Goal: Entertainment & Leisure: Browse casually

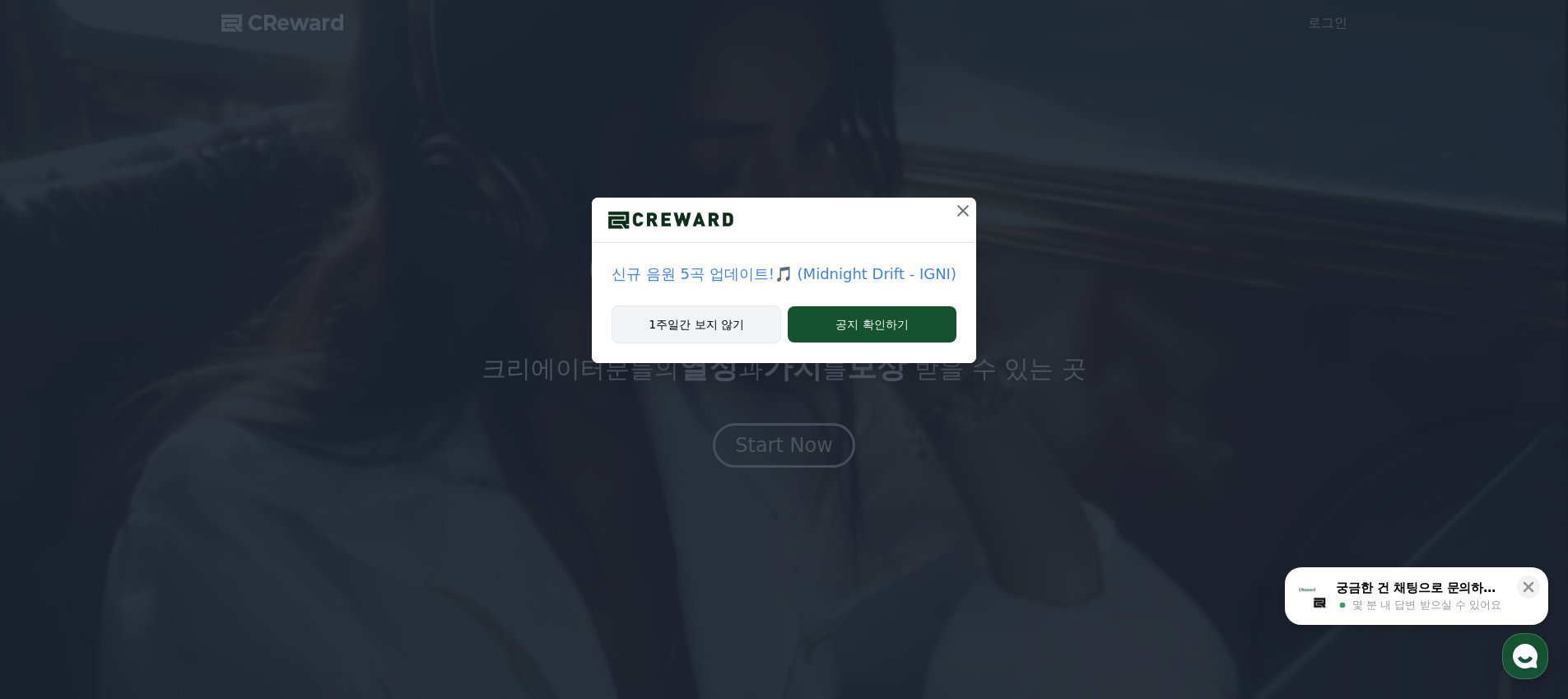
click at [741, 333] on button "1주일간 보지 않기" at bounding box center [696, 324] width 169 height 38
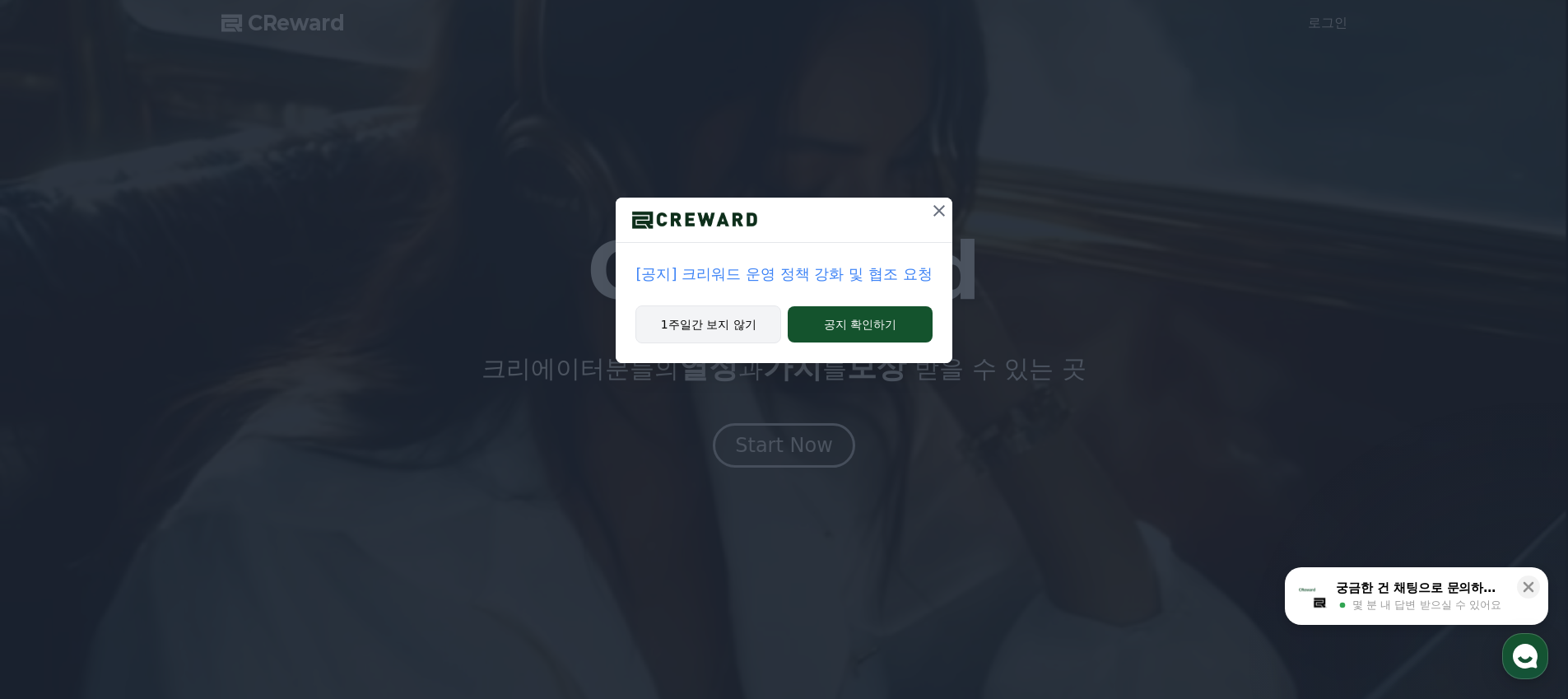
click at [735, 331] on button "1주일간 보지 않기" at bounding box center [708, 324] width 145 height 38
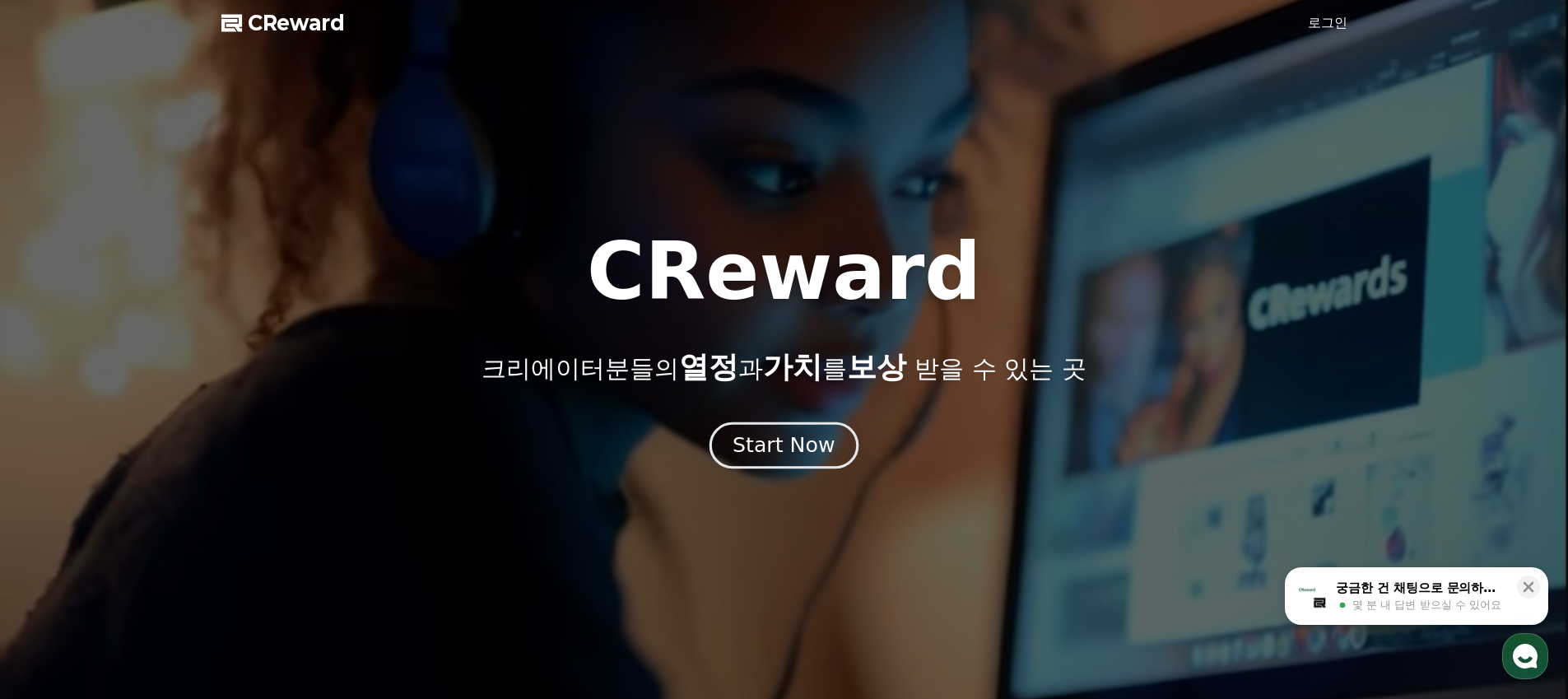
click at [779, 452] on div "Start Now" at bounding box center [783, 446] width 102 height 28
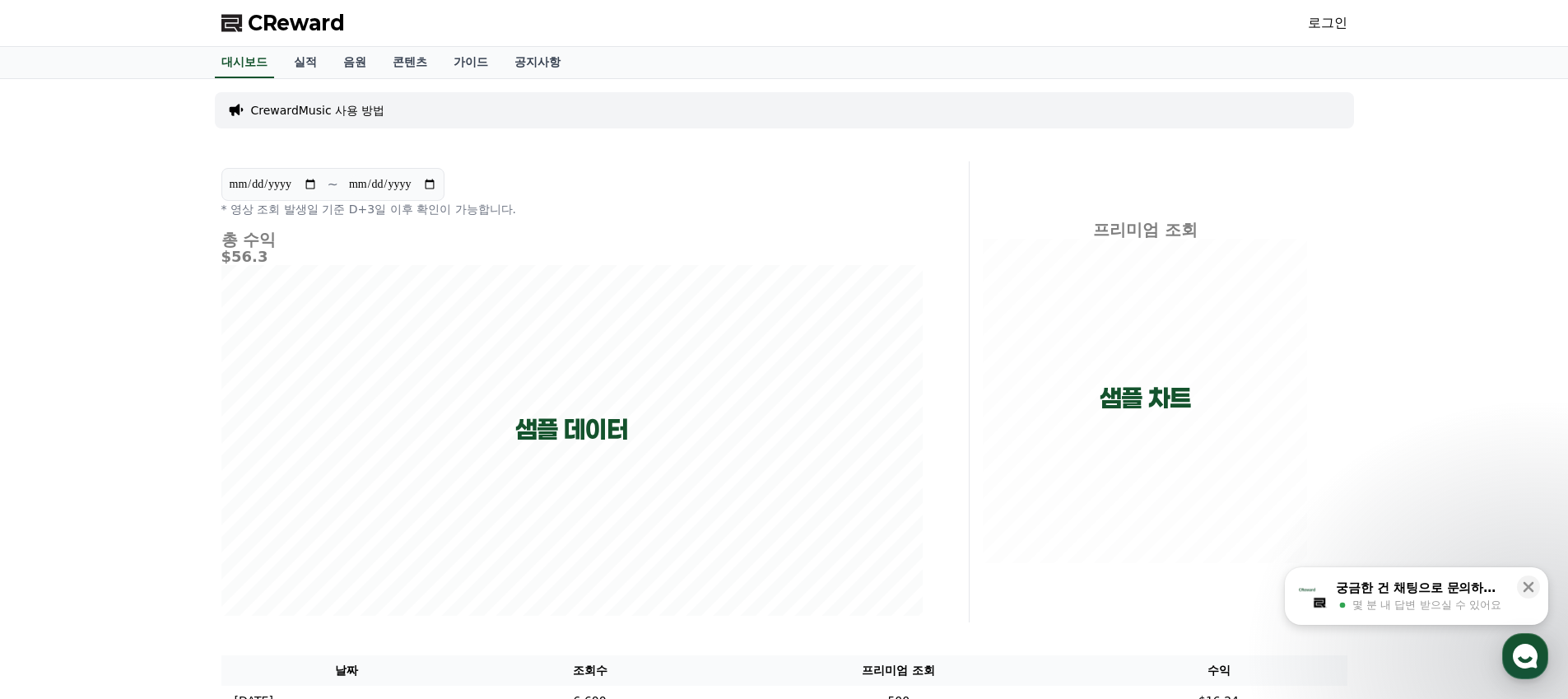
click at [1331, 21] on link "로그인" at bounding box center [1327, 23] width 40 height 20
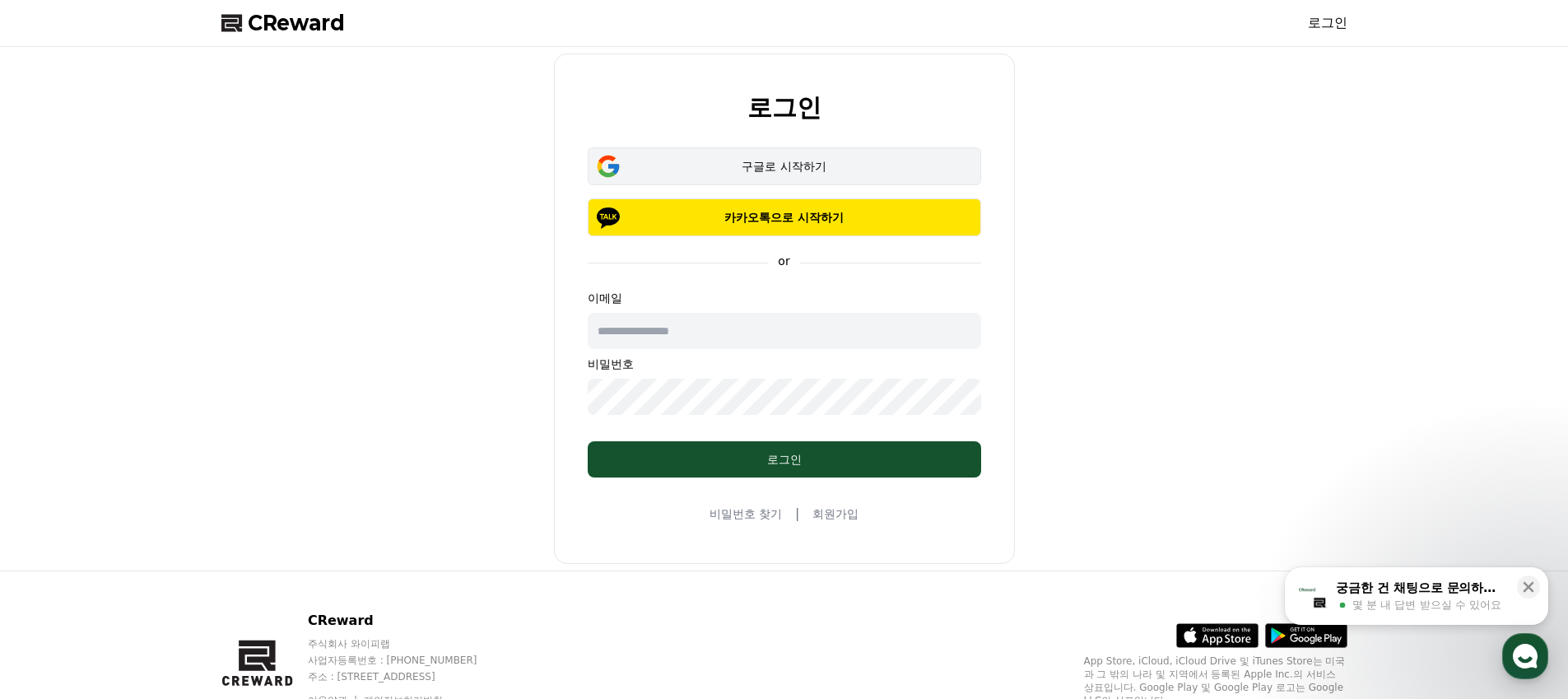
click at [772, 166] on div "구글로 시작하기" at bounding box center [784, 166] width 346 height 17
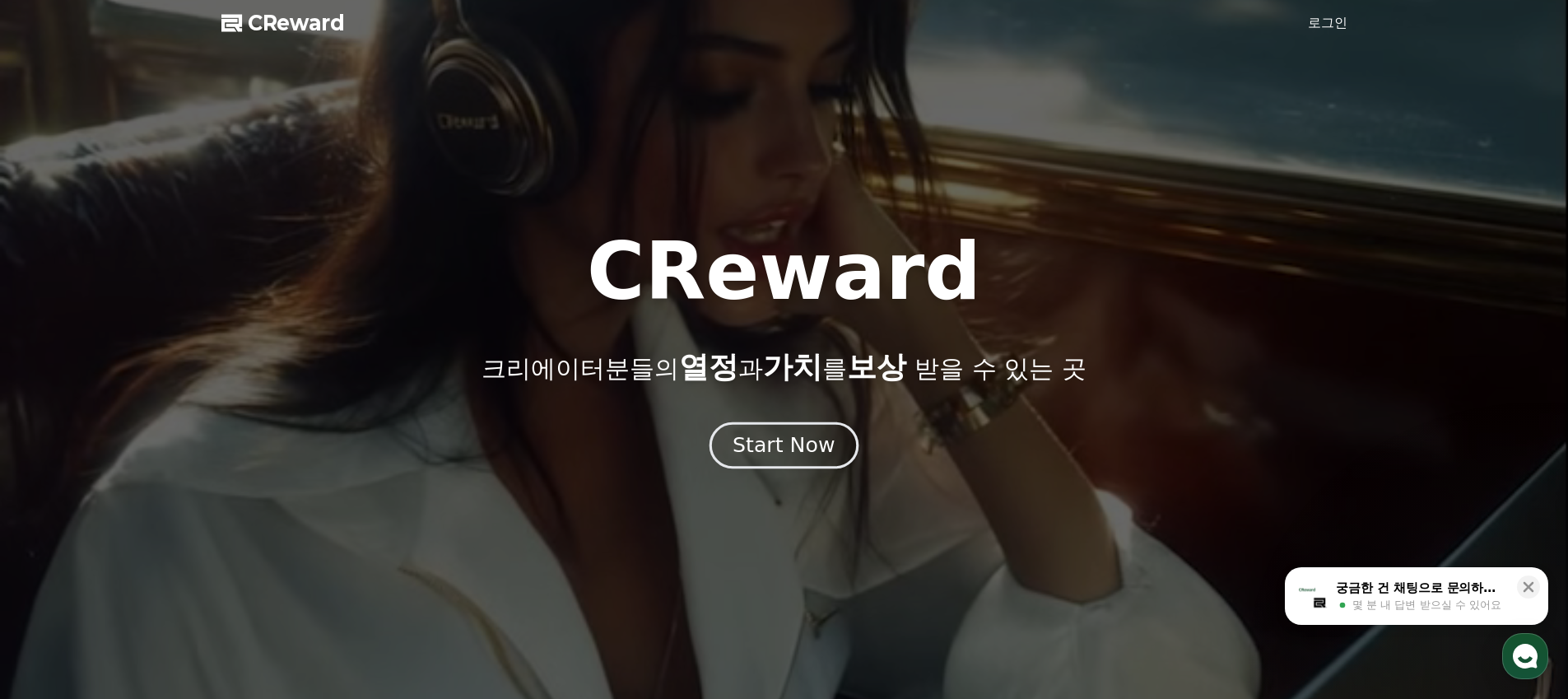
click at [759, 433] on div "Start Now" at bounding box center [783, 446] width 102 height 28
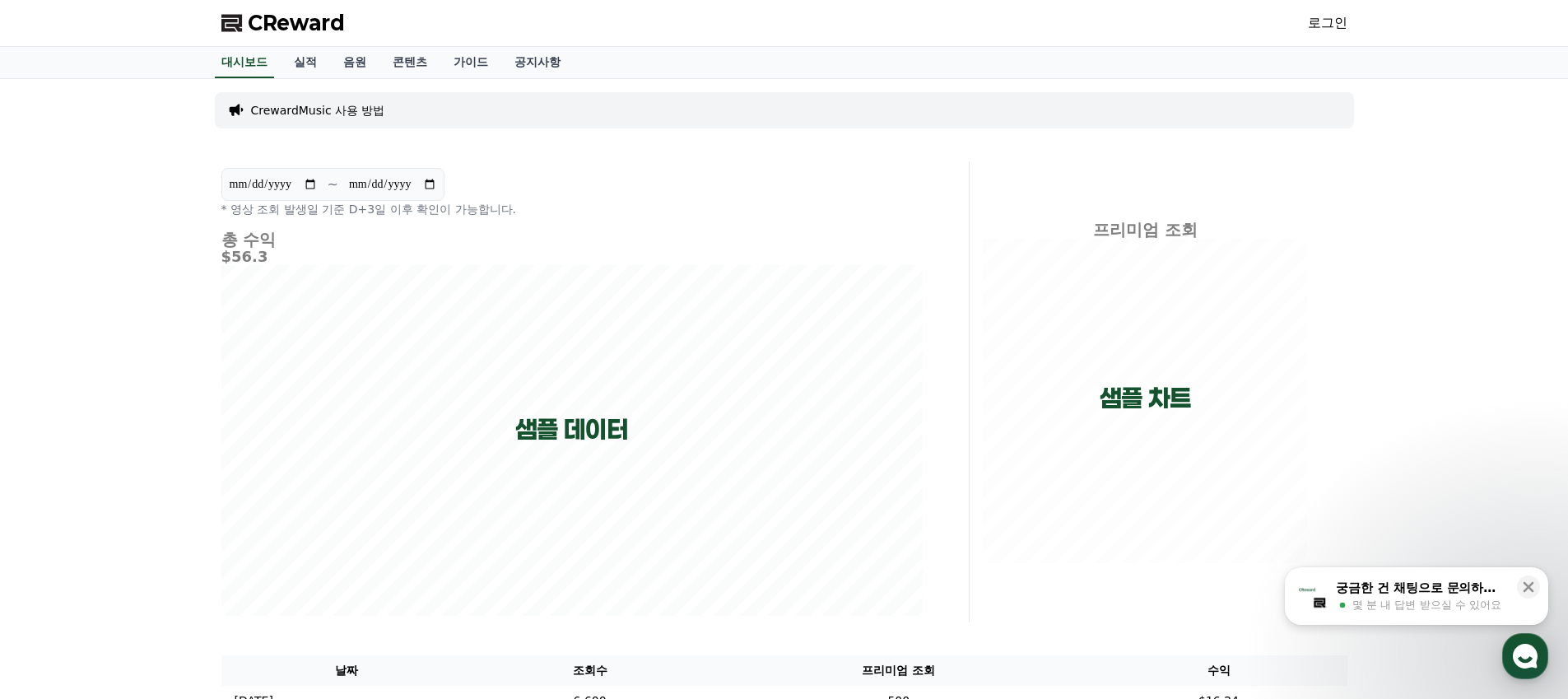
click at [1325, 29] on link "로그인" at bounding box center [1327, 23] width 40 height 20
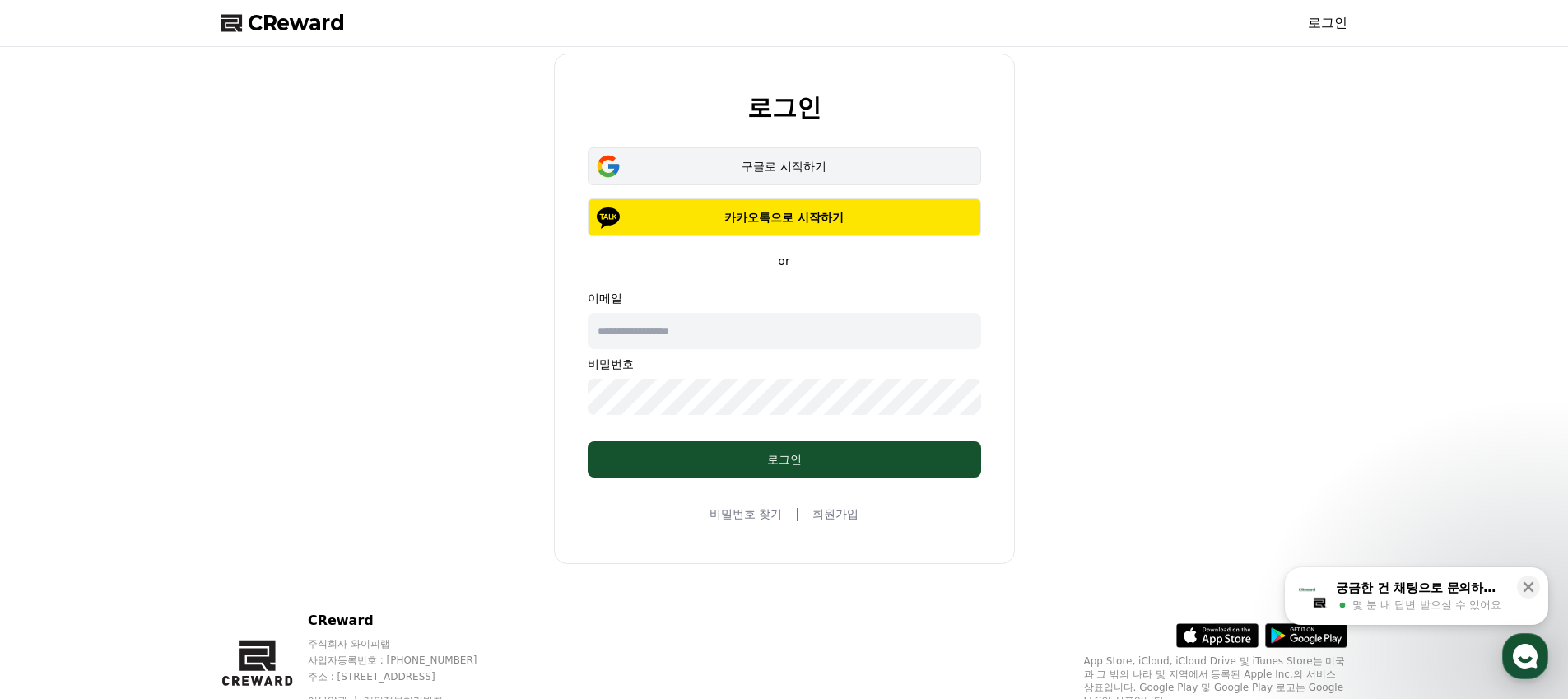
click at [731, 173] on button "구글로 시작하기" at bounding box center [784, 166] width 394 height 38
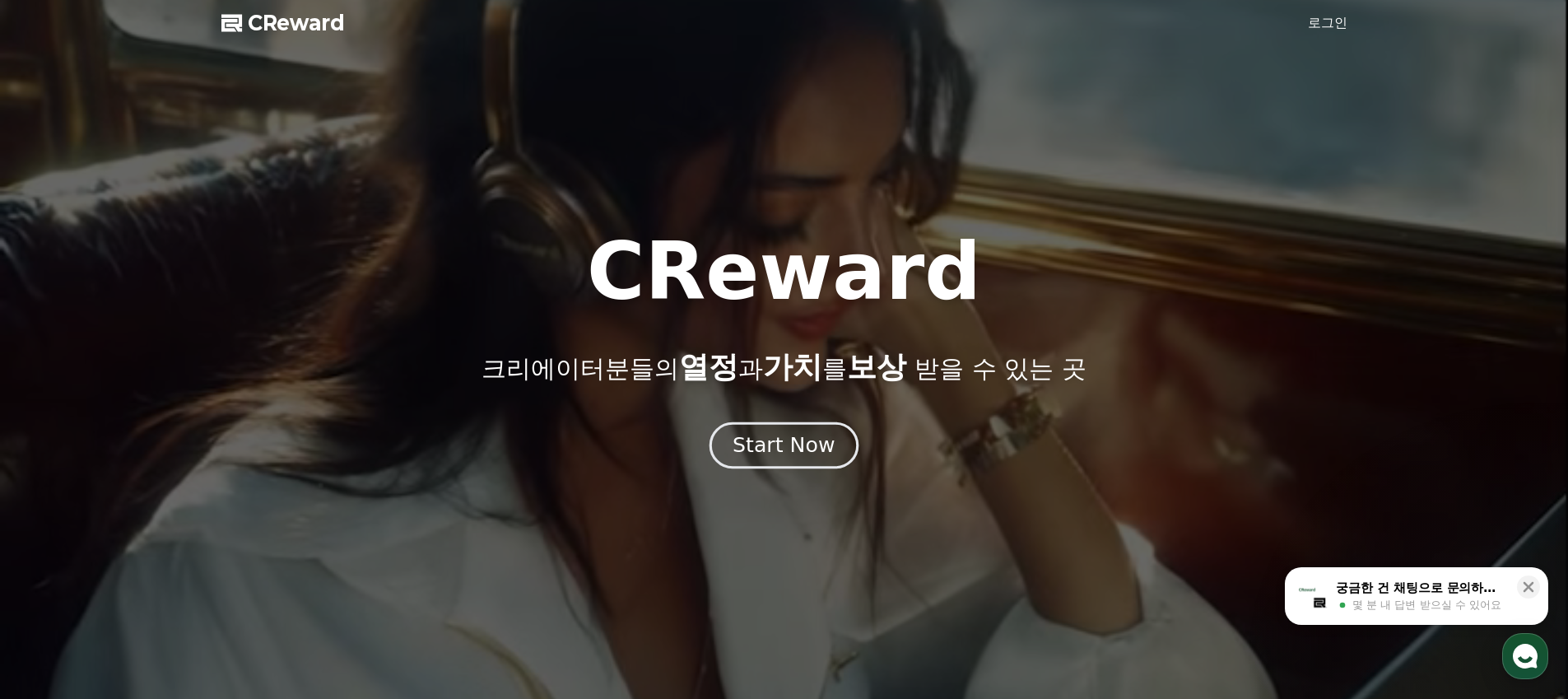
click at [806, 448] on div "Start Now" at bounding box center [783, 446] width 102 height 28
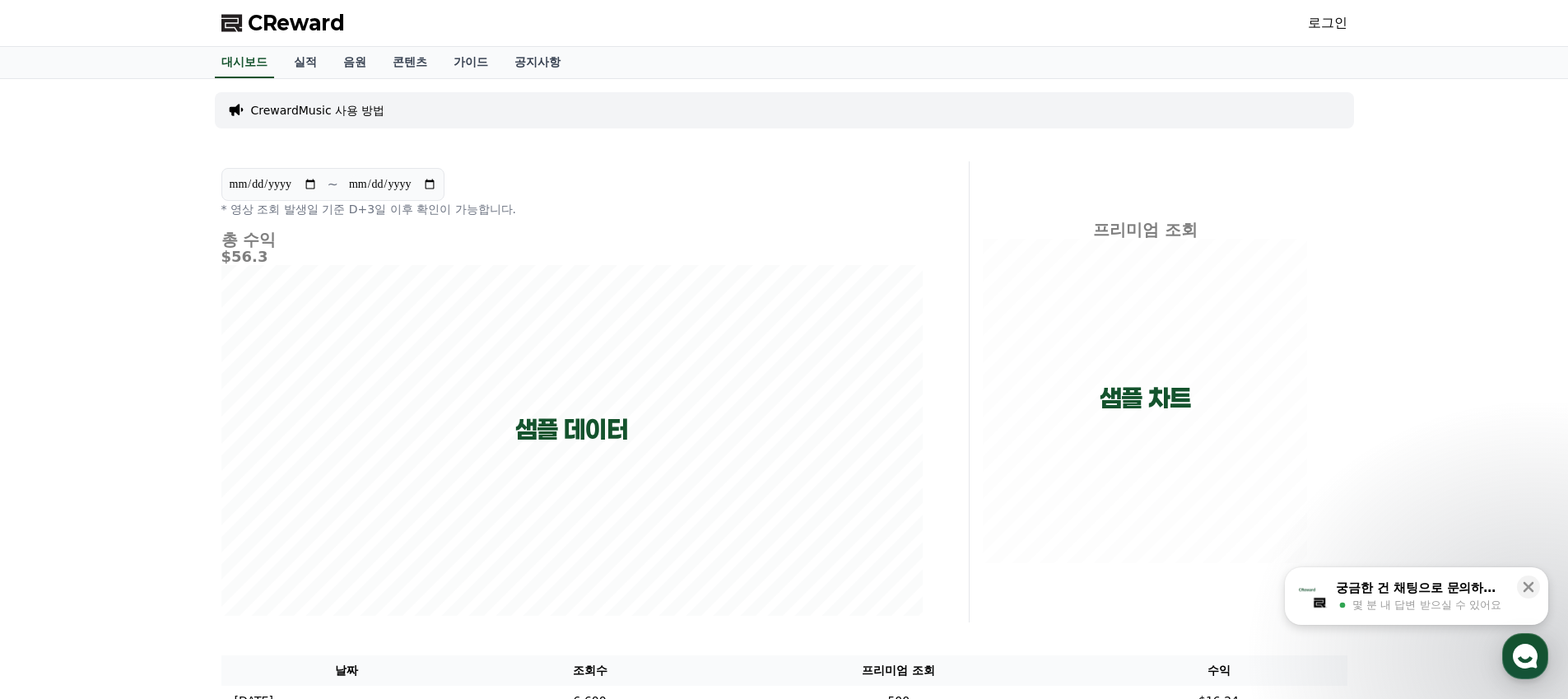
click at [1337, 16] on link "로그인" at bounding box center [1327, 23] width 40 height 20
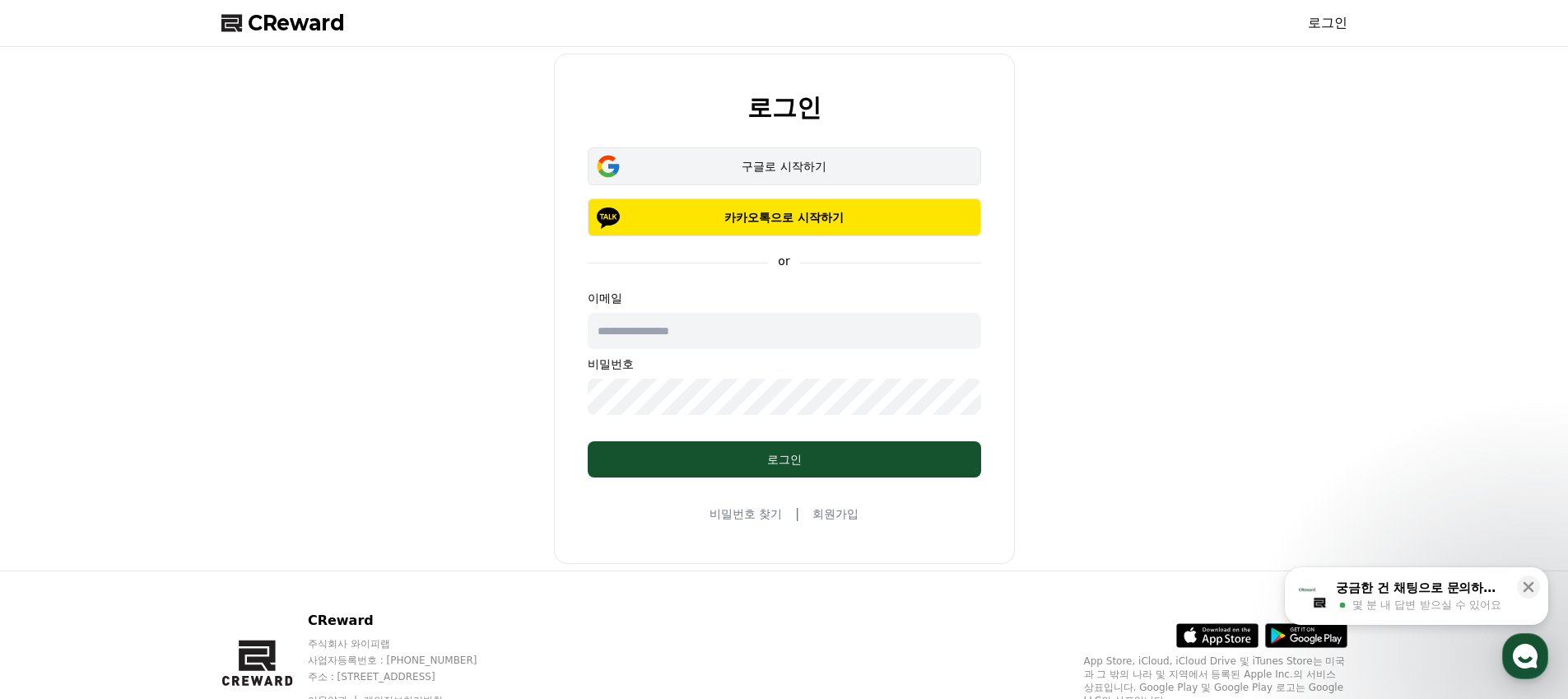
click at [825, 163] on div "구글로 시작하기" at bounding box center [784, 166] width 346 height 17
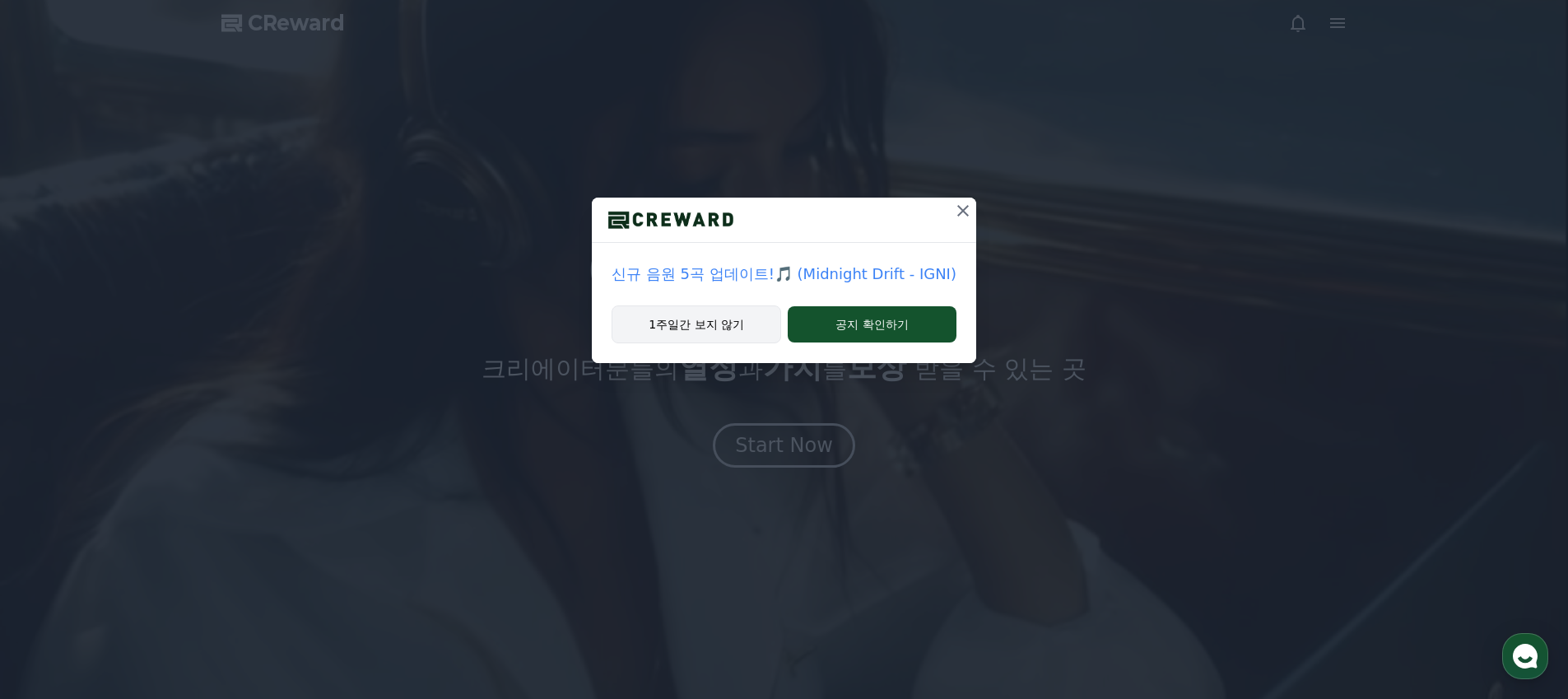
click at [766, 328] on button "1주일간 보지 않기" at bounding box center [696, 324] width 169 height 38
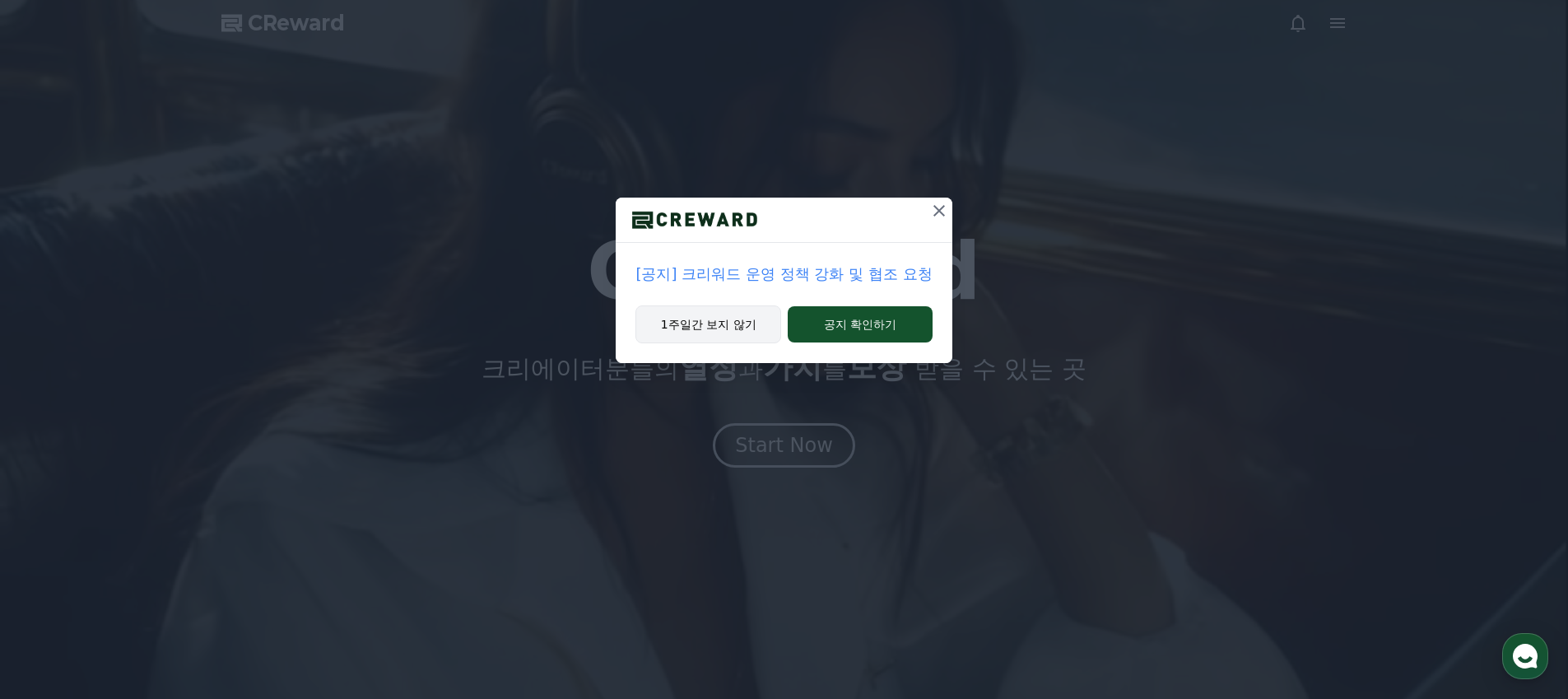
click at [766, 328] on button "1주일간 보지 않기" at bounding box center [708, 324] width 145 height 38
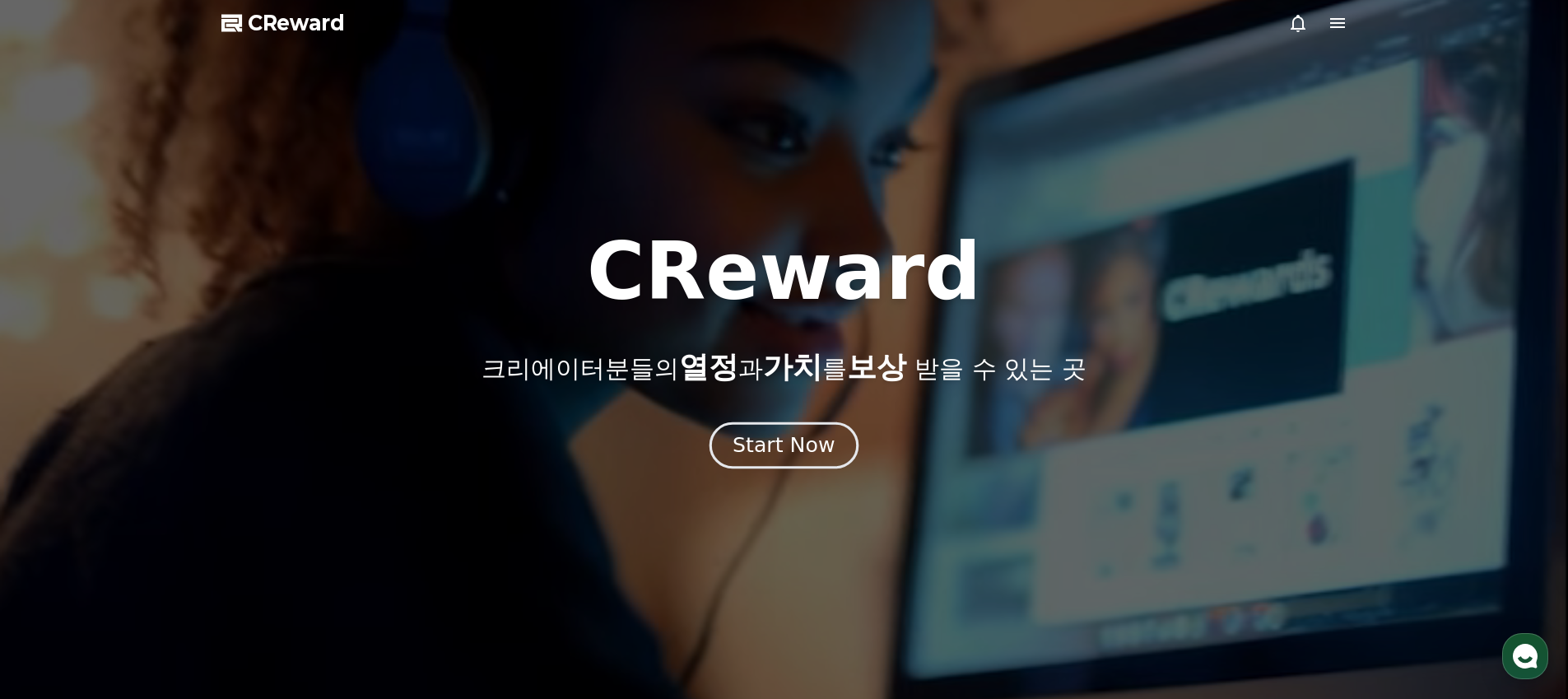
click at [798, 445] on div "Start Now" at bounding box center [783, 446] width 102 height 28
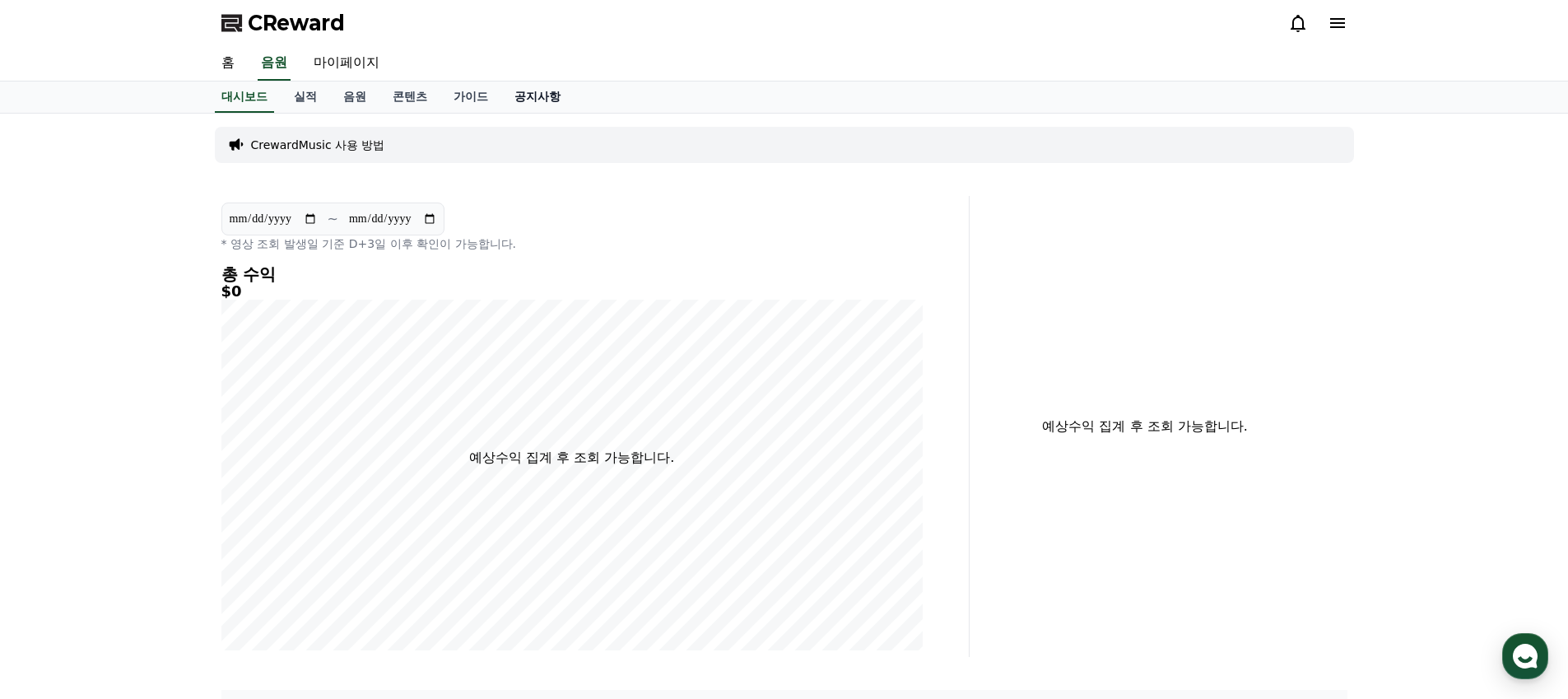
click at [516, 95] on link "공지사항" at bounding box center [537, 97] width 73 height 31
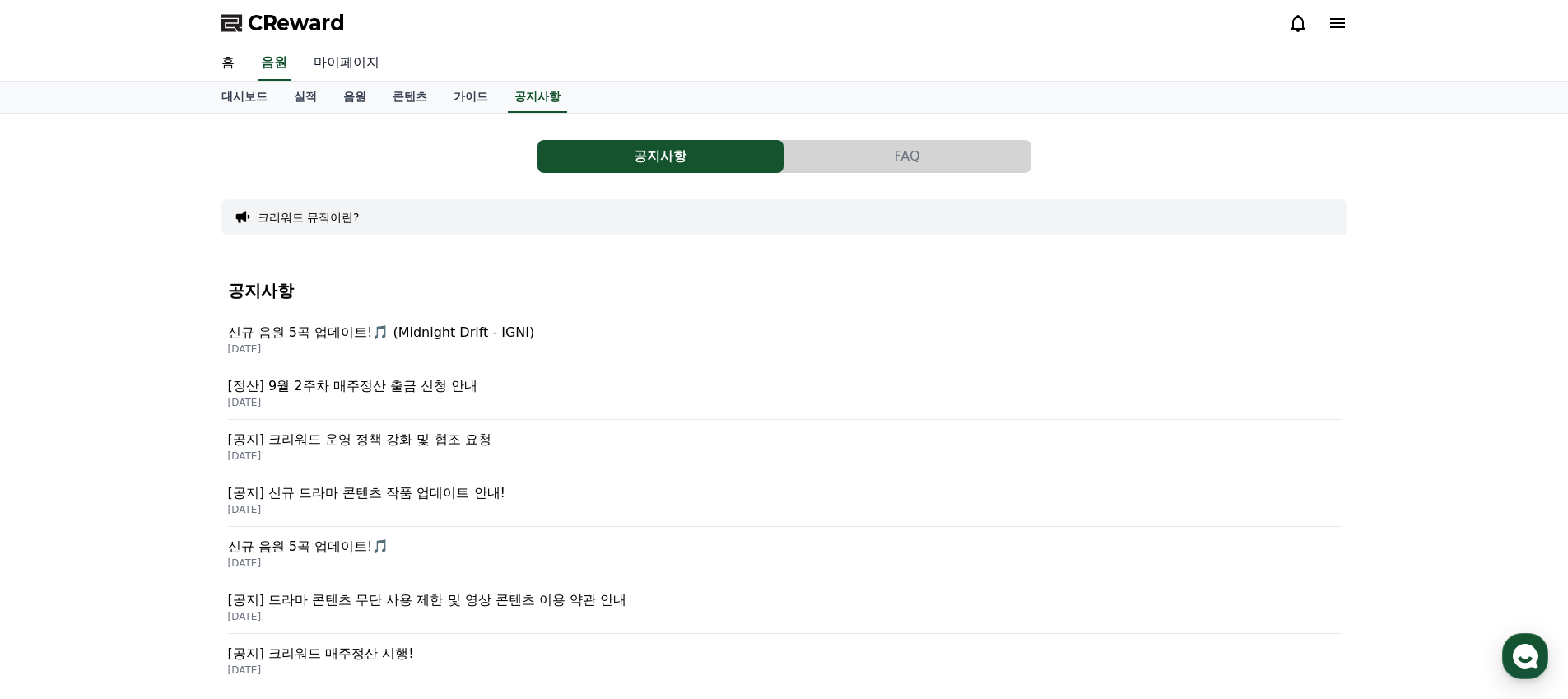
click at [343, 65] on link "마이페이지" at bounding box center [347, 64] width 92 height 35
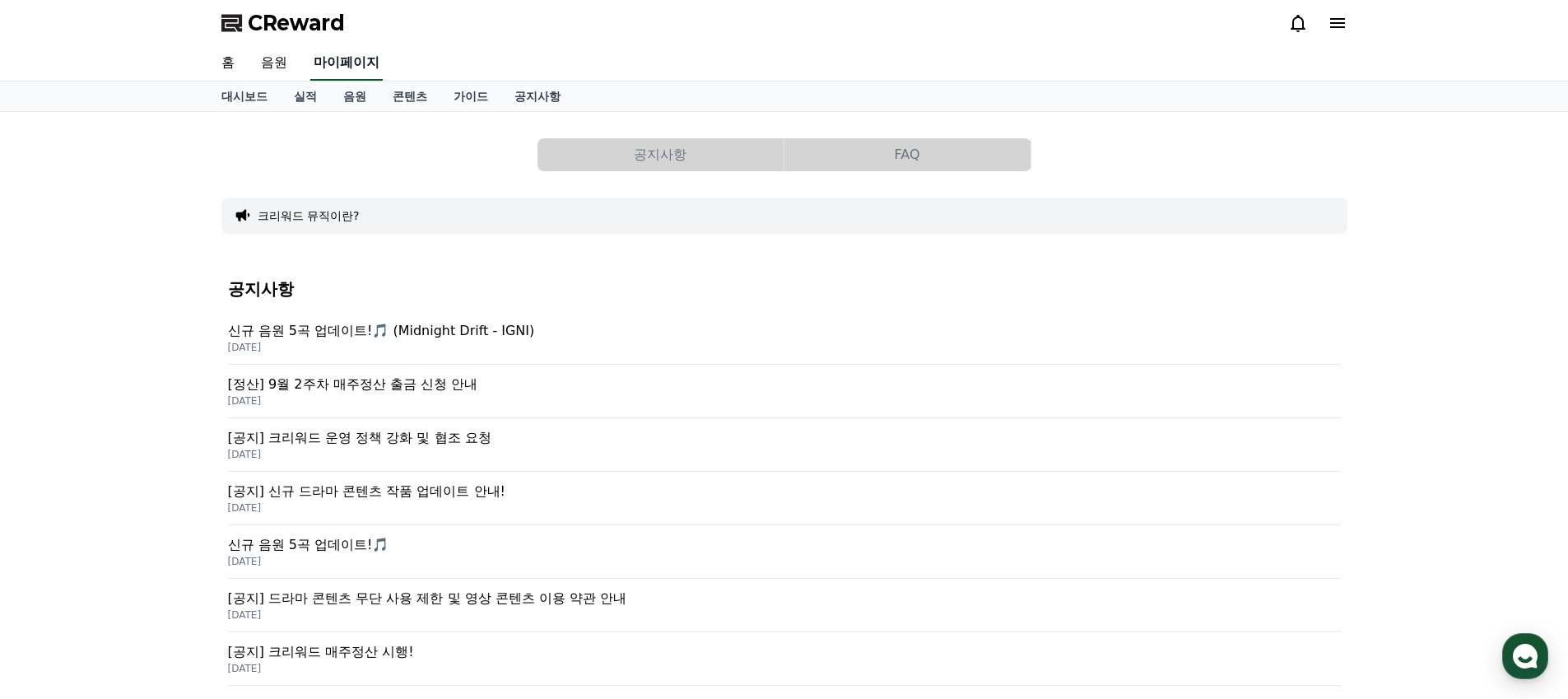
select select "**********"
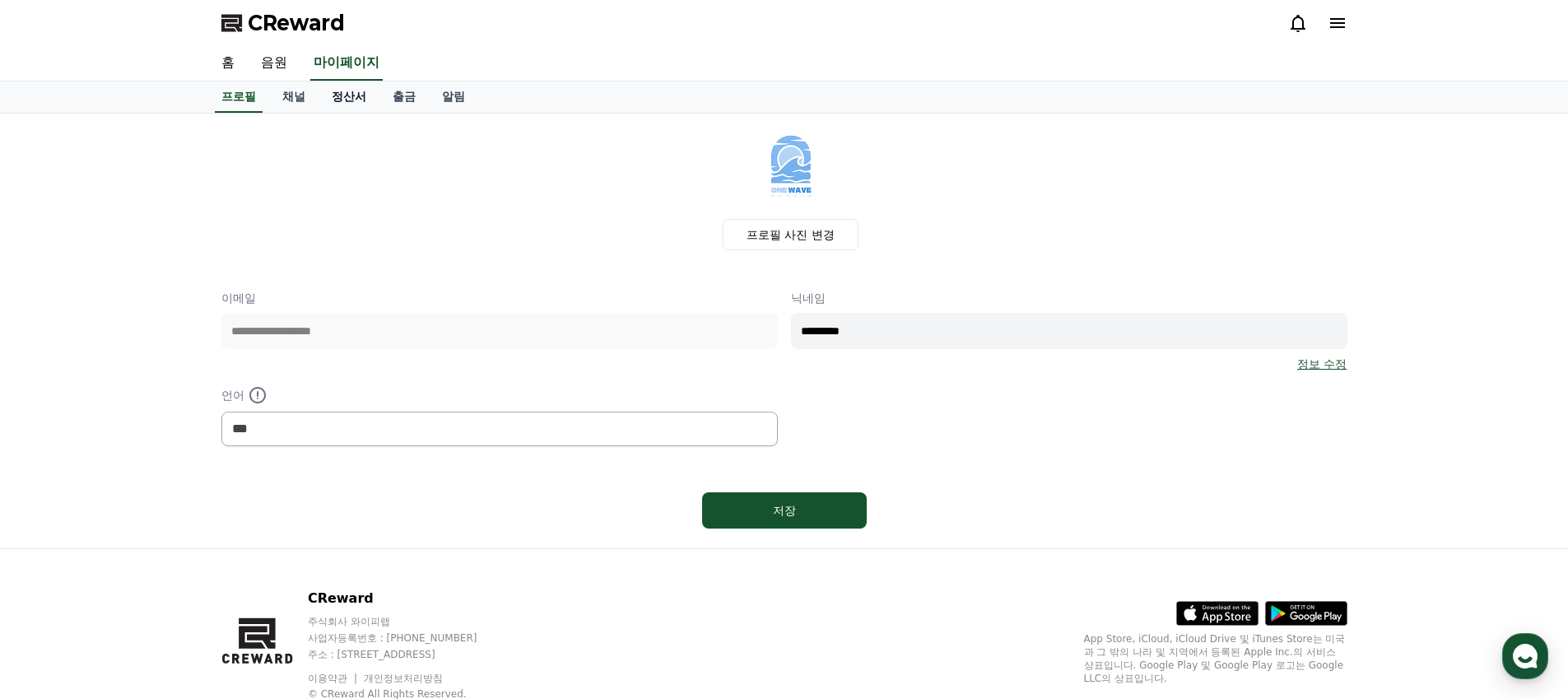
click at [332, 96] on link "정산서" at bounding box center [349, 97] width 61 height 31
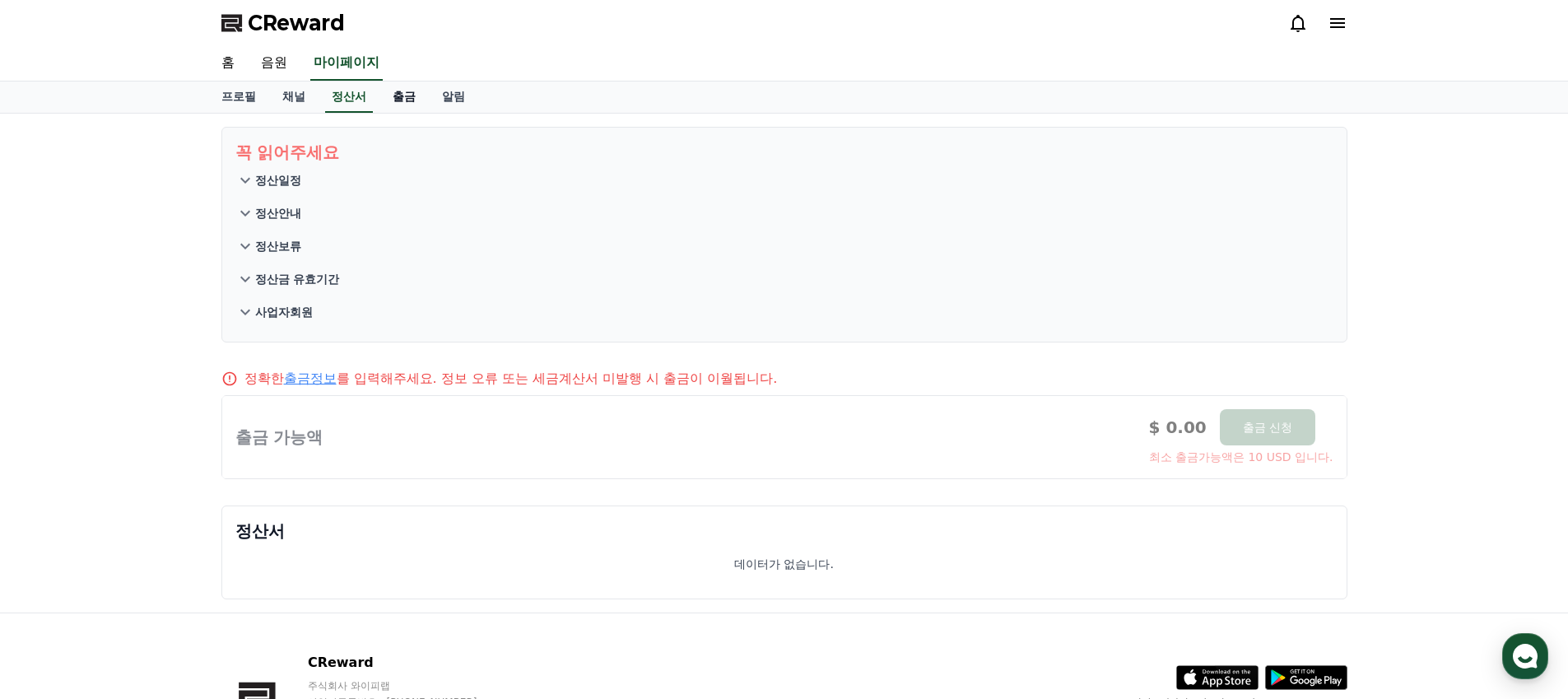
click at [397, 100] on link "출금" at bounding box center [404, 97] width 50 height 31
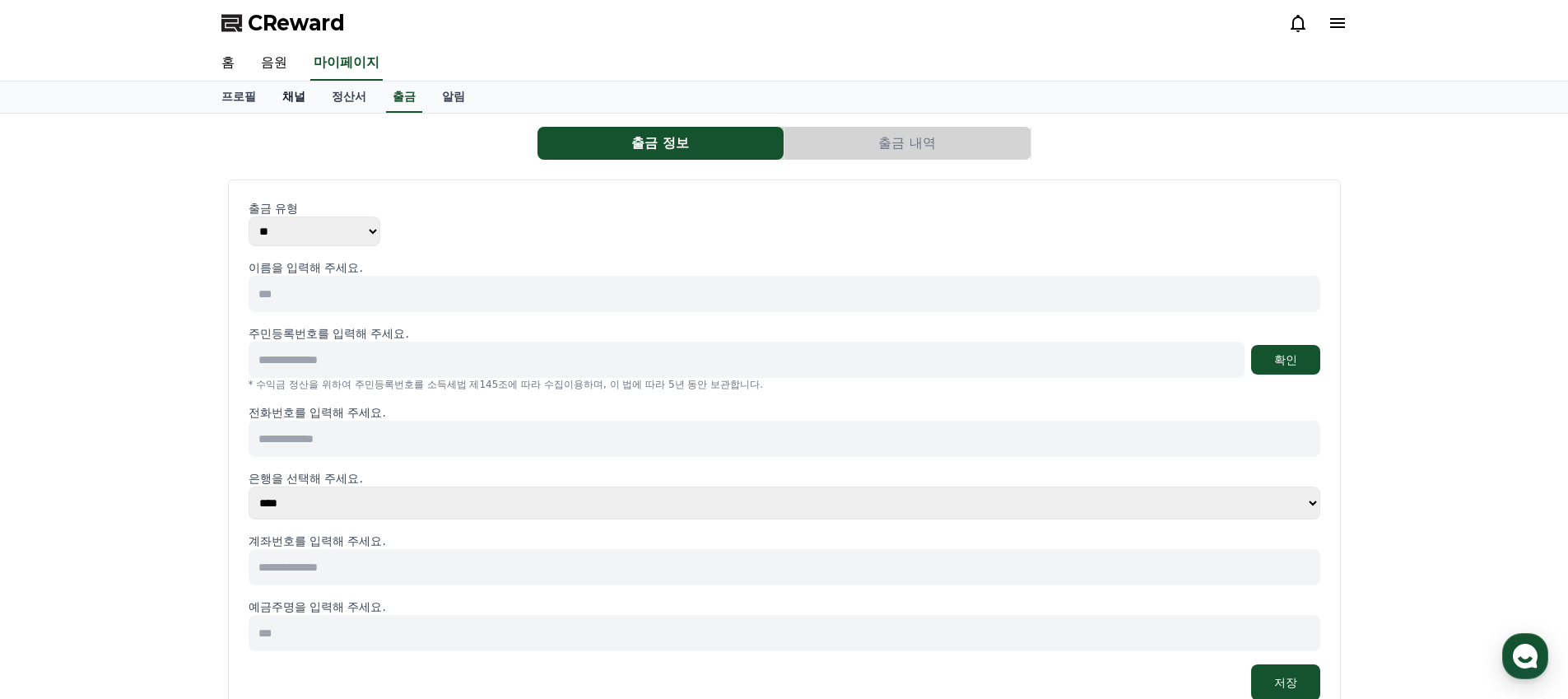
click at [295, 98] on link "채널" at bounding box center [294, 97] width 50 height 31
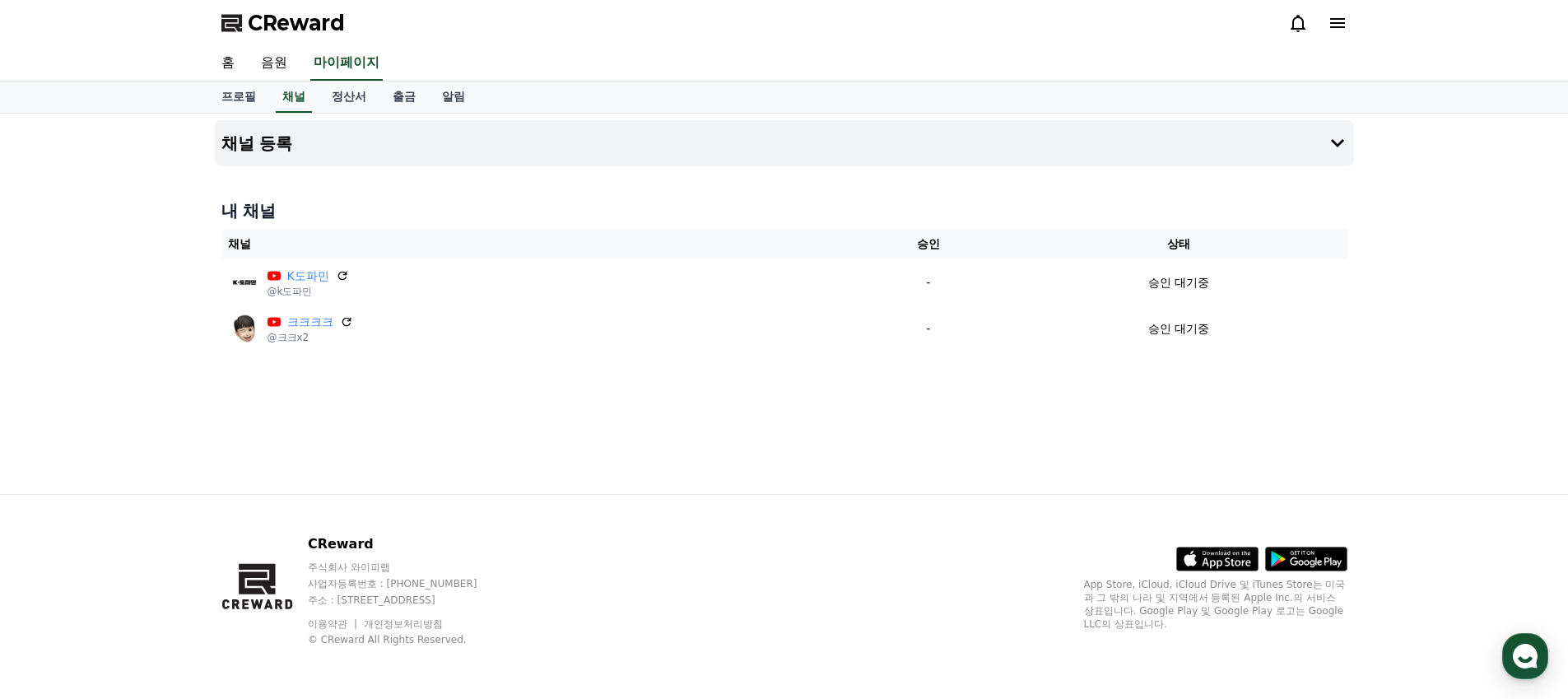
click at [671, 442] on div "채널 등록 내 채널 채널 승인 상태 K도파민 @k도파민 - 승인 대기중 크크크크 @크크x2 - 승인 대기중" at bounding box center [784, 304] width 1152 height 380
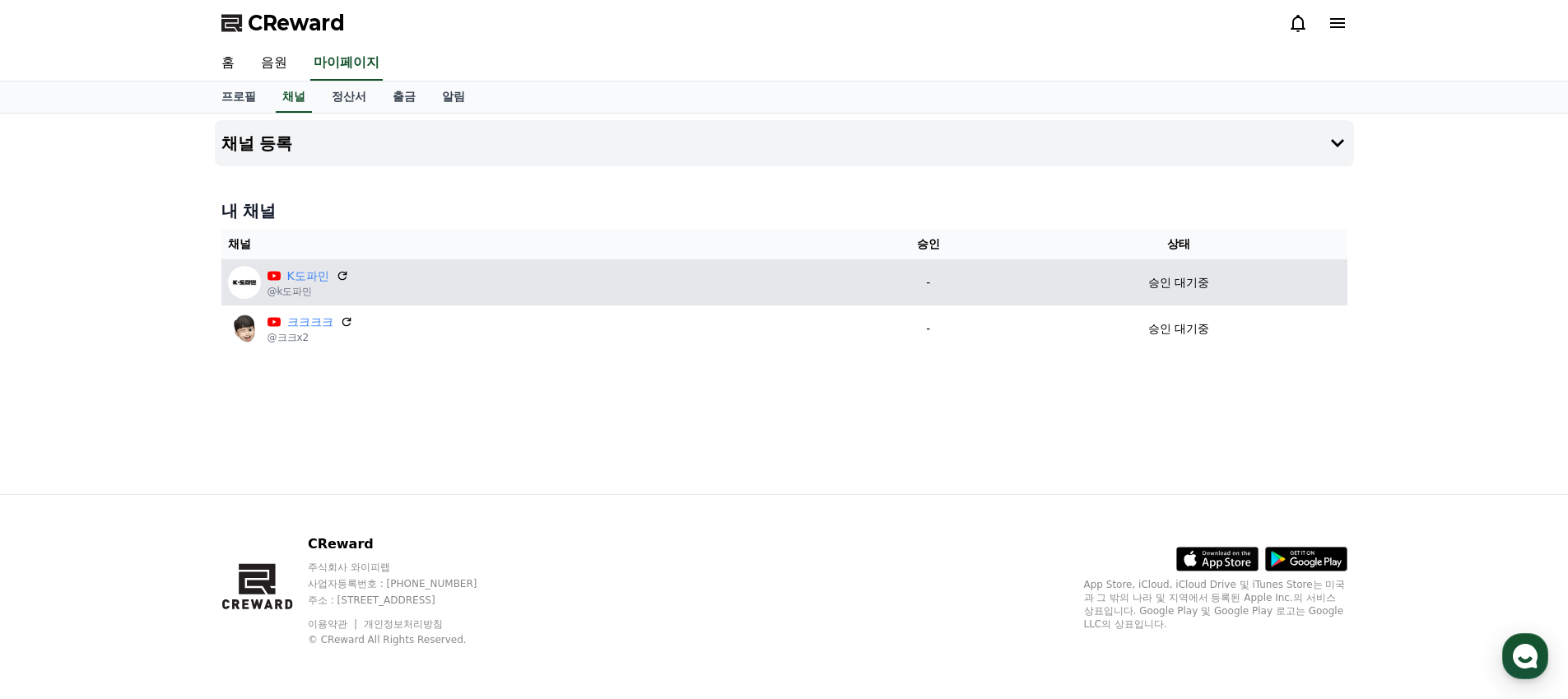
click at [346, 271] on div "K도파민 @k도파민" at bounding box center [534, 282] width 612 height 33
click at [338, 278] on icon at bounding box center [342, 276] width 15 height 15
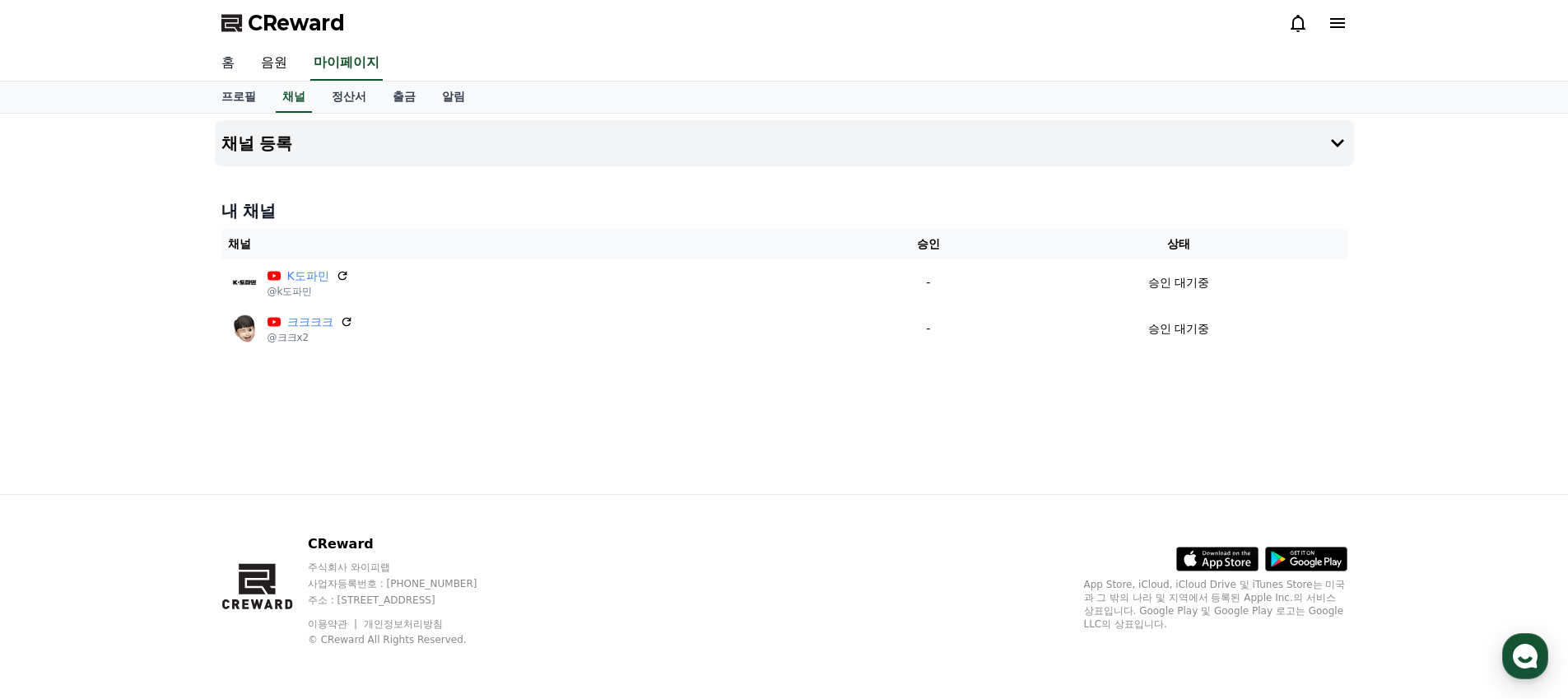
click at [231, 59] on link "홈" at bounding box center [228, 64] width 40 height 35
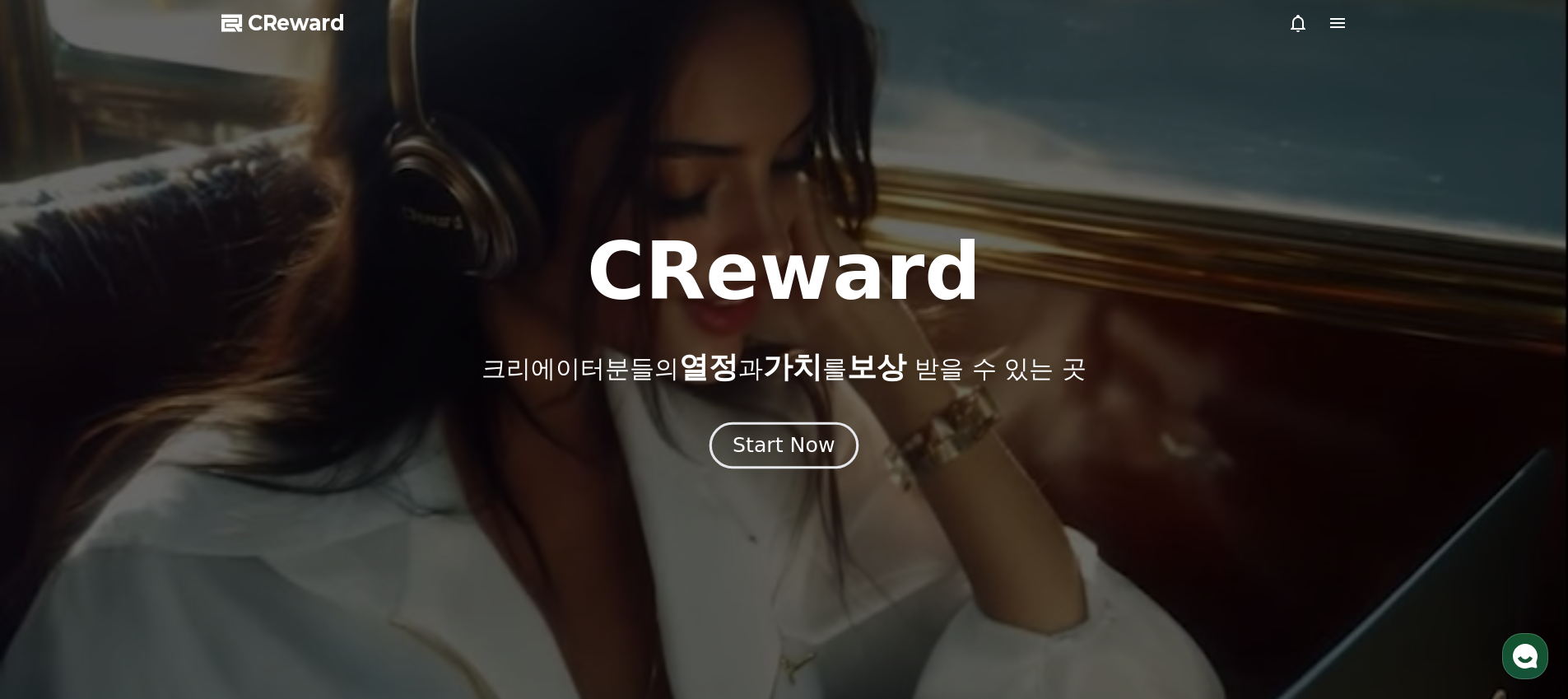
click at [784, 442] on div "Start Now" at bounding box center [783, 446] width 102 height 28
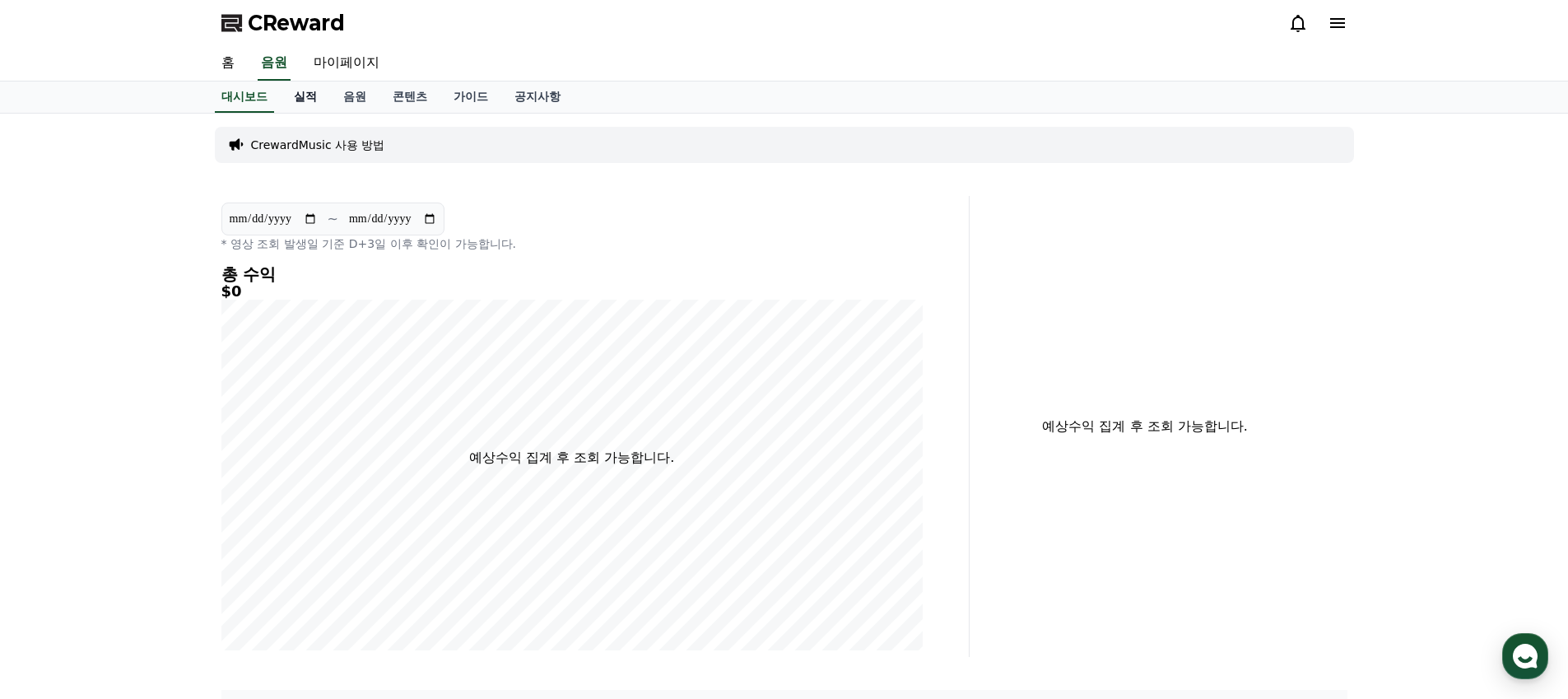
click at [296, 93] on link "실적" at bounding box center [305, 97] width 50 height 31
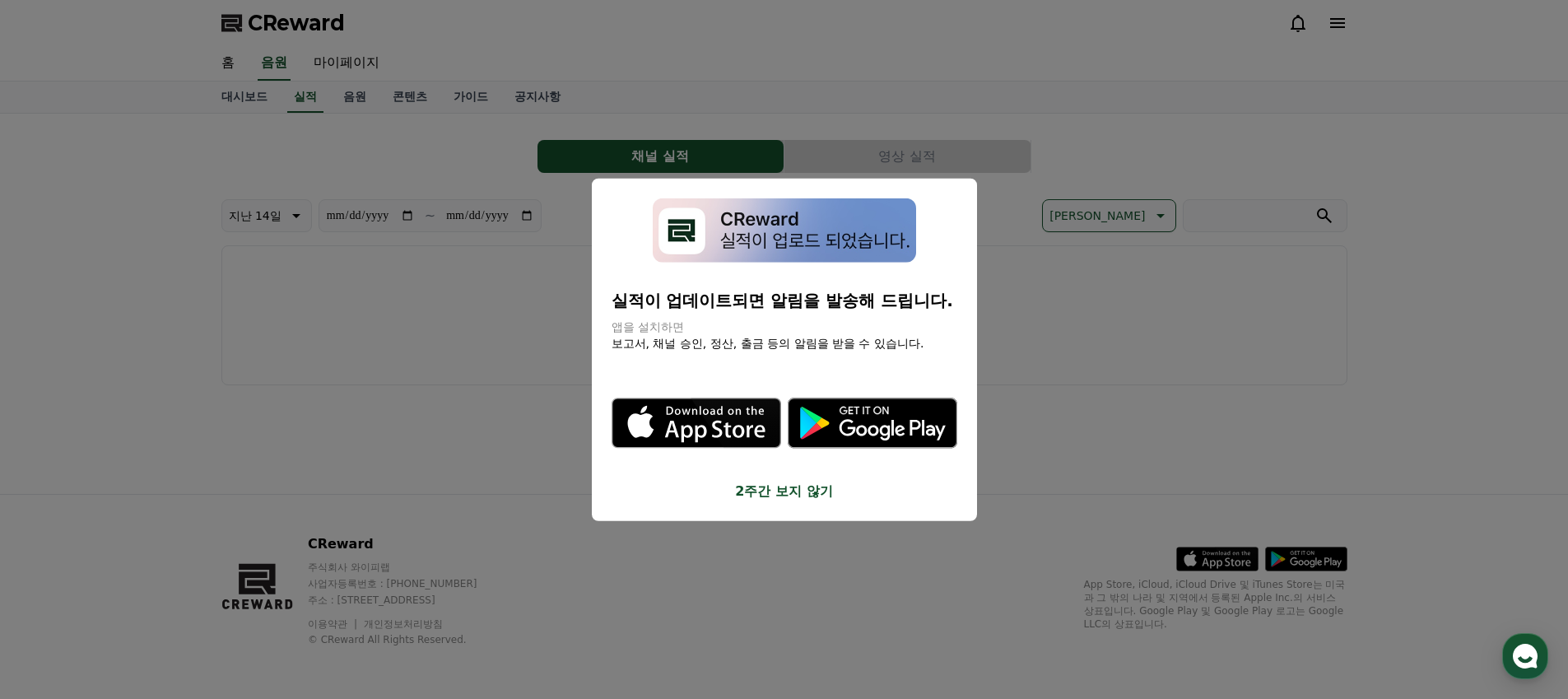
click at [317, 66] on button "close modal" at bounding box center [784, 349] width 1568 height 699
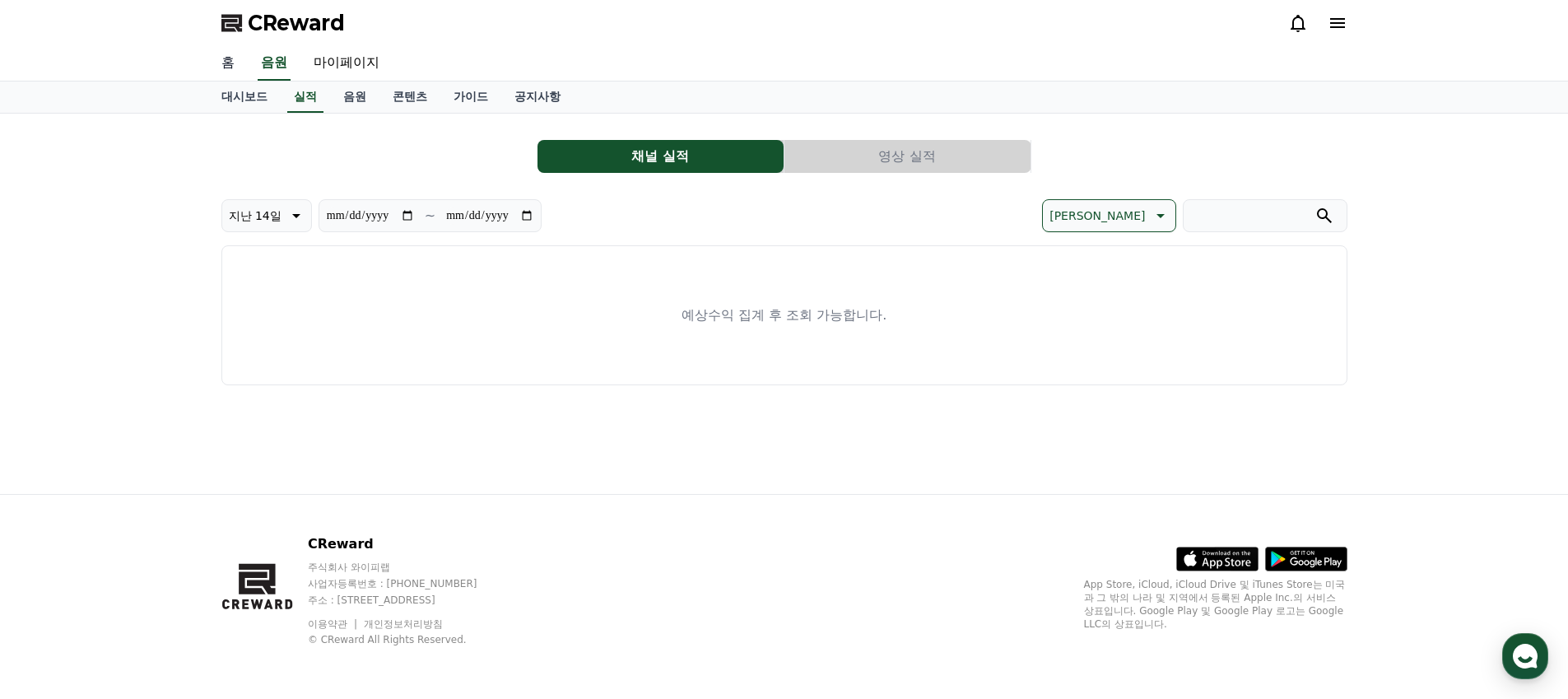
click at [231, 68] on link "홈" at bounding box center [228, 64] width 40 height 35
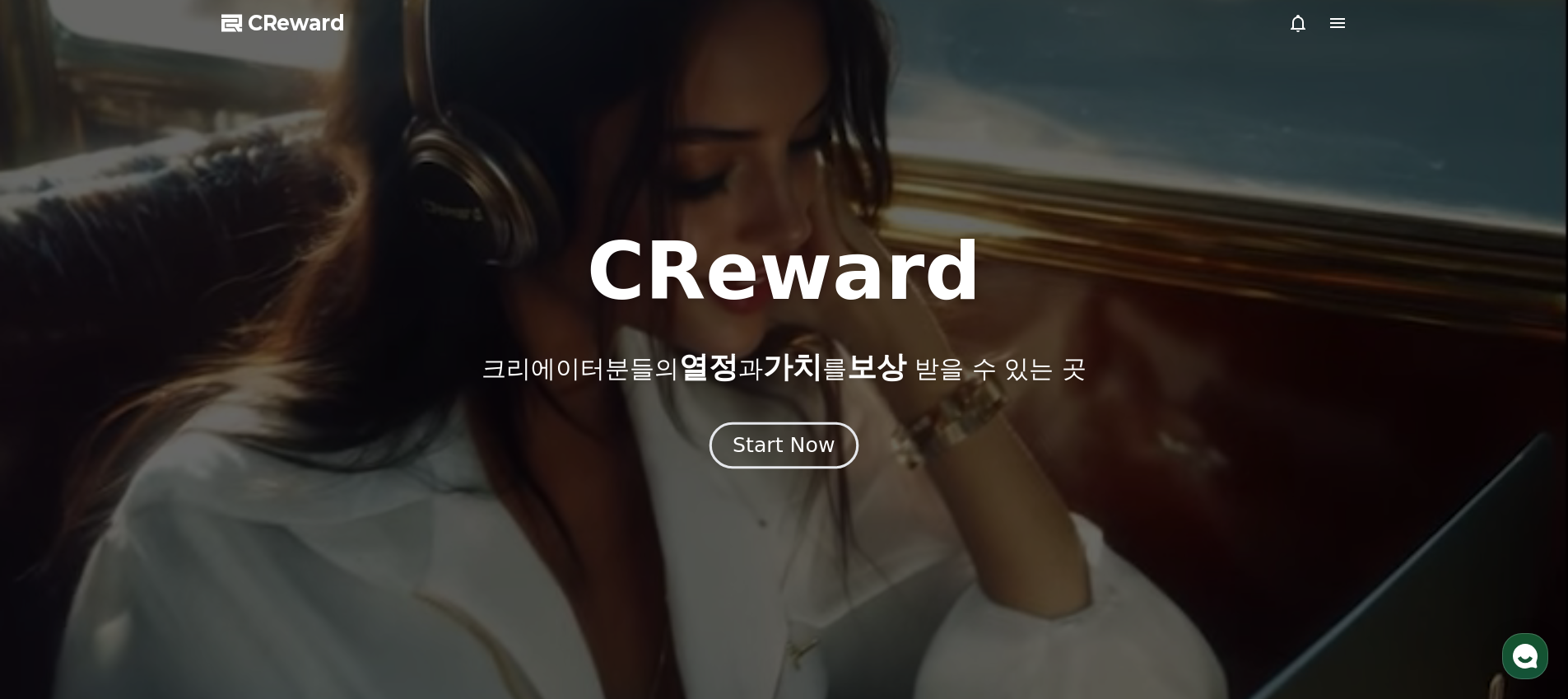
click at [783, 437] on div "Start Now" at bounding box center [783, 446] width 102 height 28
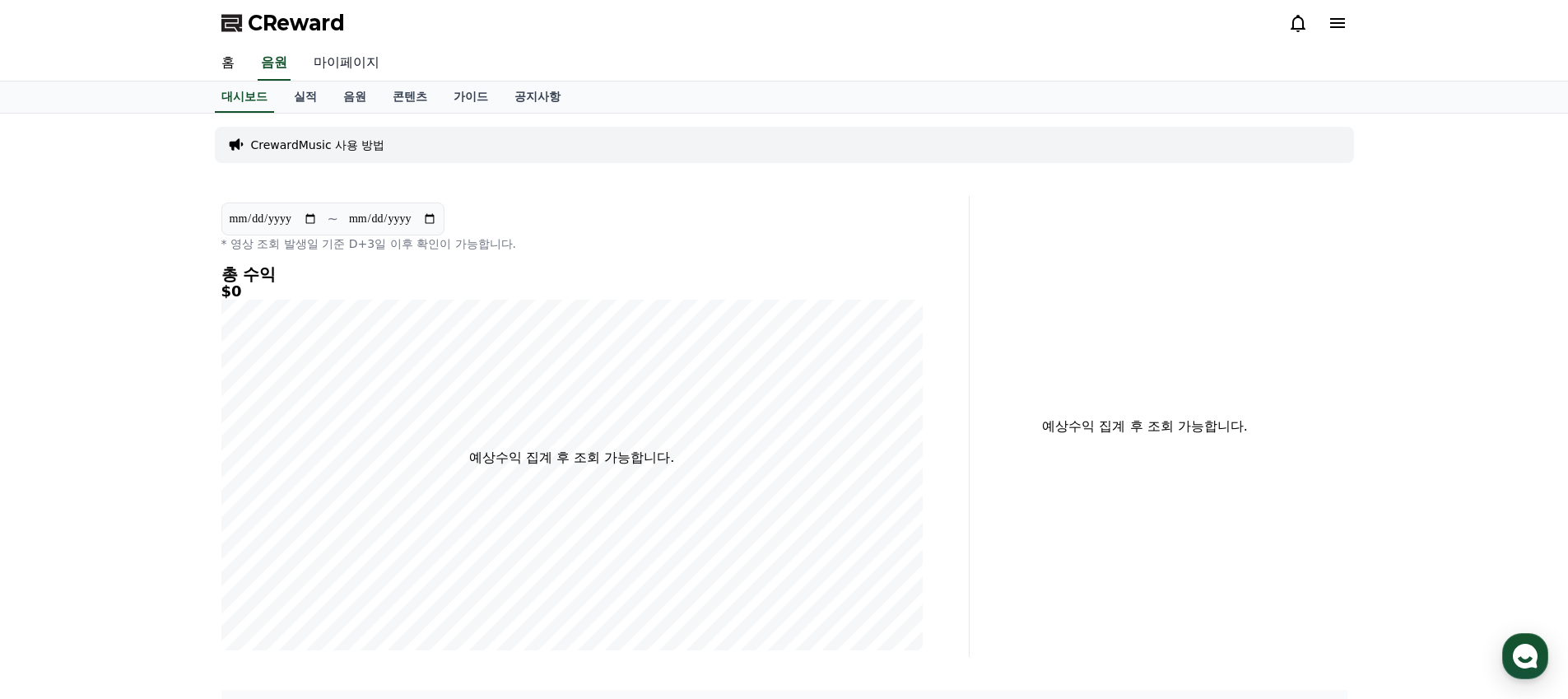
click at [336, 64] on link "마이페이지" at bounding box center [347, 64] width 92 height 35
select select "**********"
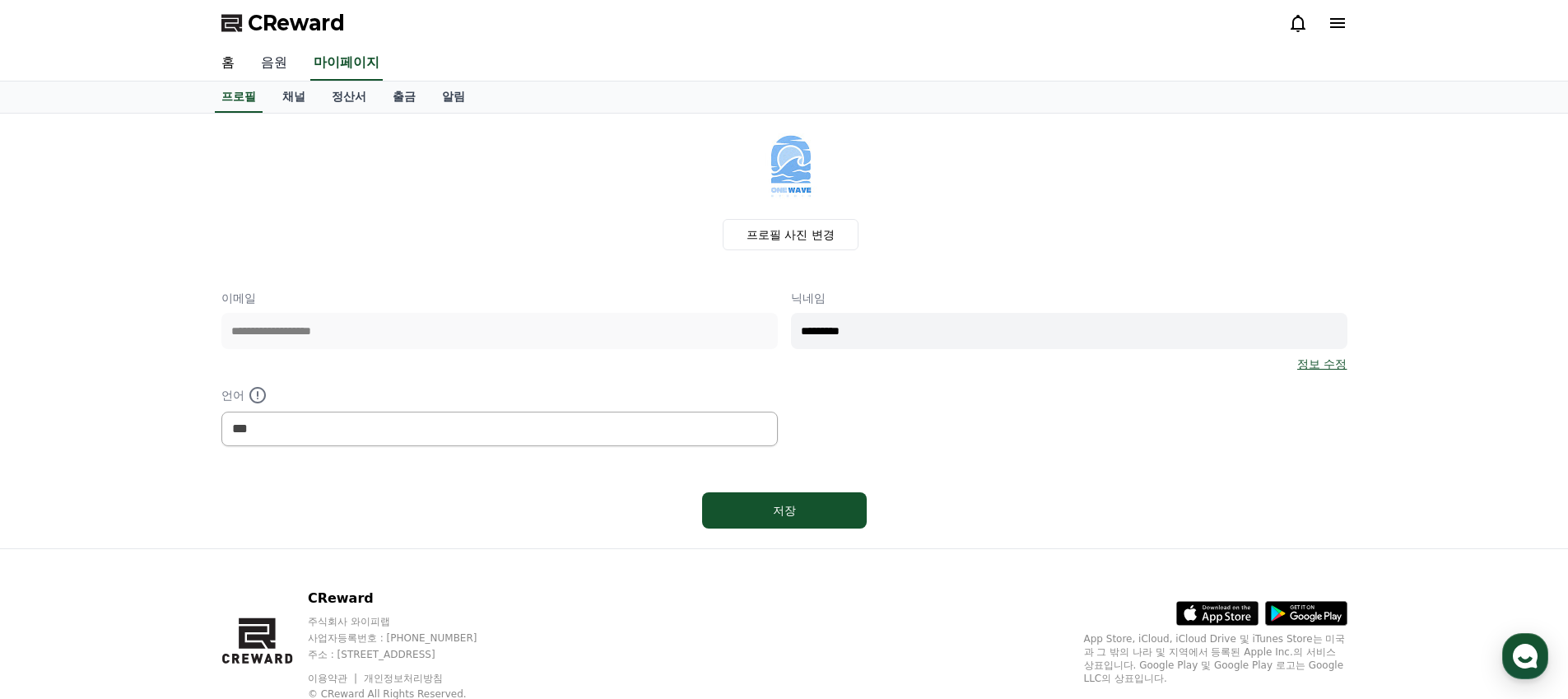
click at [281, 68] on link "음원" at bounding box center [274, 64] width 53 height 35
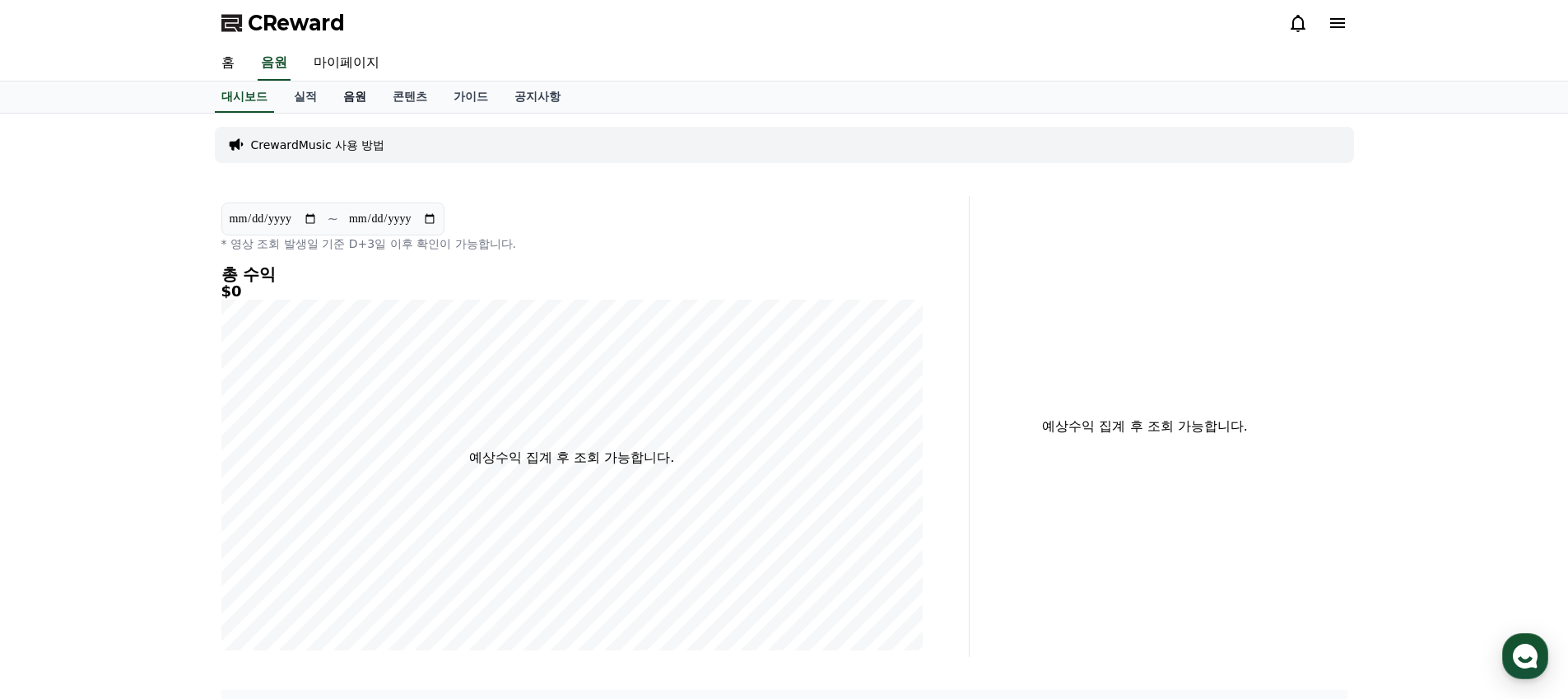
click at [346, 99] on link "음원" at bounding box center [355, 97] width 50 height 31
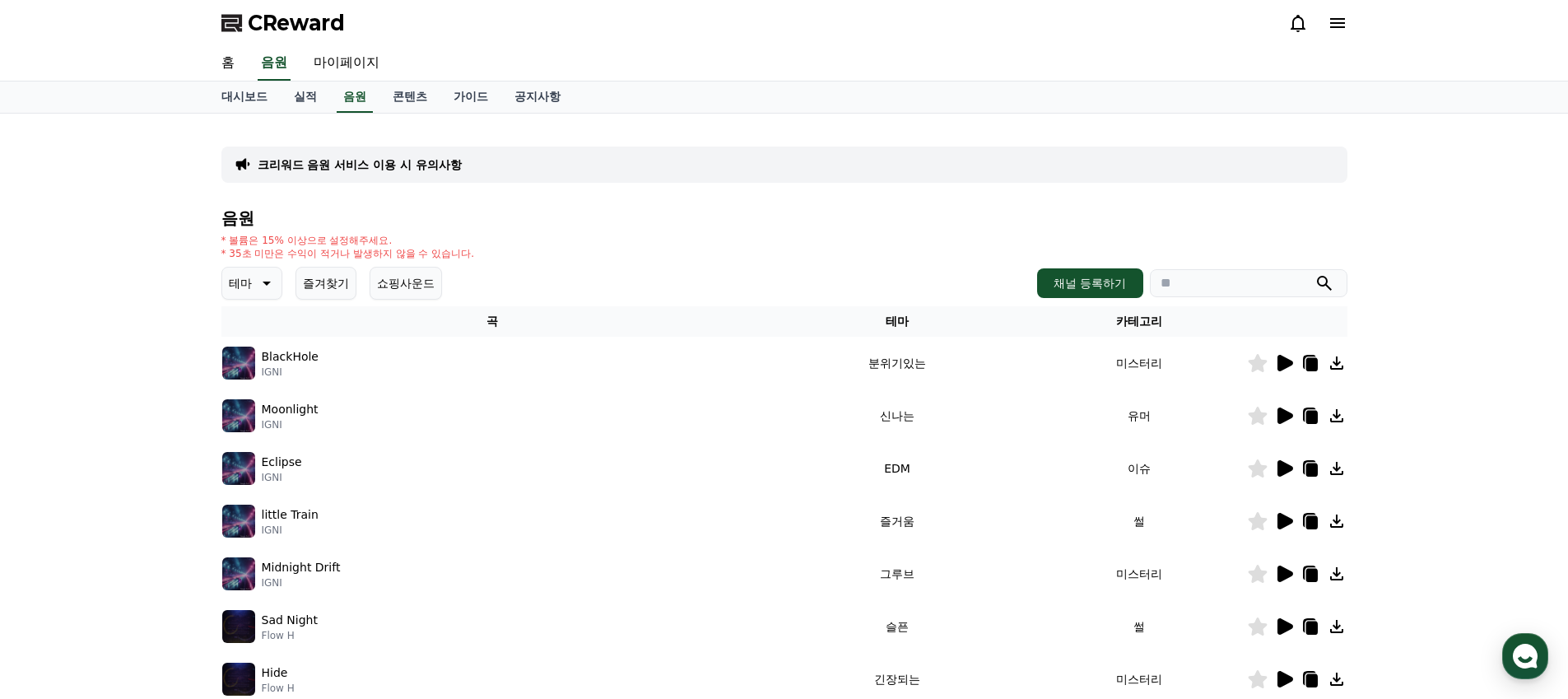
click at [347, 152] on div "크리워드 음원 서비스 이용 시 유의사항" at bounding box center [784, 164] width 1126 height 36
click at [352, 162] on p "크리워드 음원 서비스 이용 시 유의사항" at bounding box center [359, 164] width 204 height 17
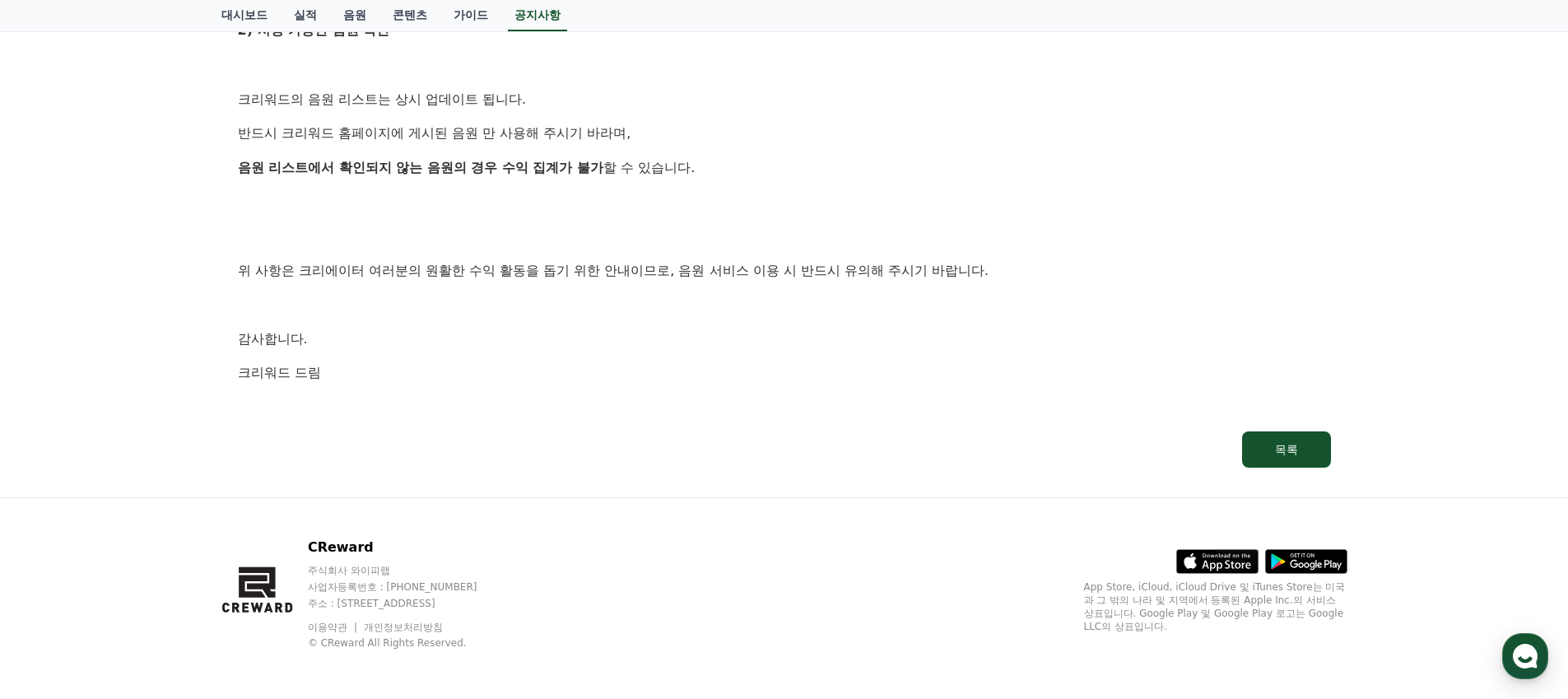
scroll to position [994, 0]
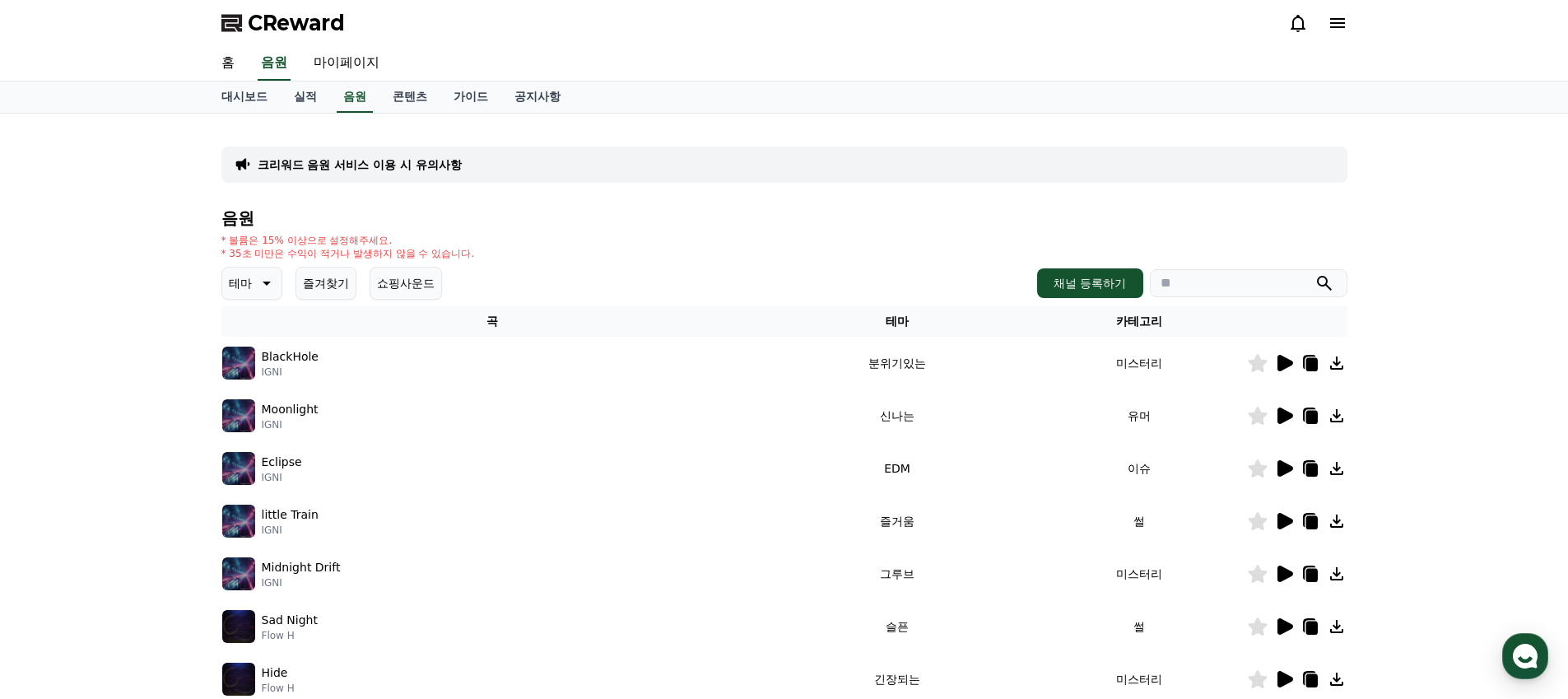
click at [263, 287] on icon at bounding box center [265, 283] width 20 height 20
click at [251, 364] on button "밝은" at bounding box center [242, 361] width 36 height 36
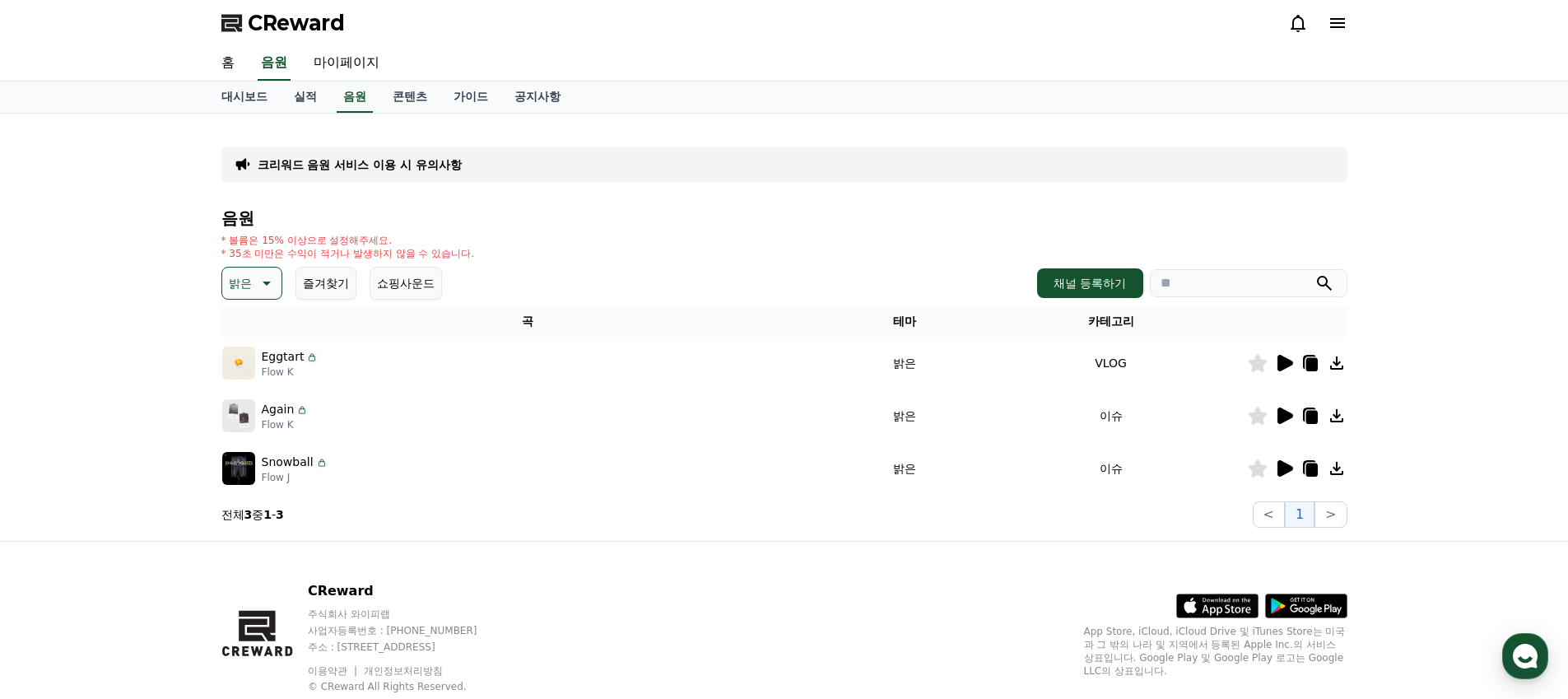
click at [248, 286] on button "밝은" at bounding box center [252, 283] width 61 height 33
click at [257, 328] on button "신나는" at bounding box center [248, 327] width 48 height 36
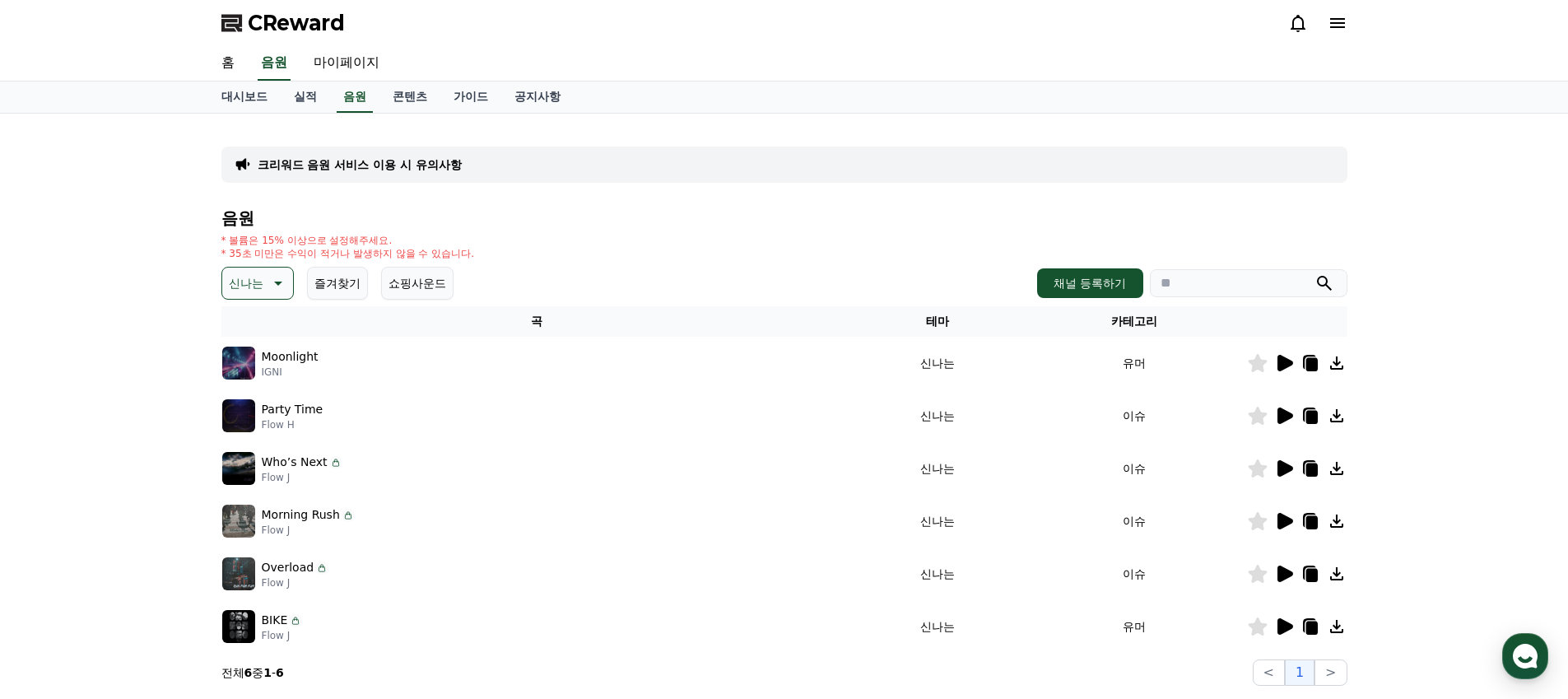
click at [1281, 365] on icon at bounding box center [1285, 363] width 16 height 17
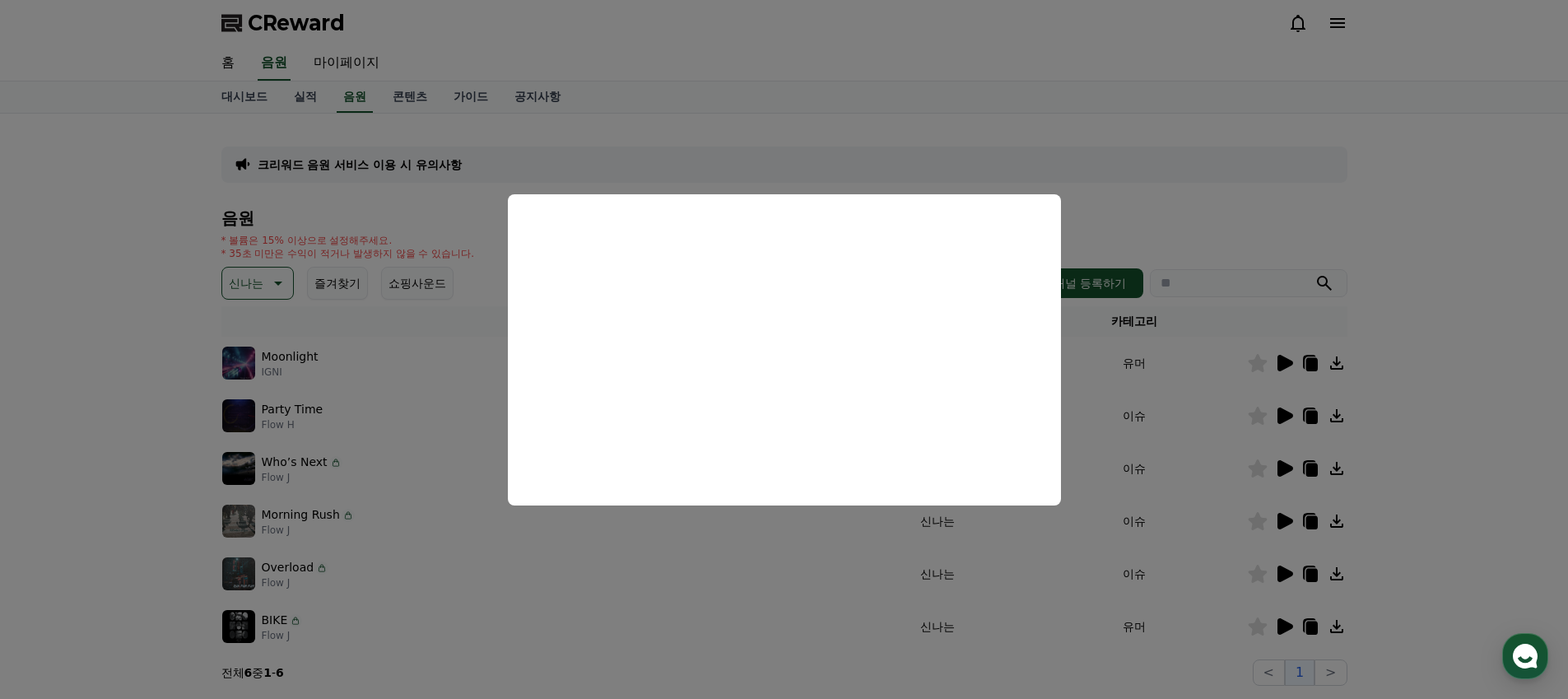
click at [422, 357] on button "close modal" at bounding box center [784, 349] width 1568 height 699
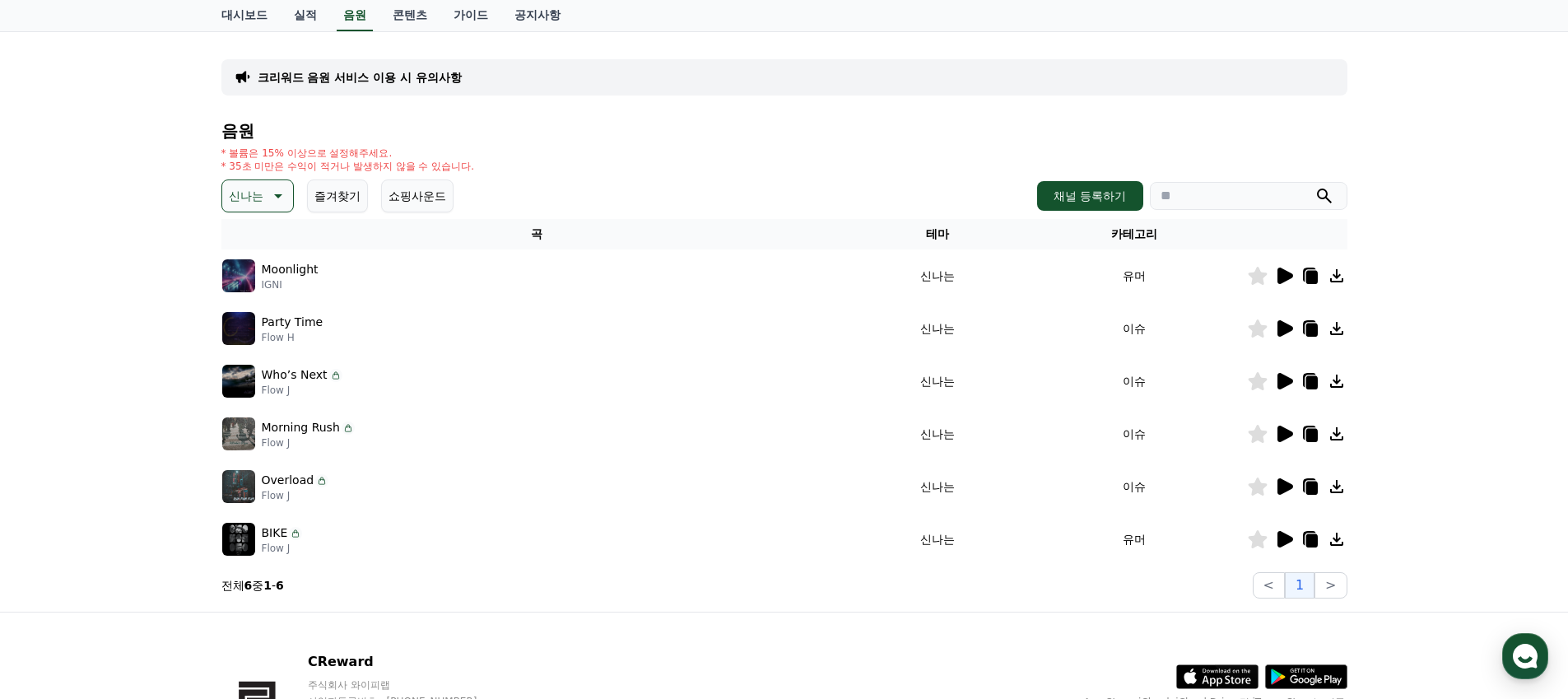
scroll to position [205, 0]
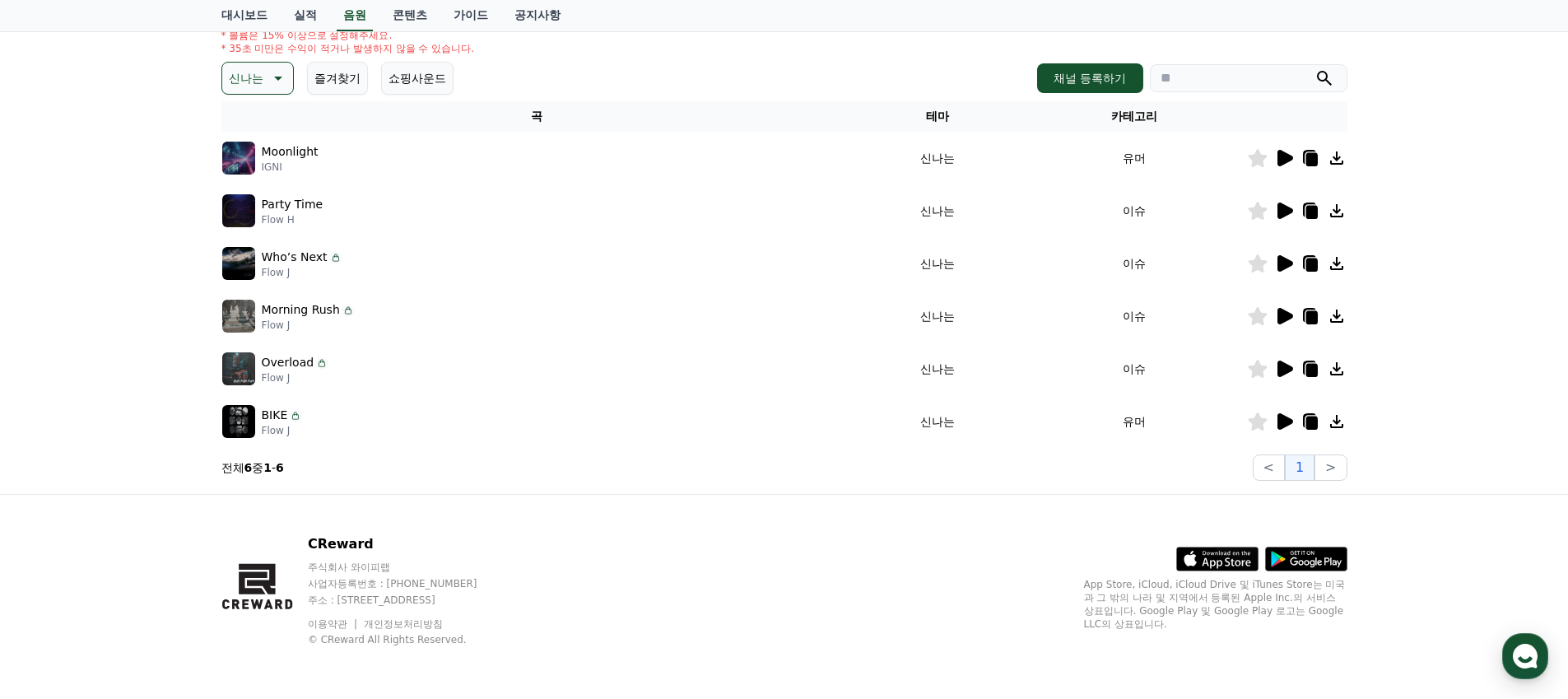
click at [1285, 428] on icon at bounding box center [1284, 422] width 20 height 20
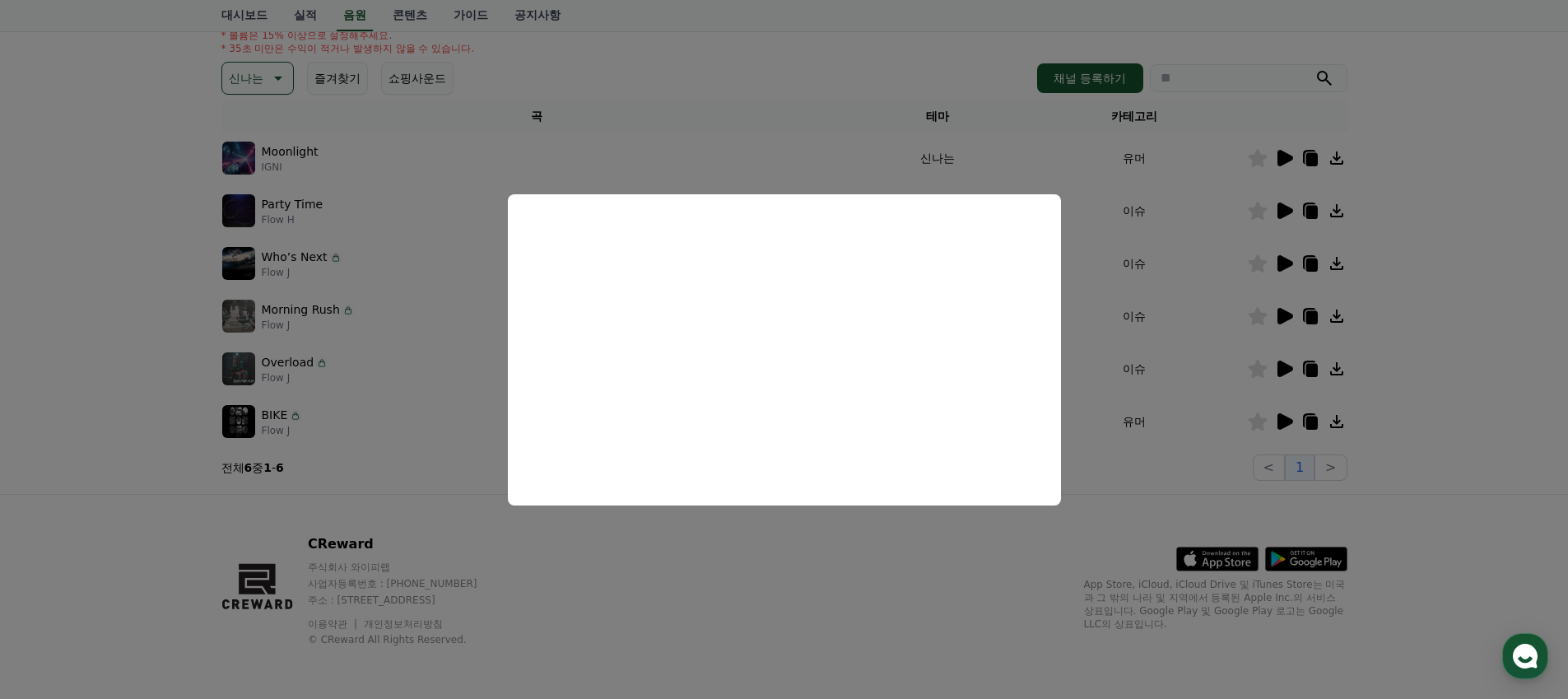
click at [1288, 159] on button "close modal" at bounding box center [784, 349] width 1568 height 699
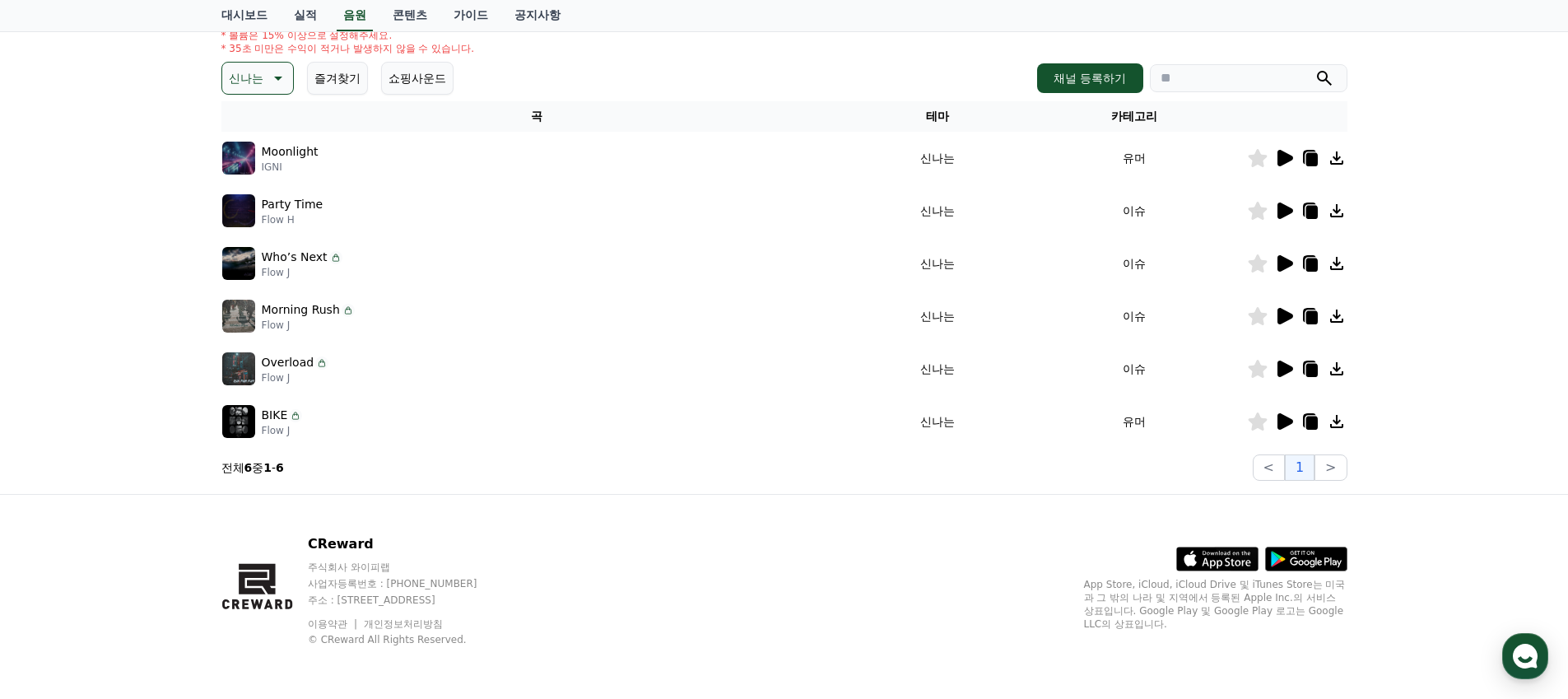
click at [1288, 159] on icon at bounding box center [1285, 158] width 16 height 17
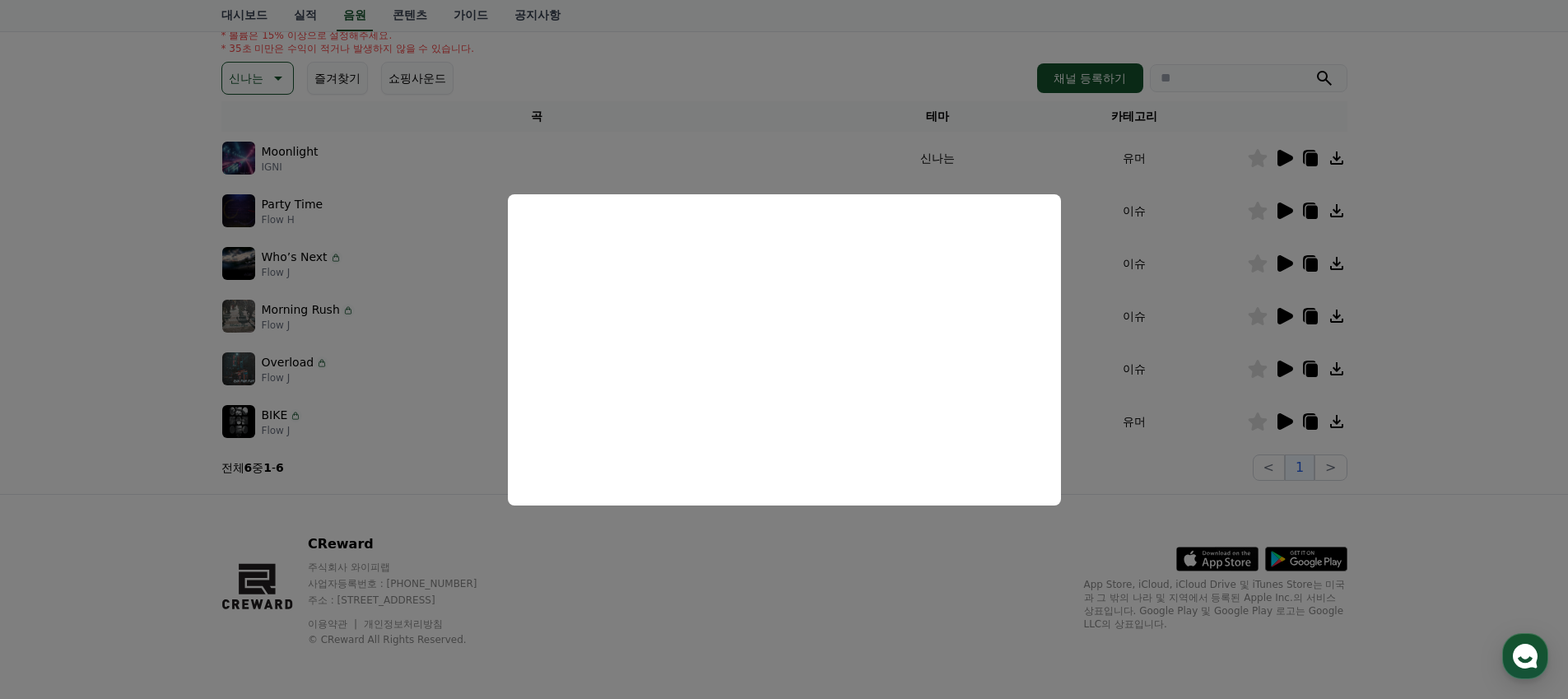
click at [1287, 215] on button "close modal" at bounding box center [784, 349] width 1568 height 699
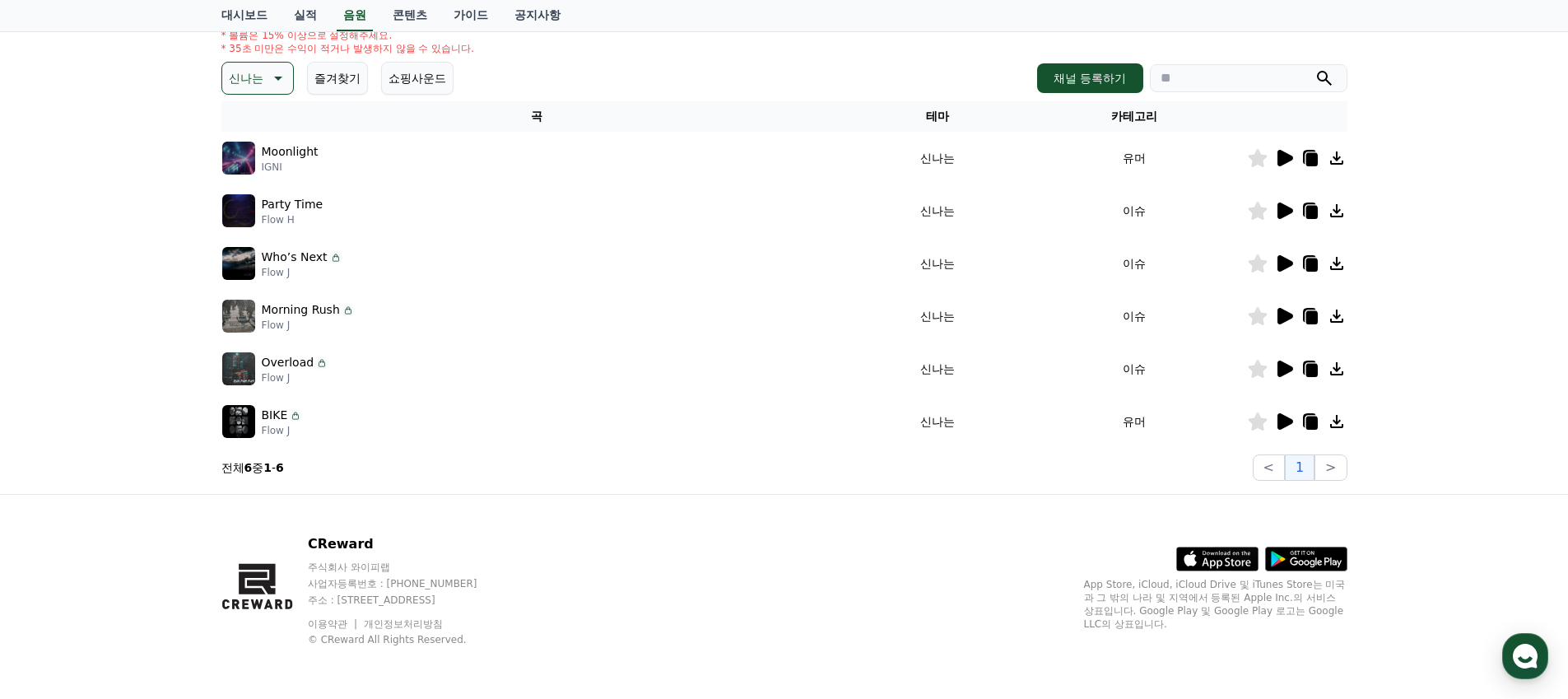
click at [1282, 209] on icon at bounding box center [1285, 210] width 16 height 17
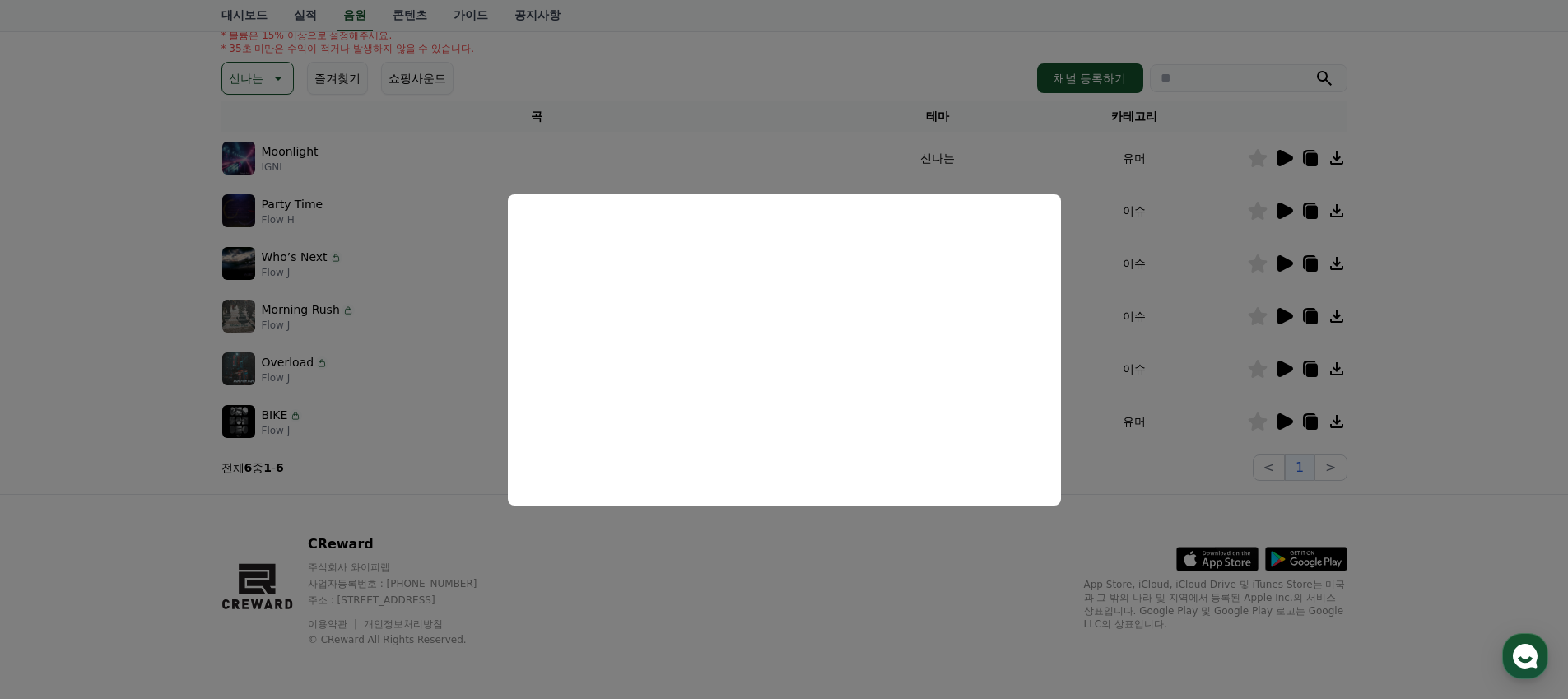
click at [1265, 259] on button "close modal" at bounding box center [784, 349] width 1568 height 699
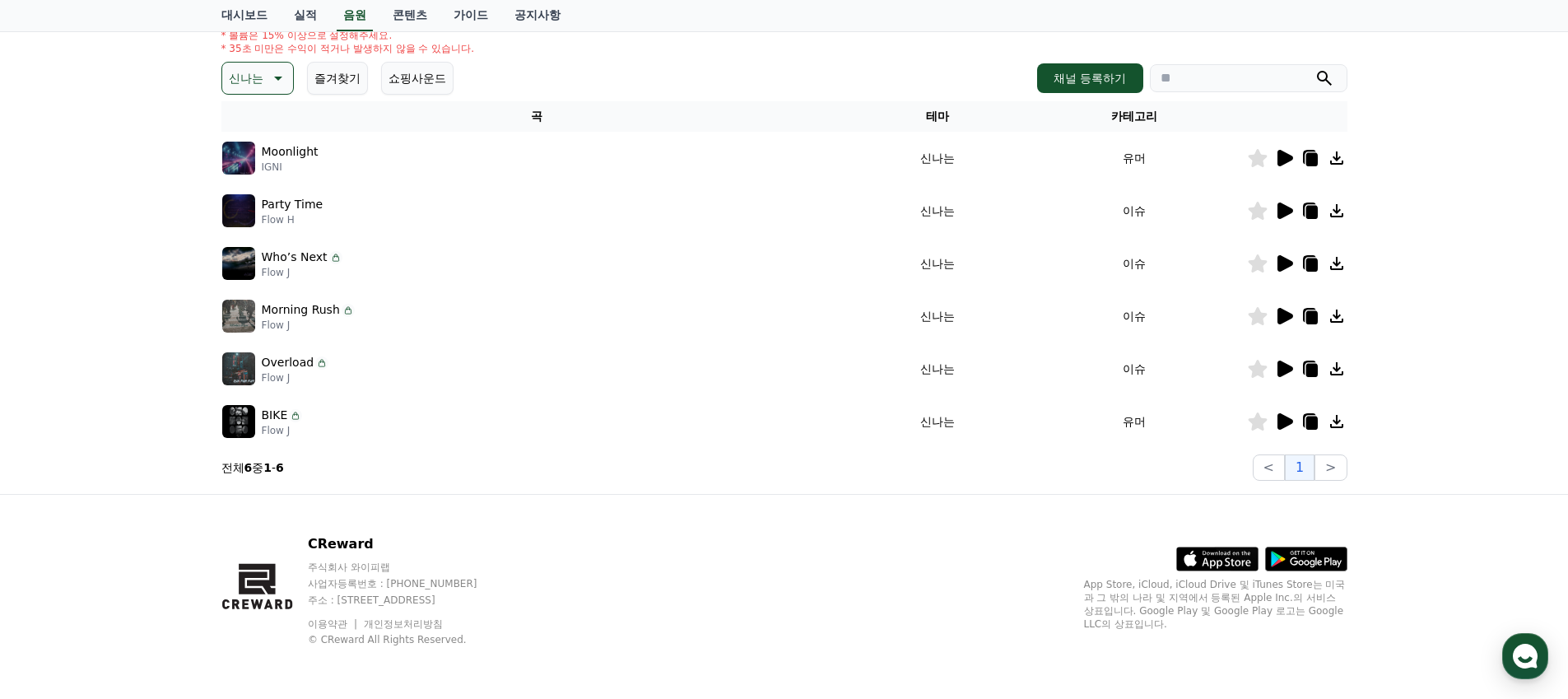
click at [1289, 262] on icon at bounding box center [1285, 263] width 16 height 17
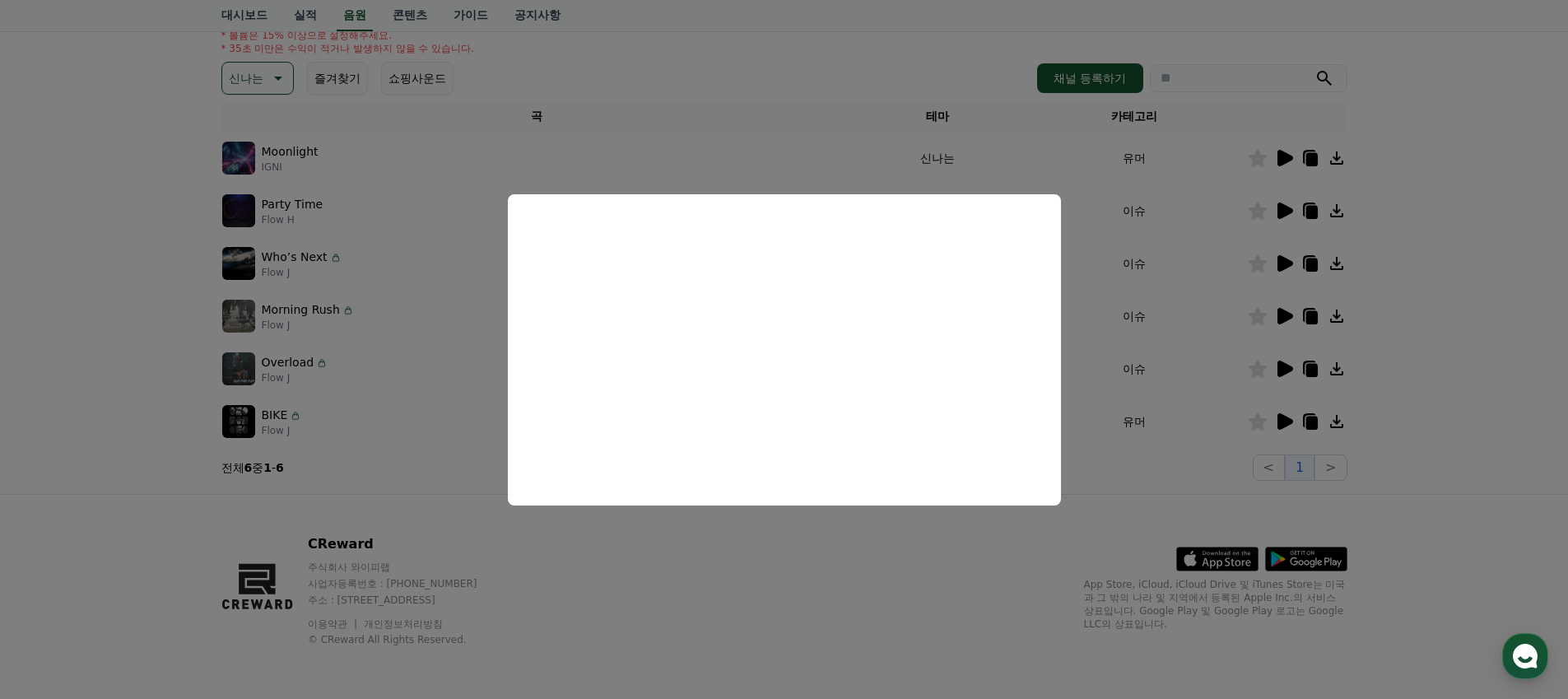
click at [1287, 314] on button "close modal" at bounding box center [784, 349] width 1568 height 699
click at [1286, 321] on icon at bounding box center [1284, 316] width 20 height 20
click at [1285, 367] on button "close modal" at bounding box center [784, 349] width 1568 height 699
click at [1285, 367] on icon at bounding box center [1285, 369] width 16 height 17
click at [1424, 323] on button "close modal" at bounding box center [784, 349] width 1568 height 699
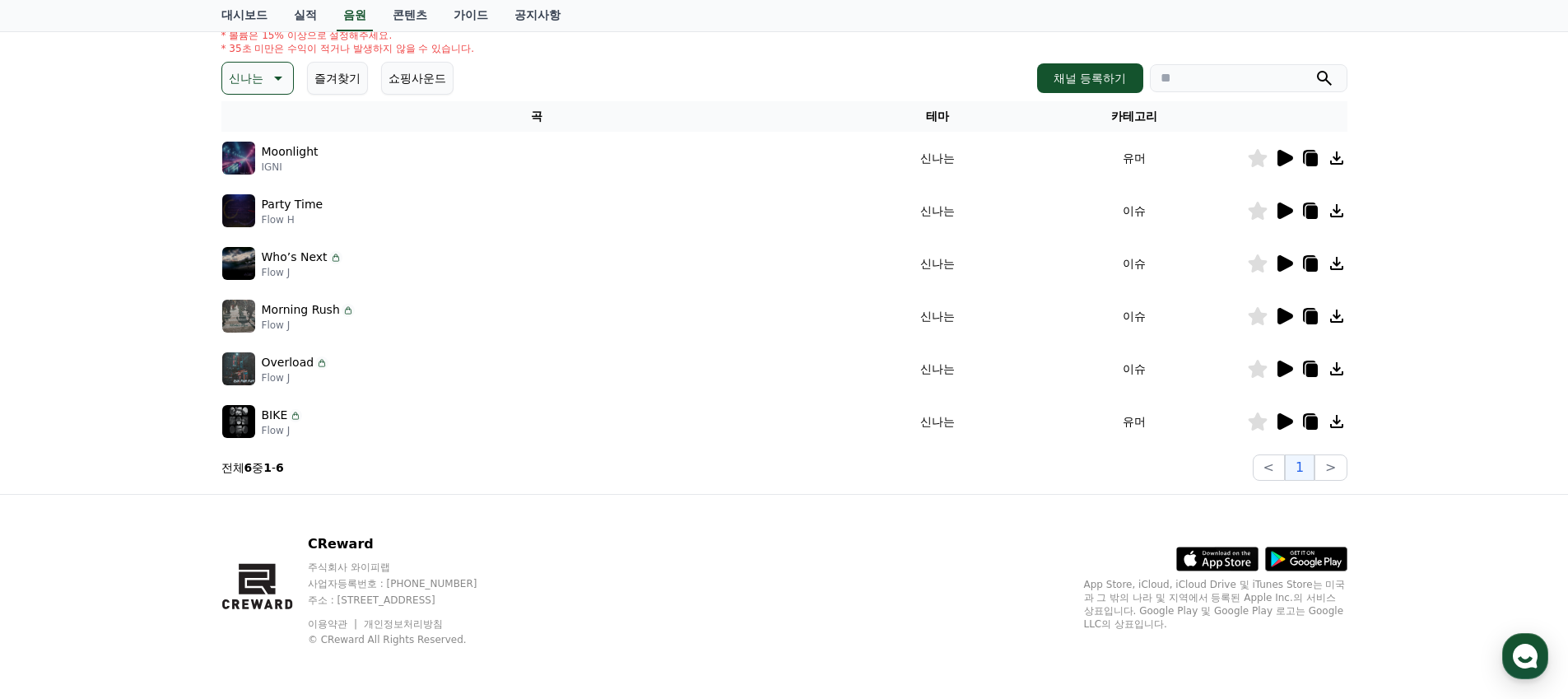
click at [270, 81] on icon at bounding box center [276, 78] width 20 height 20
click at [256, 178] on button "즐거움" at bounding box center [248, 179] width 48 height 36
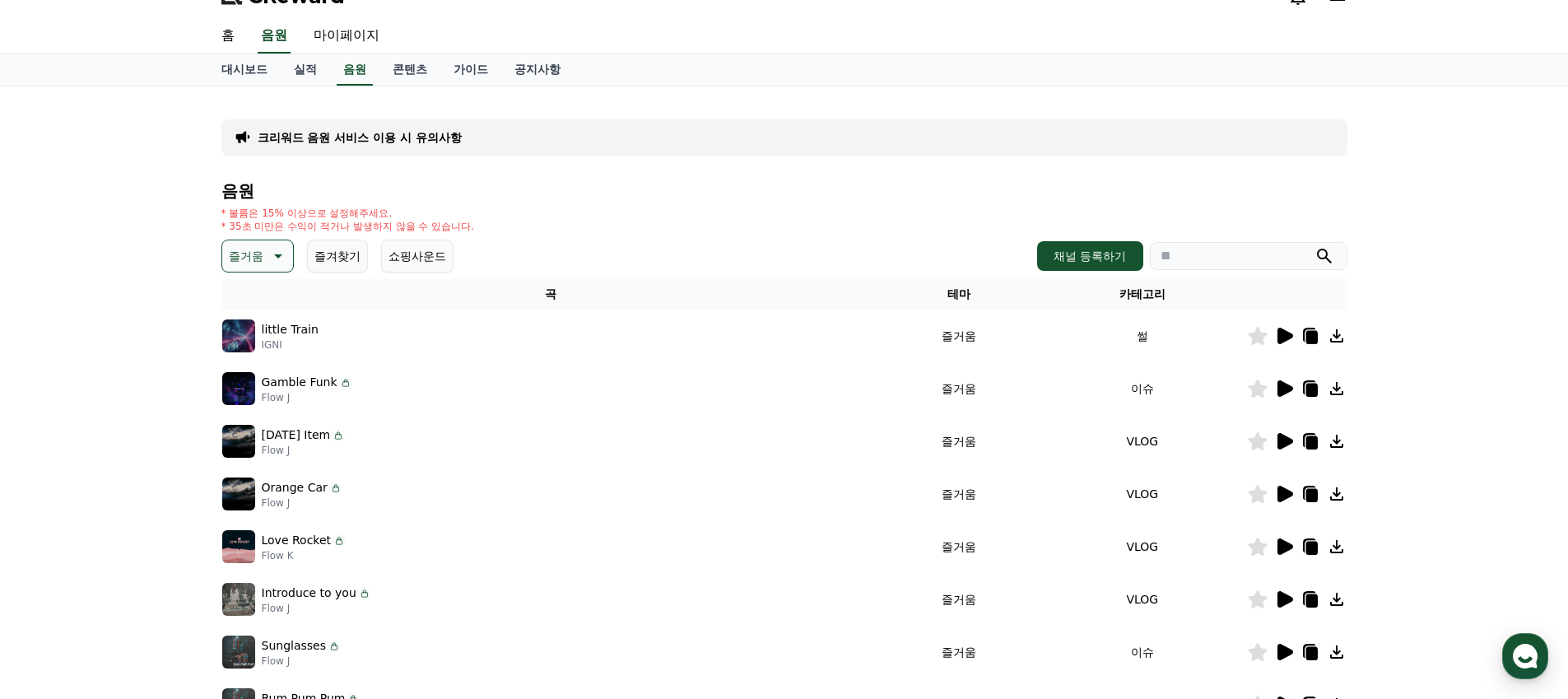
scroll to position [236, 0]
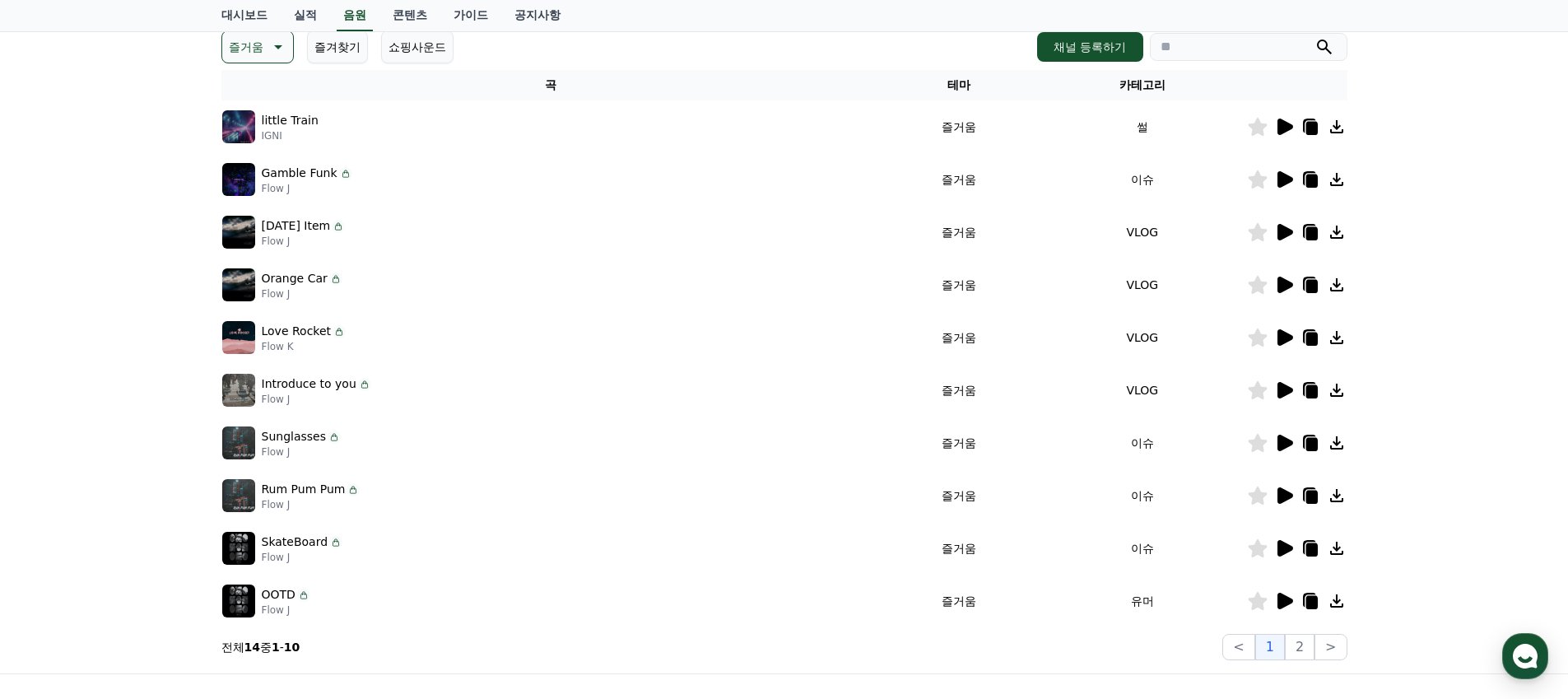
click at [1287, 135] on icon at bounding box center [1284, 127] width 20 height 20
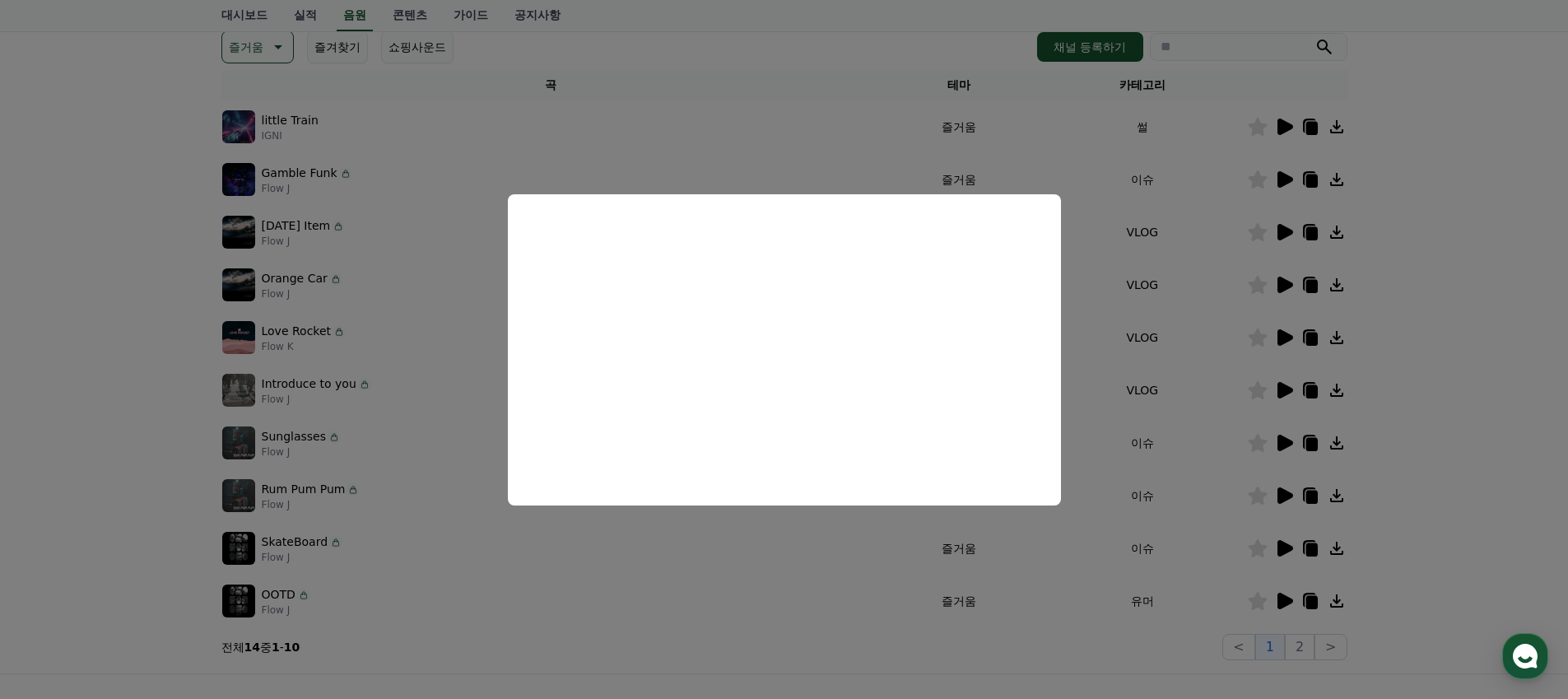
click at [1423, 154] on button "close modal" at bounding box center [784, 349] width 1568 height 699
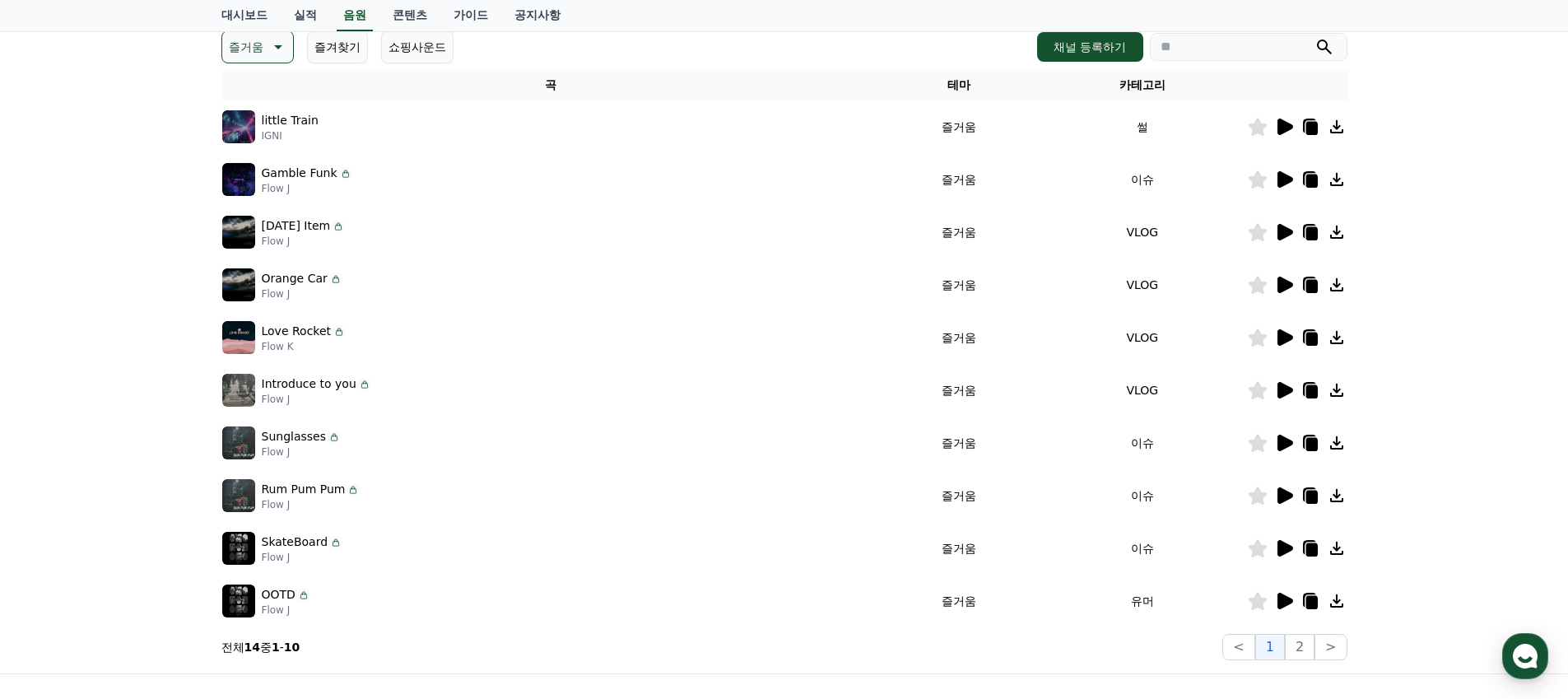
click at [1260, 128] on icon at bounding box center [1257, 127] width 19 height 18
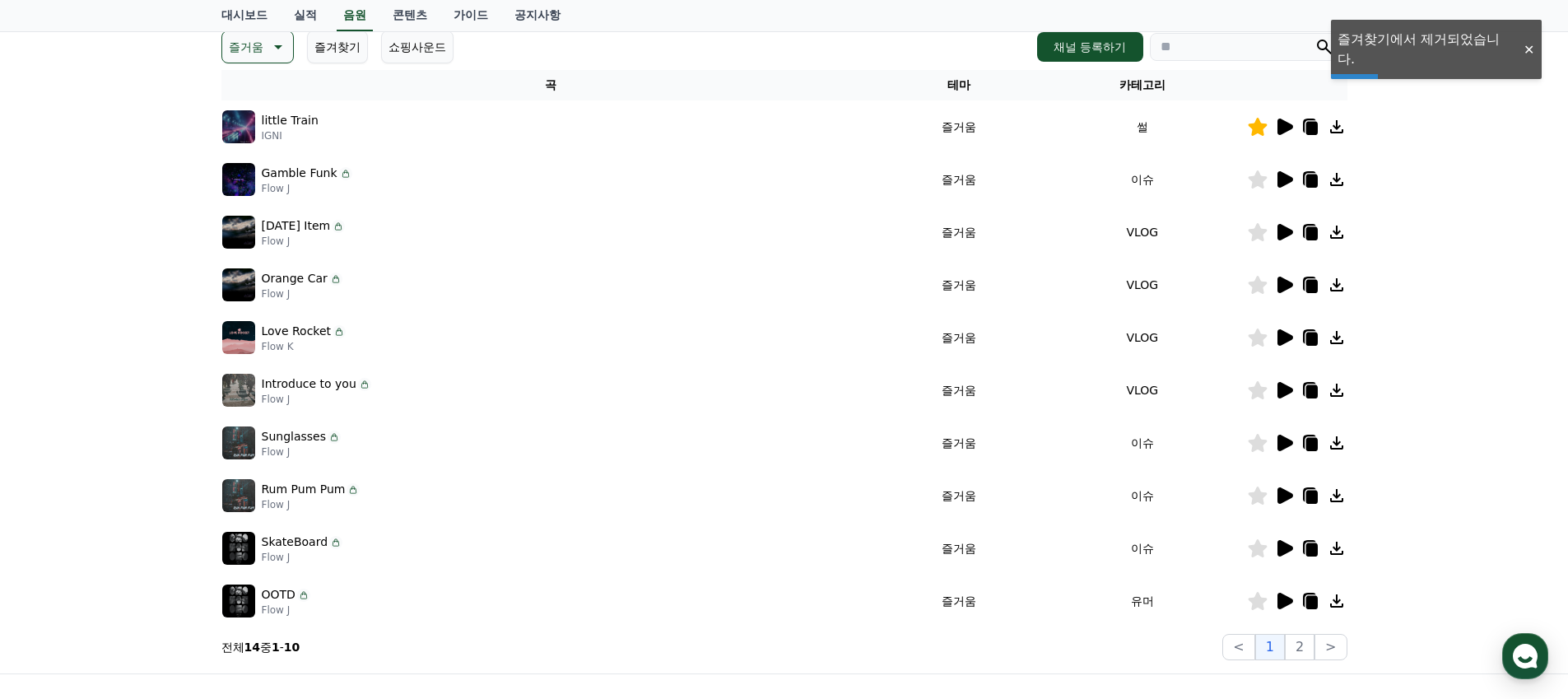
click at [1255, 122] on icon at bounding box center [1257, 127] width 19 height 18
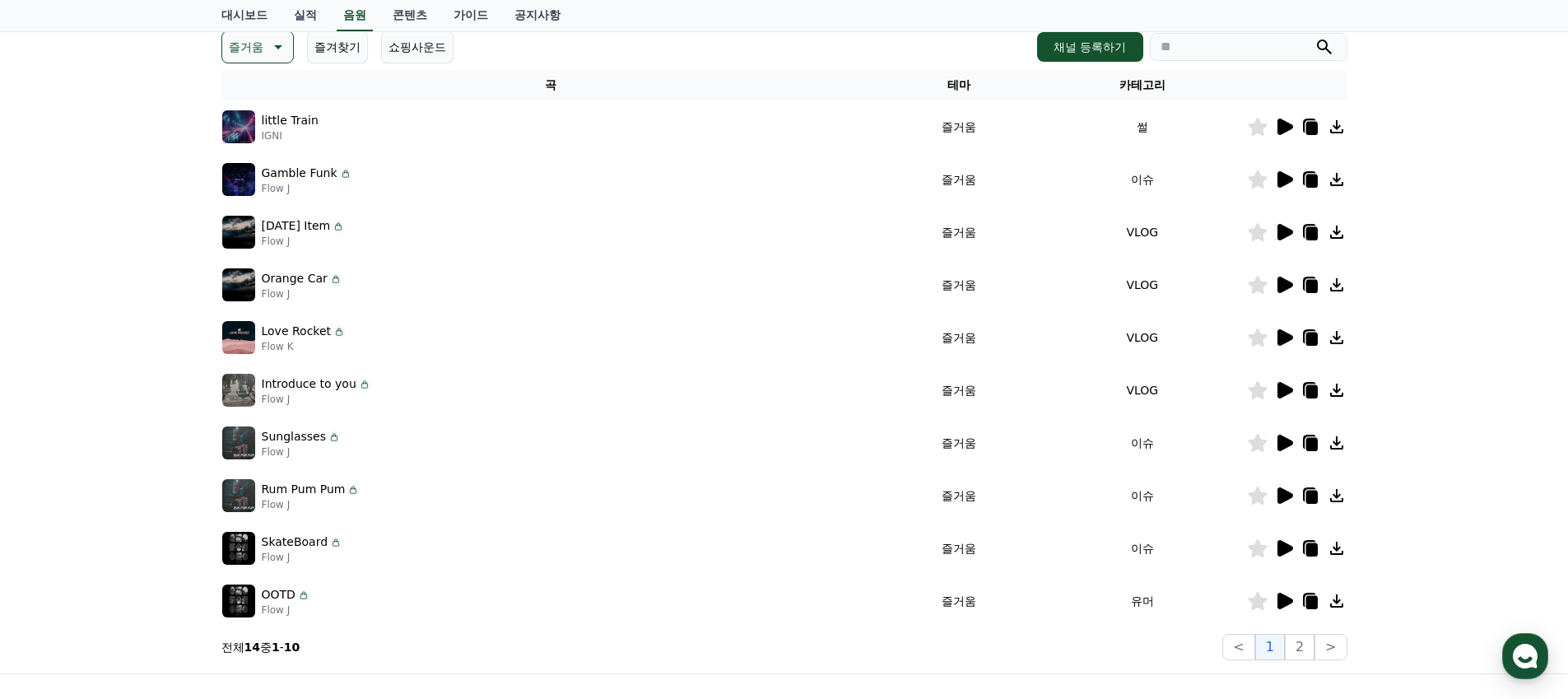
click at [1292, 176] on icon at bounding box center [1284, 179] width 20 height 20
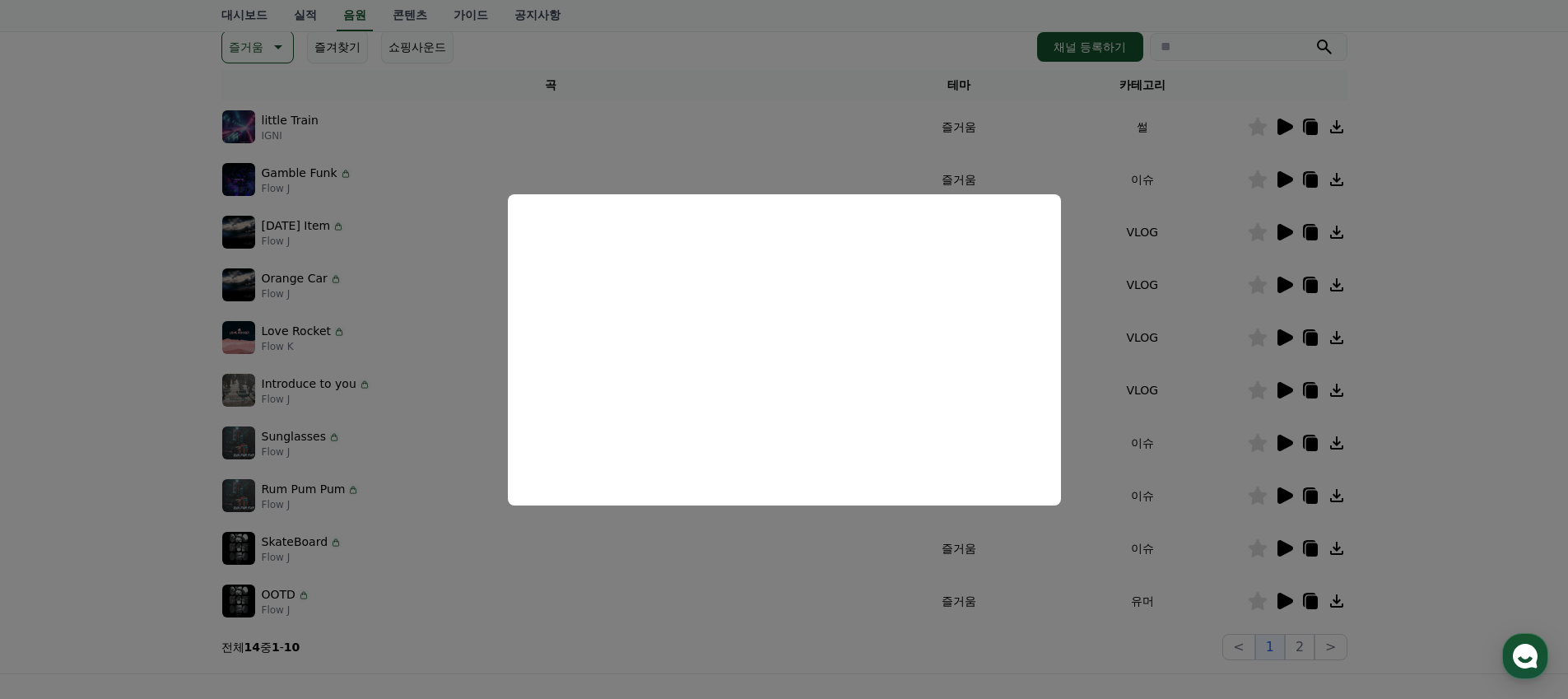
click at [1295, 230] on button "close modal" at bounding box center [784, 349] width 1568 height 699
click at [1288, 230] on icon at bounding box center [1285, 232] width 16 height 17
click at [1288, 343] on button "close modal" at bounding box center [784, 349] width 1568 height 699
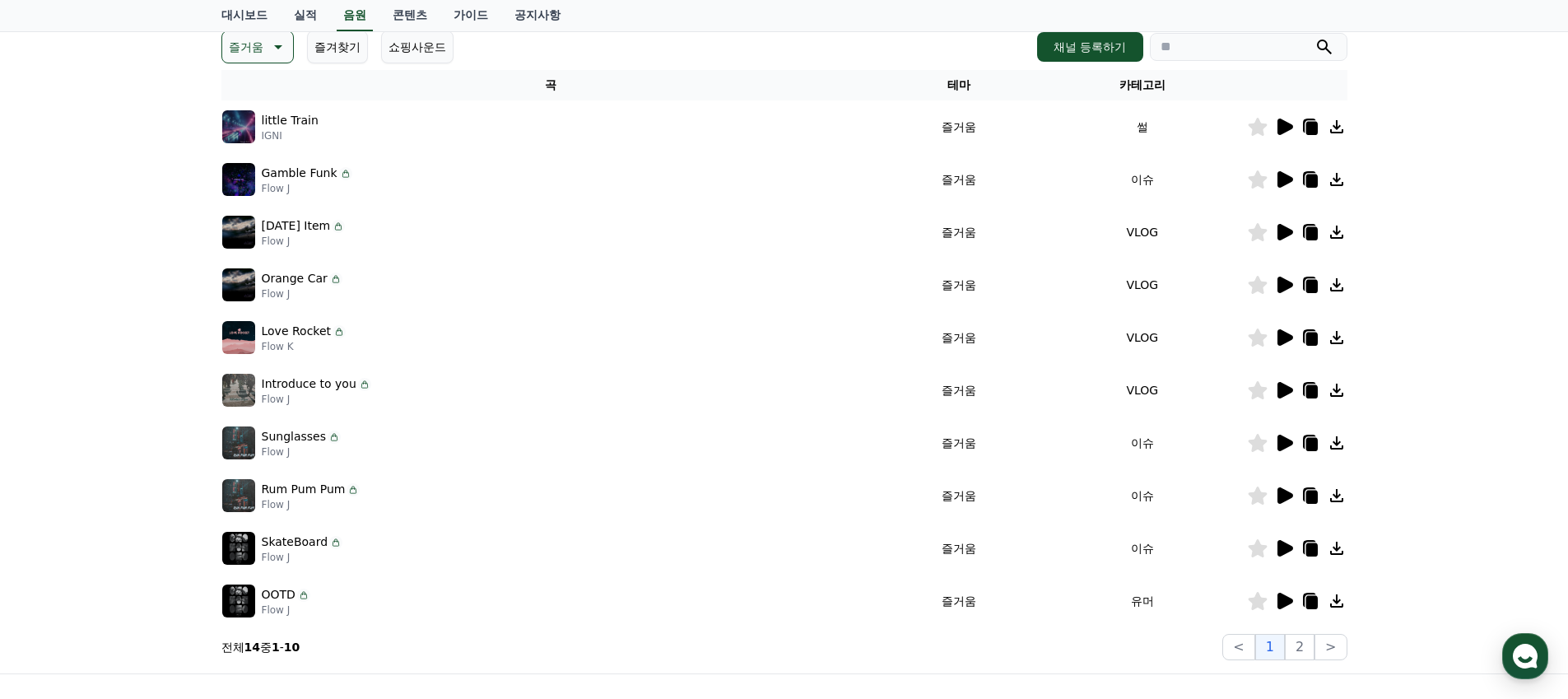
click at [1288, 343] on icon at bounding box center [1284, 338] width 20 height 20
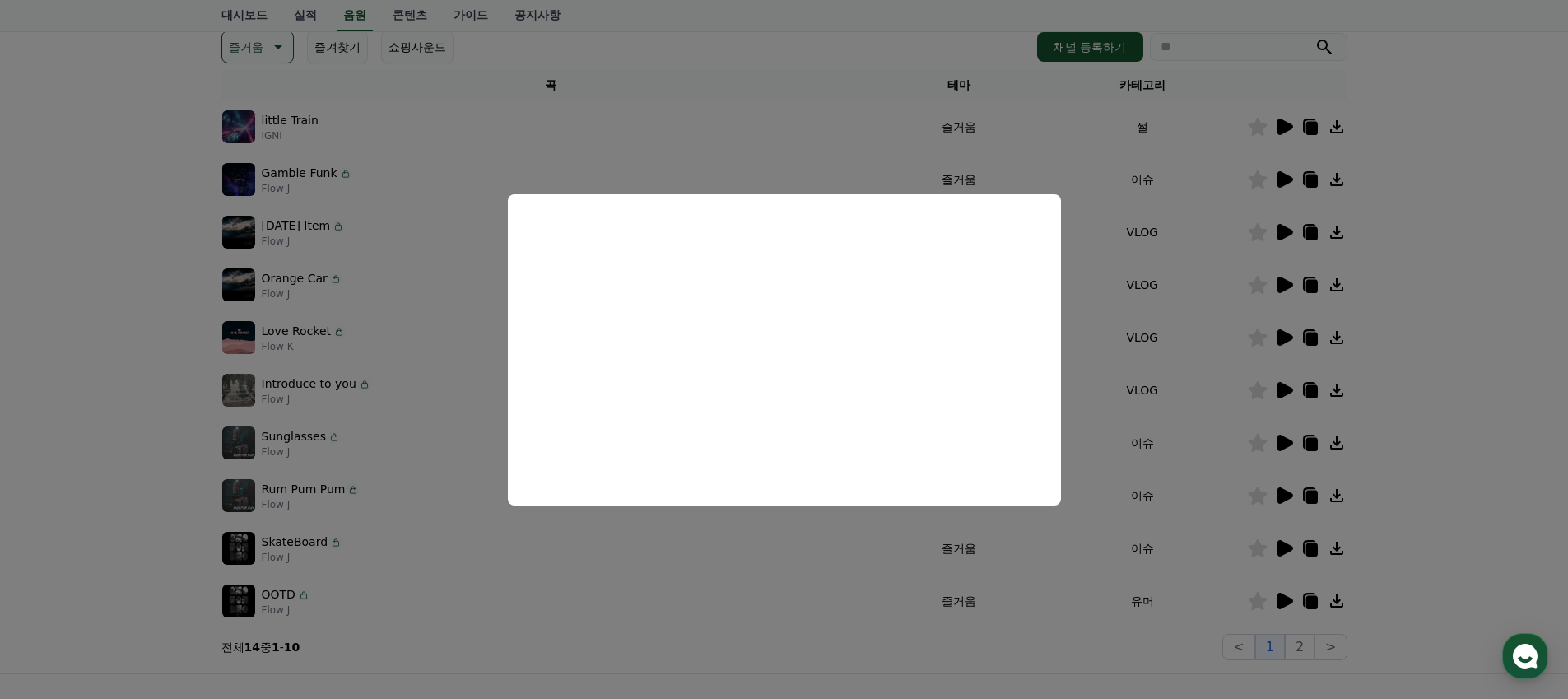
click at [1293, 388] on button "close modal" at bounding box center [784, 349] width 1568 height 699
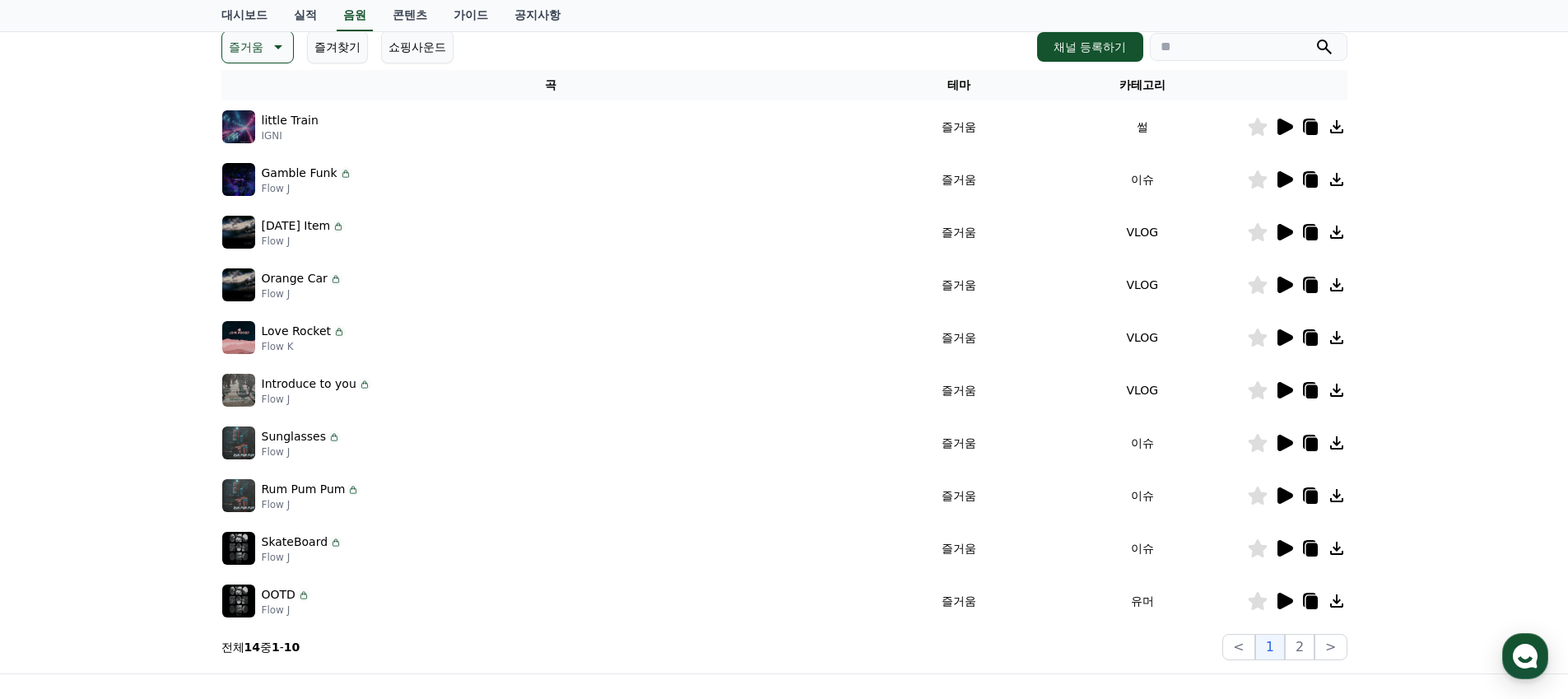
click at [1292, 388] on icon at bounding box center [1284, 390] width 20 height 20
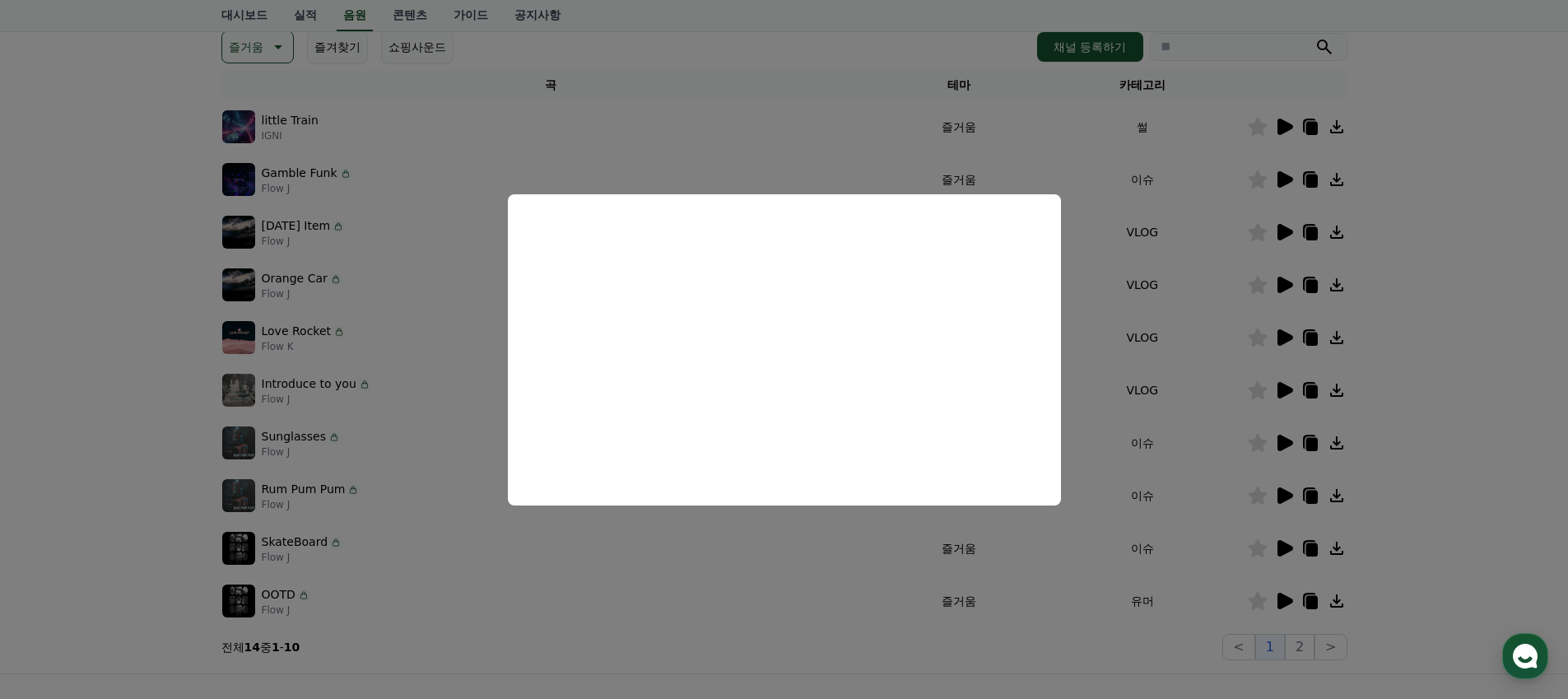
click at [1271, 441] on button "close modal" at bounding box center [784, 349] width 1568 height 699
click at [1287, 446] on icon at bounding box center [1285, 442] width 16 height 17
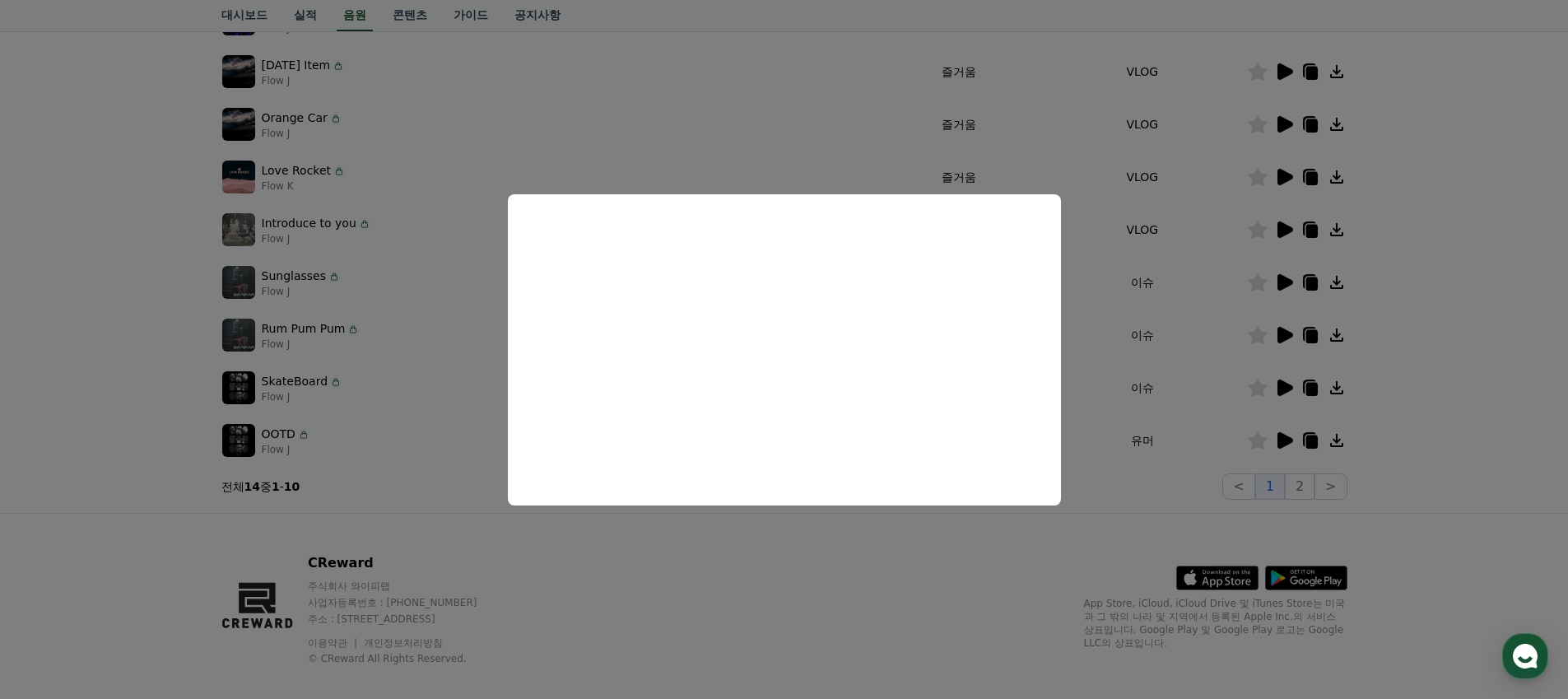
scroll to position [399, 0]
click at [1298, 486] on button "close modal" at bounding box center [784, 349] width 1568 height 699
click at [1298, 486] on button "2" at bounding box center [1300, 484] width 30 height 26
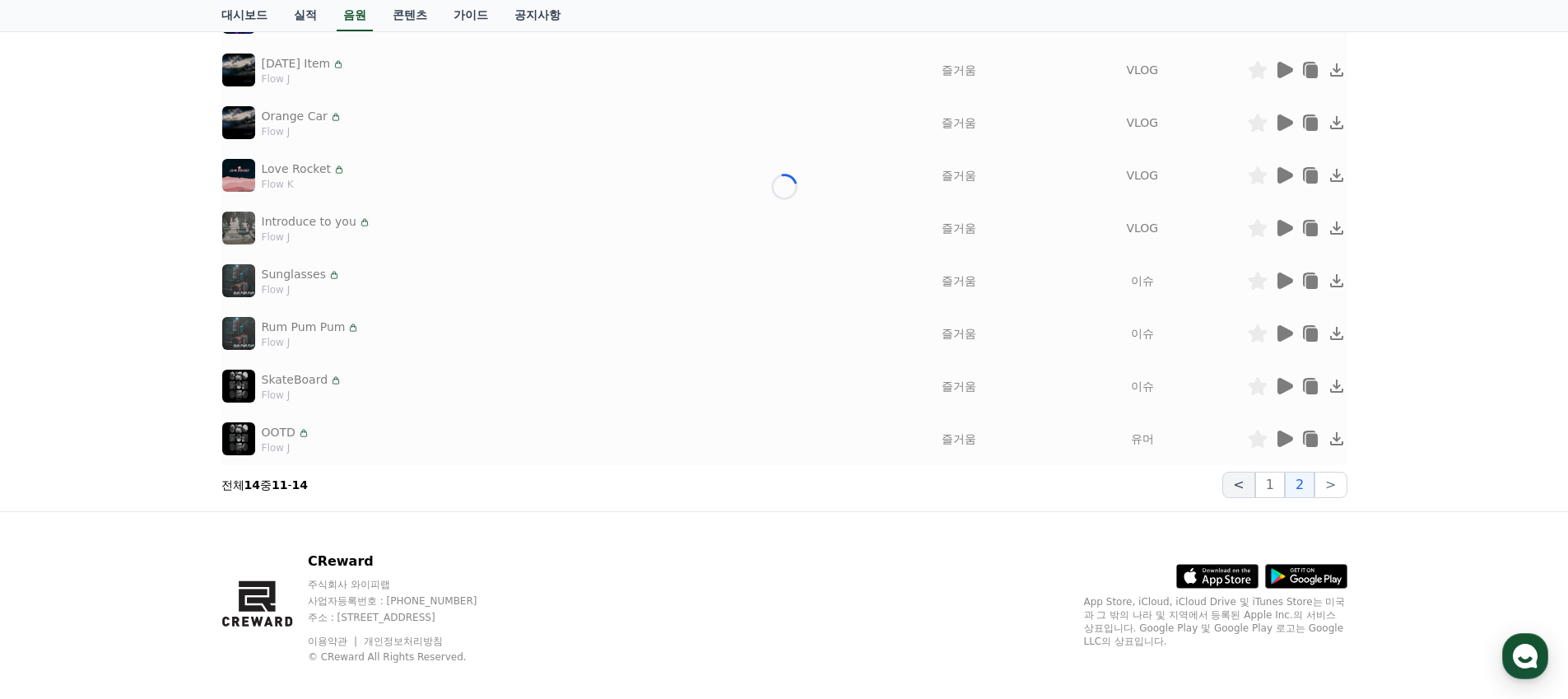
scroll to position [100, 0]
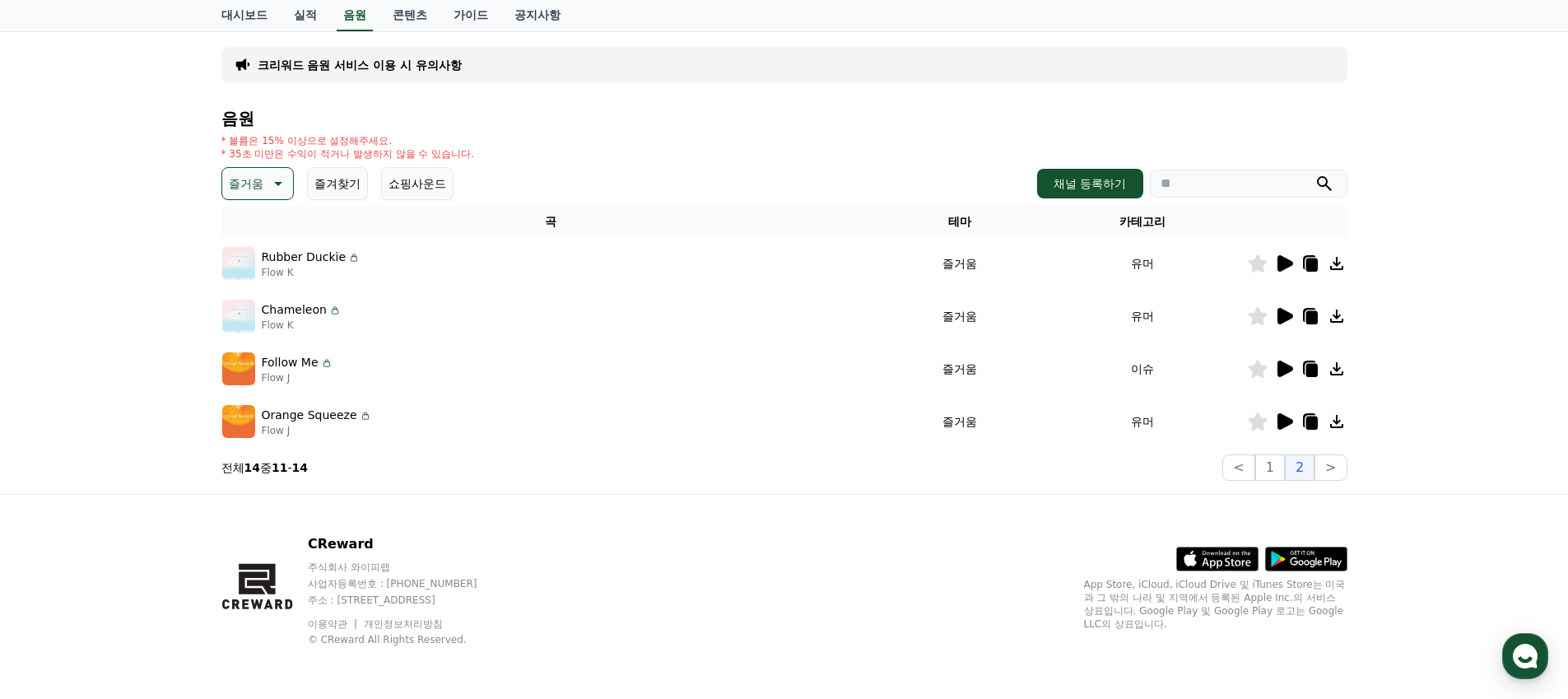
click at [1284, 266] on icon at bounding box center [1285, 263] width 16 height 17
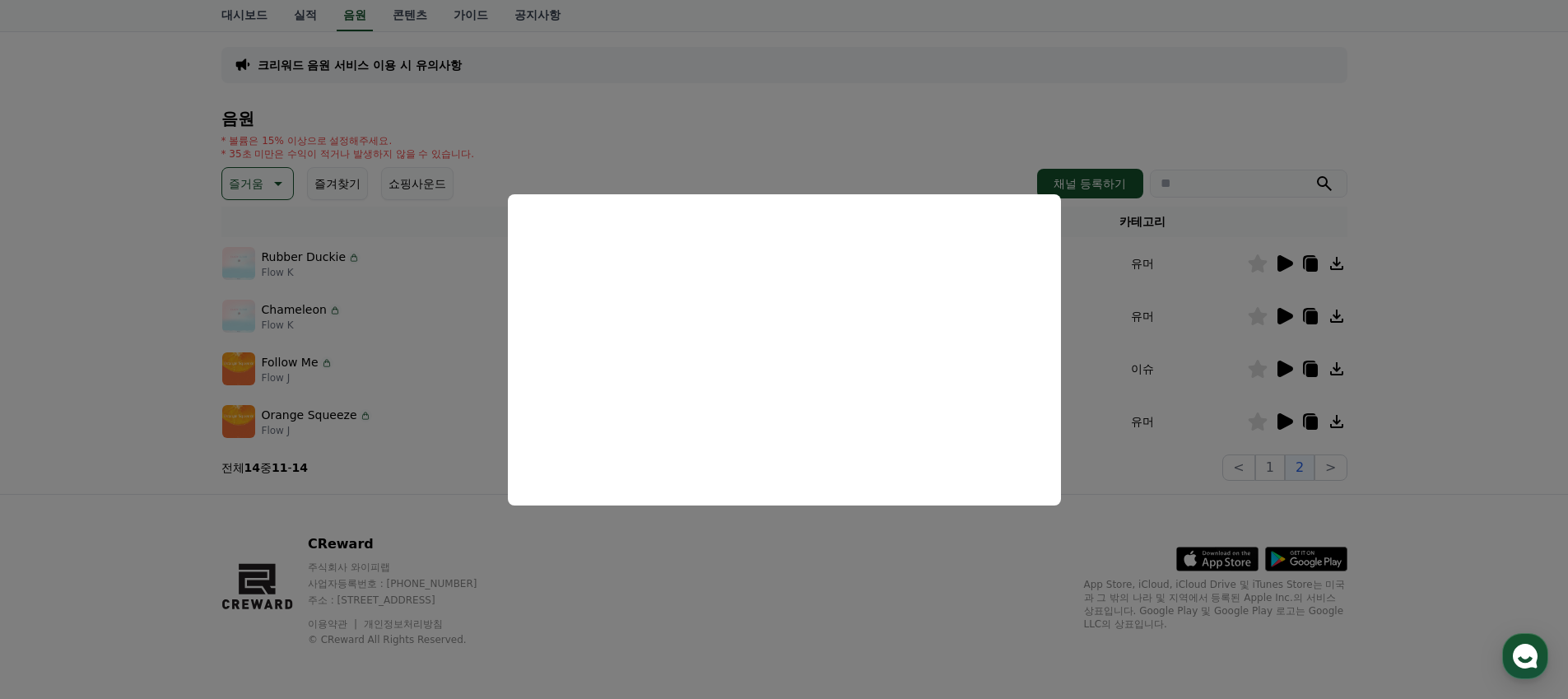
click at [1296, 309] on button "close modal" at bounding box center [784, 349] width 1568 height 699
click at [1286, 318] on icon at bounding box center [1285, 316] width 16 height 17
click at [1261, 319] on button "close modal" at bounding box center [784, 349] width 1568 height 699
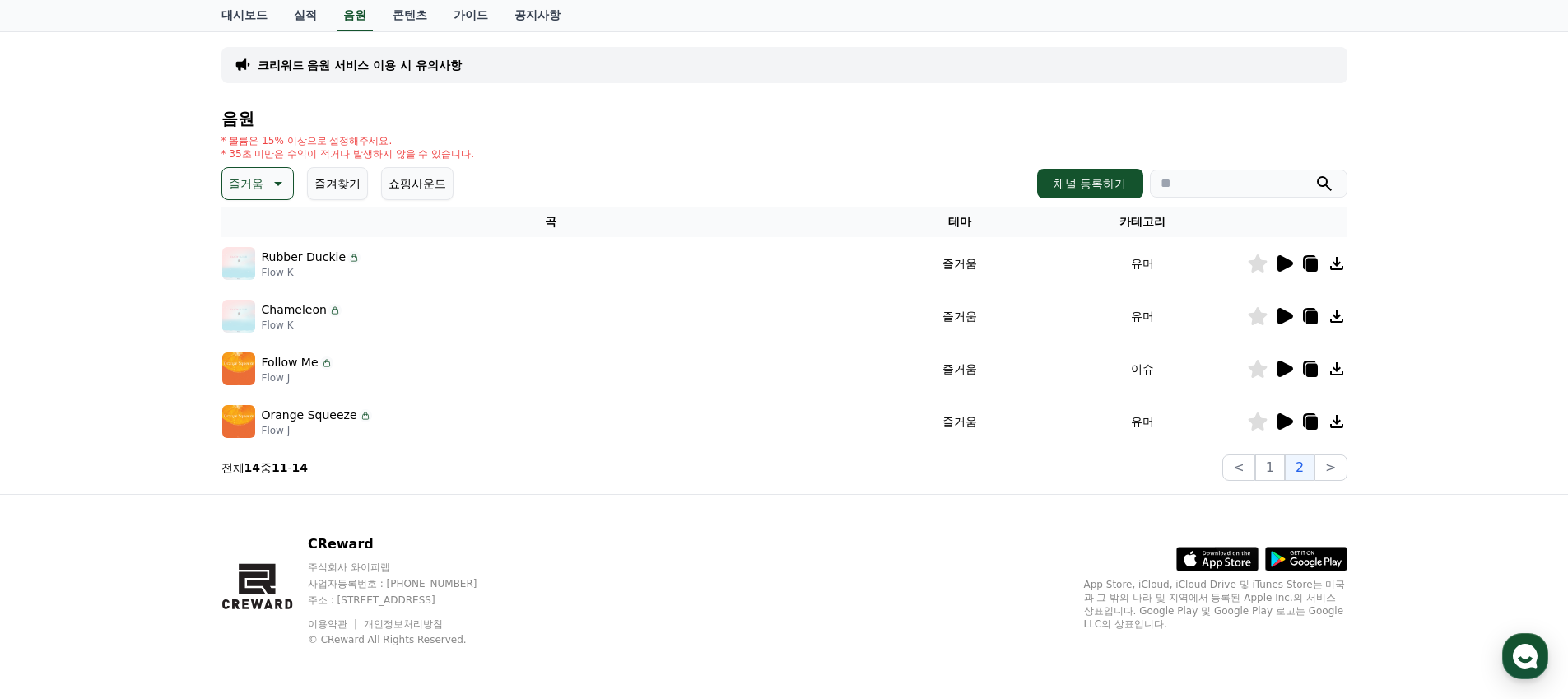
click at [1259, 320] on icon at bounding box center [1257, 316] width 19 height 18
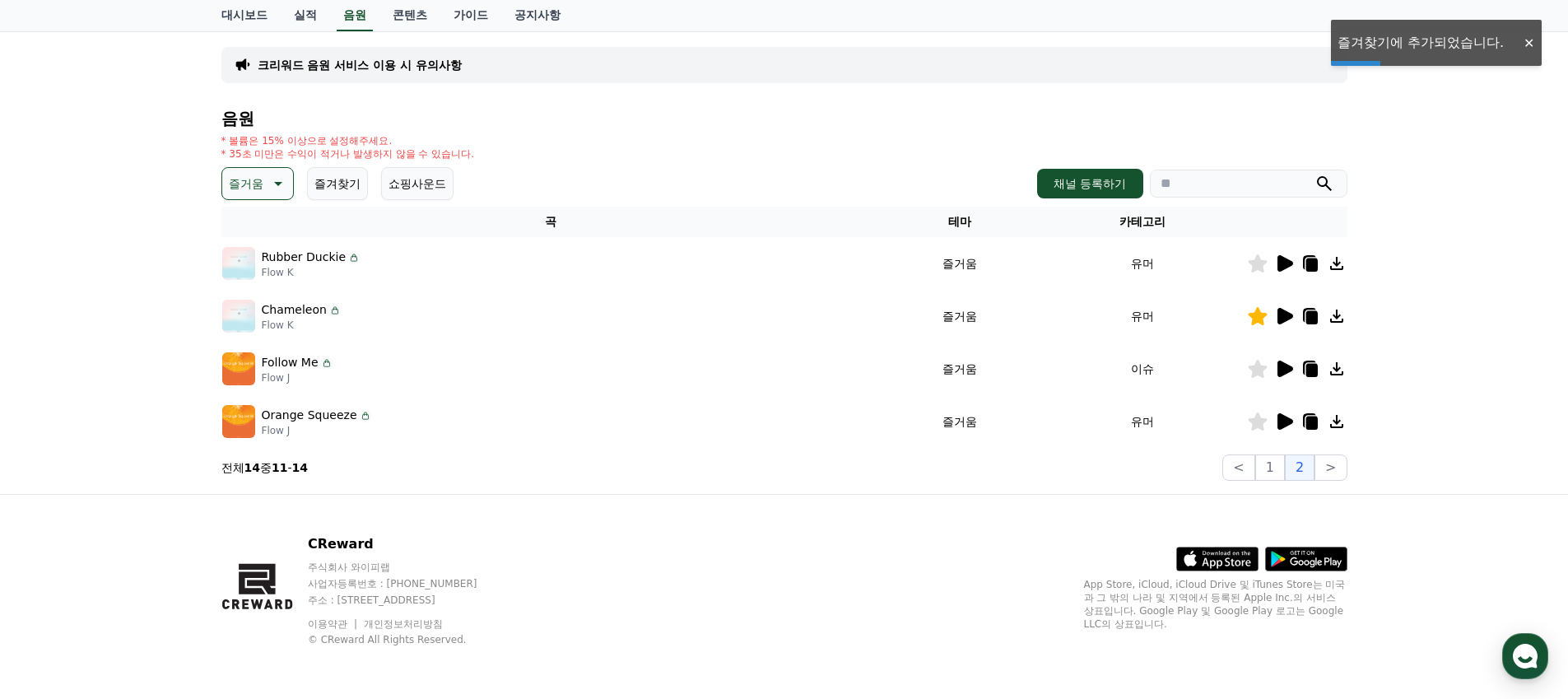
click at [1291, 370] on icon at bounding box center [1285, 369] width 16 height 17
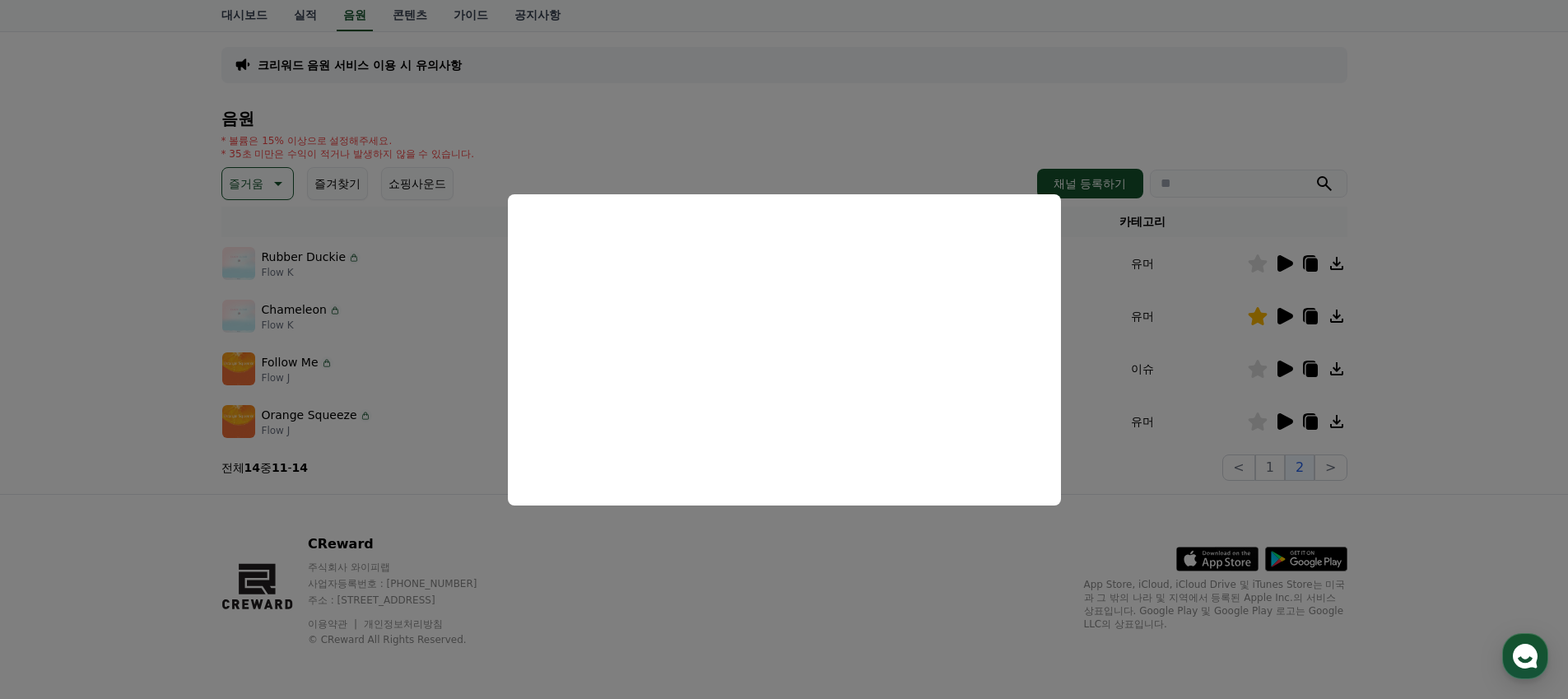
click at [1279, 421] on button "close modal" at bounding box center [784, 349] width 1568 height 699
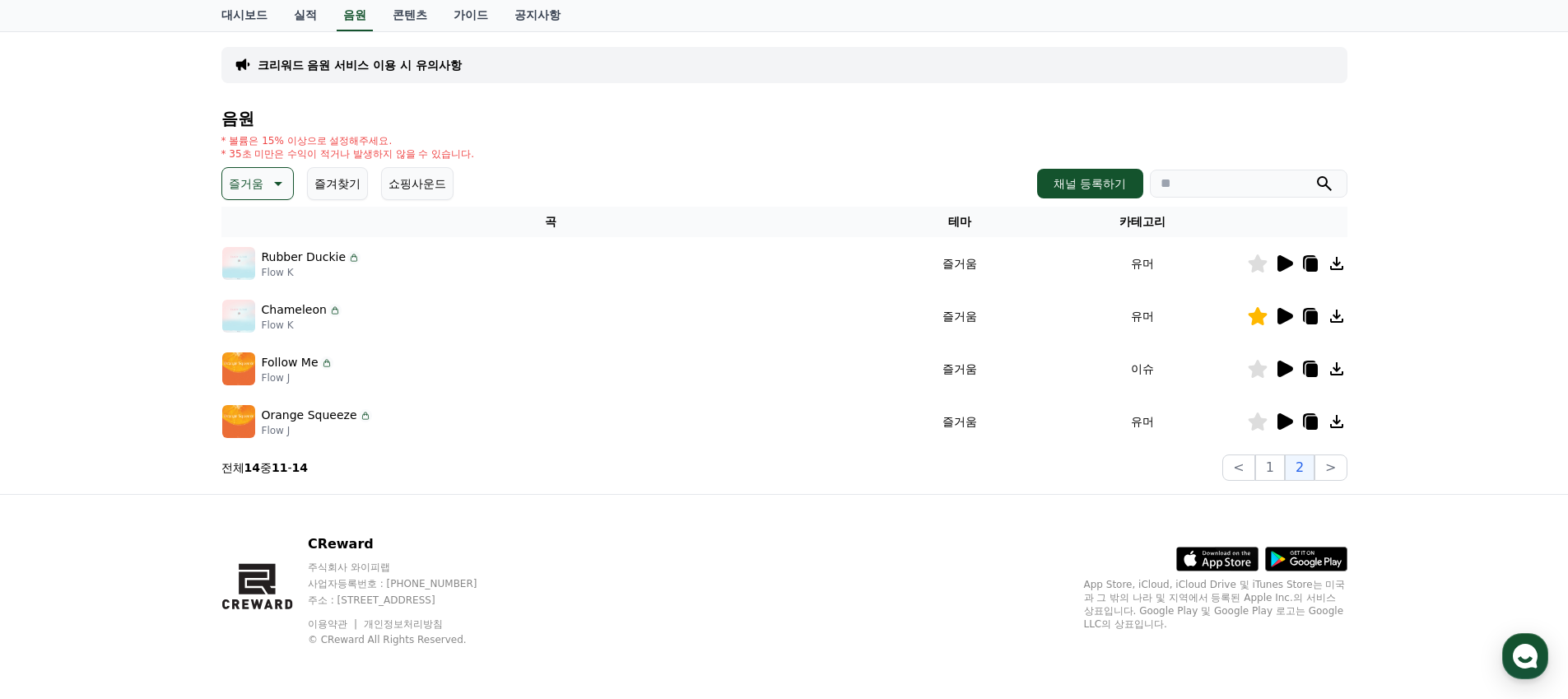
click at [1279, 421] on icon at bounding box center [1285, 422] width 16 height 17
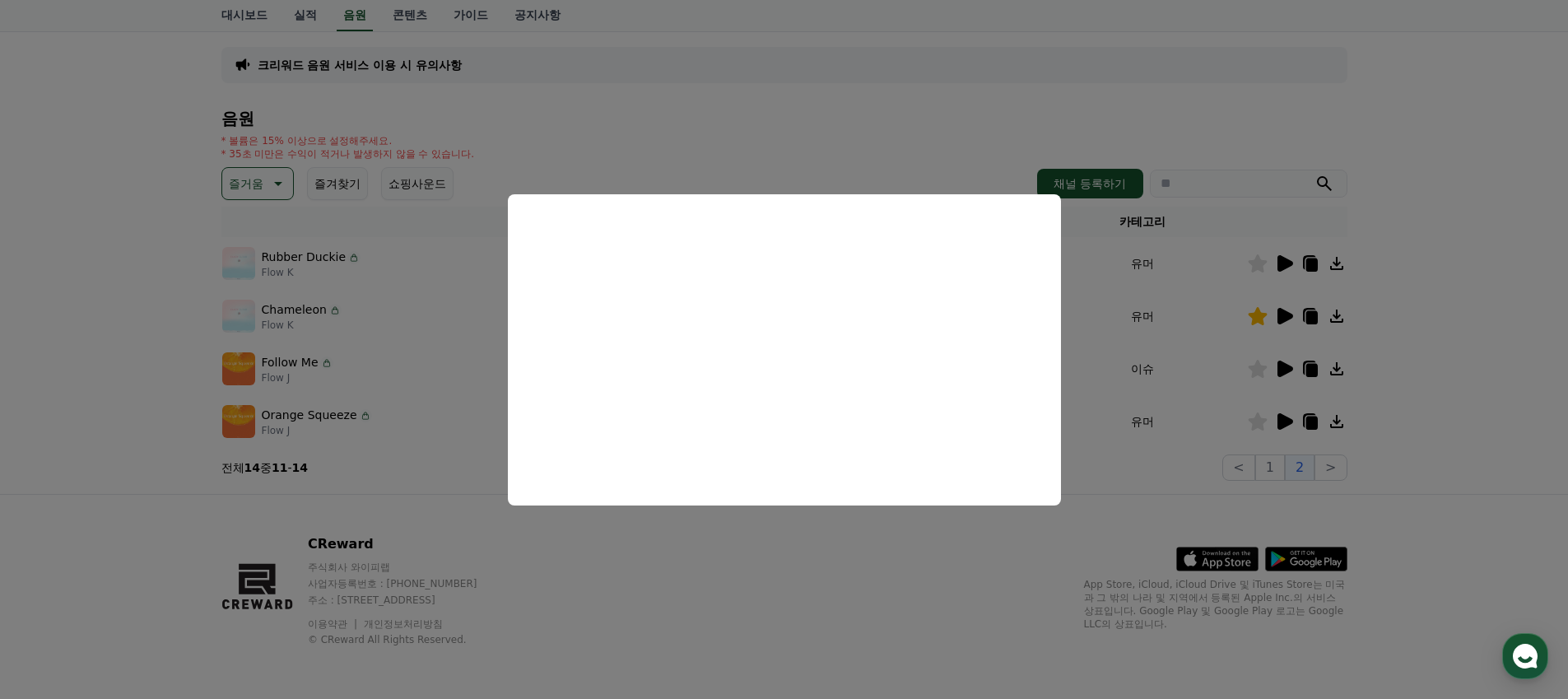
click at [441, 121] on button "close modal" at bounding box center [784, 349] width 1568 height 699
click at [274, 182] on icon at bounding box center [278, 183] width 8 height 4
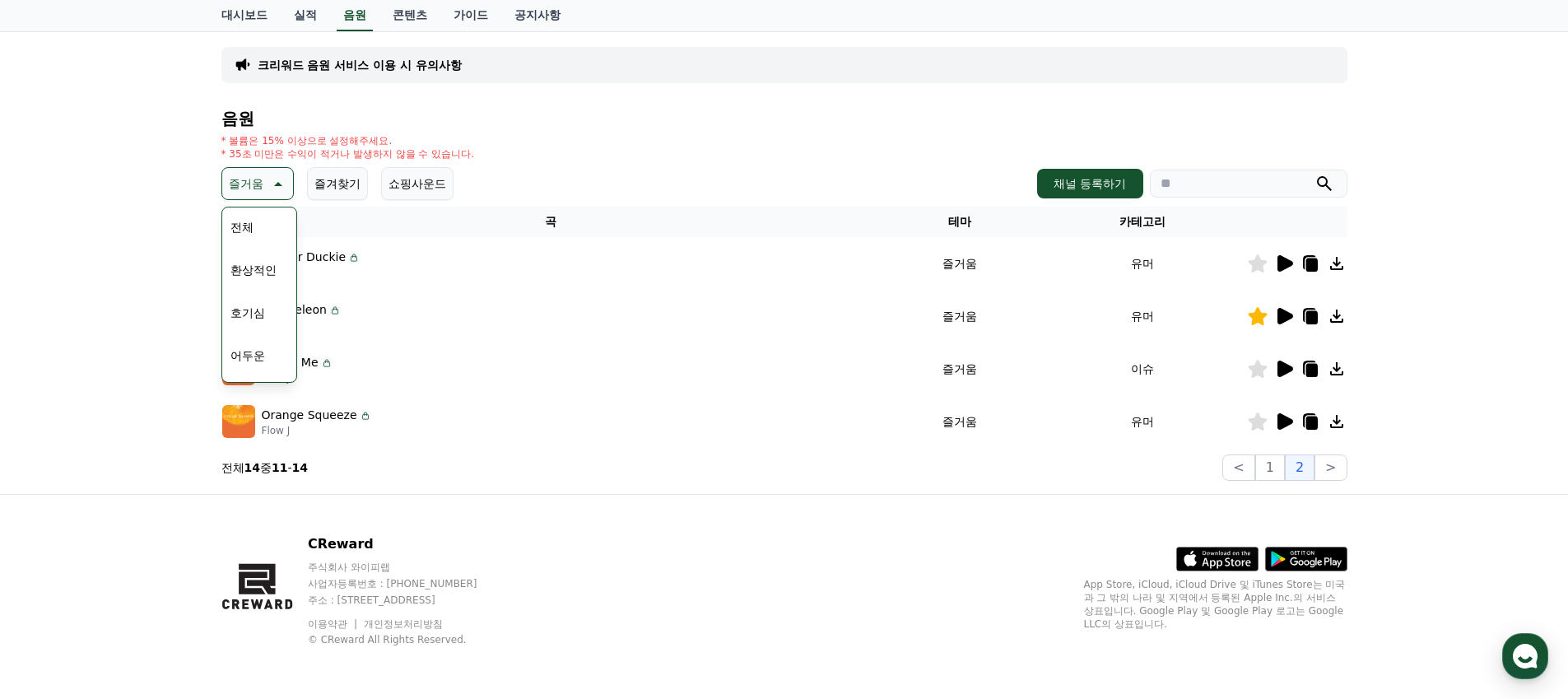
scroll to position [678, 0]
click at [257, 362] on button "코믹한" at bounding box center [248, 362] width 48 height 36
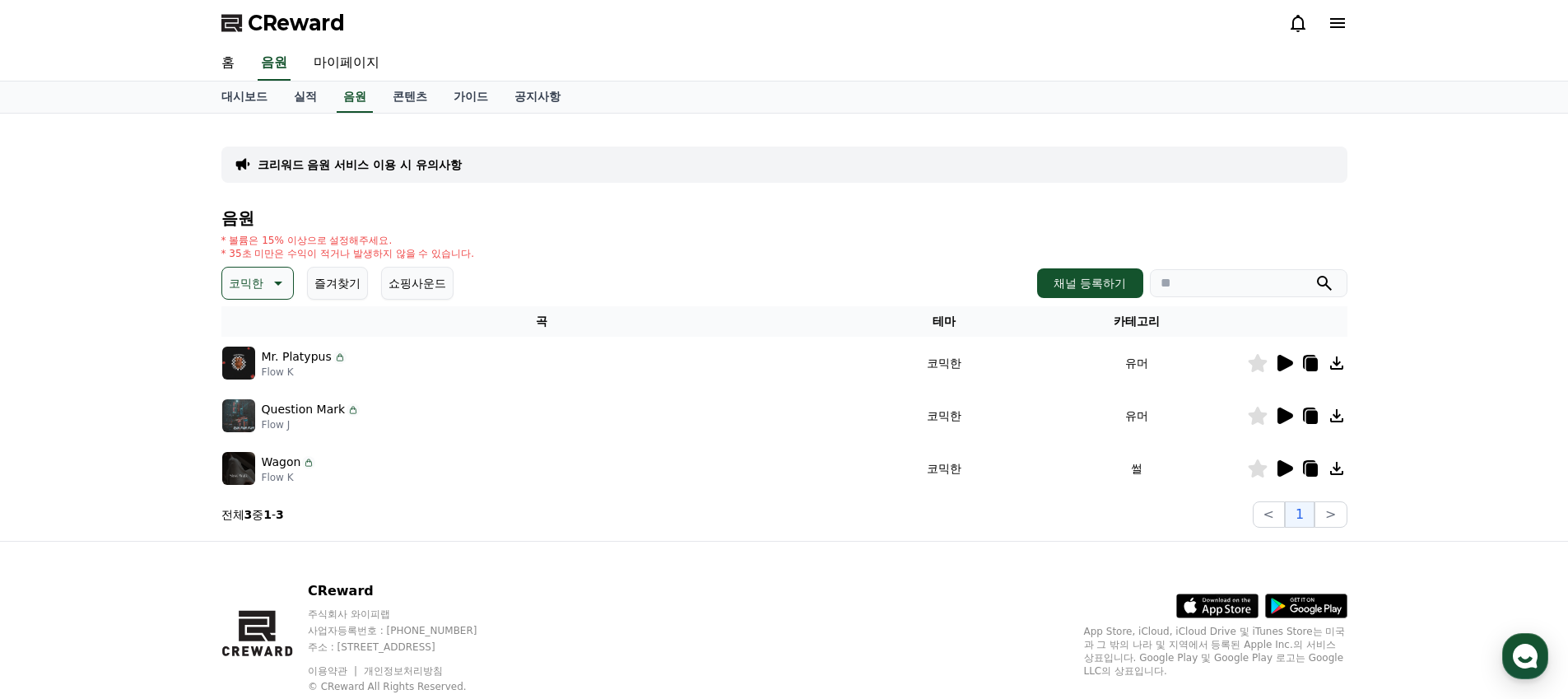
click at [1282, 367] on icon at bounding box center [1285, 363] width 16 height 17
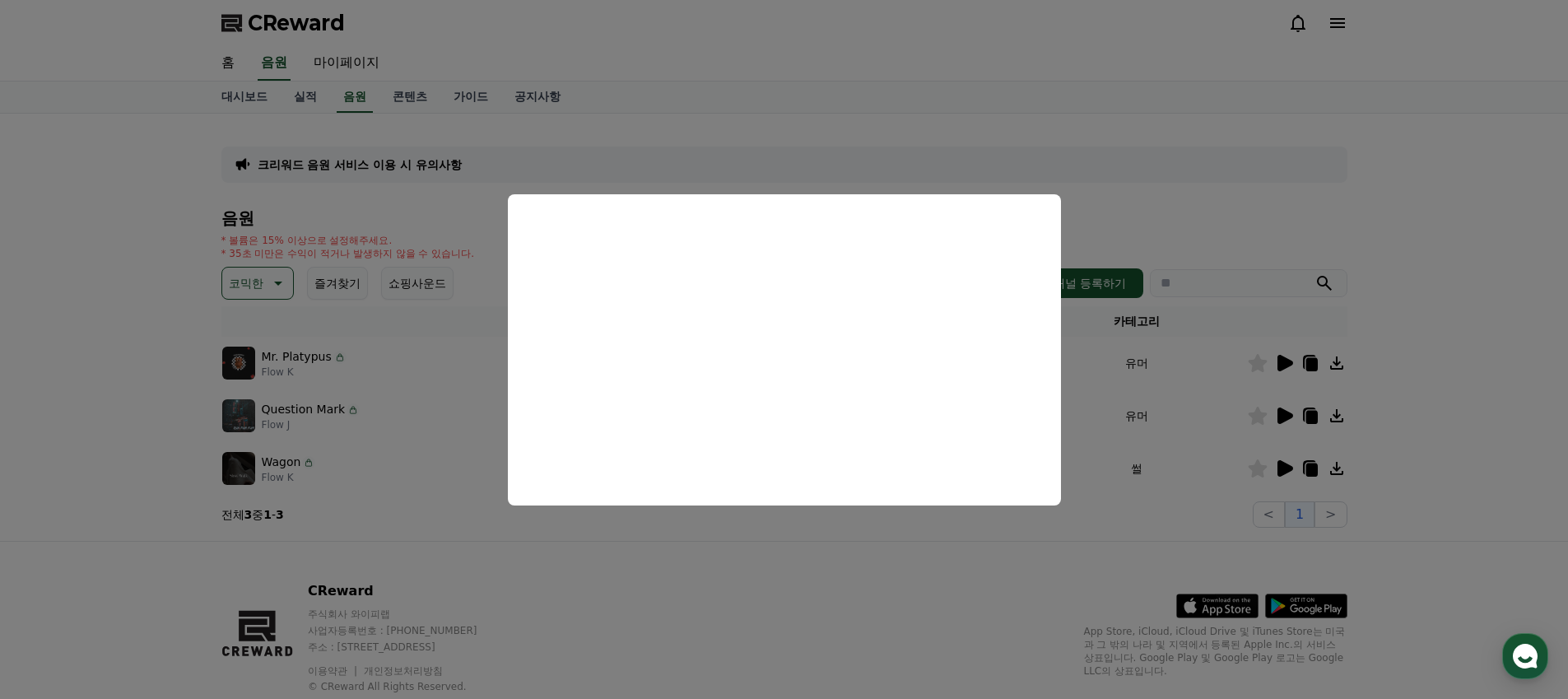
click at [1295, 421] on button "close modal" at bounding box center [784, 349] width 1568 height 699
click at [1292, 418] on icon at bounding box center [1284, 416] width 20 height 20
click at [1220, 476] on button "close modal" at bounding box center [784, 349] width 1568 height 699
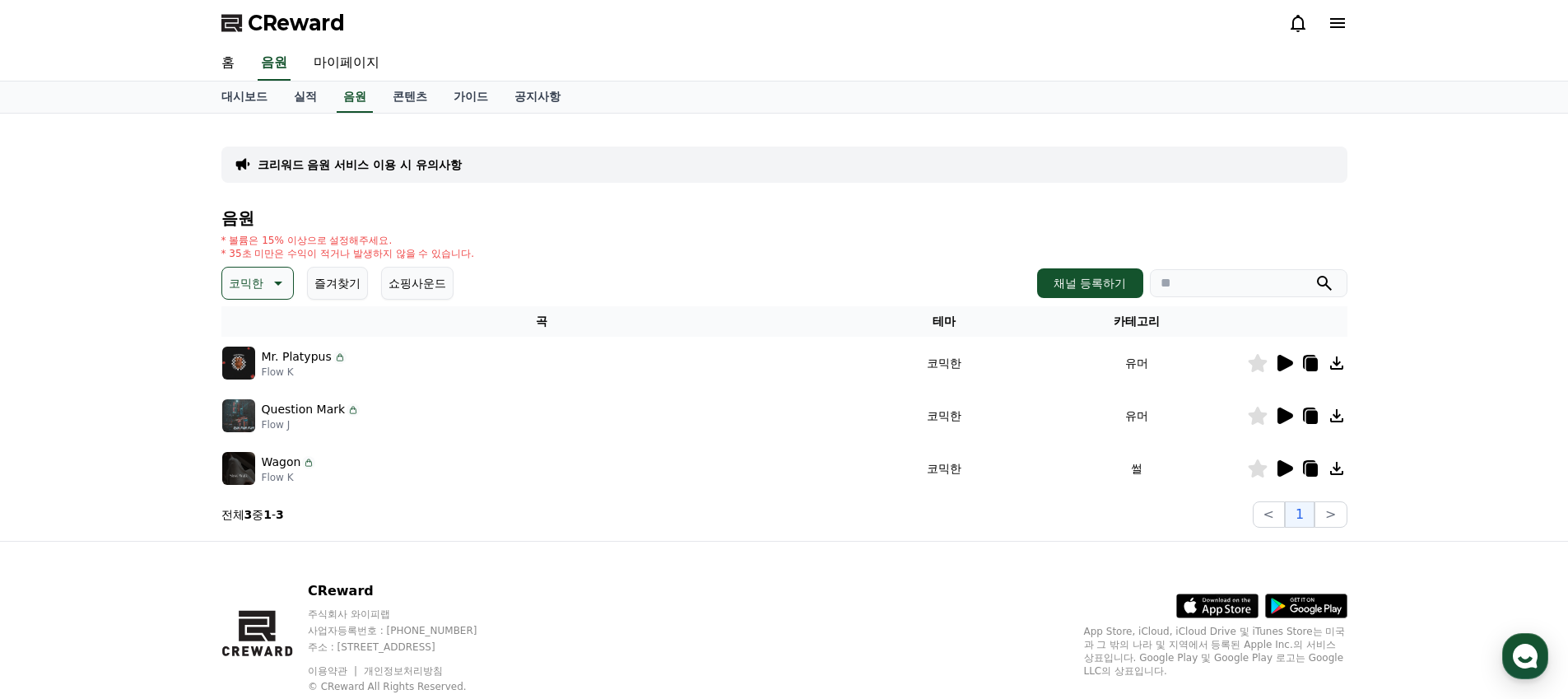
click at [1282, 471] on icon at bounding box center [1285, 468] width 16 height 17
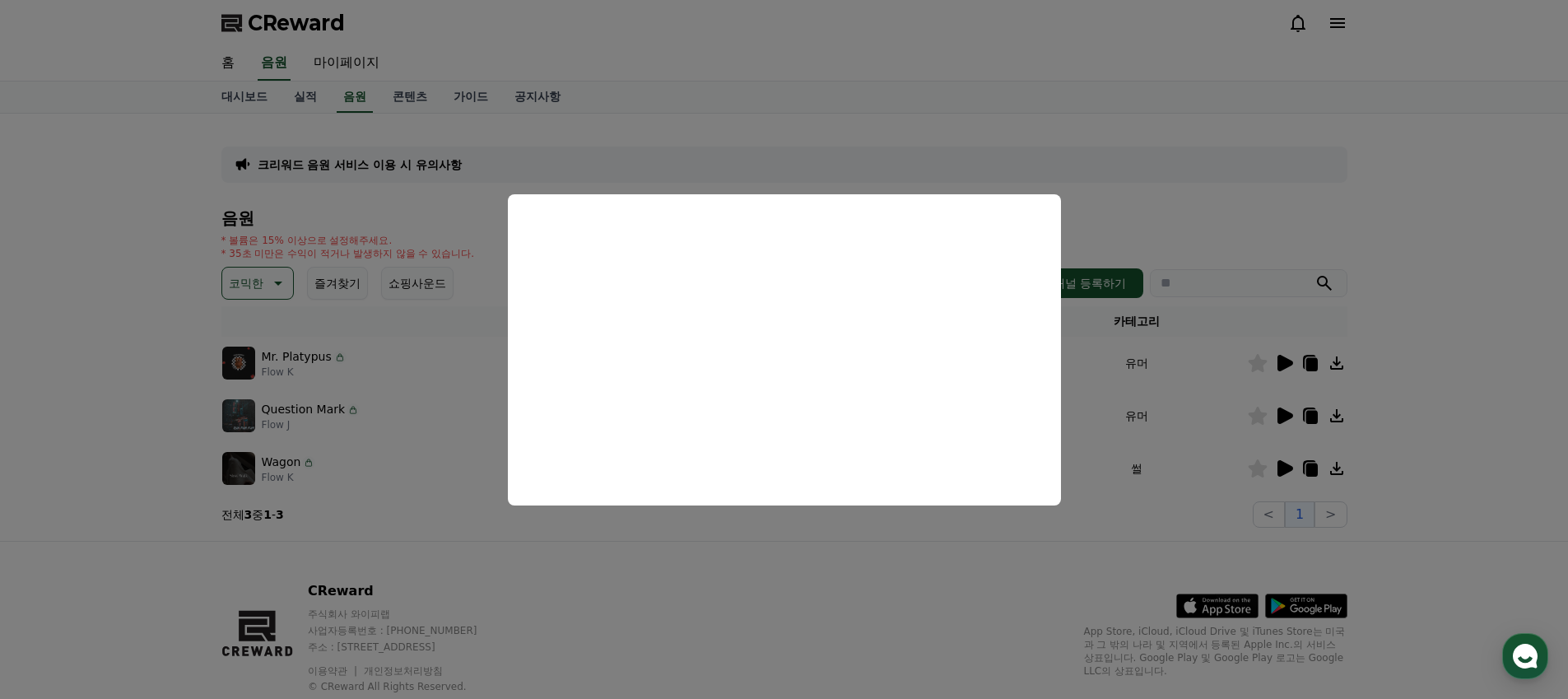
click at [1096, 458] on button "close modal" at bounding box center [784, 349] width 1568 height 699
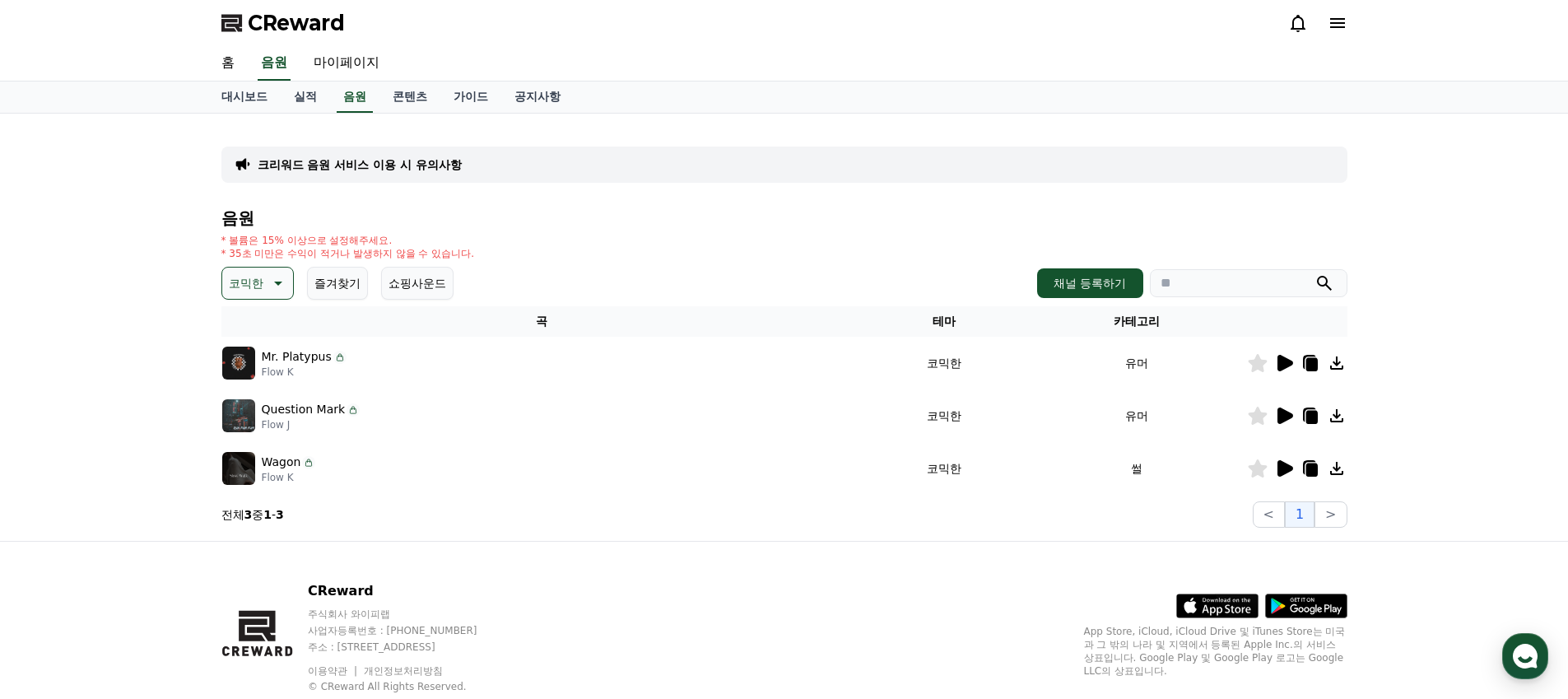
click at [244, 272] on p "코믹한" at bounding box center [246, 283] width 35 height 23
click at [265, 413] on button "긴장되는" at bounding box center [253, 419] width 59 height 36
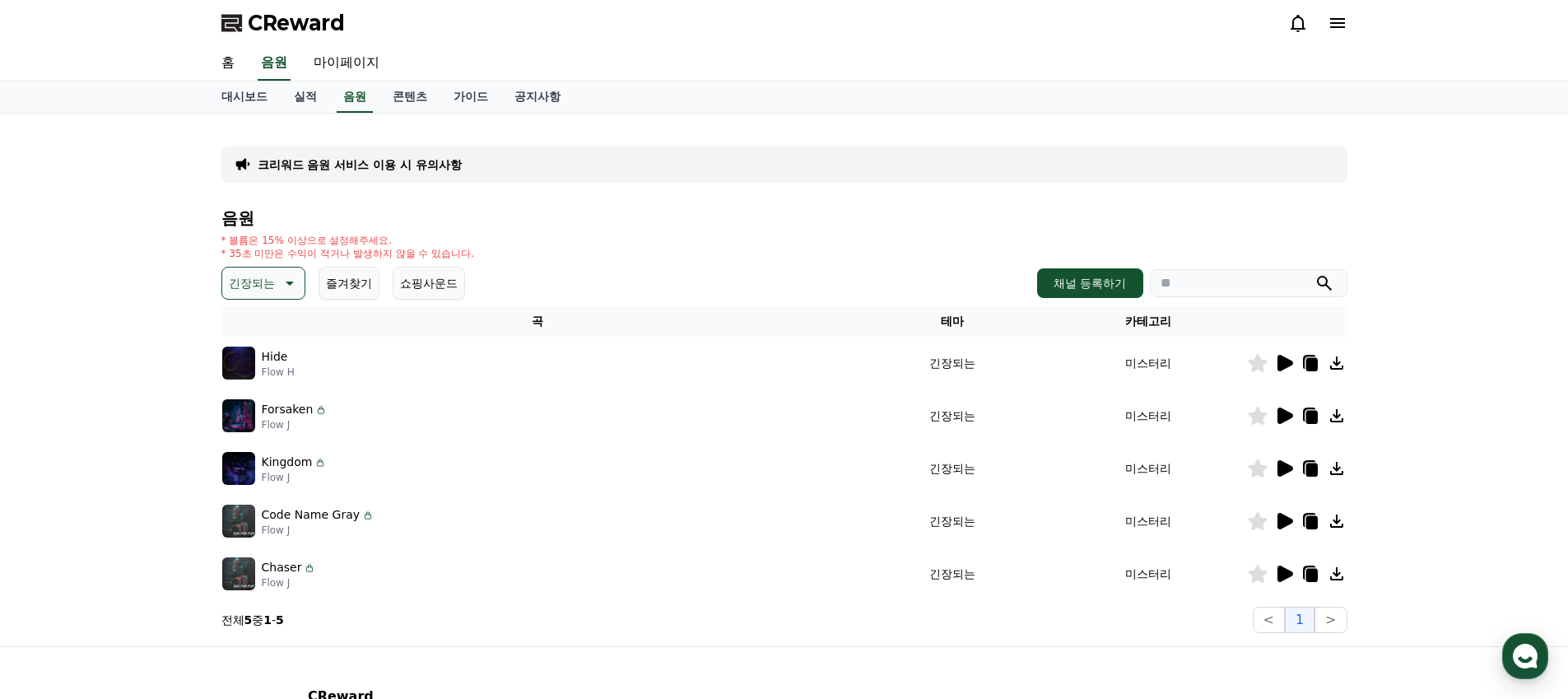
click at [263, 280] on p "긴장되는" at bounding box center [252, 283] width 46 height 23
click at [265, 427] on button "통통튀는" at bounding box center [253, 425] width 59 height 36
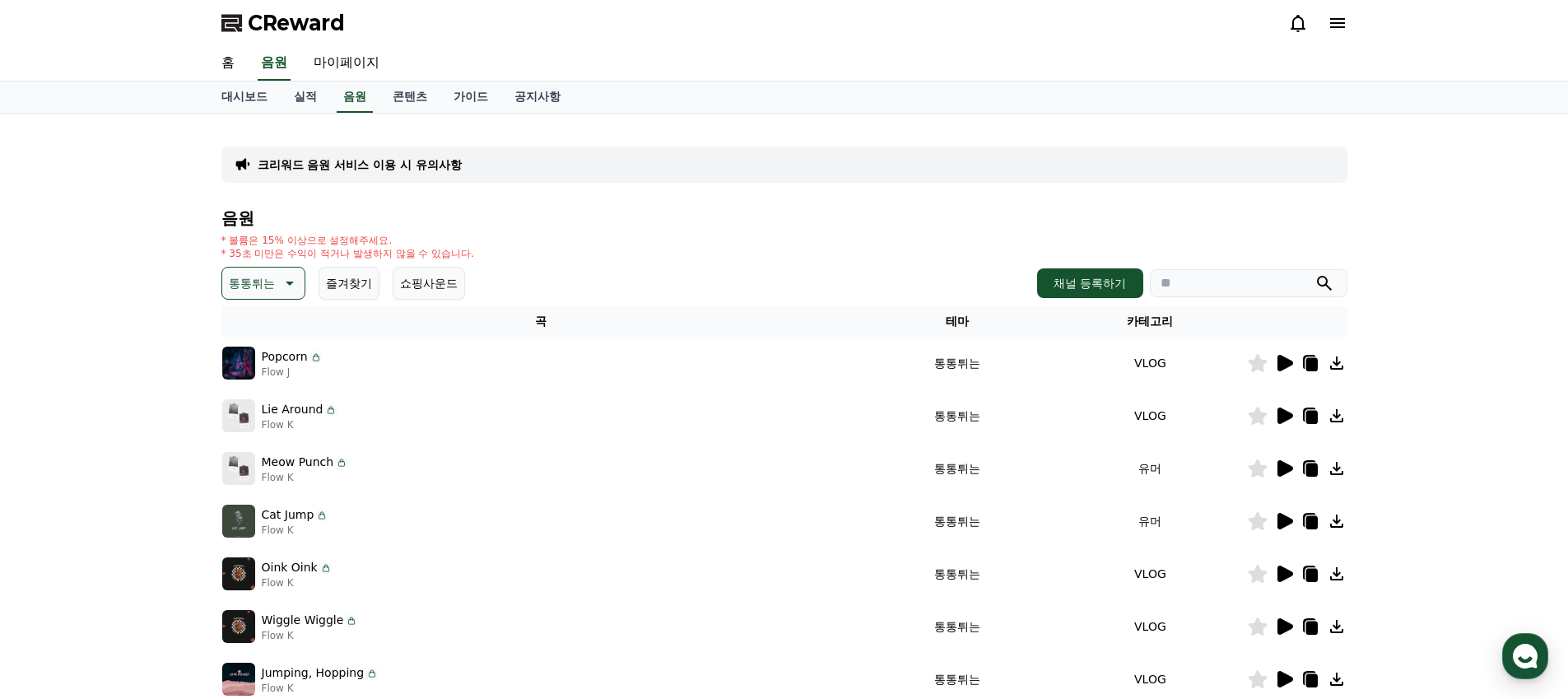
click at [1286, 365] on icon at bounding box center [1285, 363] width 16 height 17
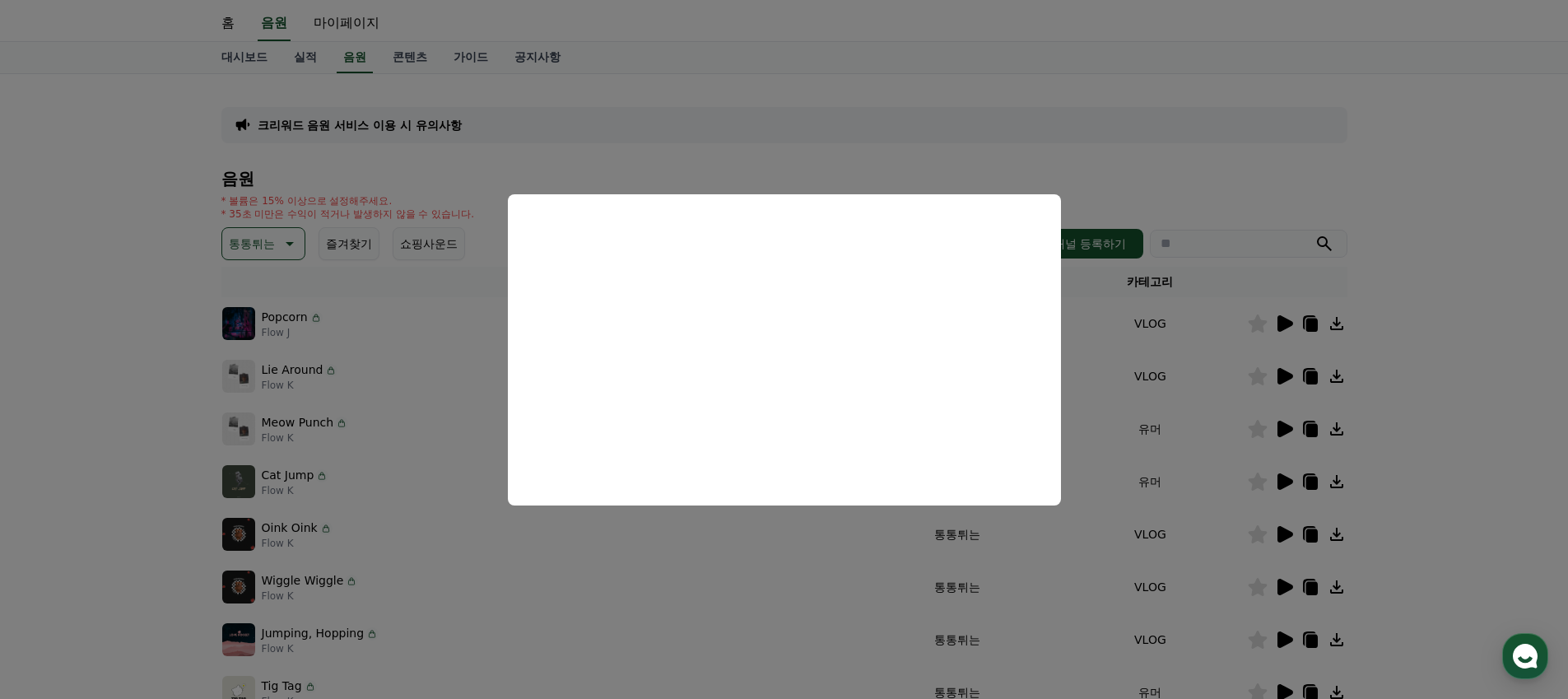
scroll to position [50, 0]
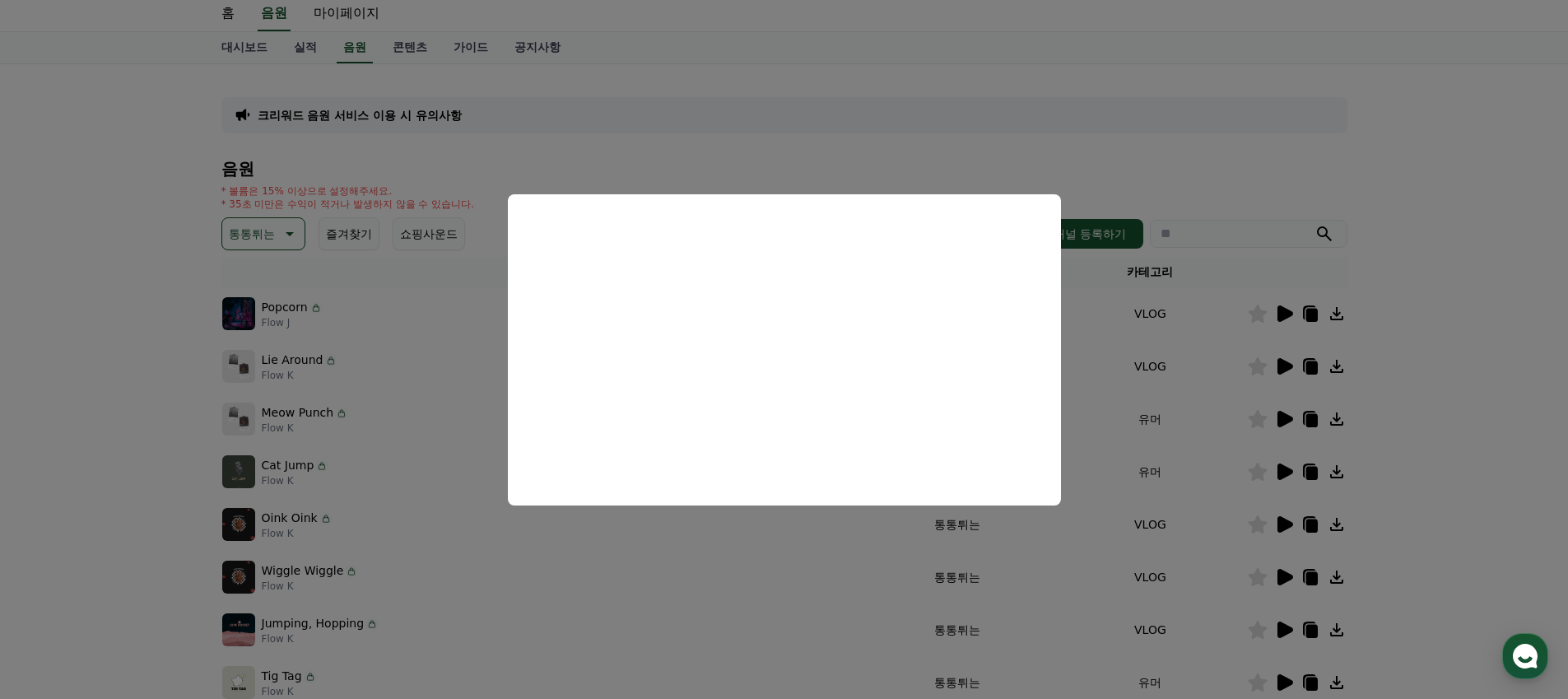
click at [1288, 370] on button "close modal" at bounding box center [784, 349] width 1568 height 699
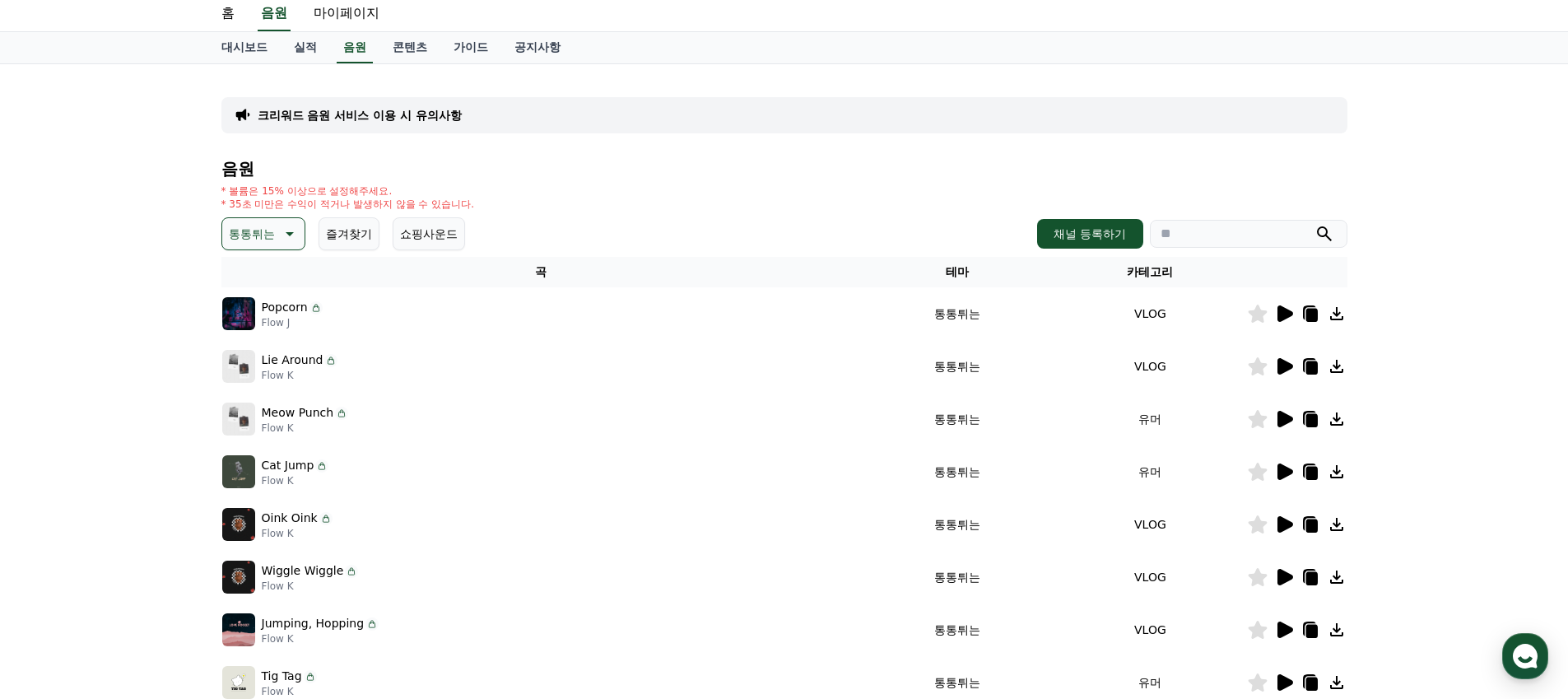
click at [1288, 370] on icon at bounding box center [1284, 366] width 20 height 20
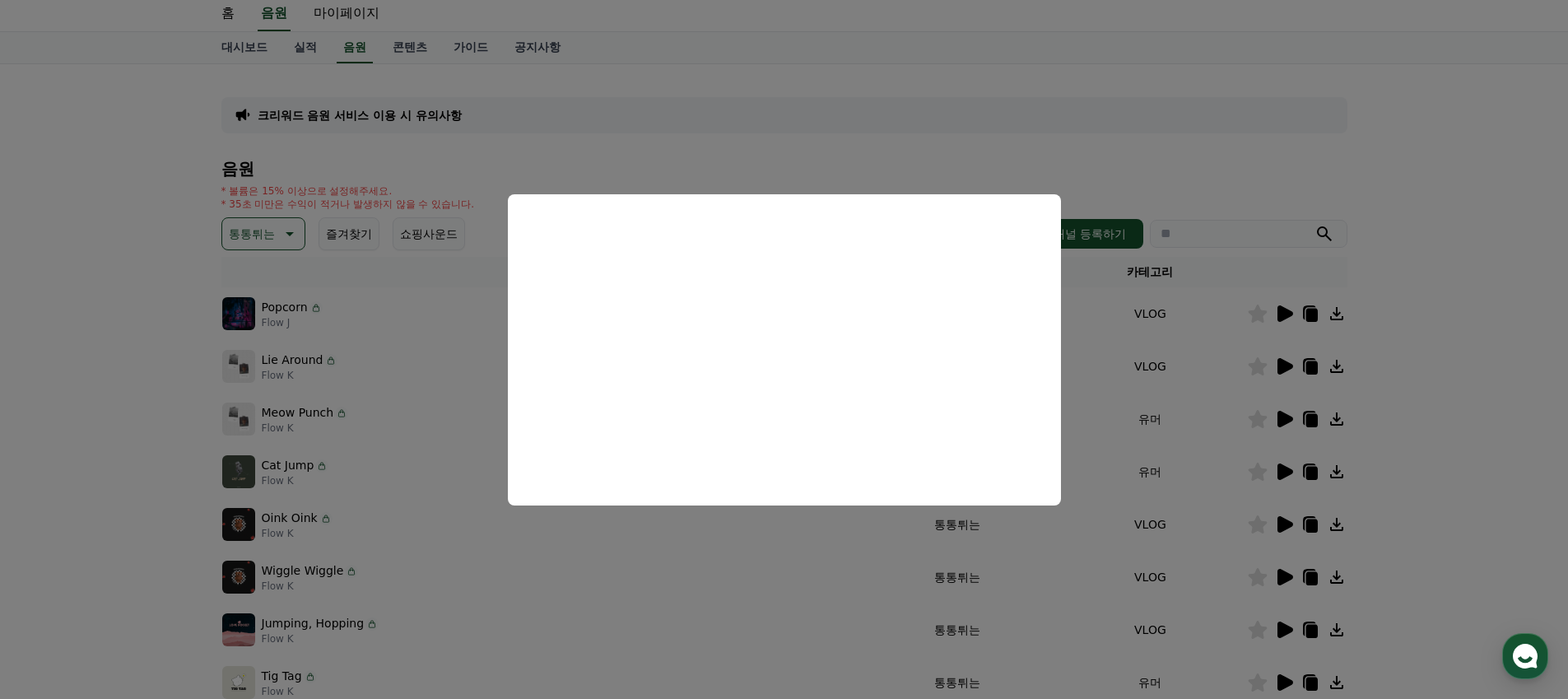
click at [1197, 364] on button "close modal" at bounding box center [784, 349] width 1568 height 699
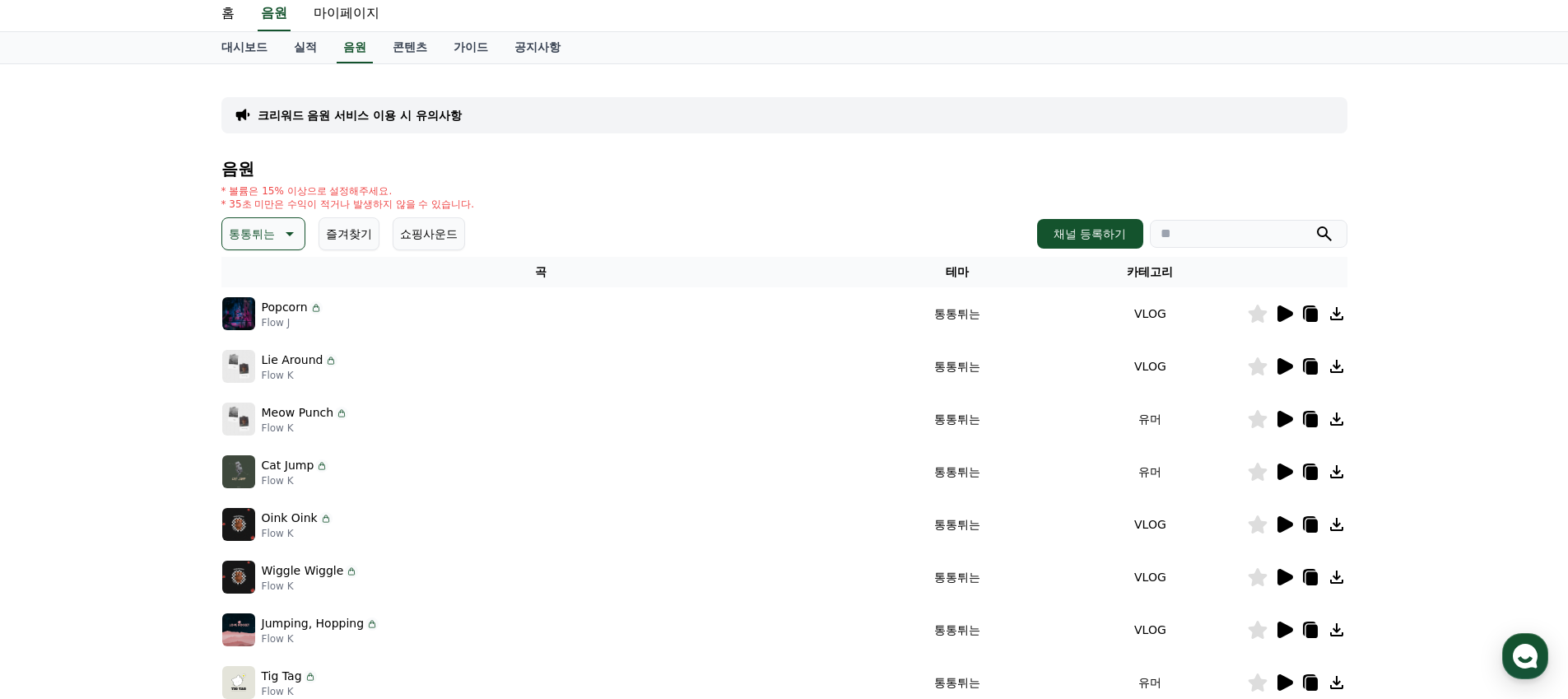
click at [1260, 372] on icon at bounding box center [1257, 366] width 19 height 18
click at [1286, 420] on icon at bounding box center [1285, 419] width 16 height 17
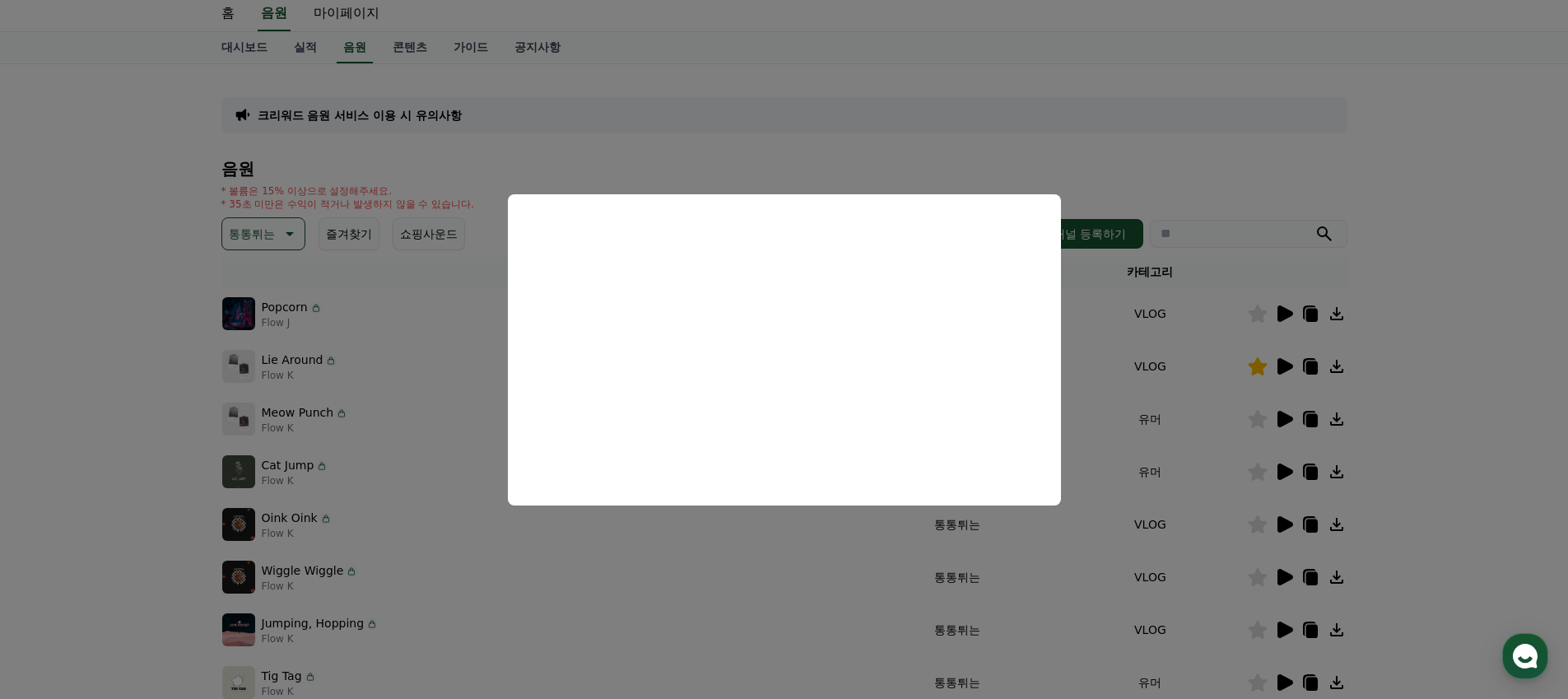
click at [1387, 443] on button "close modal" at bounding box center [784, 349] width 1568 height 699
click at [1278, 476] on icon at bounding box center [1285, 471] width 16 height 17
click at [1446, 476] on button "close modal" at bounding box center [784, 349] width 1568 height 699
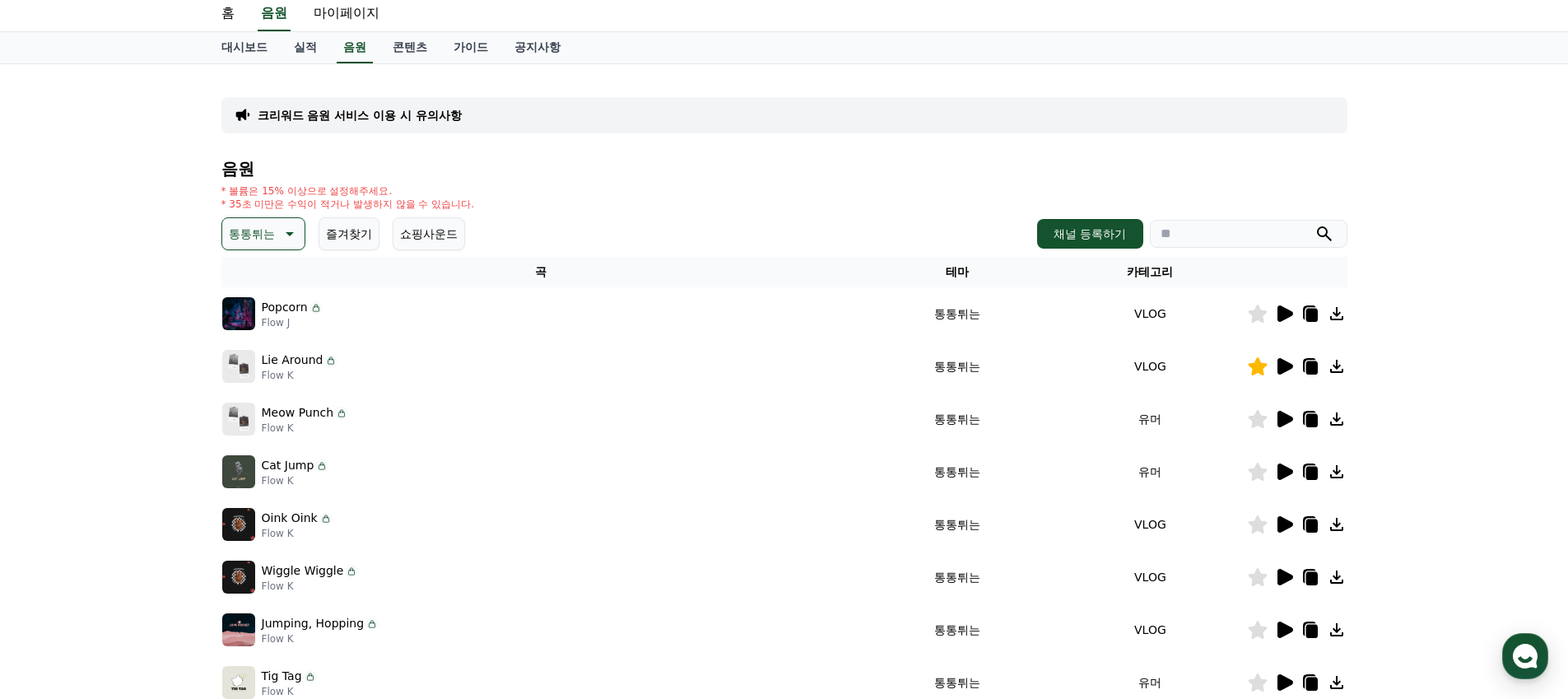
click at [1282, 529] on icon at bounding box center [1285, 524] width 16 height 17
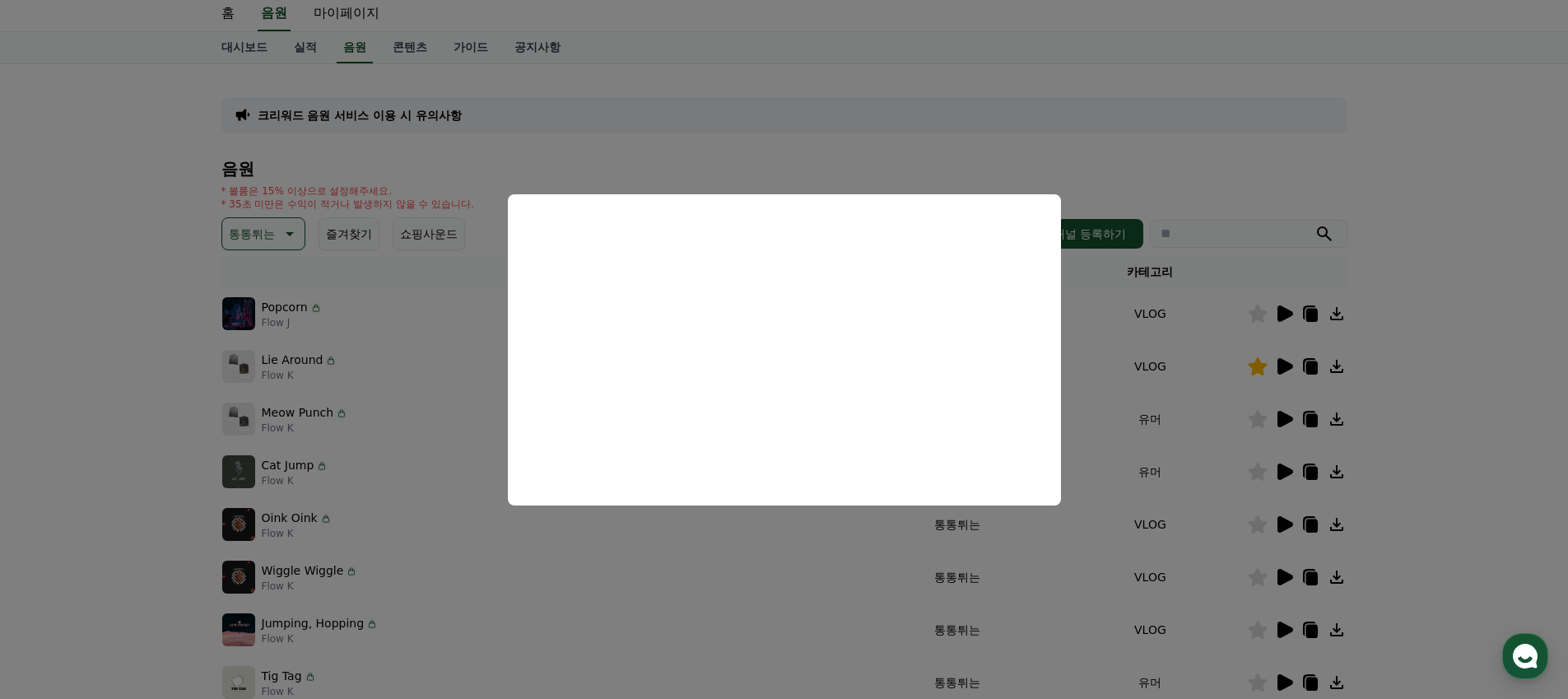
click at [1423, 479] on button "close modal" at bounding box center [784, 349] width 1568 height 699
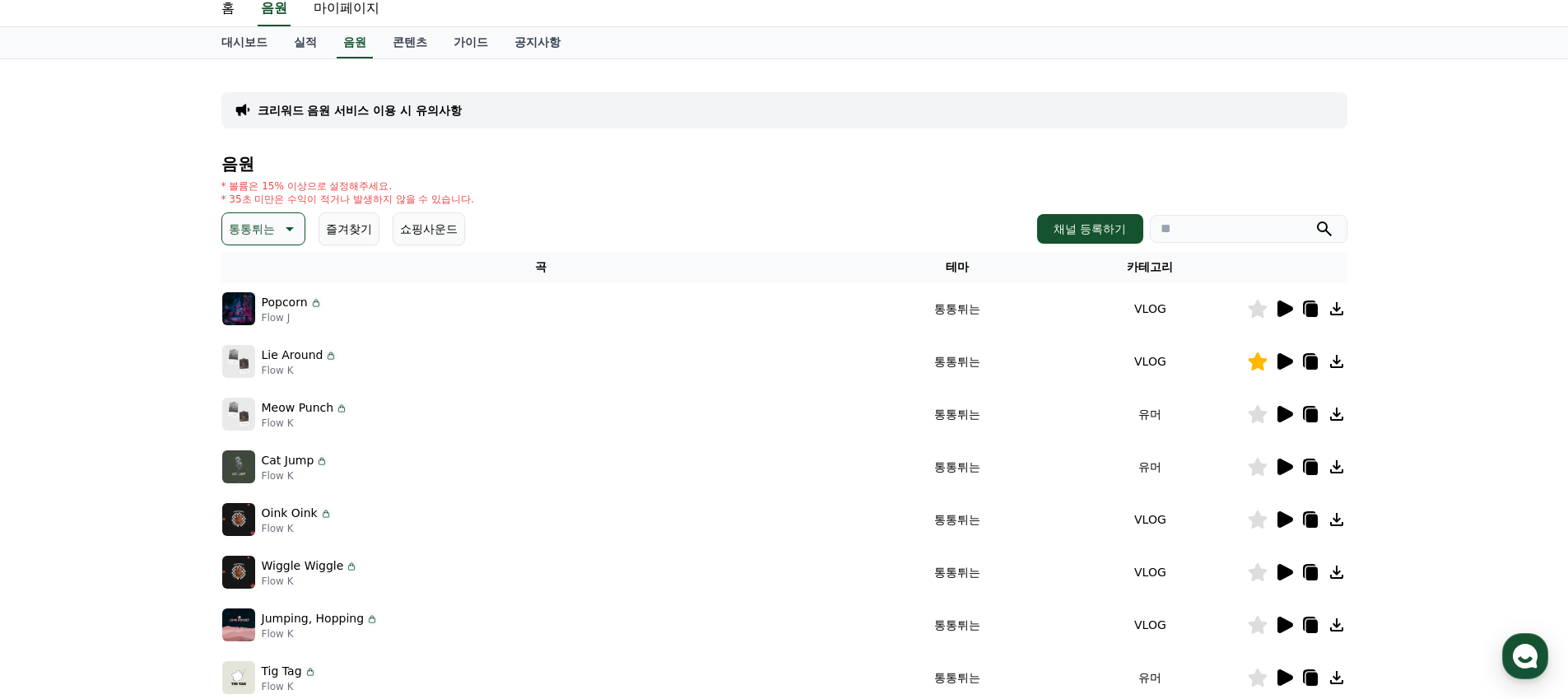
scroll to position [56, 0]
click at [1284, 624] on icon at bounding box center [1285, 623] width 16 height 17
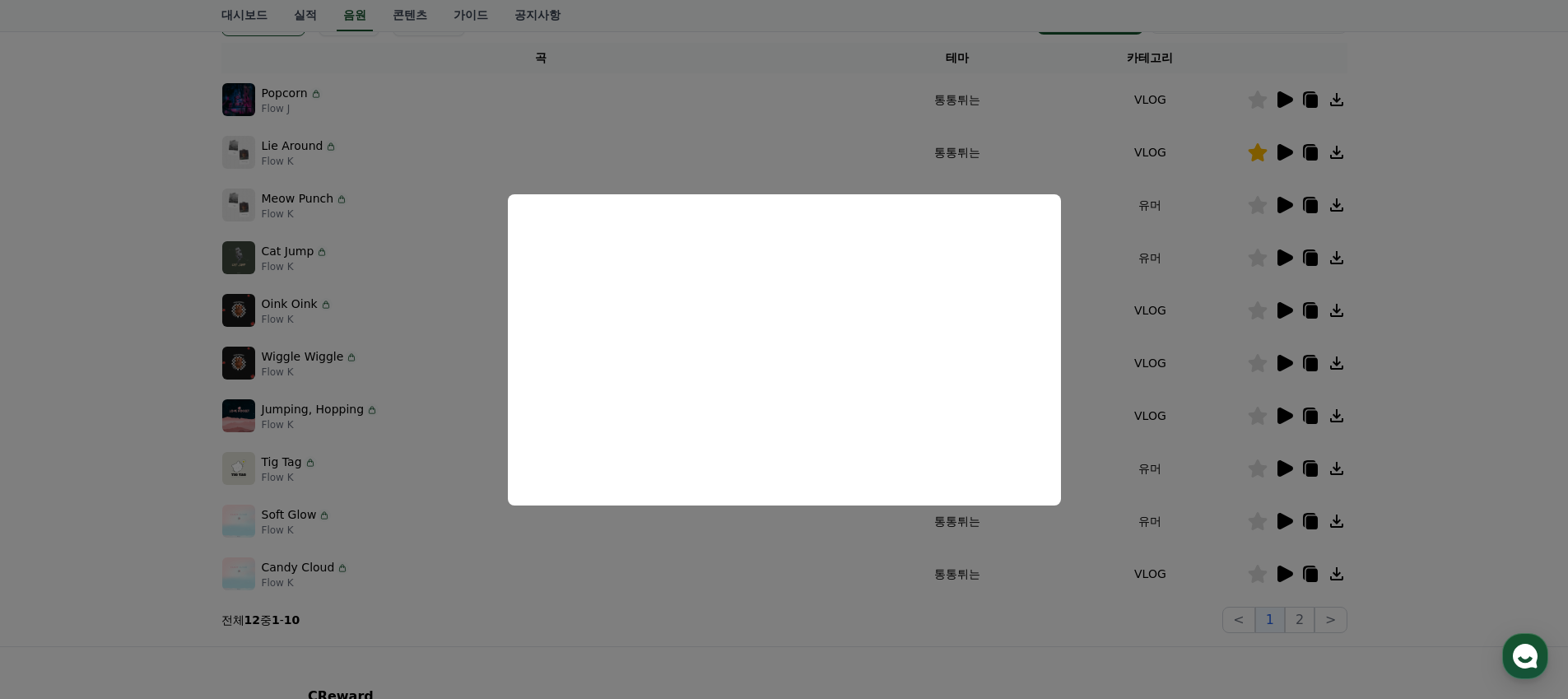
scroll to position [264, 0]
click at [1366, 347] on button "close modal" at bounding box center [784, 349] width 1568 height 699
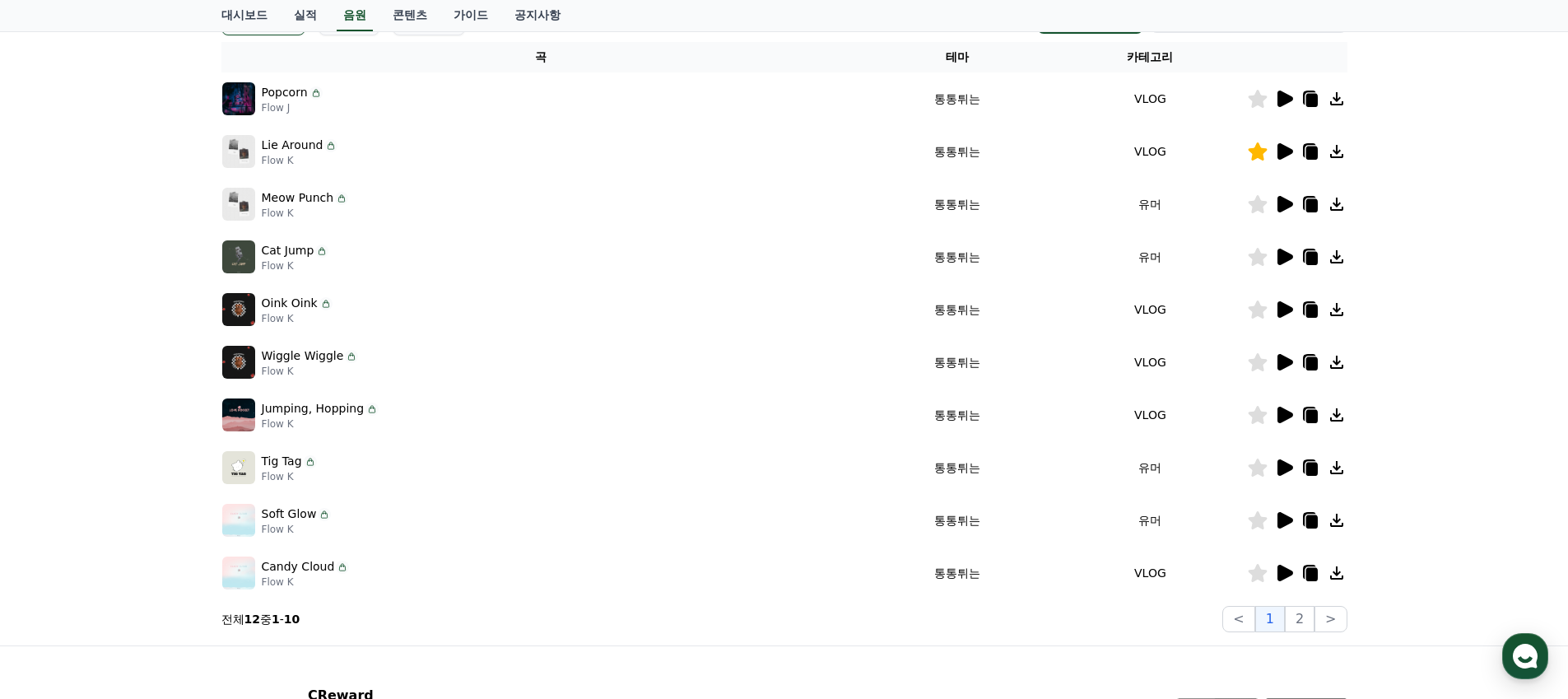
click at [1284, 470] on icon at bounding box center [1285, 467] width 16 height 17
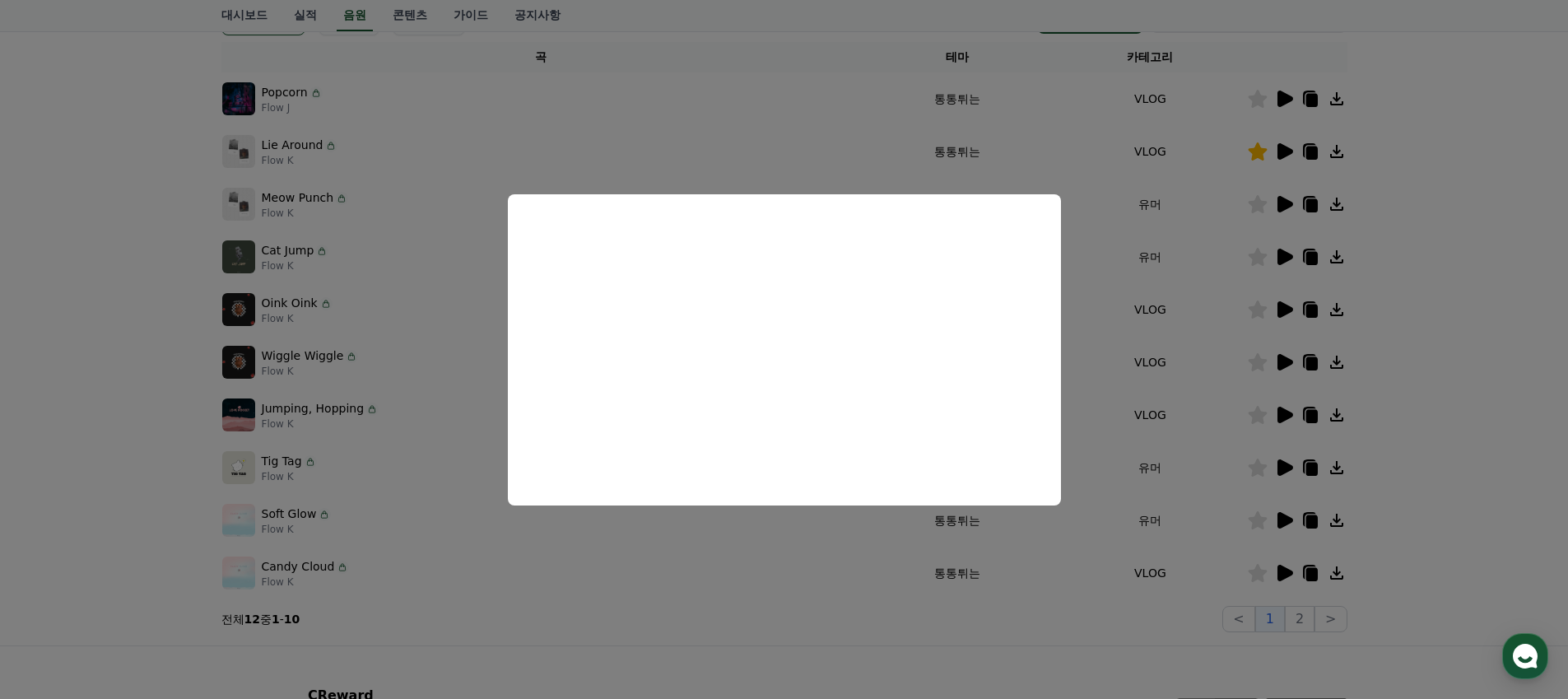
click at [1231, 469] on button "close modal" at bounding box center [784, 349] width 1568 height 699
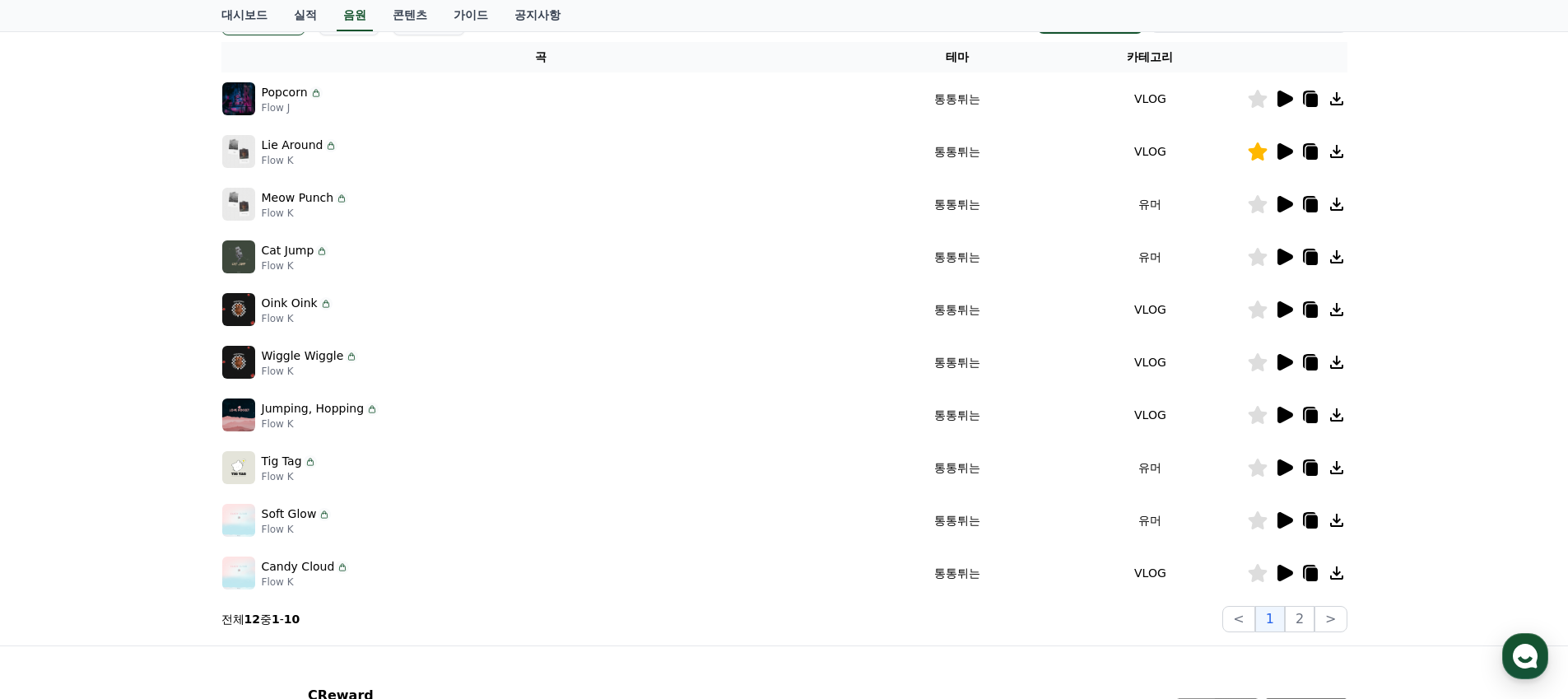
click at [1292, 516] on icon at bounding box center [1284, 520] width 20 height 20
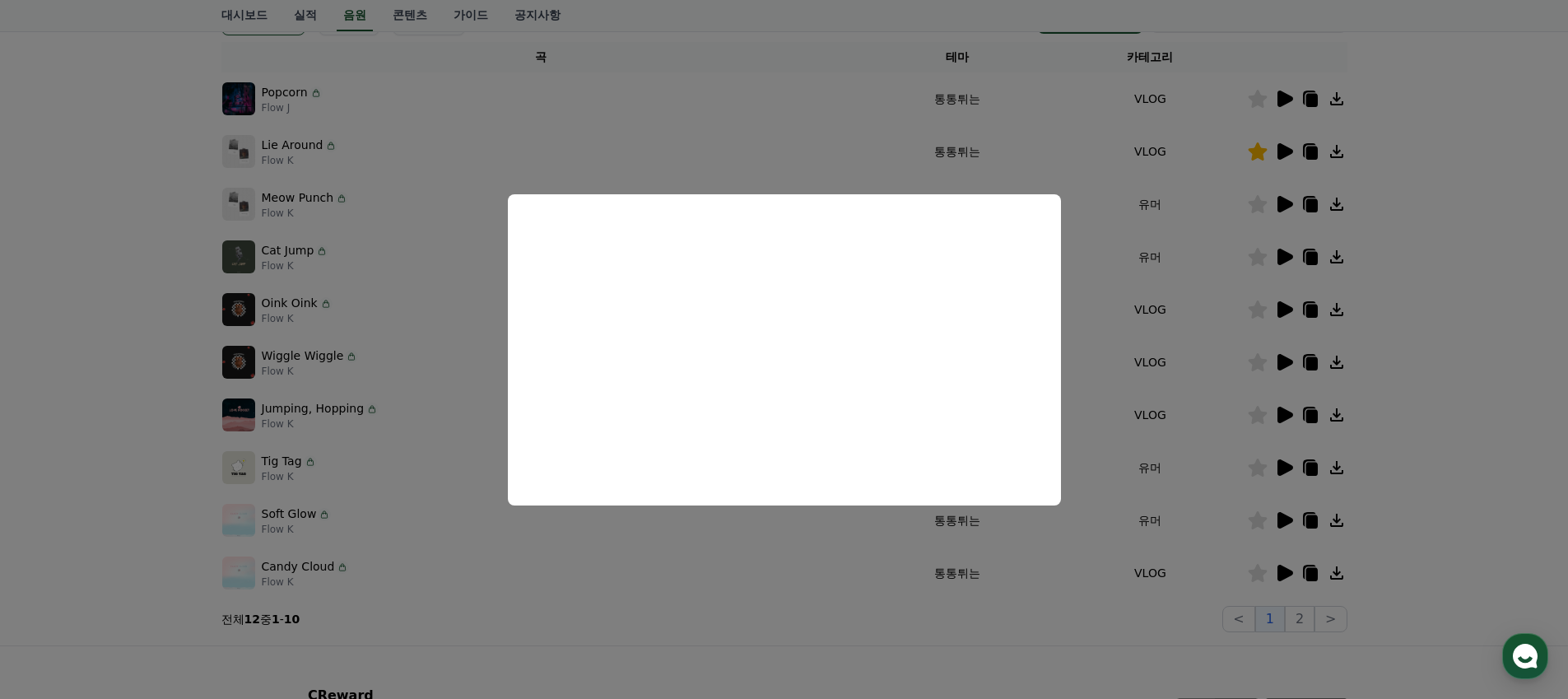
click at [1290, 569] on button "close modal" at bounding box center [784, 349] width 1568 height 699
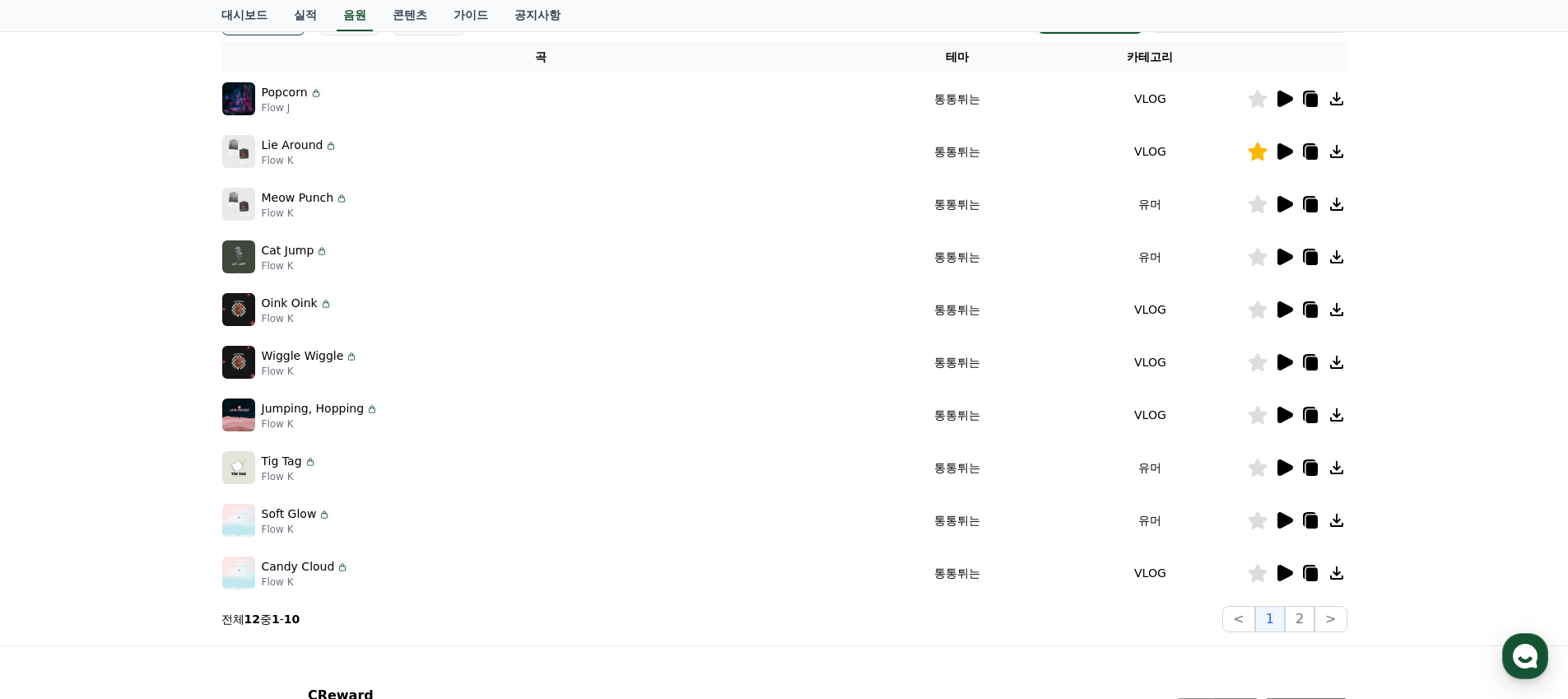
click at [1287, 574] on icon at bounding box center [1285, 573] width 16 height 17
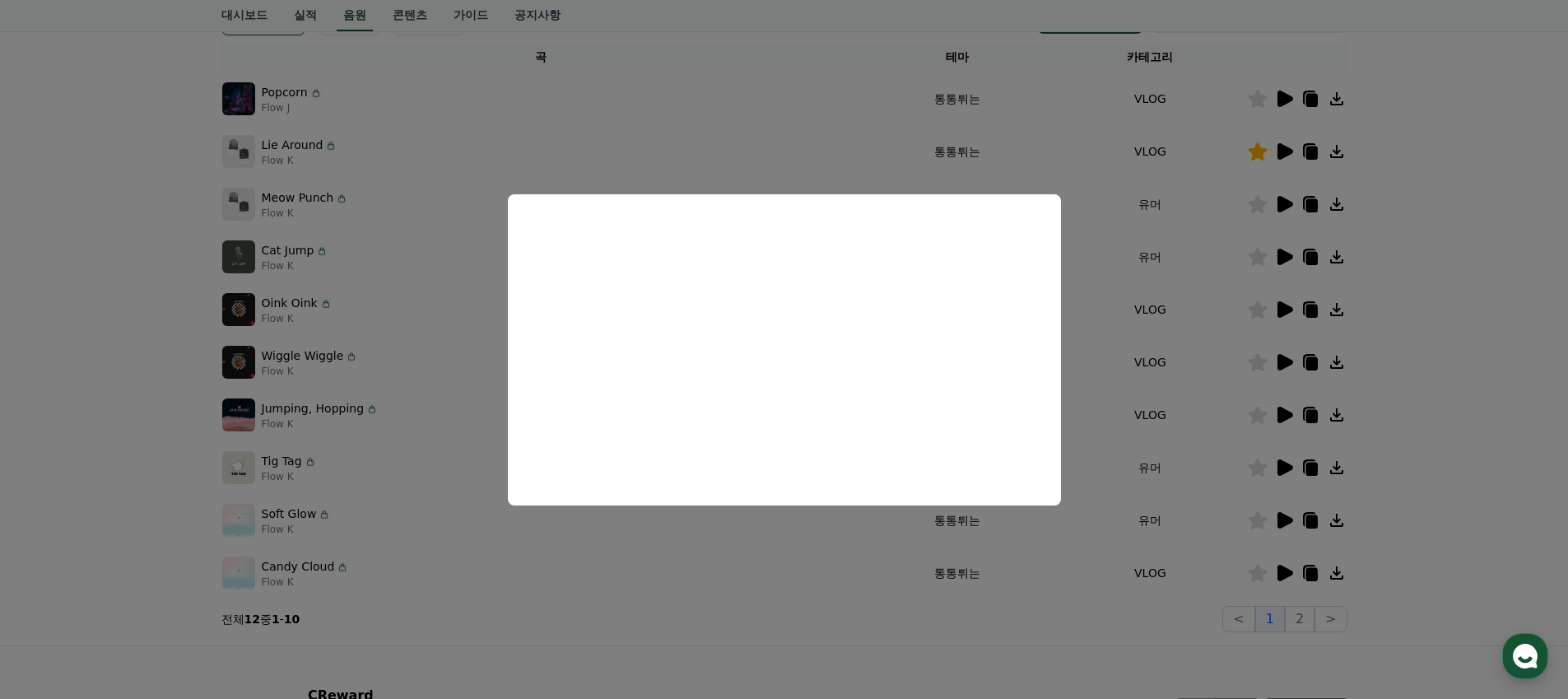
click at [1444, 371] on button "close modal" at bounding box center [784, 349] width 1568 height 699
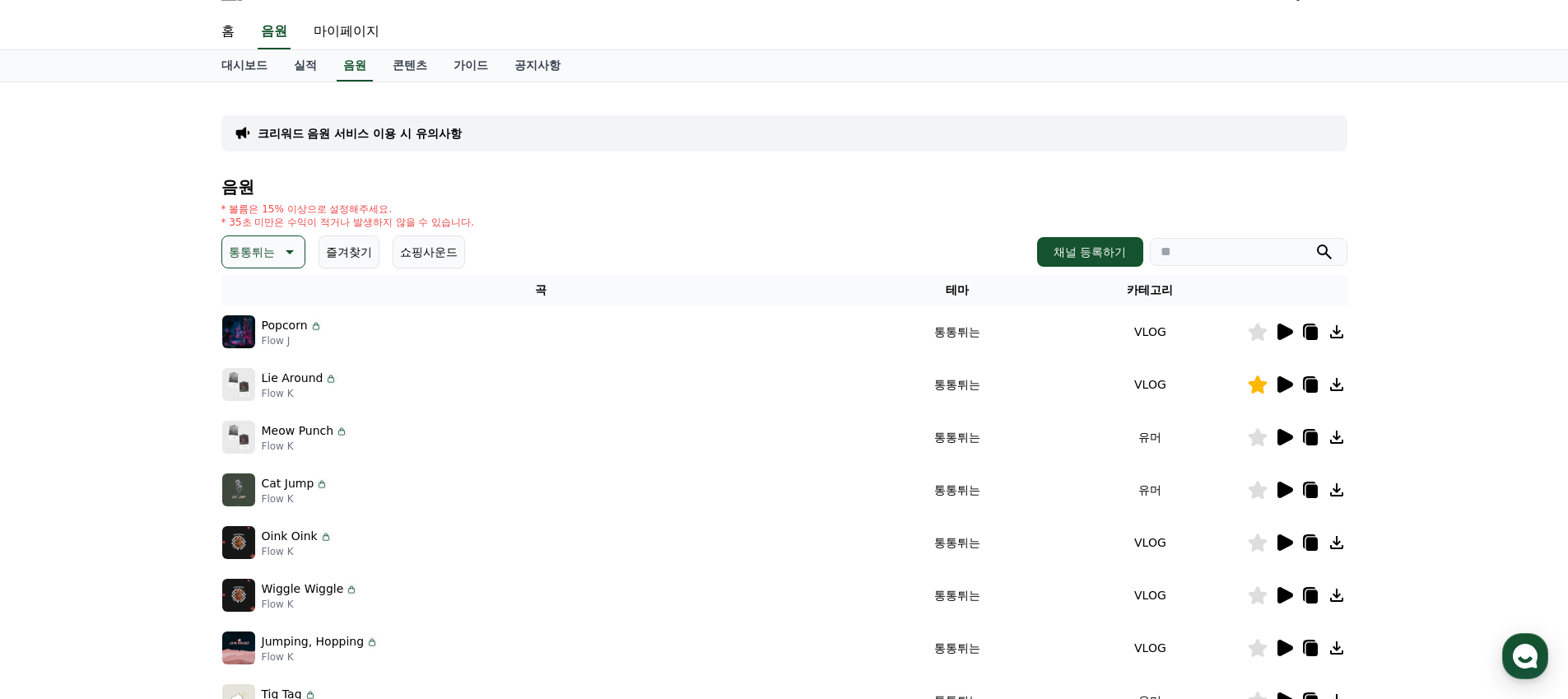
scroll to position [0, 0]
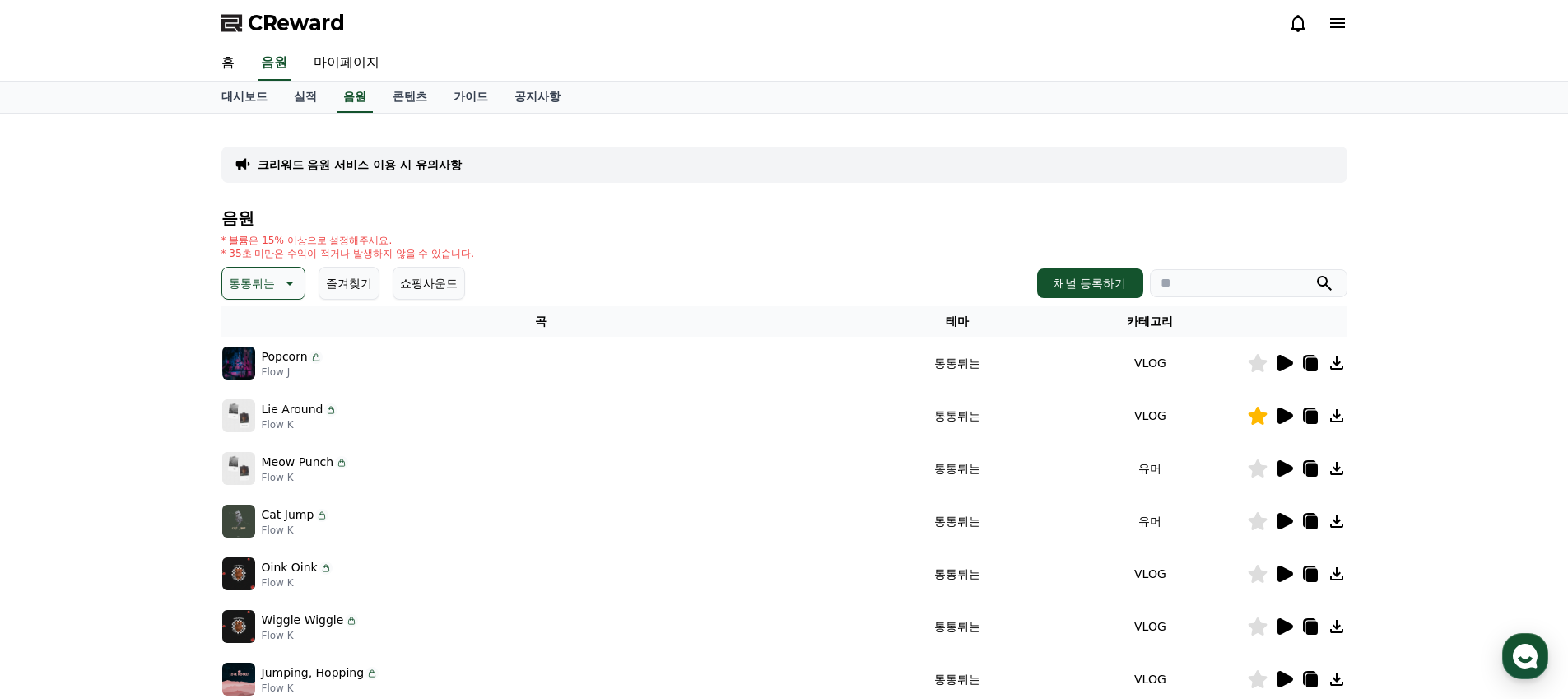
click at [264, 285] on p "통통튀는" at bounding box center [252, 283] width 46 height 23
click at [257, 340] on button "신나는" at bounding box center [248, 342] width 48 height 36
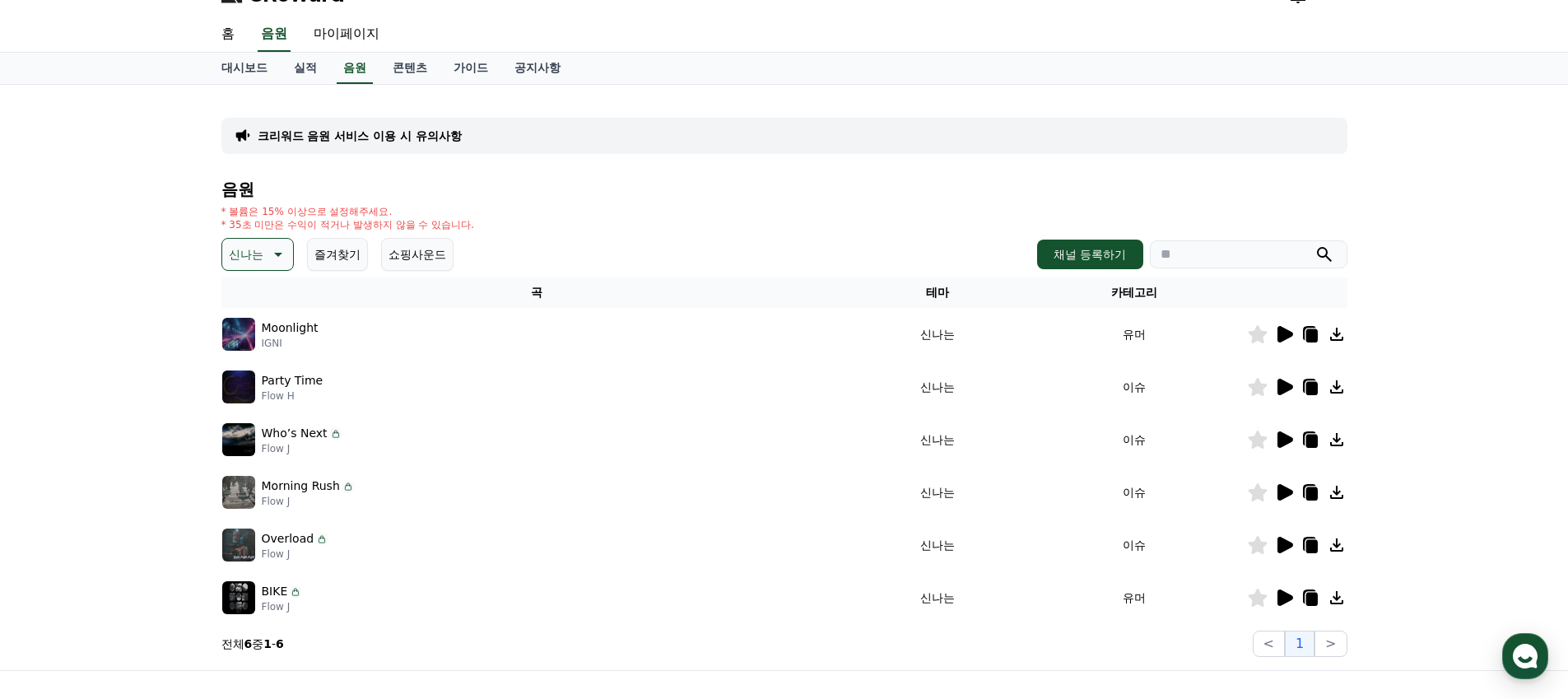
scroll to position [30, 0]
click at [260, 257] on button "신나는" at bounding box center [257, 253] width 73 height 33
click at [243, 326] on button "반전" at bounding box center [242, 325] width 36 height 36
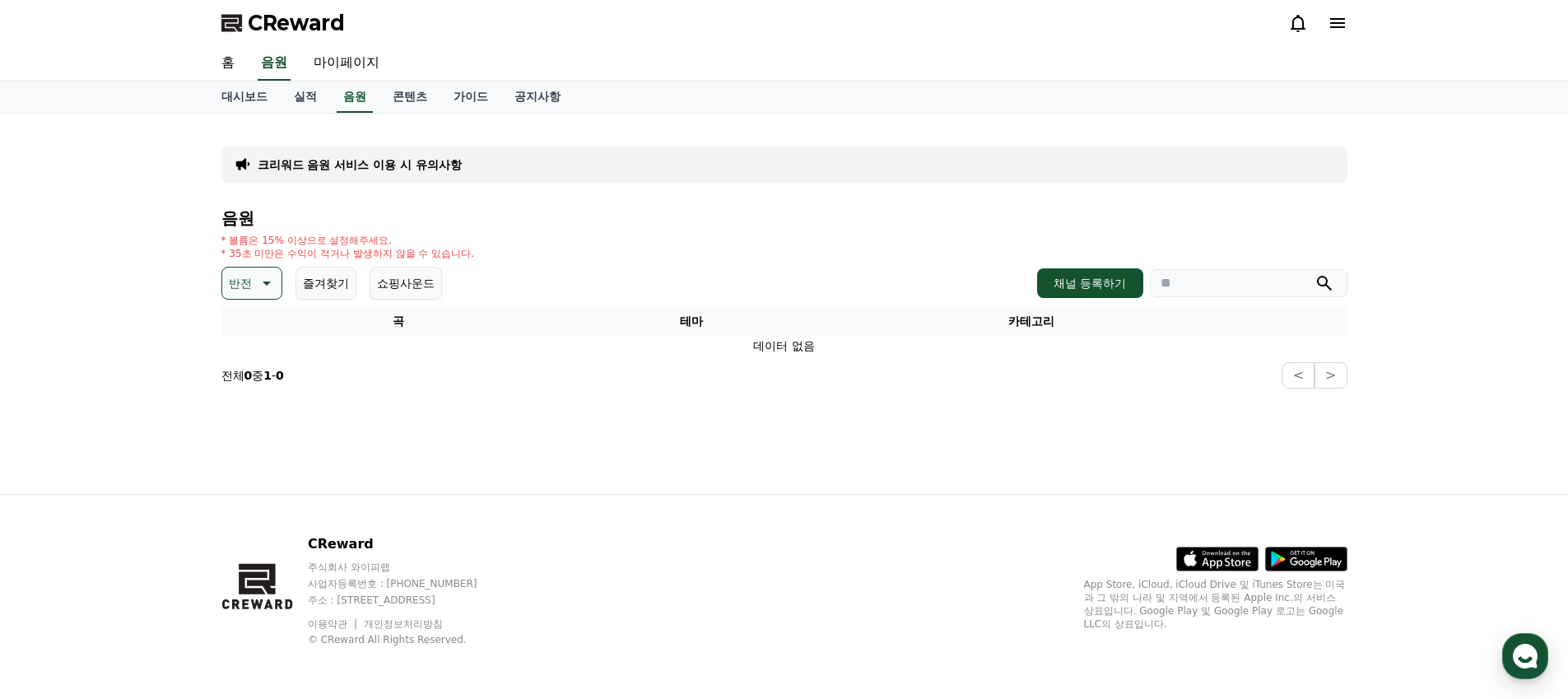
click at [260, 288] on icon at bounding box center [265, 283] width 20 height 20
click at [257, 421] on button "긴장되는" at bounding box center [253, 422] width 59 height 36
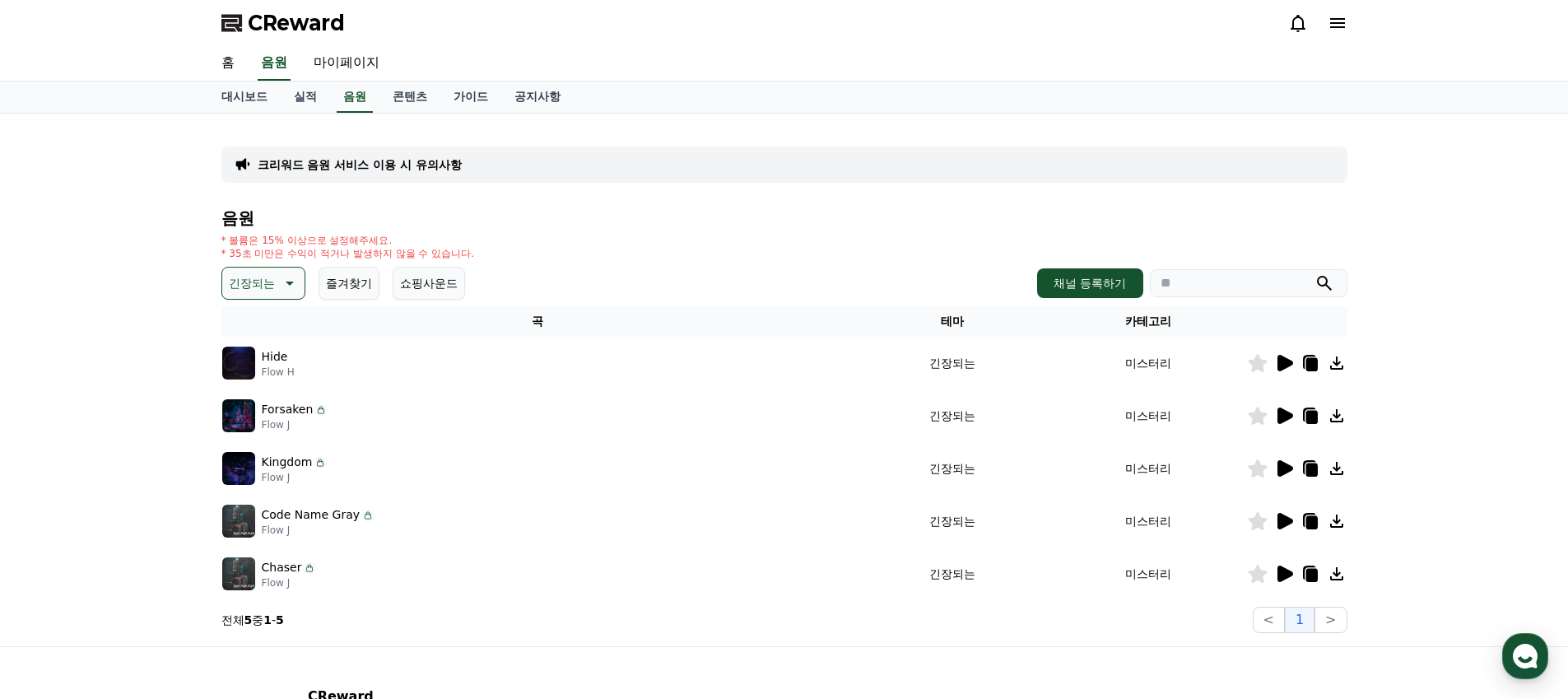
click at [233, 279] on p "긴장되는" at bounding box center [252, 283] width 46 height 23
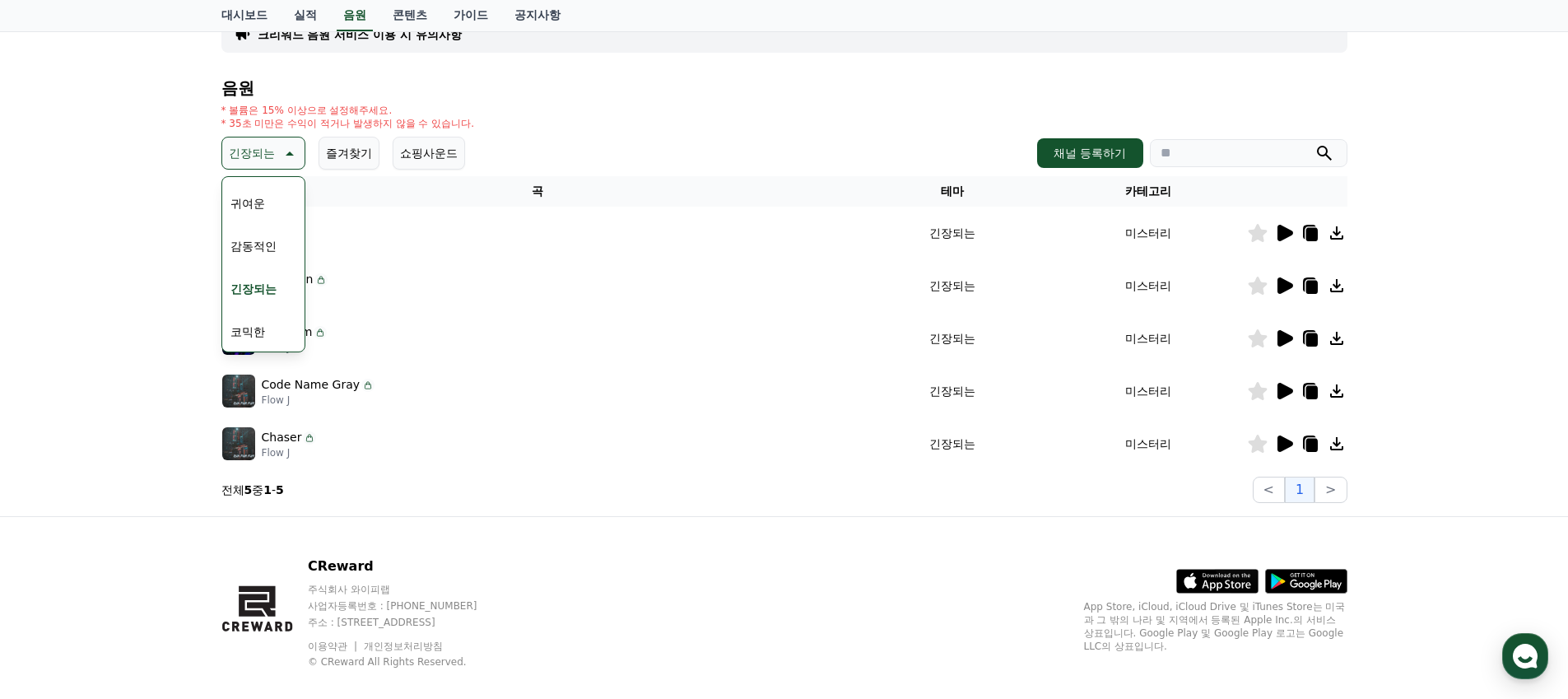
scroll to position [142, 0]
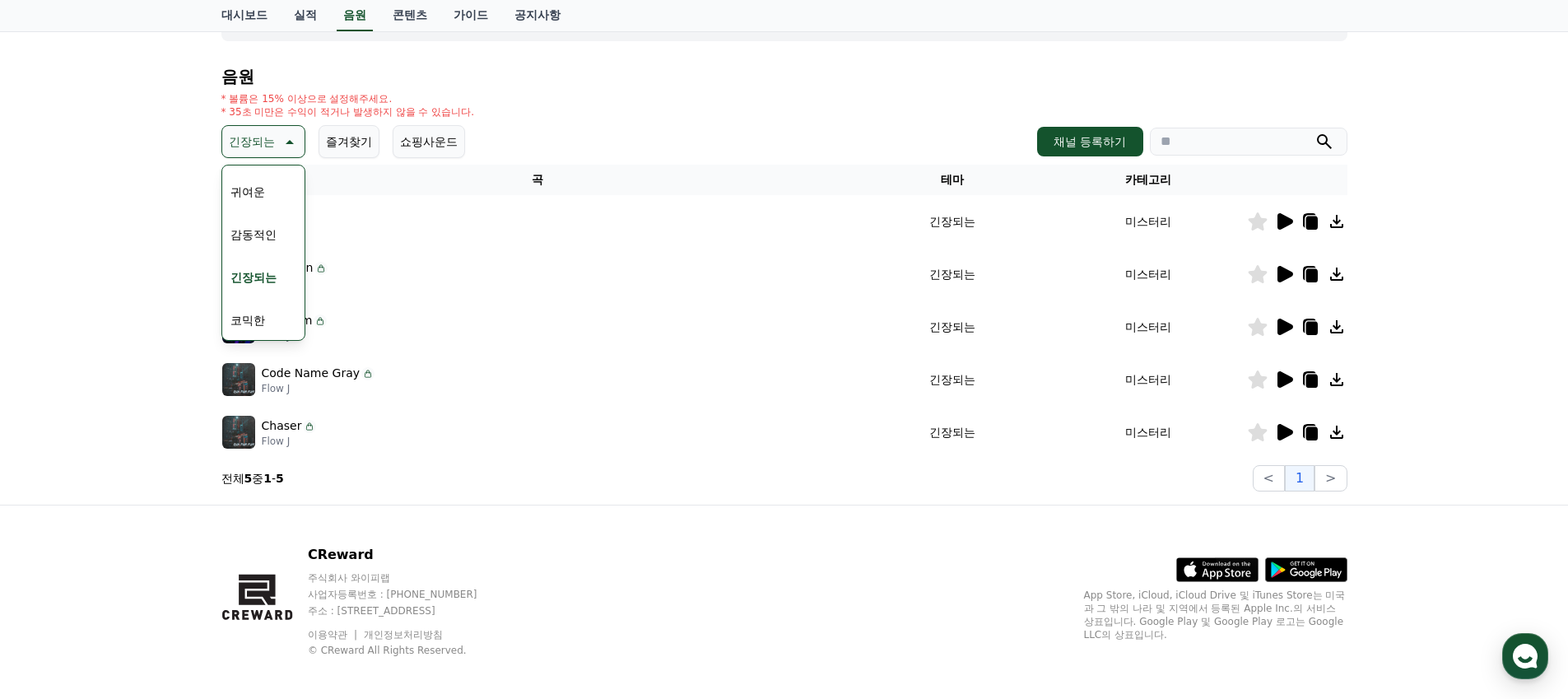
click at [250, 321] on button "코믹한" at bounding box center [248, 320] width 48 height 36
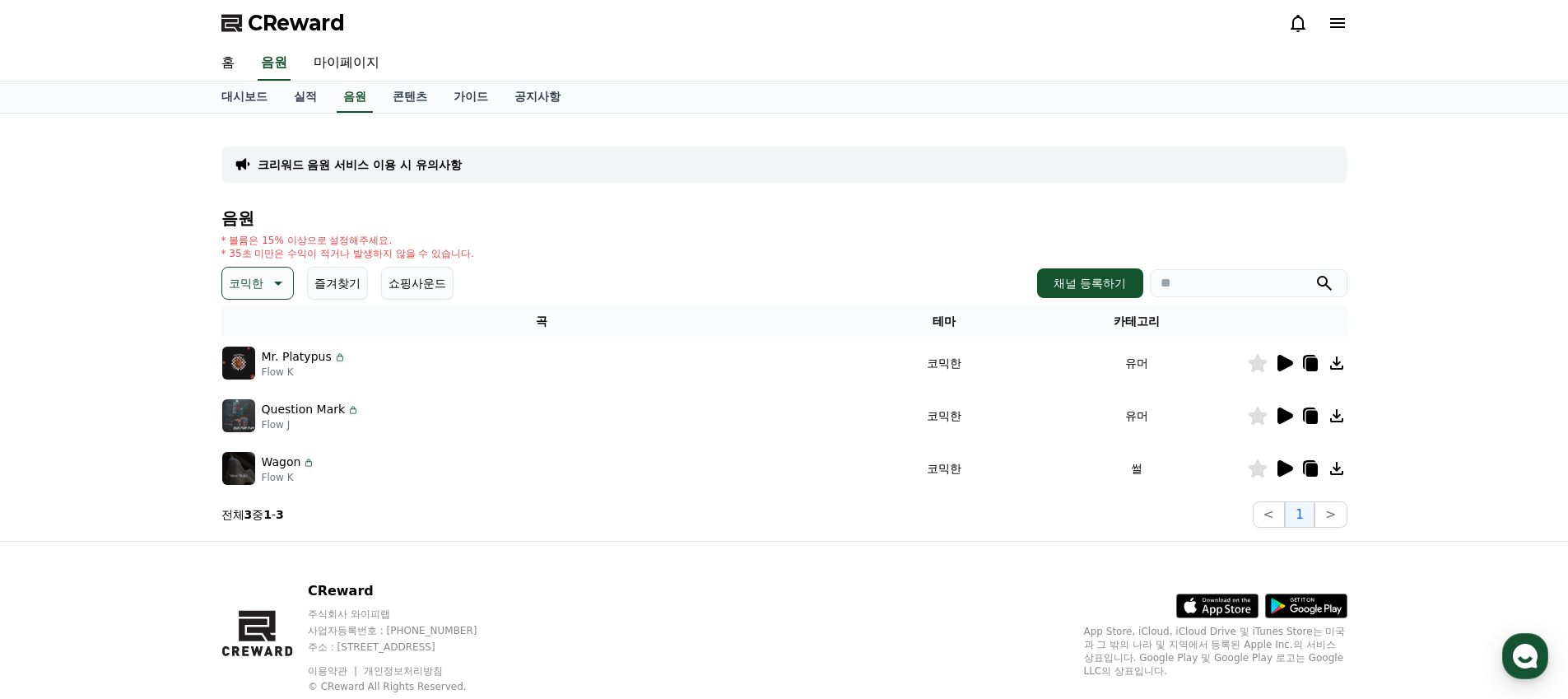
click at [560, 224] on h4 "음원" at bounding box center [784, 218] width 1126 height 18
click at [404, 102] on link "콘텐츠" at bounding box center [410, 97] width 61 height 31
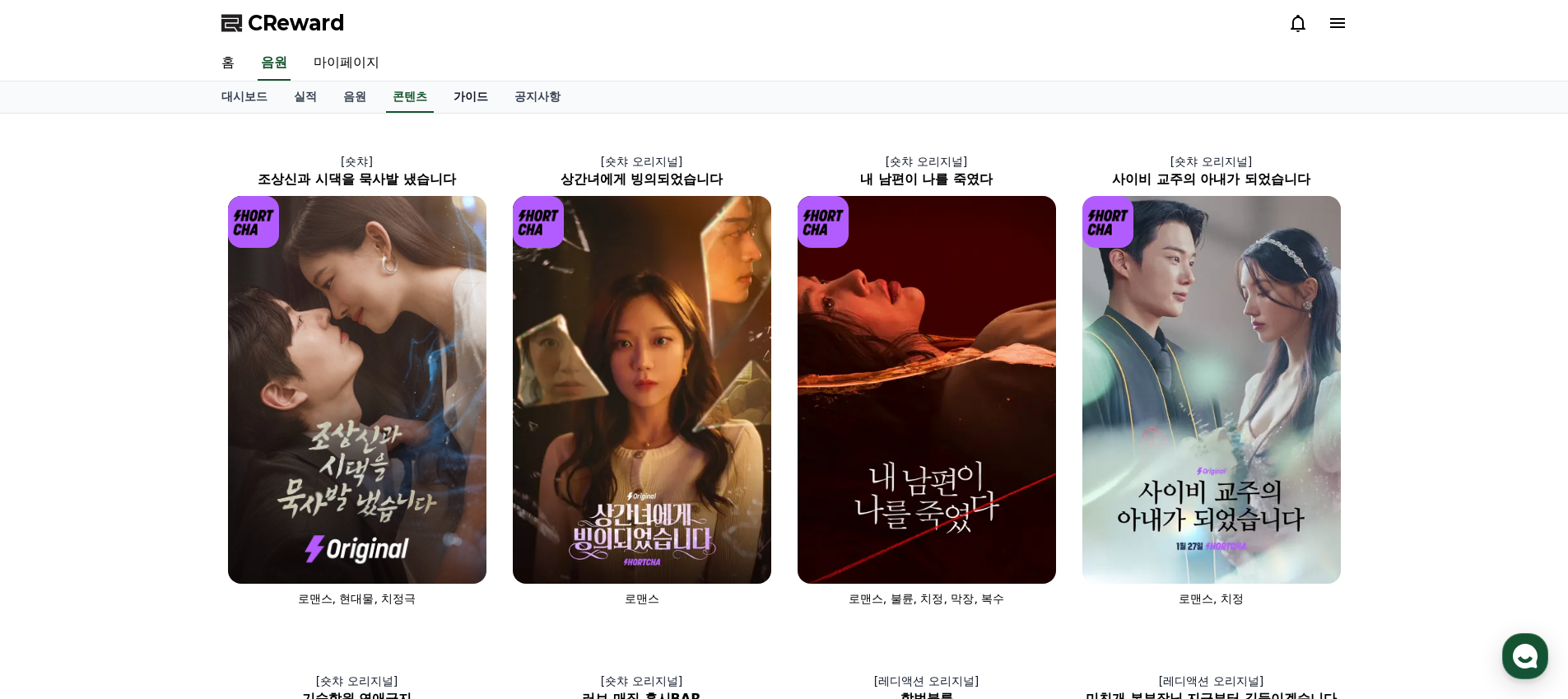
click at [446, 106] on link "가이드" at bounding box center [470, 97] width 61 height 31
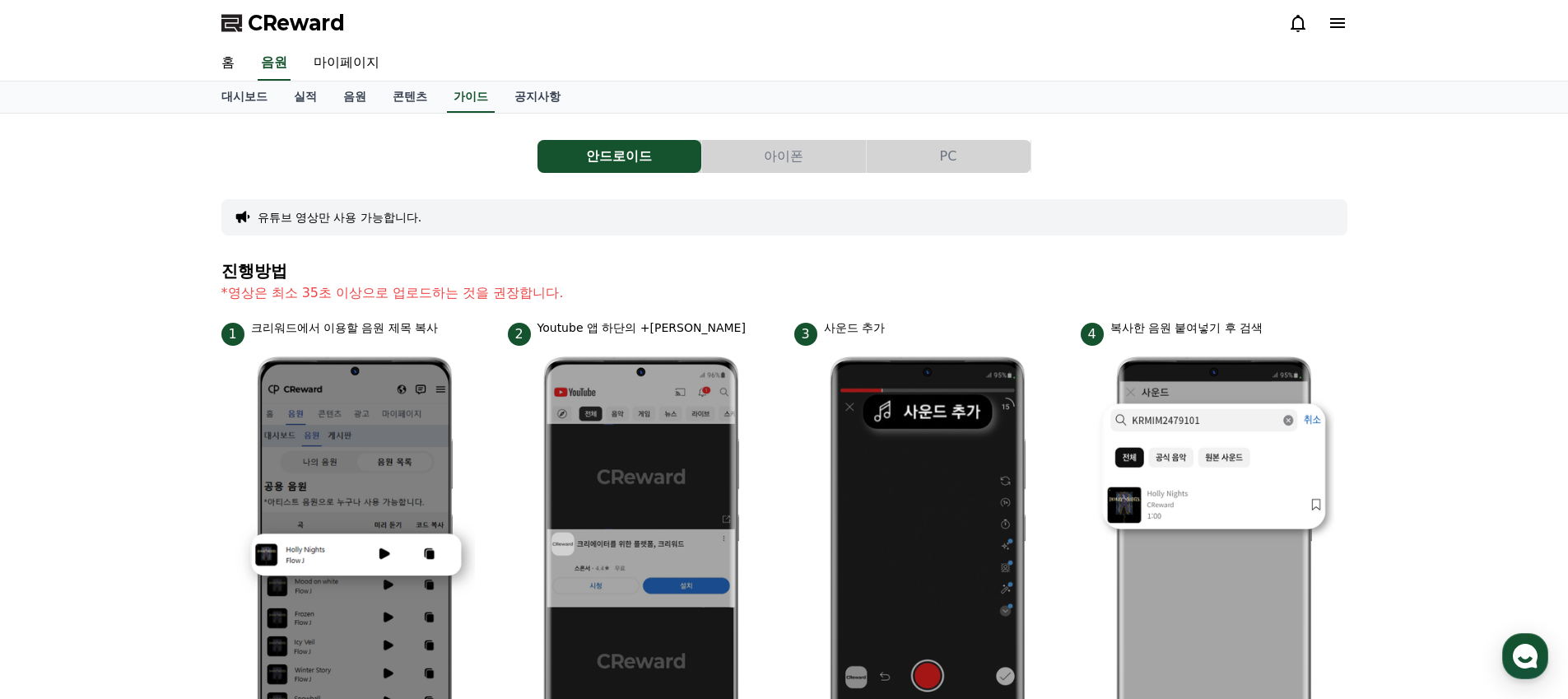
click at [786, 157] on button "아이폰" at bounding box center [784, 157] width 163 height 33
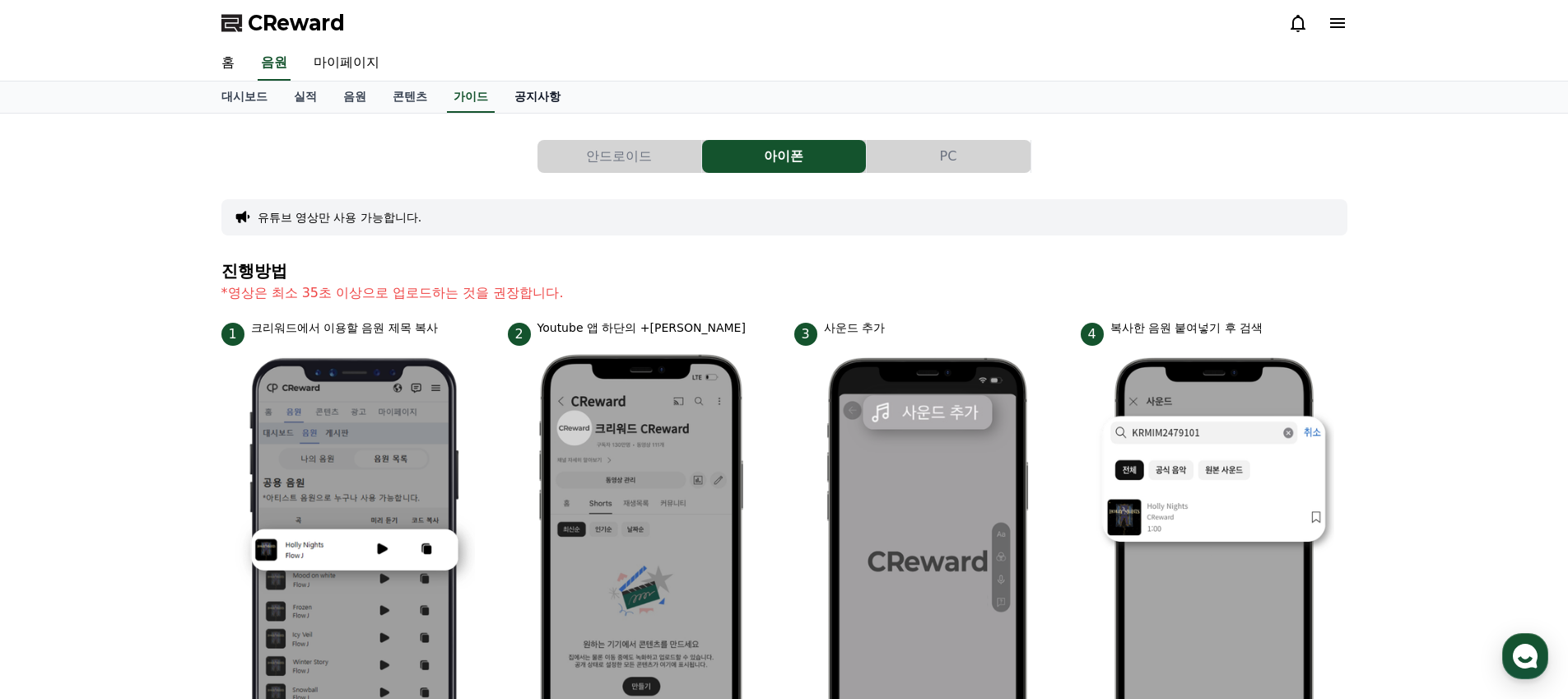
click at [503, 103] on link "공지사항" at bounding box center [537, 97] width 73 height 31
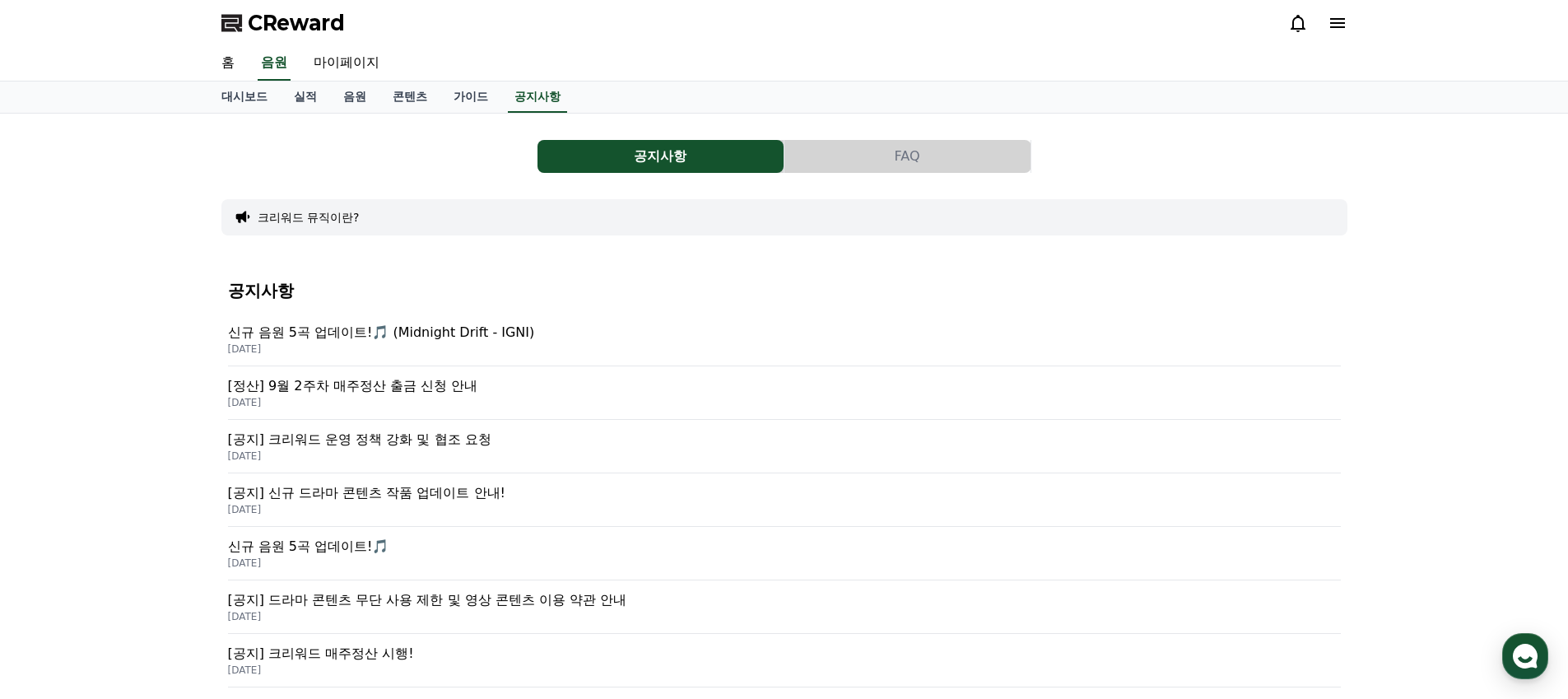
click at [328, 327] on p "신규 음원 5곡 업데이트!🎵 (Midnight Drift - IGNI)" at bounding box center [784, 333] width 1112 height 20
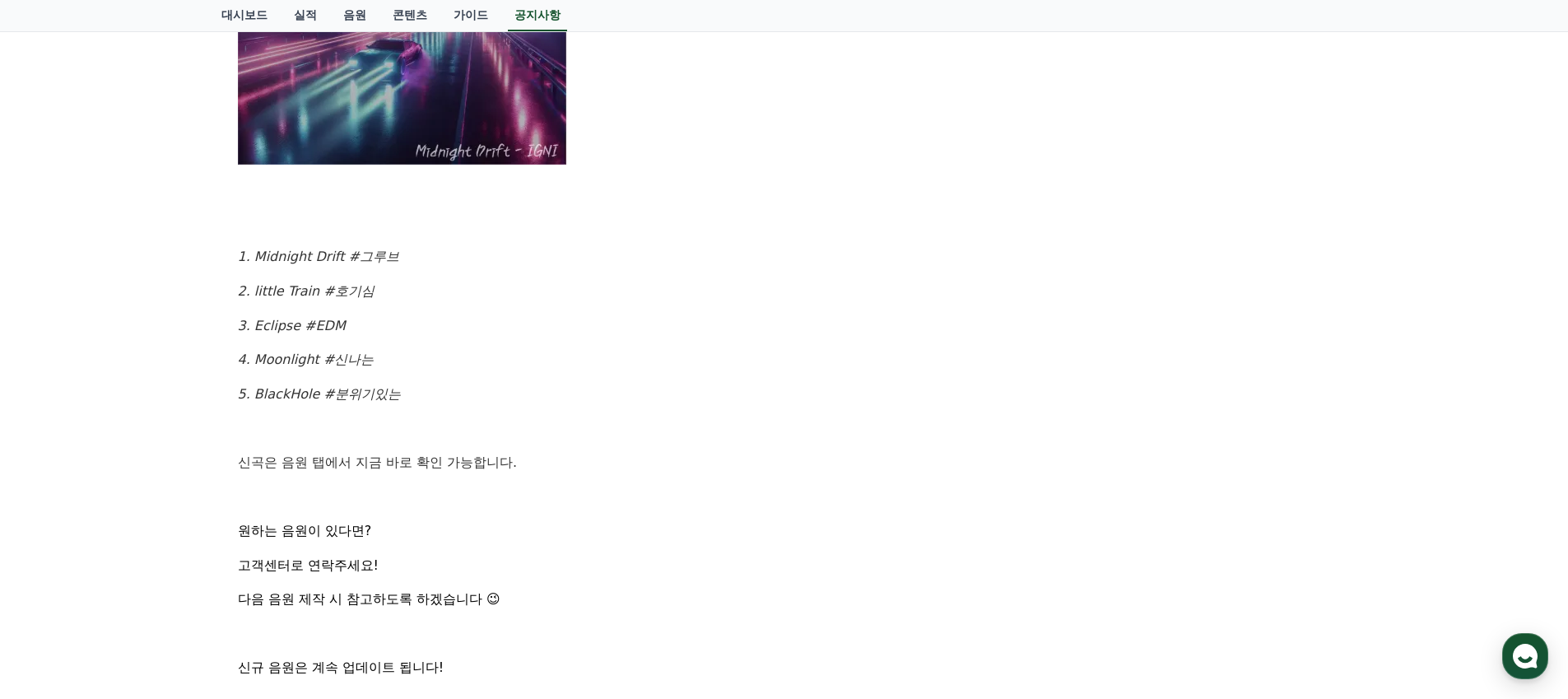
scroll to position [766, 0]
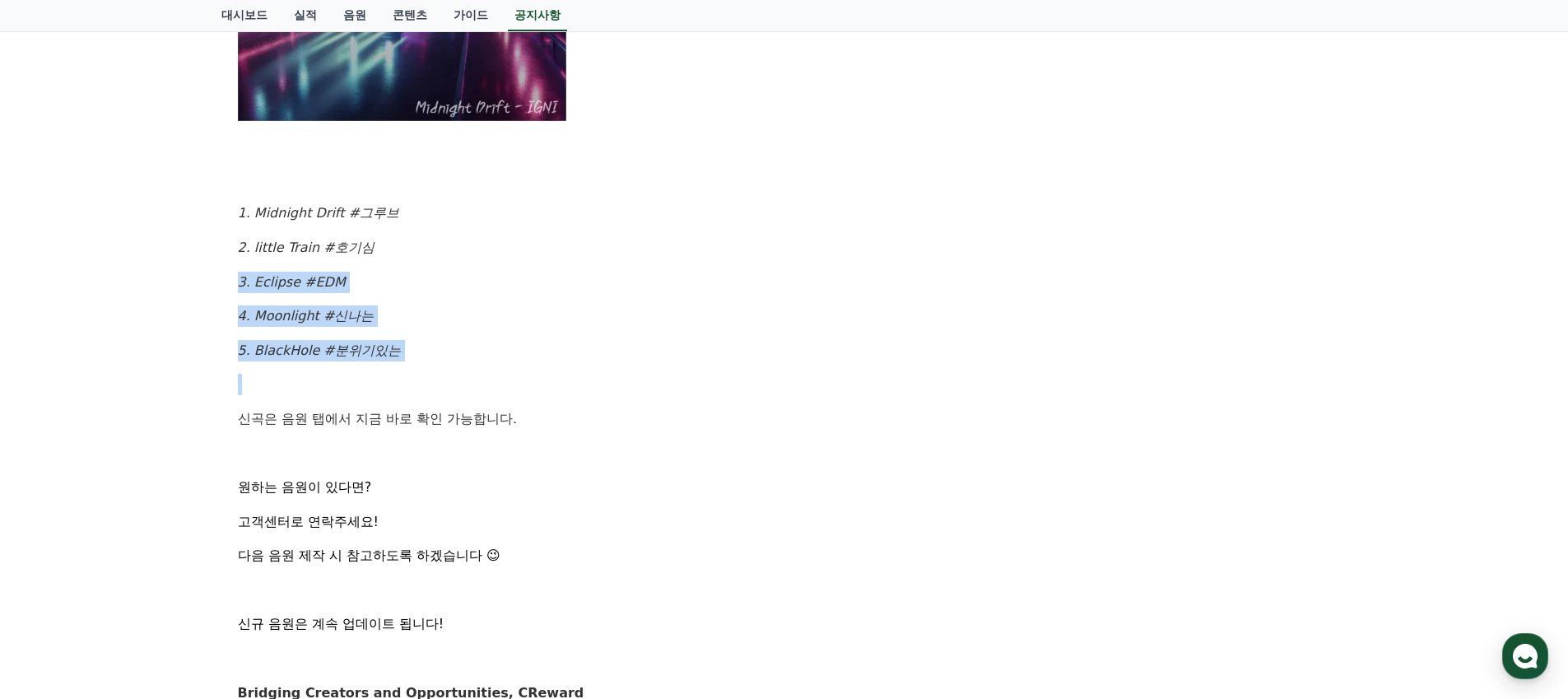
drag, startPoint x: 367, startPoint y: 250, endPoint x: 503, endPoint y: 400, distance: 202.5
click at [500, 407] on div "[신곡 발매 안내] 금일 업데이트된 신규 음원 5곡을 소개합니다 ! 앨범명 : Midnight Drift 아티스트 : IGNI 1. Midni…" at bounding box center [784, 128] width 1093 height 1150
click at [503, 400] on div "[신곡 발매 안내] 금일 업데이트된 신규 음원 5곡을 소개합니다 ! 앨범명 : Midnight Drift 아티스트 : IGNI 1. Midni…" at bounding box center [784, 128] width 1093 height 1150
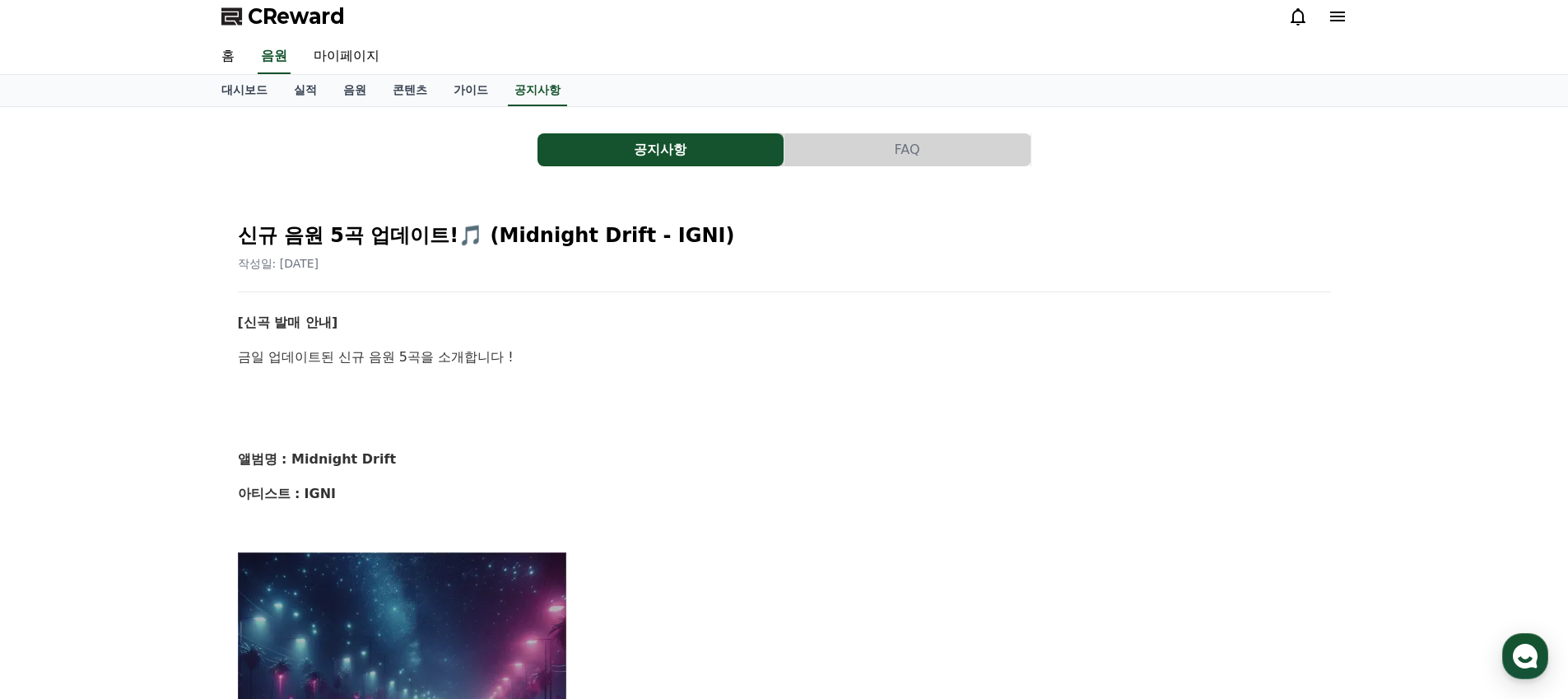
scroll to position [0, 0]
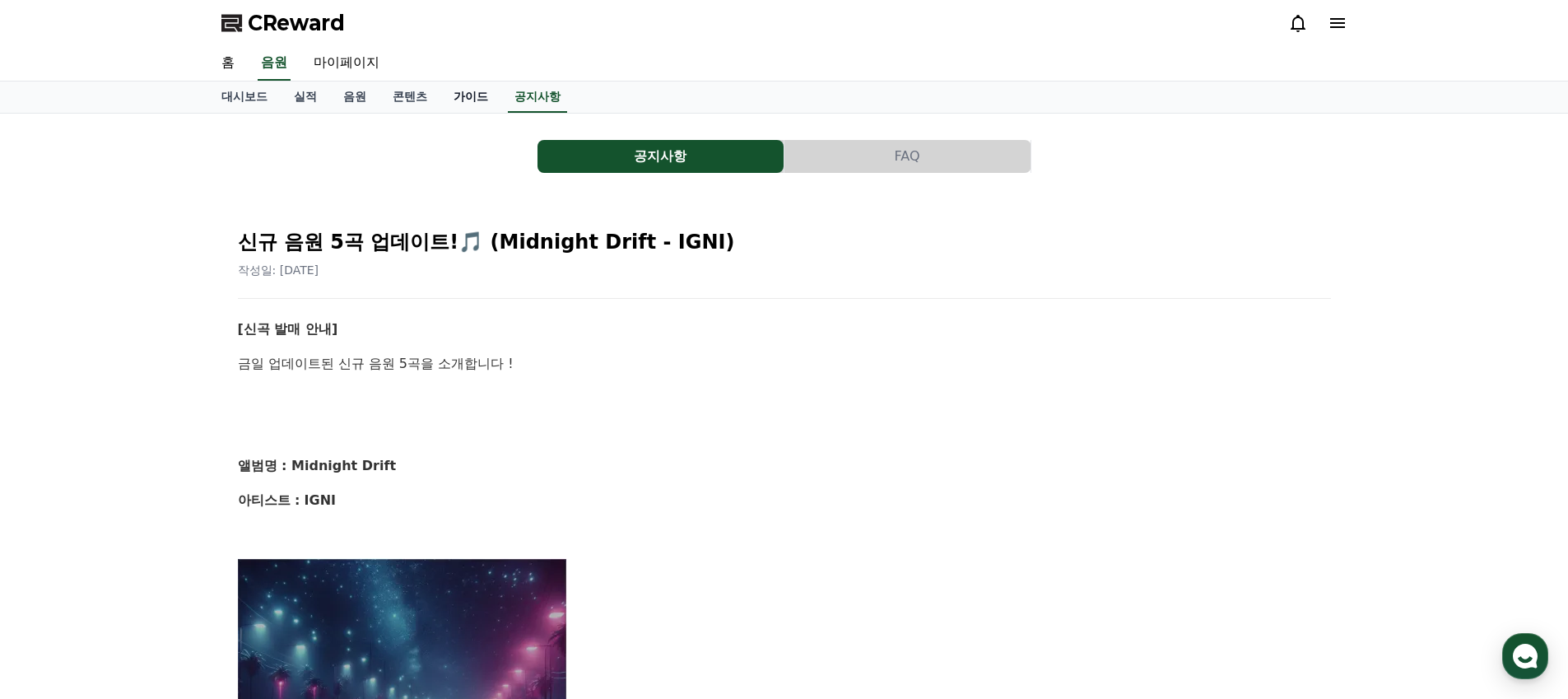
click at [440, 99] on link "가이드" at bounding box center [470, 97] width 61 height 31
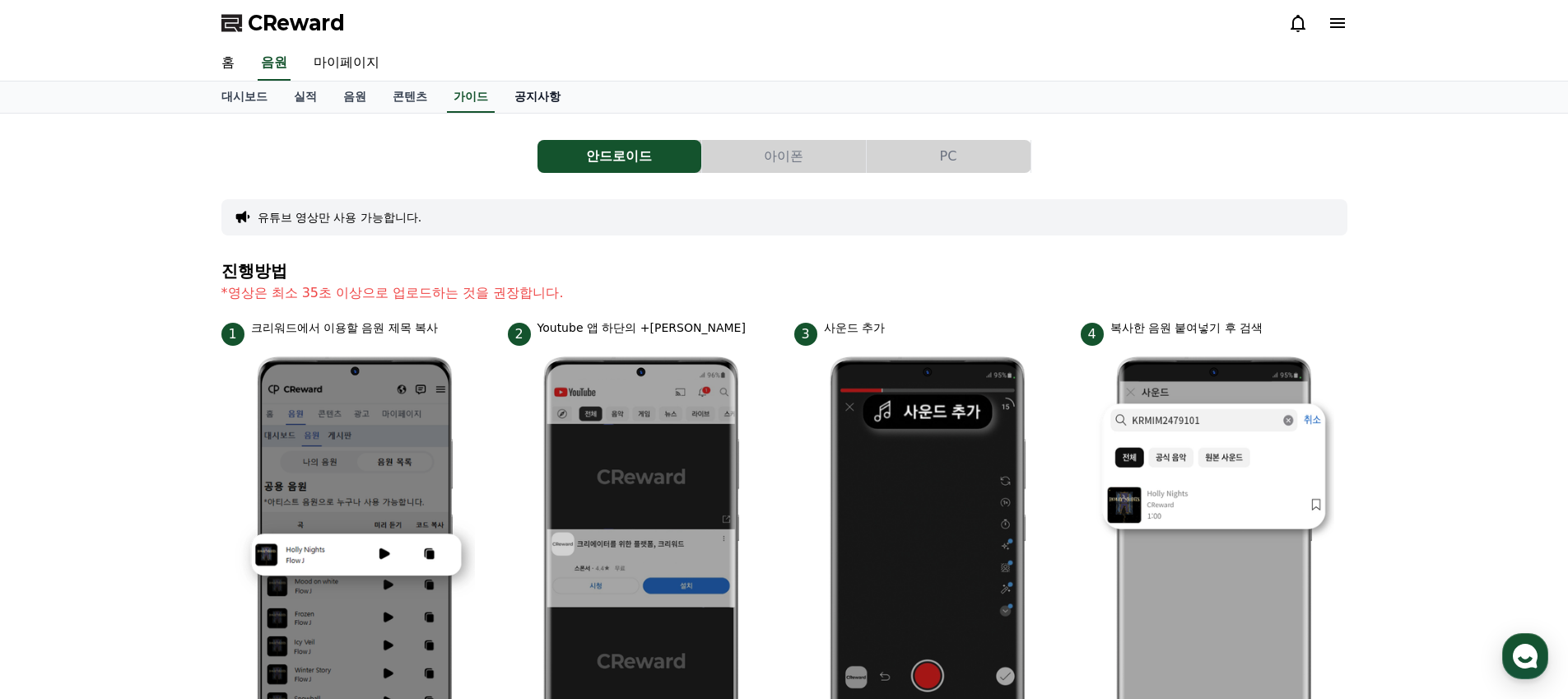
click at [537, 105] on link "공지사항" at bounding box center [537, 97] width 73 height 31
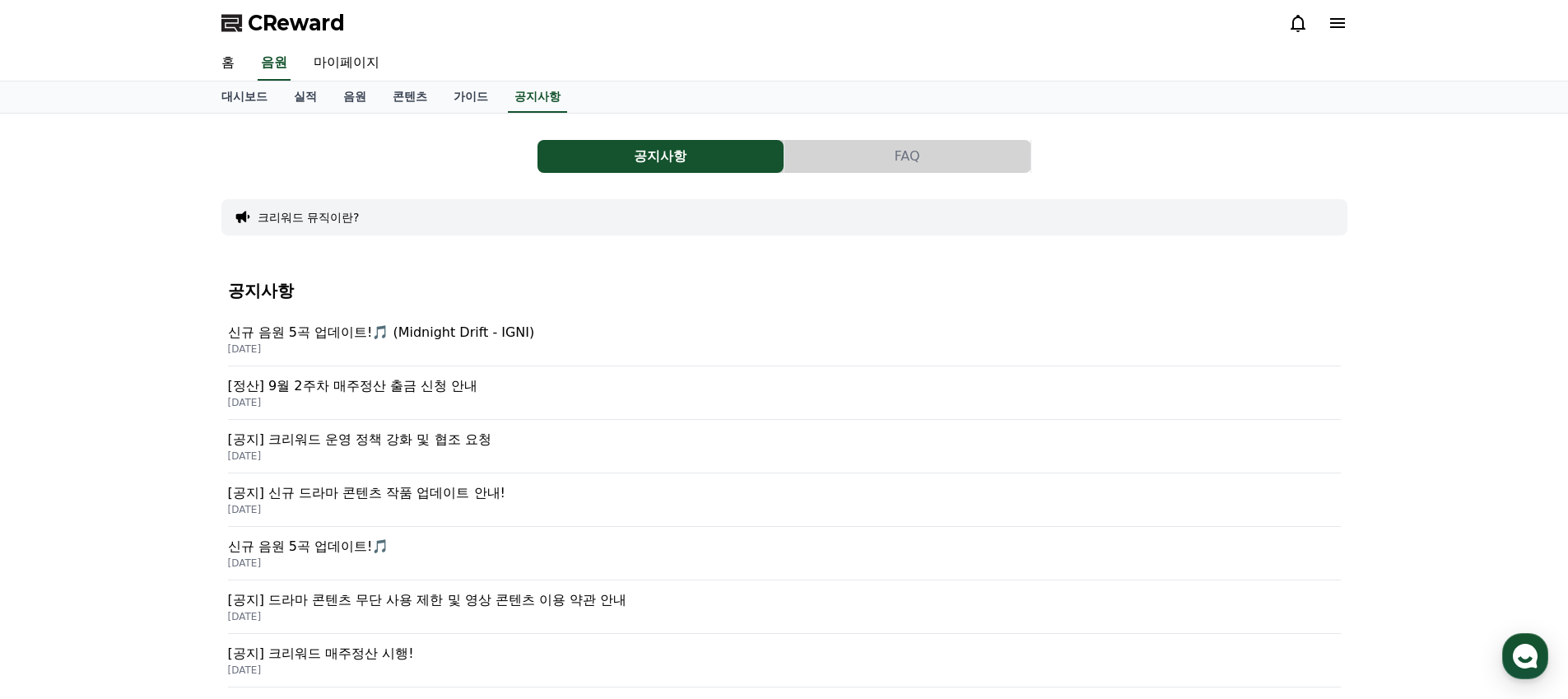
click at [882, 163] on button "FAQ" at bounding box center [907, 157] width 246 height 33
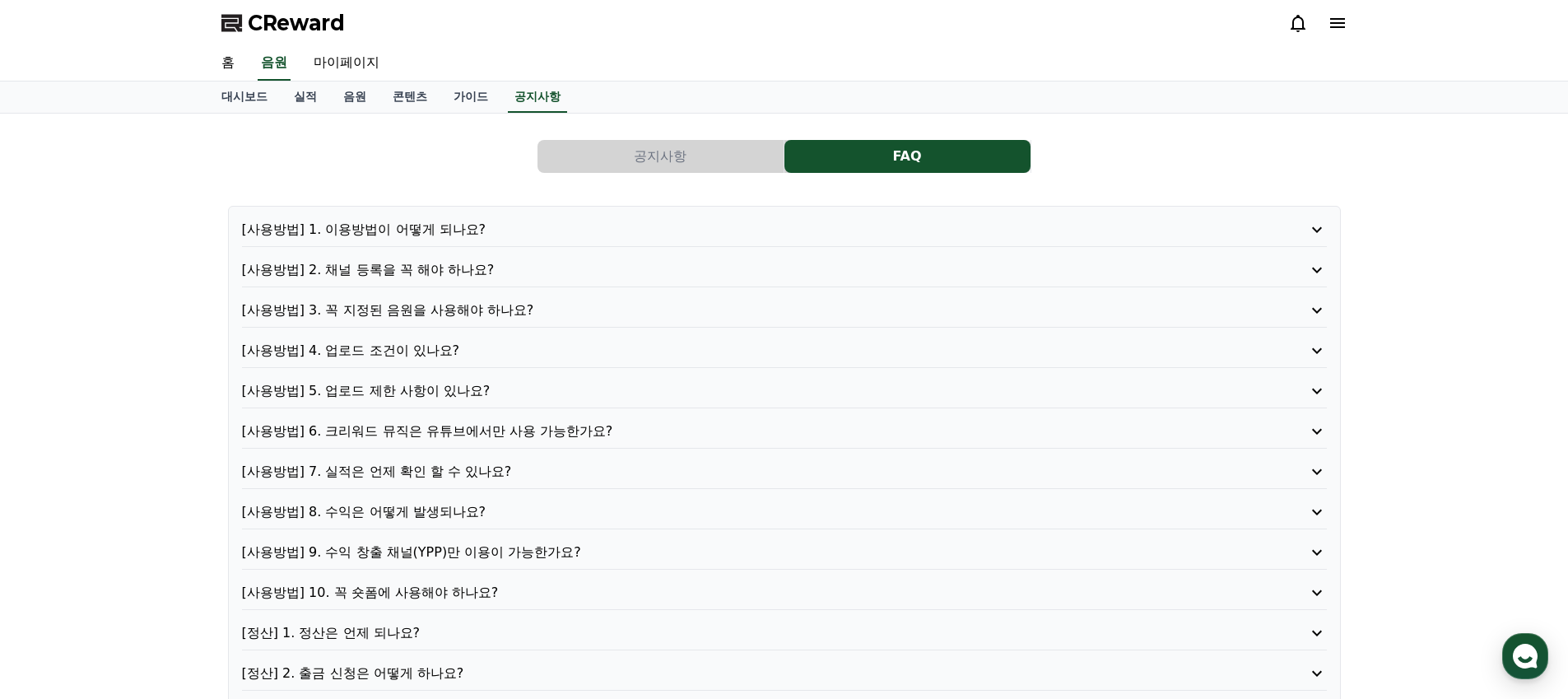
click at [694, 164] on button "공지사항" at bounding box center [660, 157] width 246 height 33
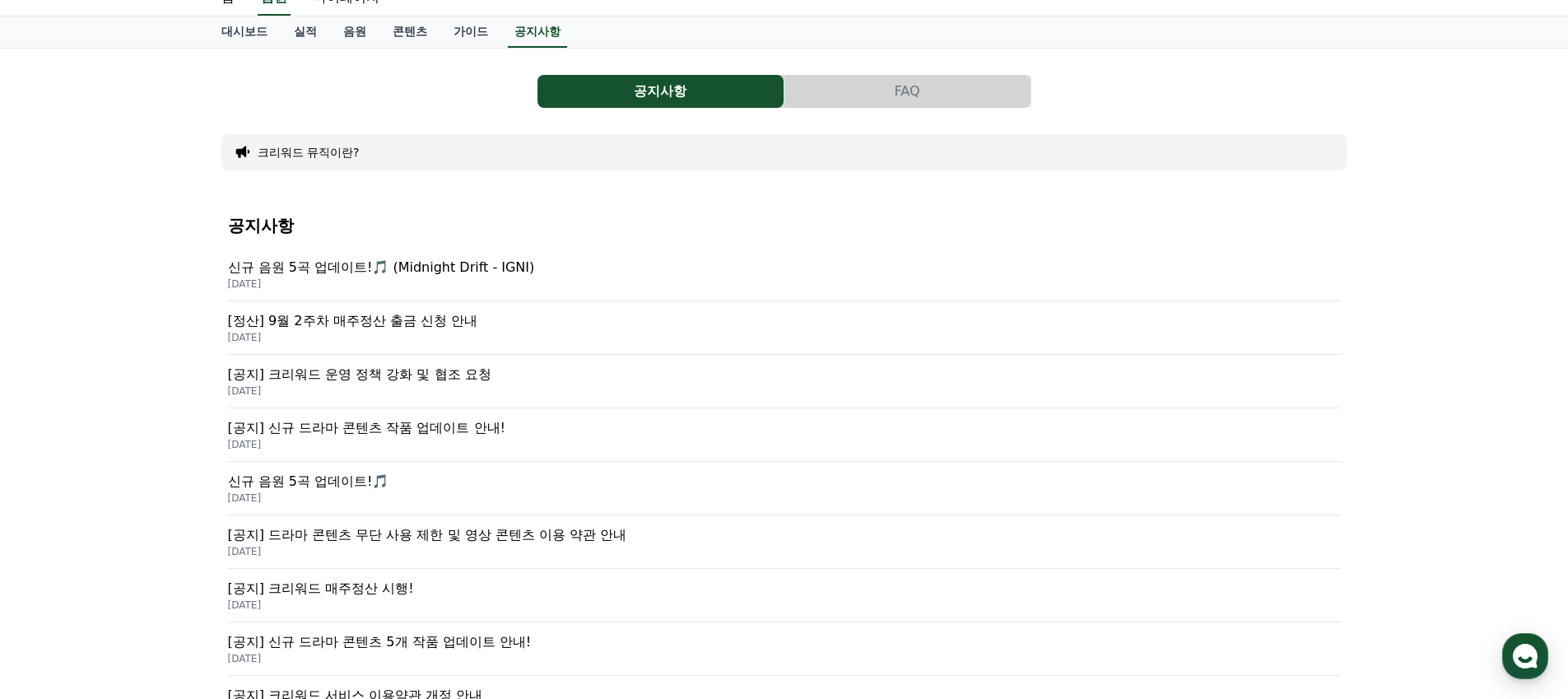
scroll to position [67, 0]
click at [421, 331] on p "[DATE]" at bounding box center [784, 336] width 1112 height 13
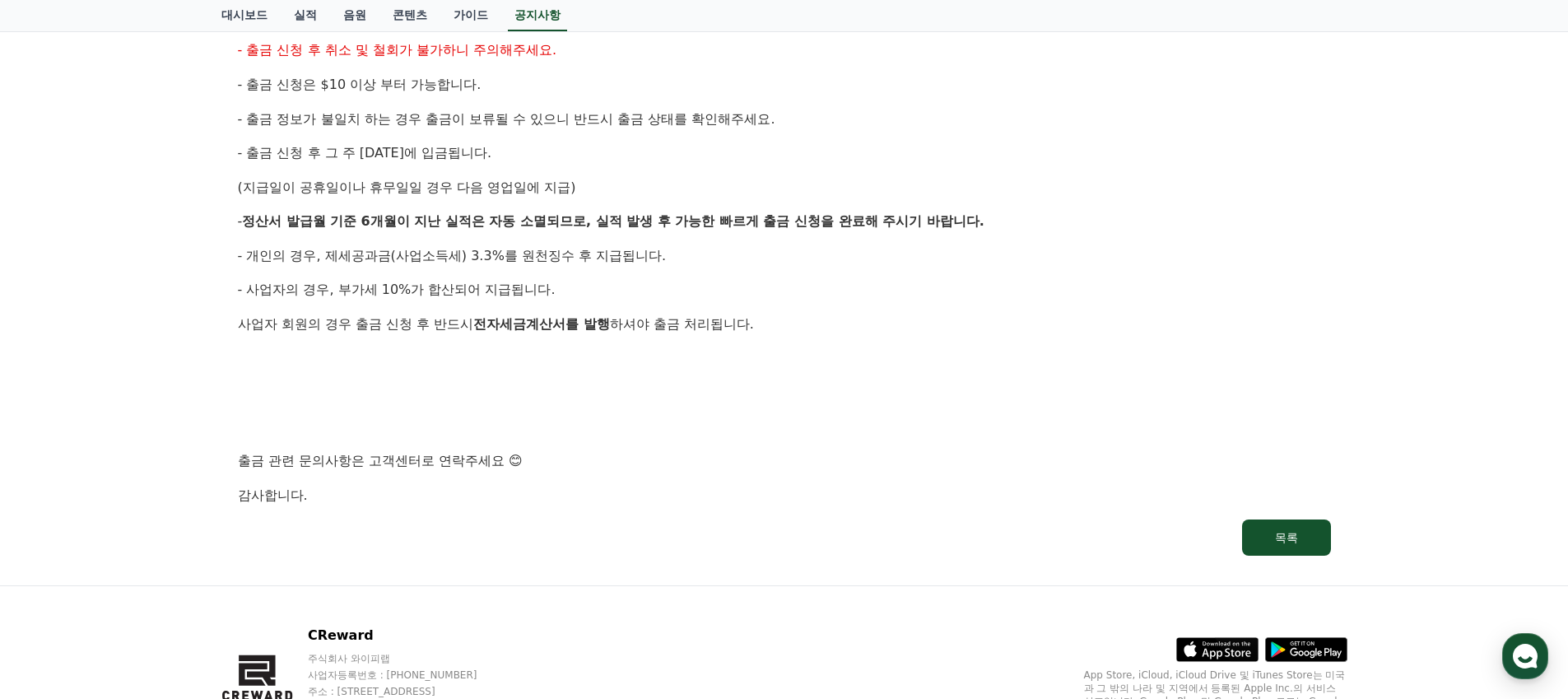
scroll to position [761, 0]
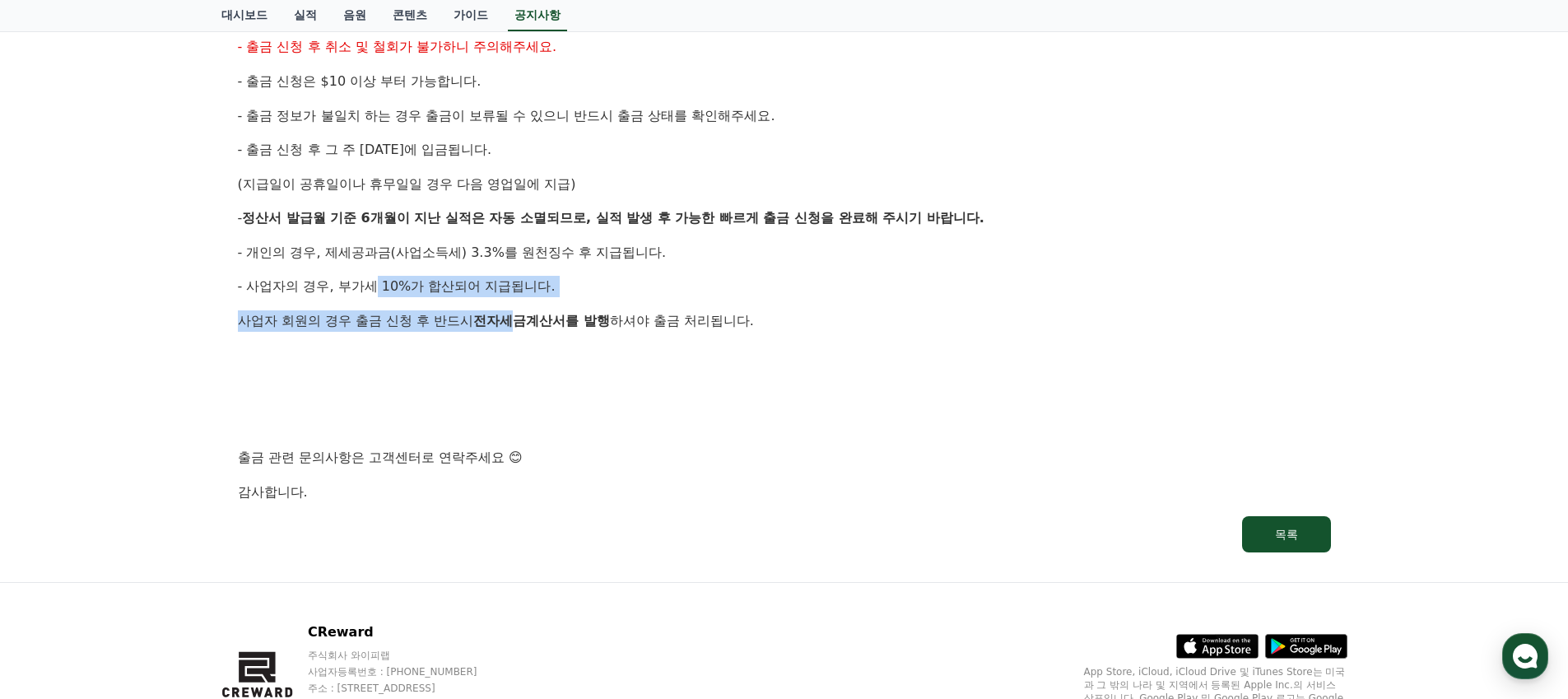
drag, startPoint x: 357, startPoint y: 280, endPoint x: 483, endPoint y: 314, distance: 130.5
click at [483, 314] on div "안녕하세요, 크리워드입니다. 크리워드의 매주정산 9월 2주차 출금 신청 안내드립니다. ✔ 정산 해당 월 : 9월 2주차 실적 ✔ 출금 신청 기…" at bounding box center [784, 31] width 1093 height 946
click at [483, 314] on strong "전자세금계산서를 발행" at bounding box center [541, 320] width 137 height 16
drag, startPoint x: 533, startPoint y: 315, endPoint x: 434, endPoint y: 265, distance: 110.9
click at [434, 265] on div "안녕하세요, 크리워드입니다. 크리워드의 매주정산 9월 2주차 출금 신청 안내드립니다. ✔ 정산 해당 월 : 9월 2주차 실적 ✔ 출금 신청 기…" at bounding box center [784, 31] width 1093 height 946
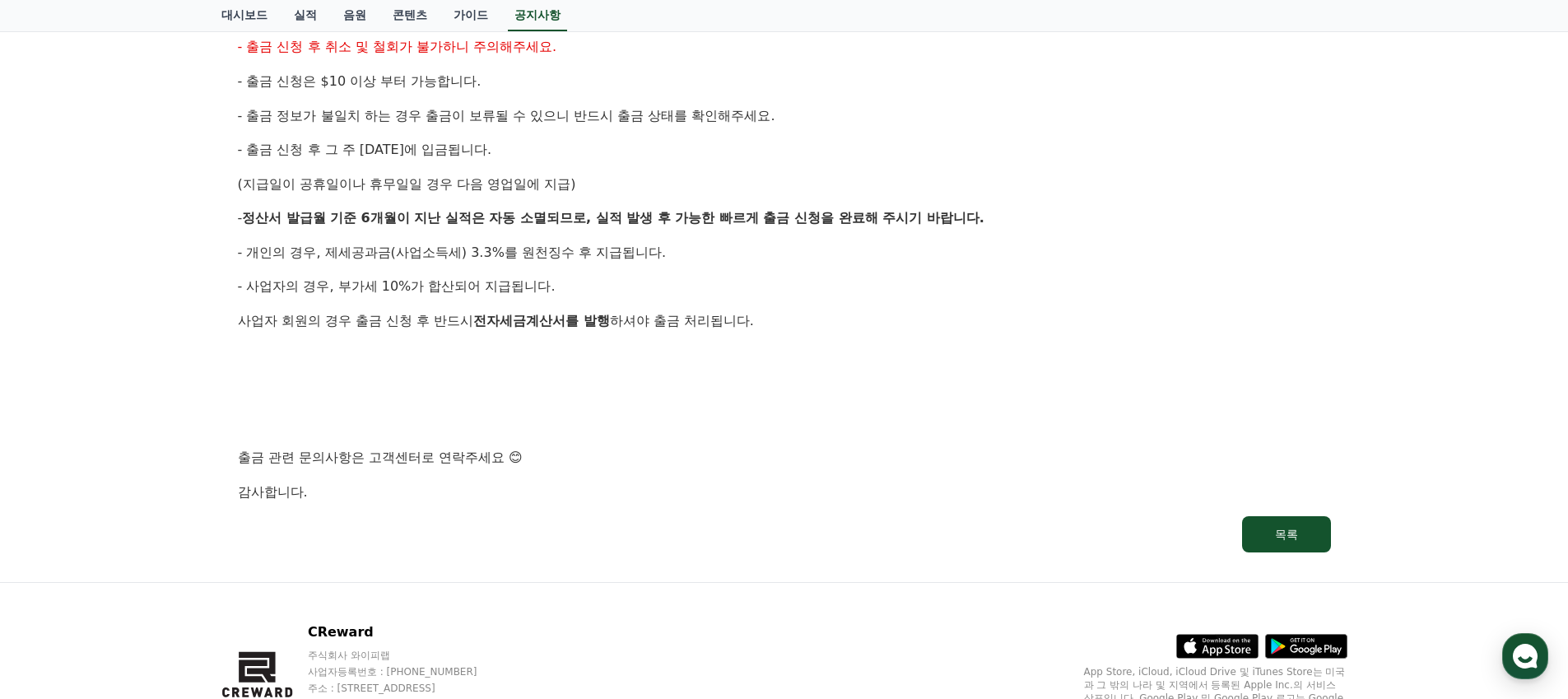
click at [433, 263] on div "안녕하세요, 크리워드입니다. 크리워드의 매주정산 9월 2주차 출금 신청 안내드립니다. ✔ 정산 해당 월 : 9월 2주차 실적 ✔ 출금 신청 기…" at bounding box center [784, 31] width 1093 height 946
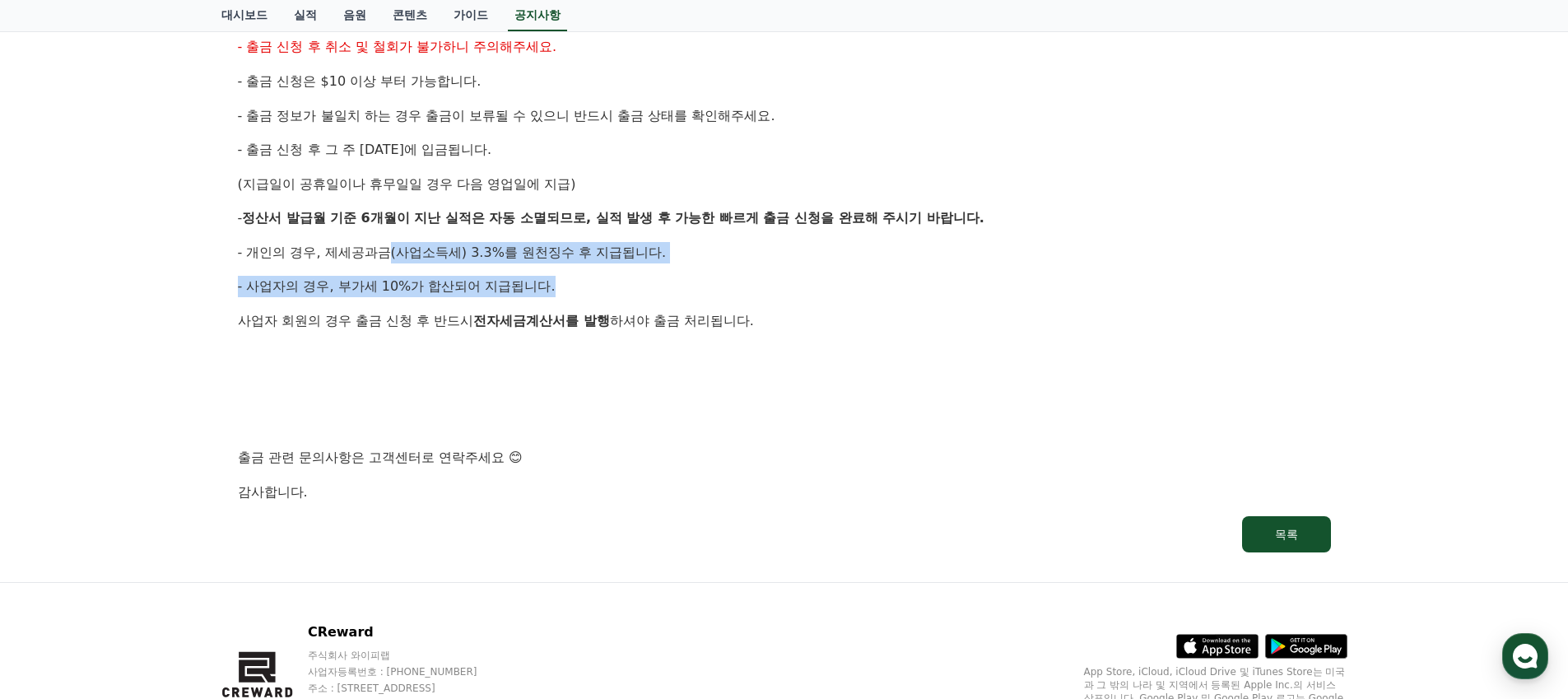
drag, startPoint x: 367, startPoint y: 250, endPoint x: 481, endPoint y: 302, distance: 125.3
click at [481, 301] on div "안녕하세요, 크리워드입니다. 크리워드의 매주정산 9월 2주차 출금 신청 안내드립니다. ✔ 정산 해당 월 : 9월 2주차 실적 ✔ 출금 신청 기…" at bounding box center [784, 31] width 1093 height 946
click at [485, 305] on div "안녕하세요, 크리워드입니다. 크리워드의 매주정산 9월 2주차 출금 신청 안내드립니다. ✔ 정산 해당 월 : 9월 2주차 실적 ✔ 출금 신청 기…" at bounding box center [784, 31] width 1093 height 946
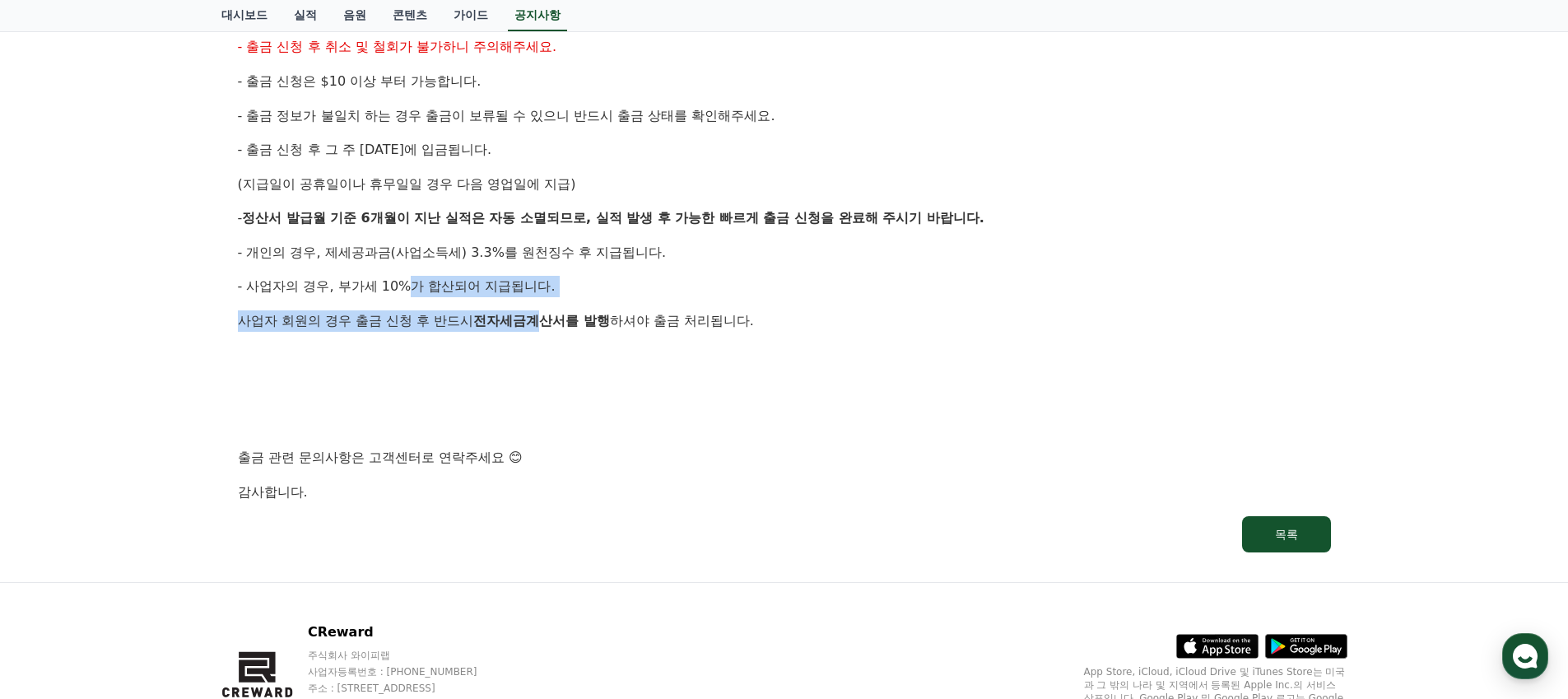
drag, startPoint x: 500, startPoint y: 322, endPoint x: 387, endPoint y: 291, distance: 117.2
click at [387, 291] on div "안녕하세요, 크리워드입니다. 크리워드의 매주정산 9월 2주차 출금 신청 안내드립니다. ✔ 정산 해당 월 : 9월 2주차 실적 ✔ 출금 신청 기…" at bounding box center [784, 31] width 1093 height 946
click at [387, 291] on span "- 사업자의 경우, 부가세 10%가 합산되어 지급됩니다." at bounding box center [396, 286] width 318 height 16
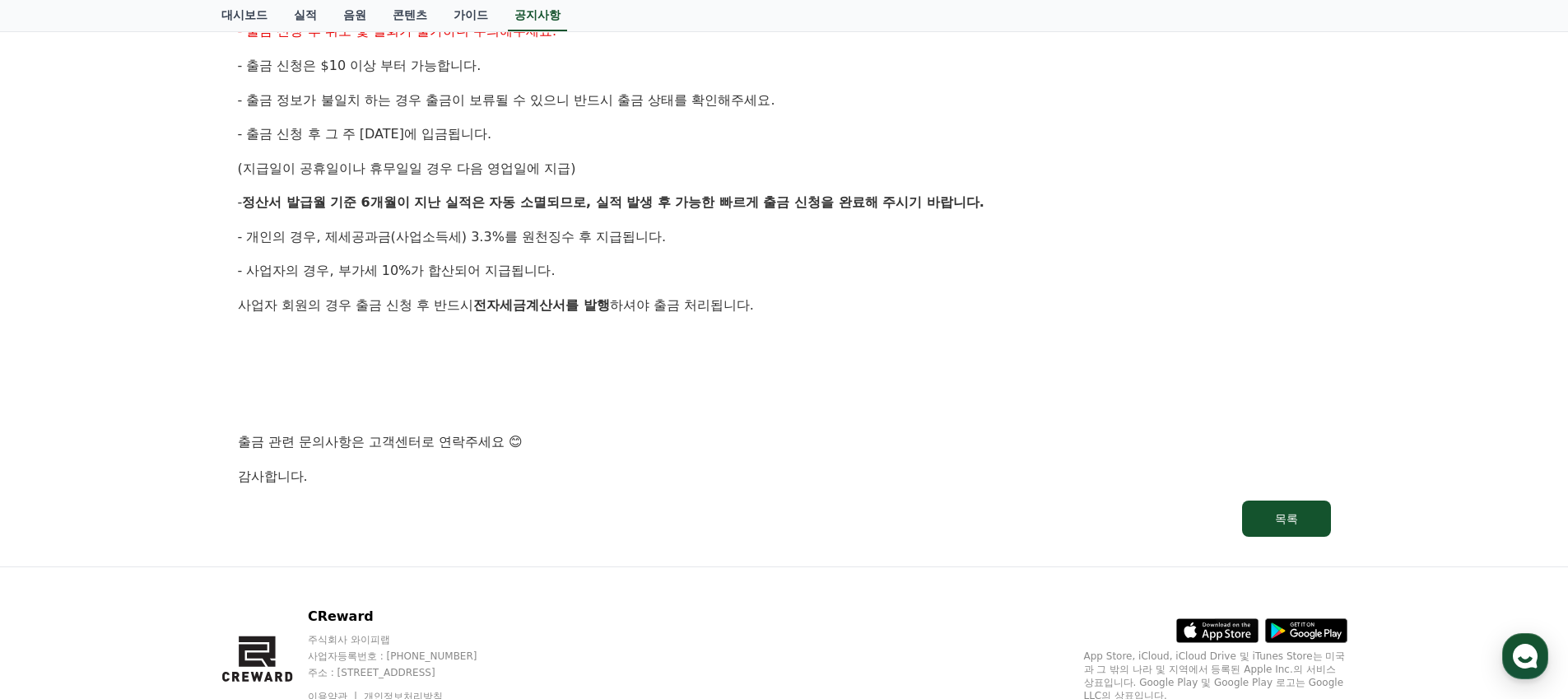
scroll to position [780, 0]
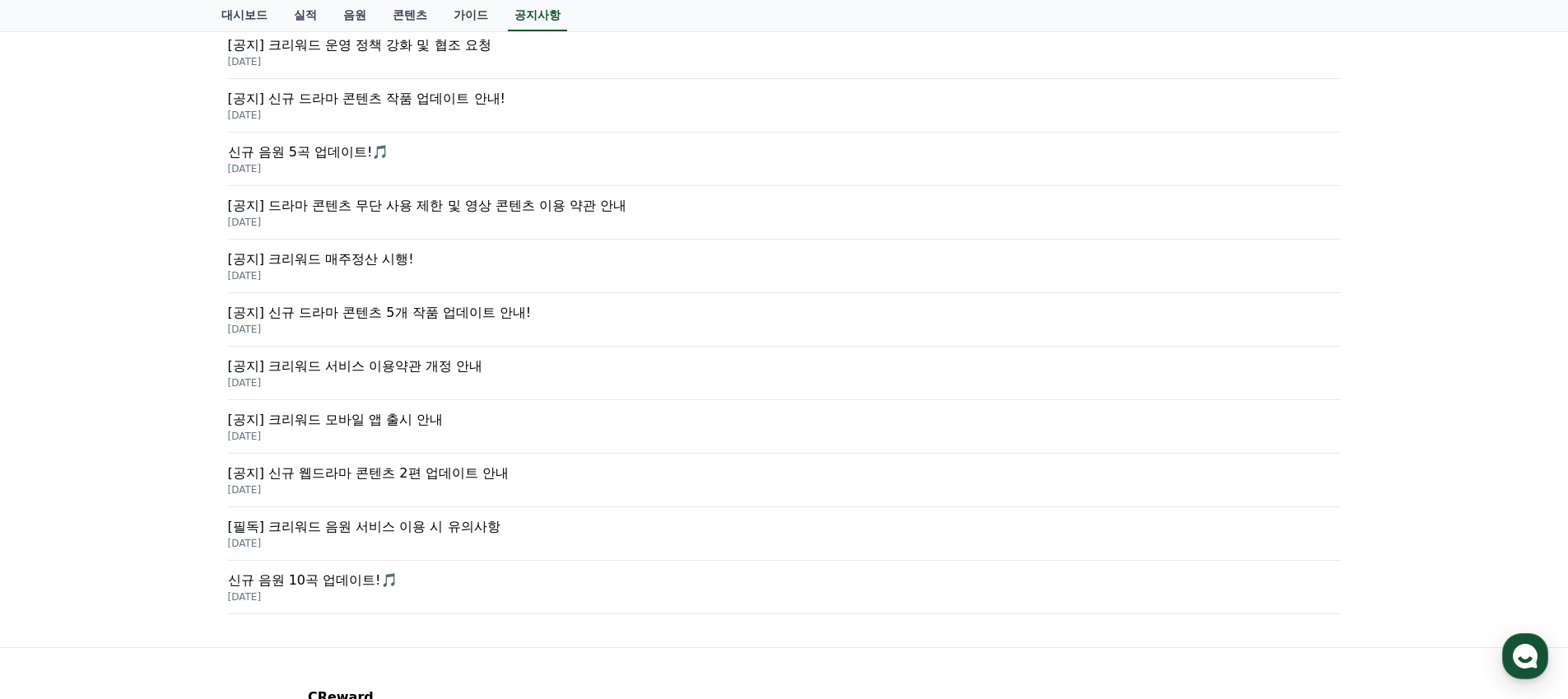
scroll to position [415, 0]
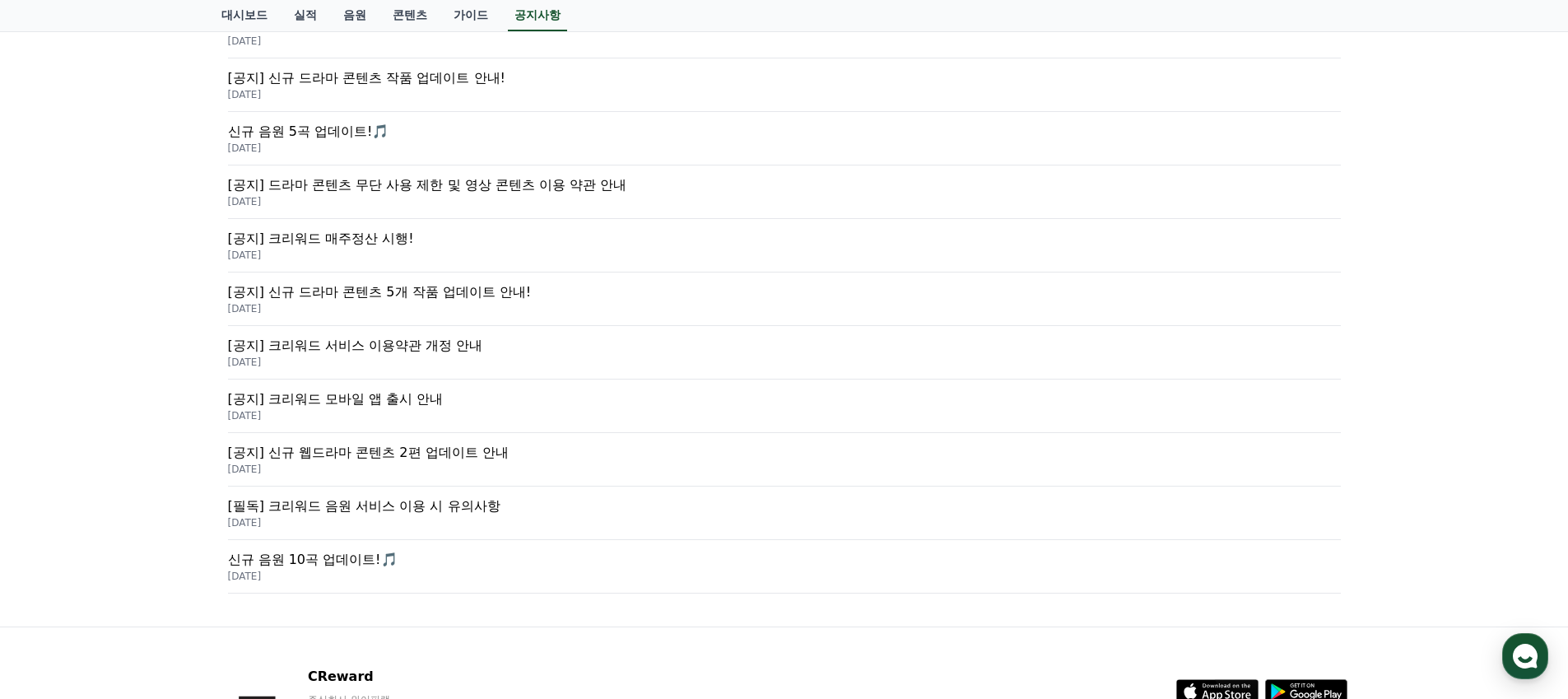
click at [359, 244] on p "[공지] 크리워드 매주정산 시행!" at bounding box center [784, 239] width 1112 height 20
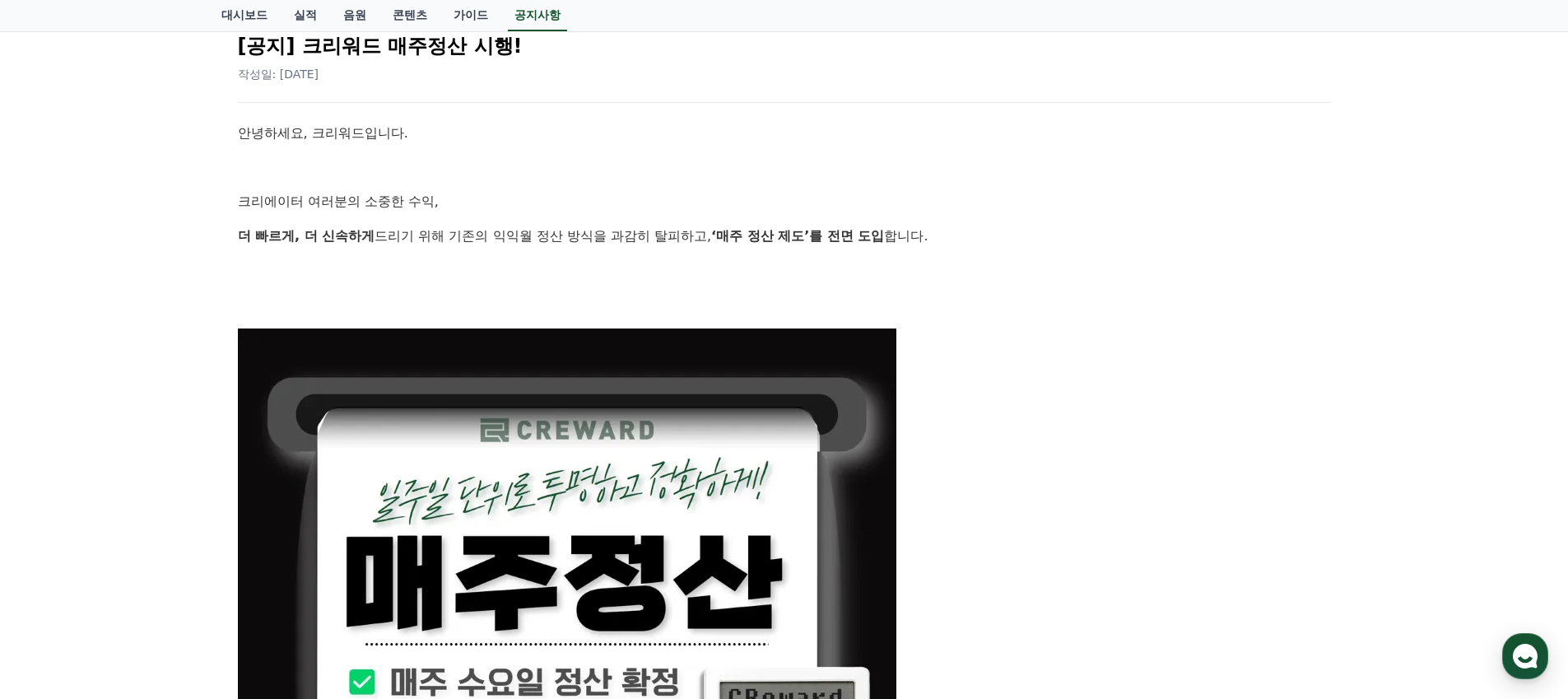
scroll to position [197, 0]
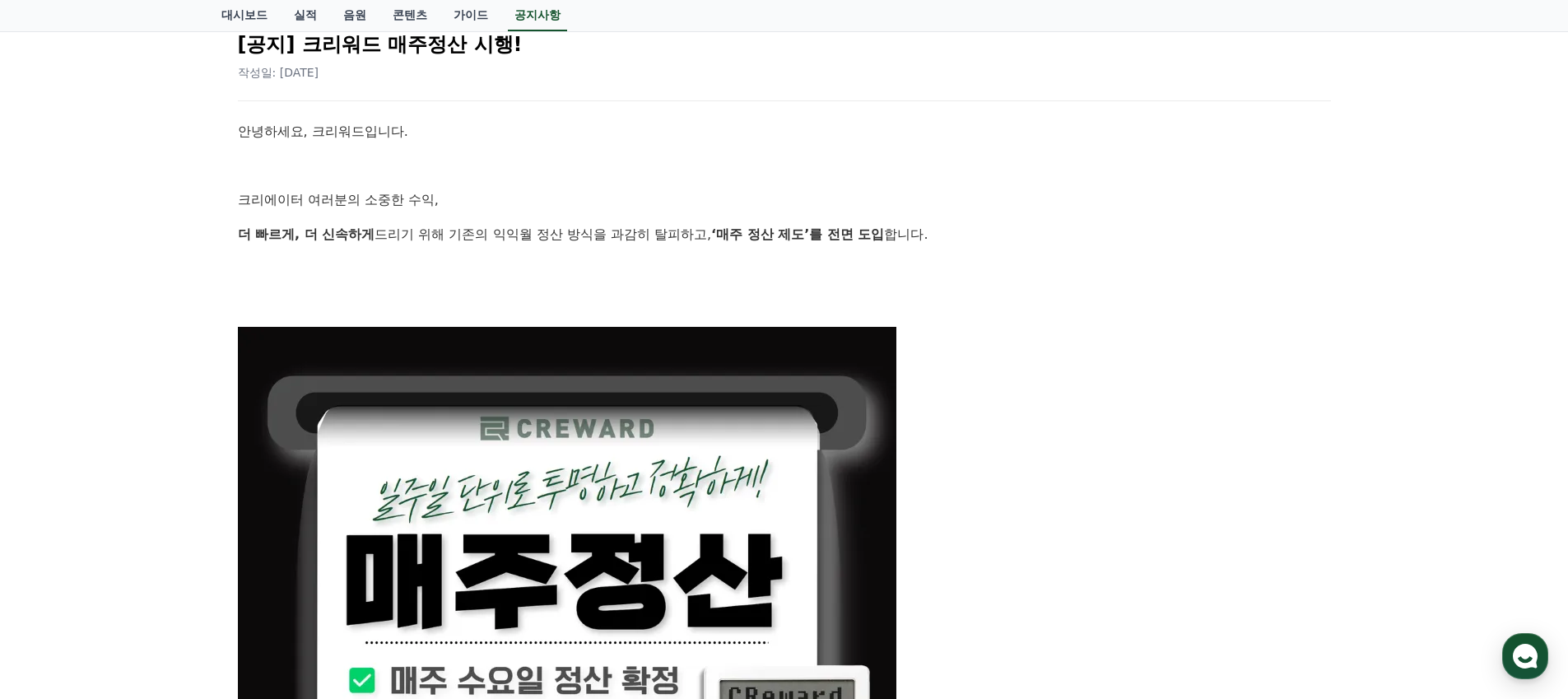
drag, startPoint x: 355, startPoint y: 201, endPoint x: 619, endPoint y: 205, distance: 264.0
click at [548, 202] on p "크리에이터 여러분의 소중한 수익," at bounding box center [784, 200] width 1093 height 21
click at [619, 205] on p "크리에이터 여러분의 소중한 수익," at bounding box center [784, 200] width 1093 height 21
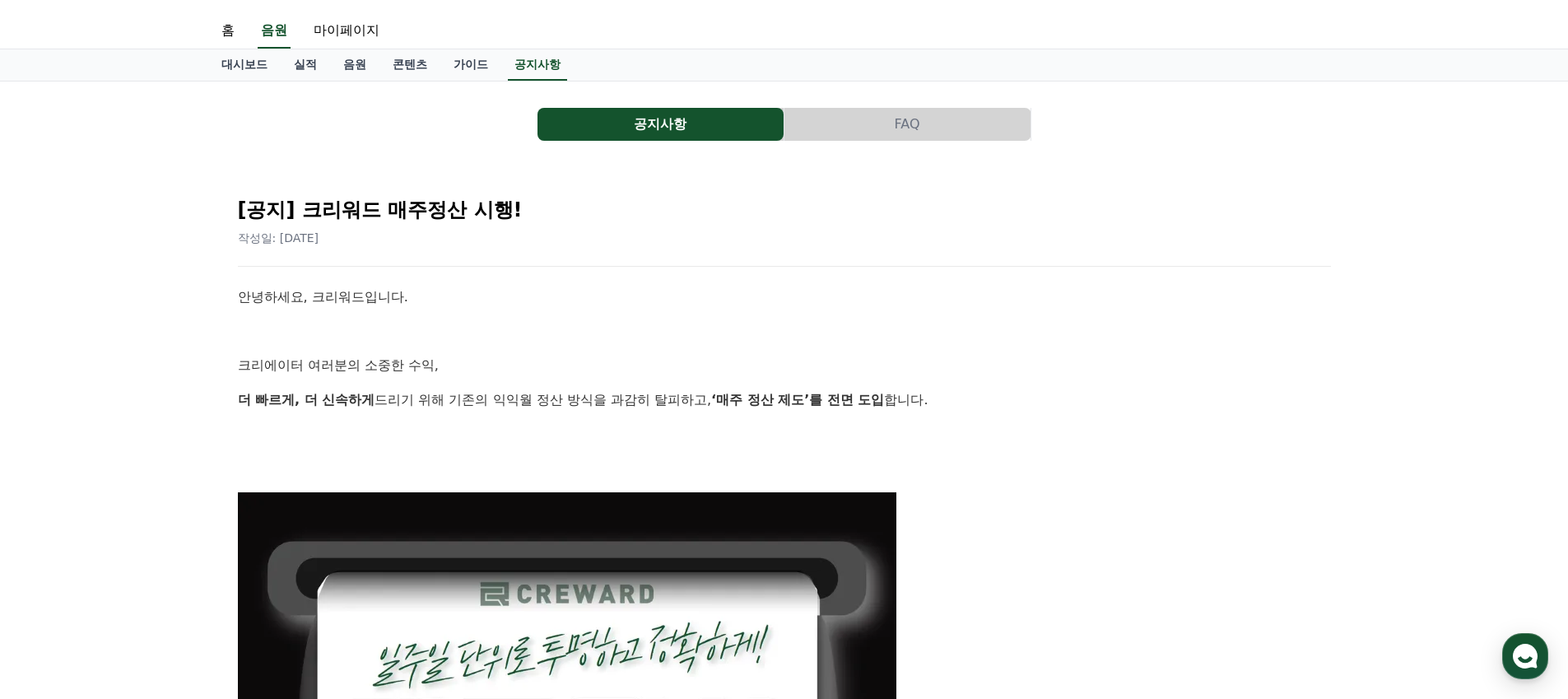
scroll to position [0, 0]
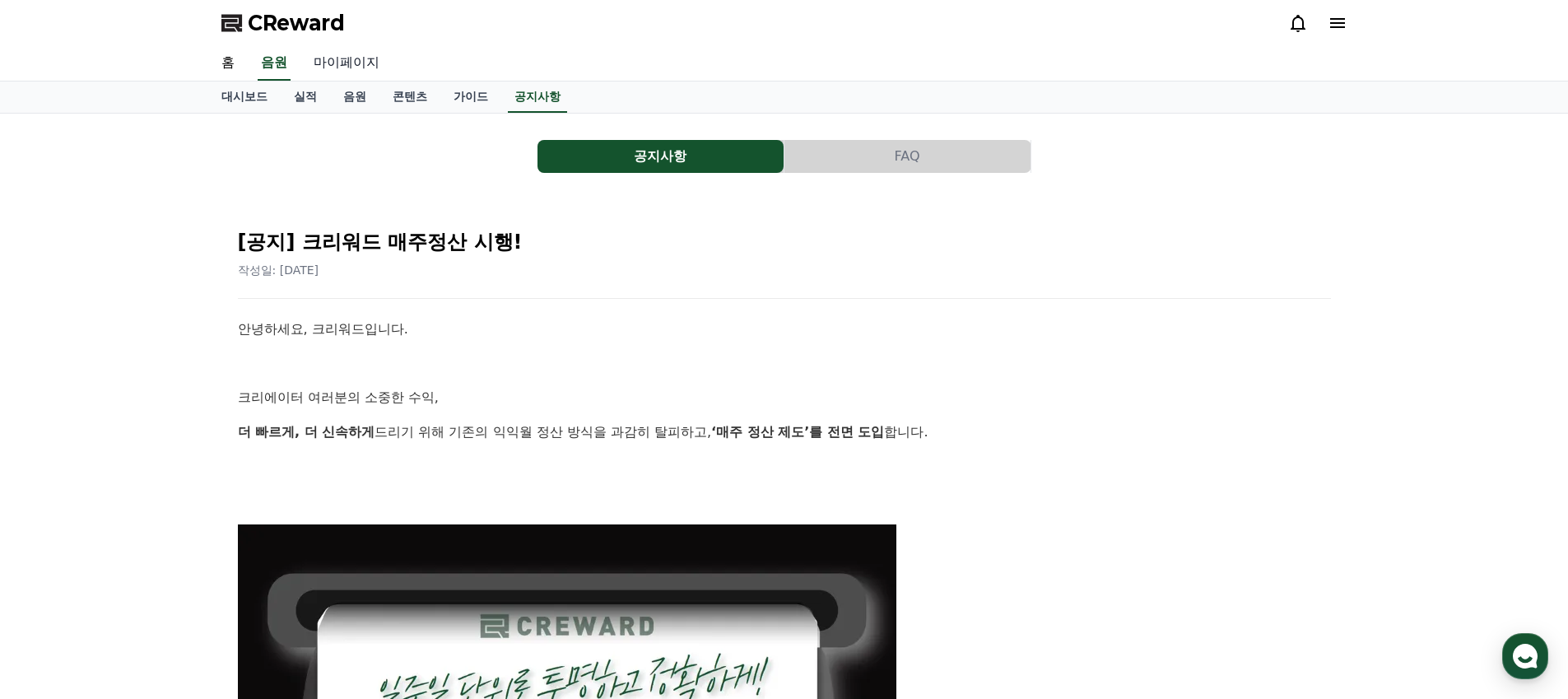
click at [340, 56] on link "마이페이지" at bounding box center [347, 64] width 92 height 35
select select "**********"
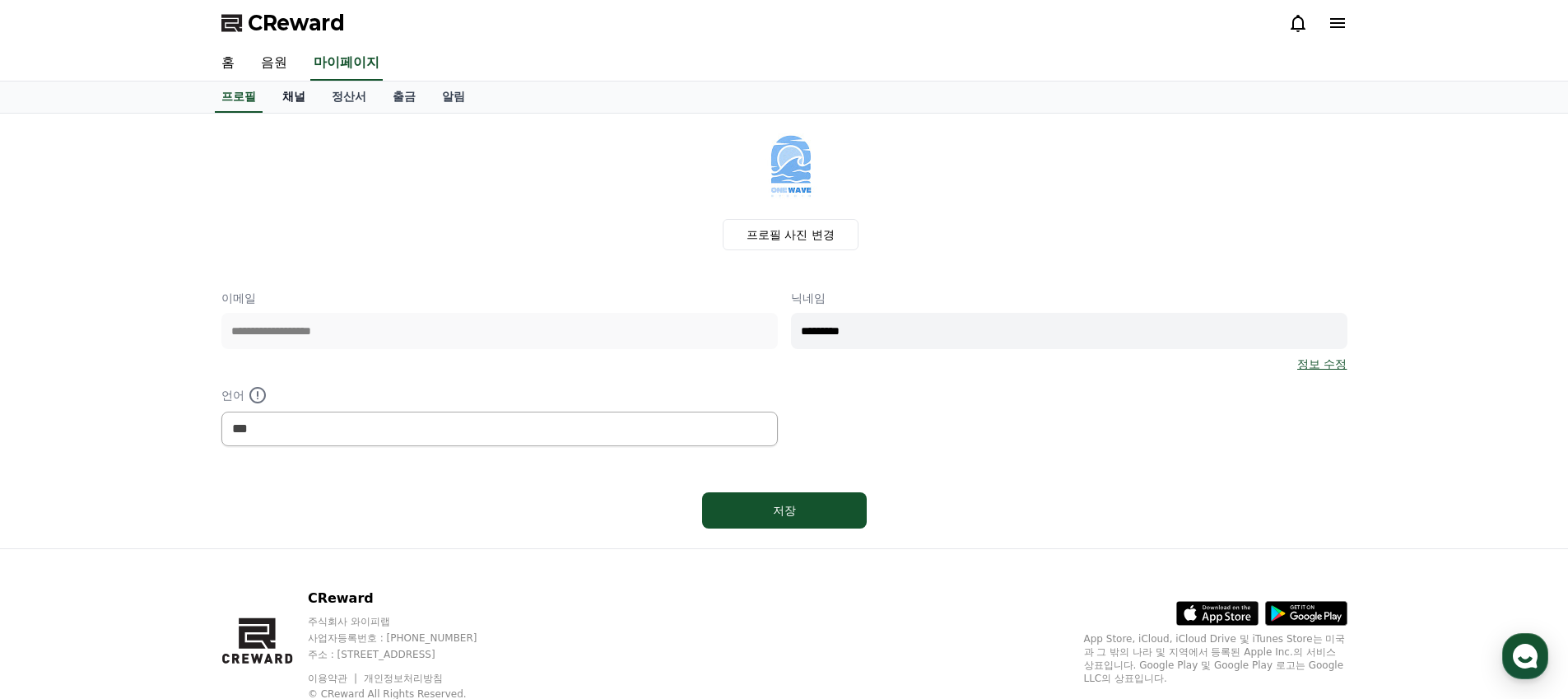
click at [296, 98] on link "채널" at bounding box center [294, 97] width 50 height 31
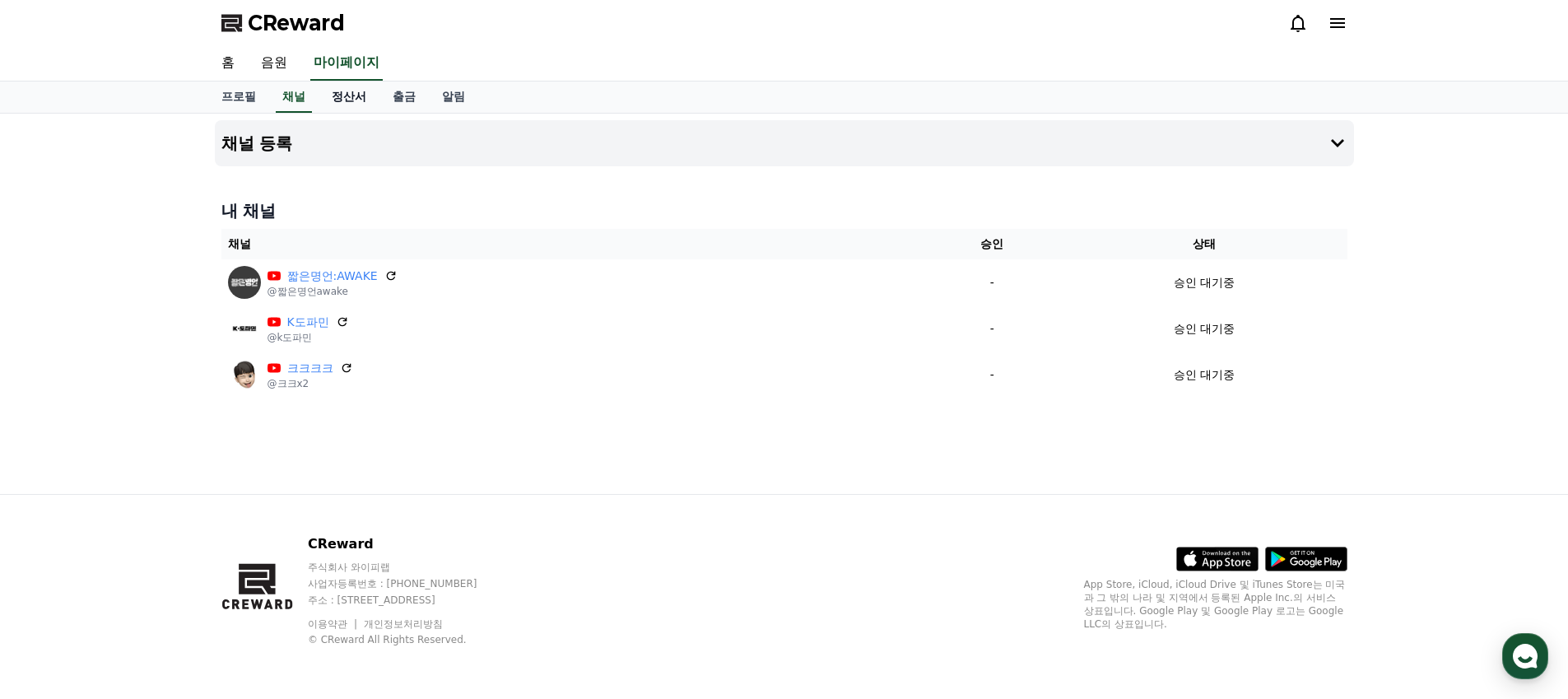
click at [329, 97] on link "정산서" at bounding box center [349, 97] width 61 height 31
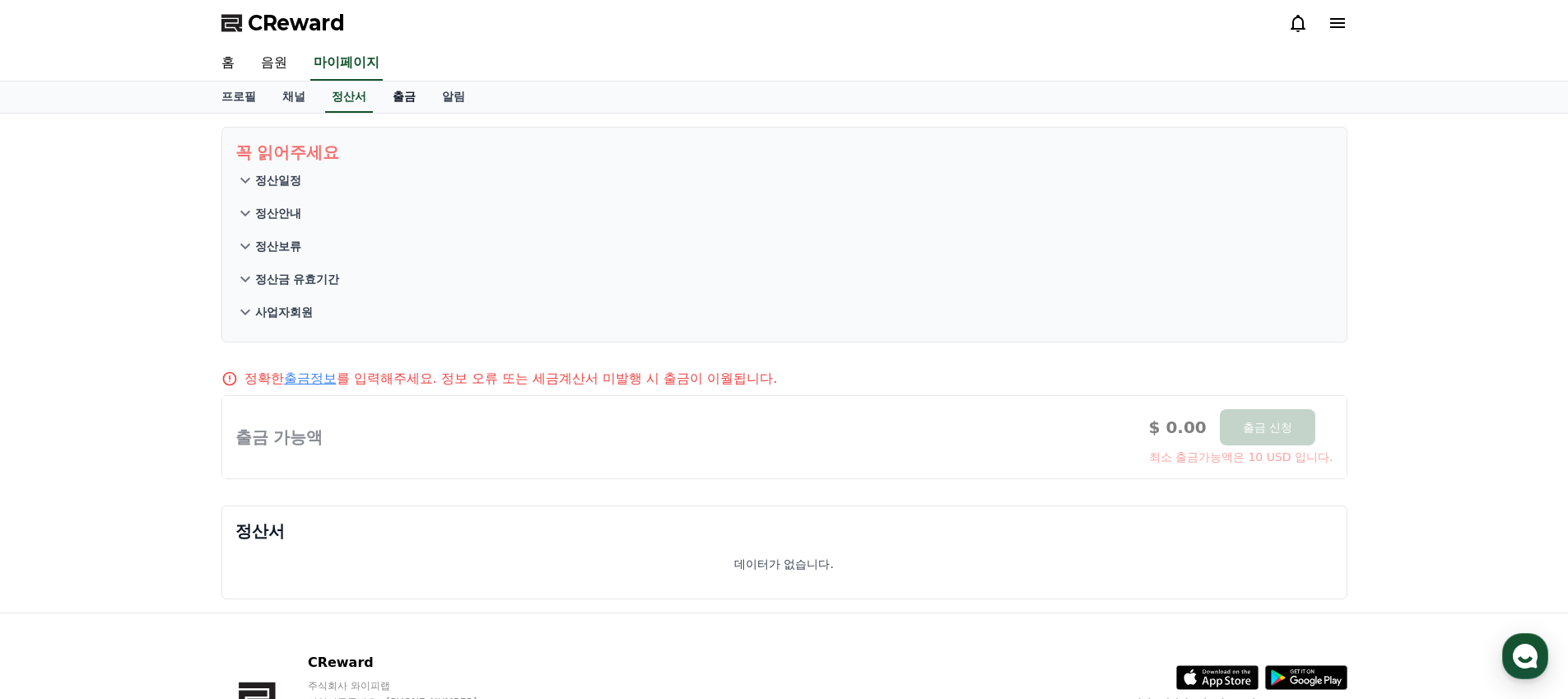
click at [390, 100] on link "출금" at bounding box center [404, 97] width 50 height 31
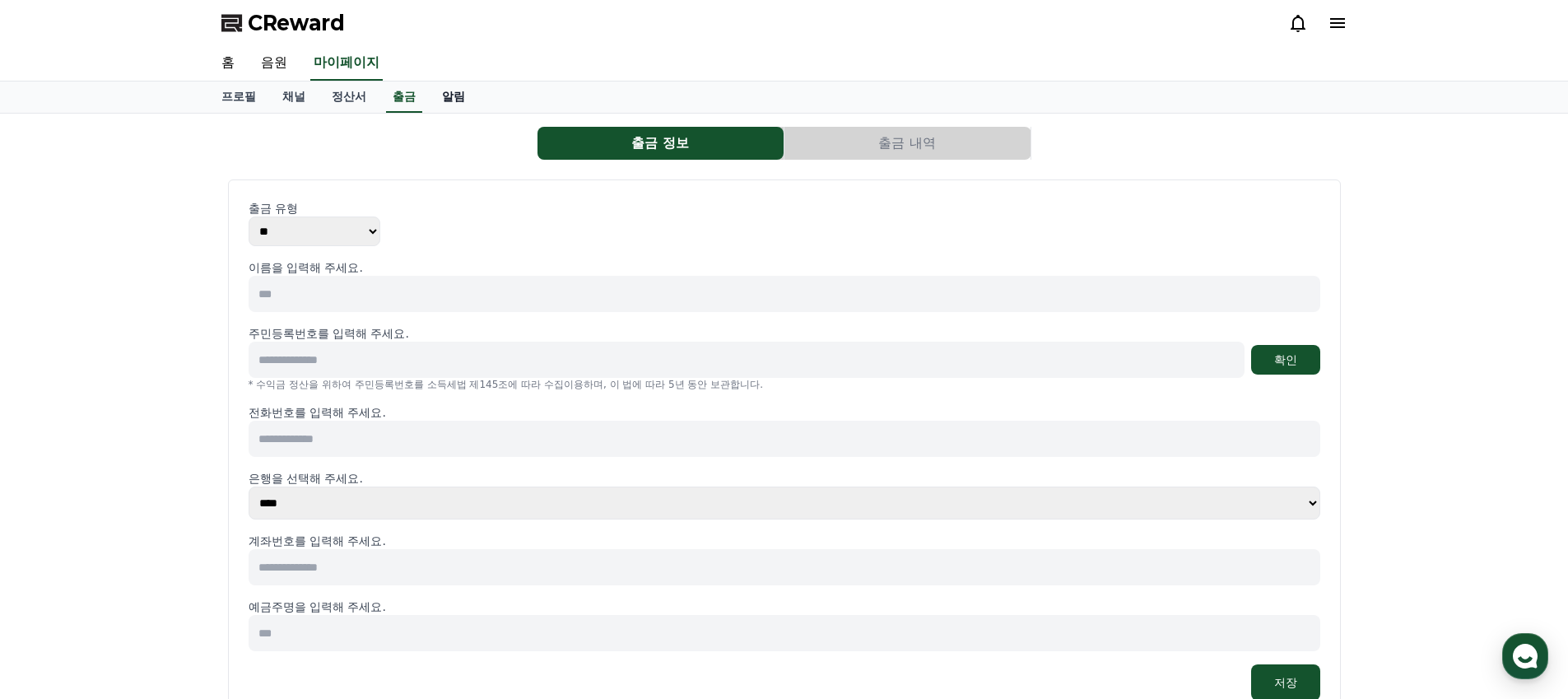
click at [429, 98] on link "알림" at bounding box center [454, 97] width 50 height 31
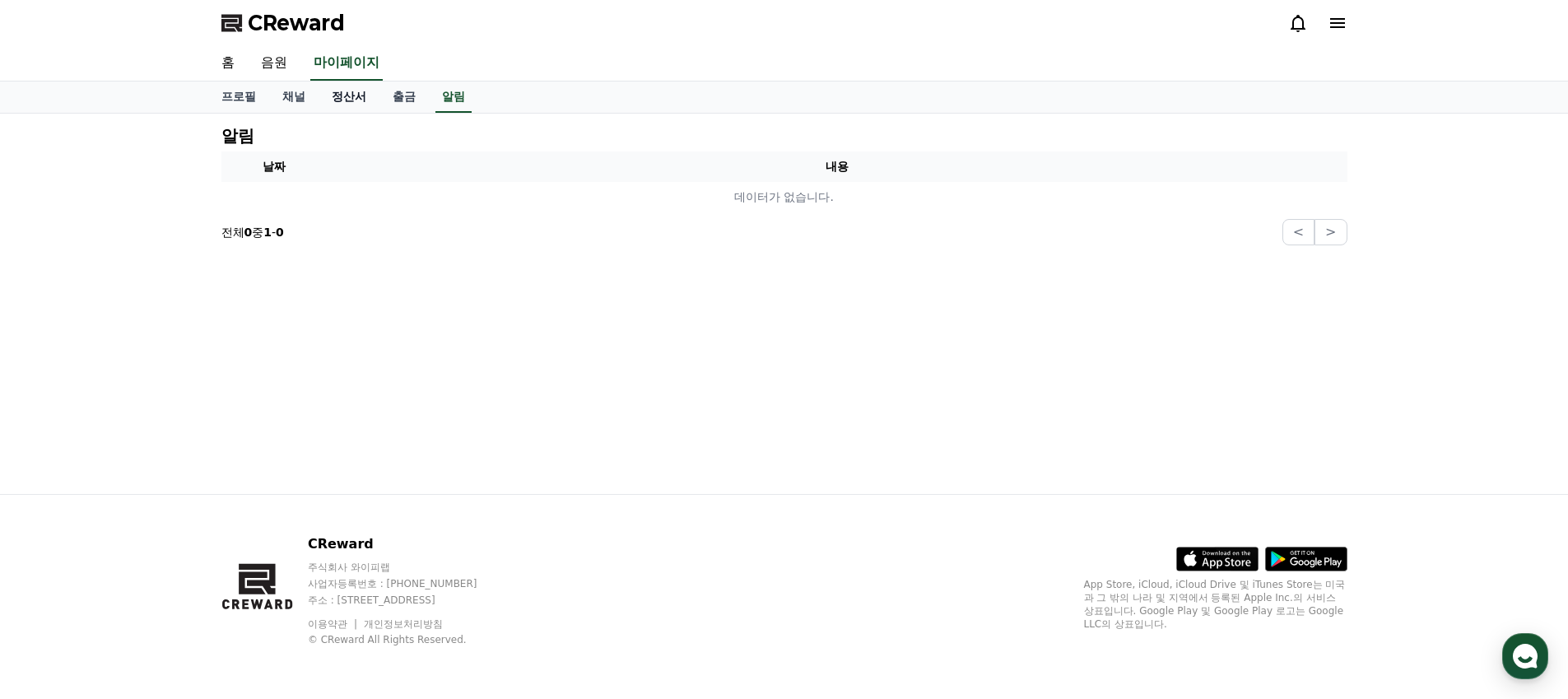
click at [345, 100] on link "정산서" at bounding box center [349, 97] width 61 height 31
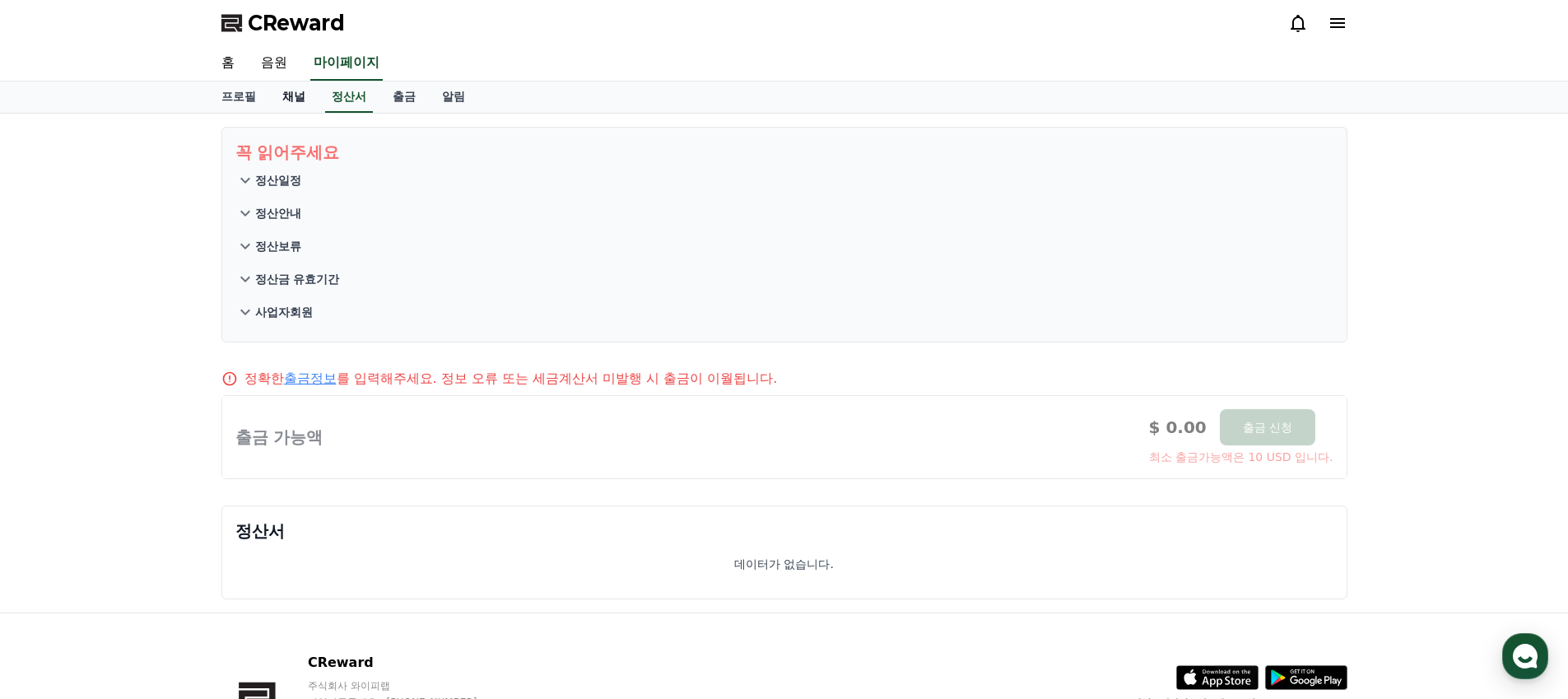
click at [269, 96] on link "채널" at bounding box center [294, 97] width 50 height 31
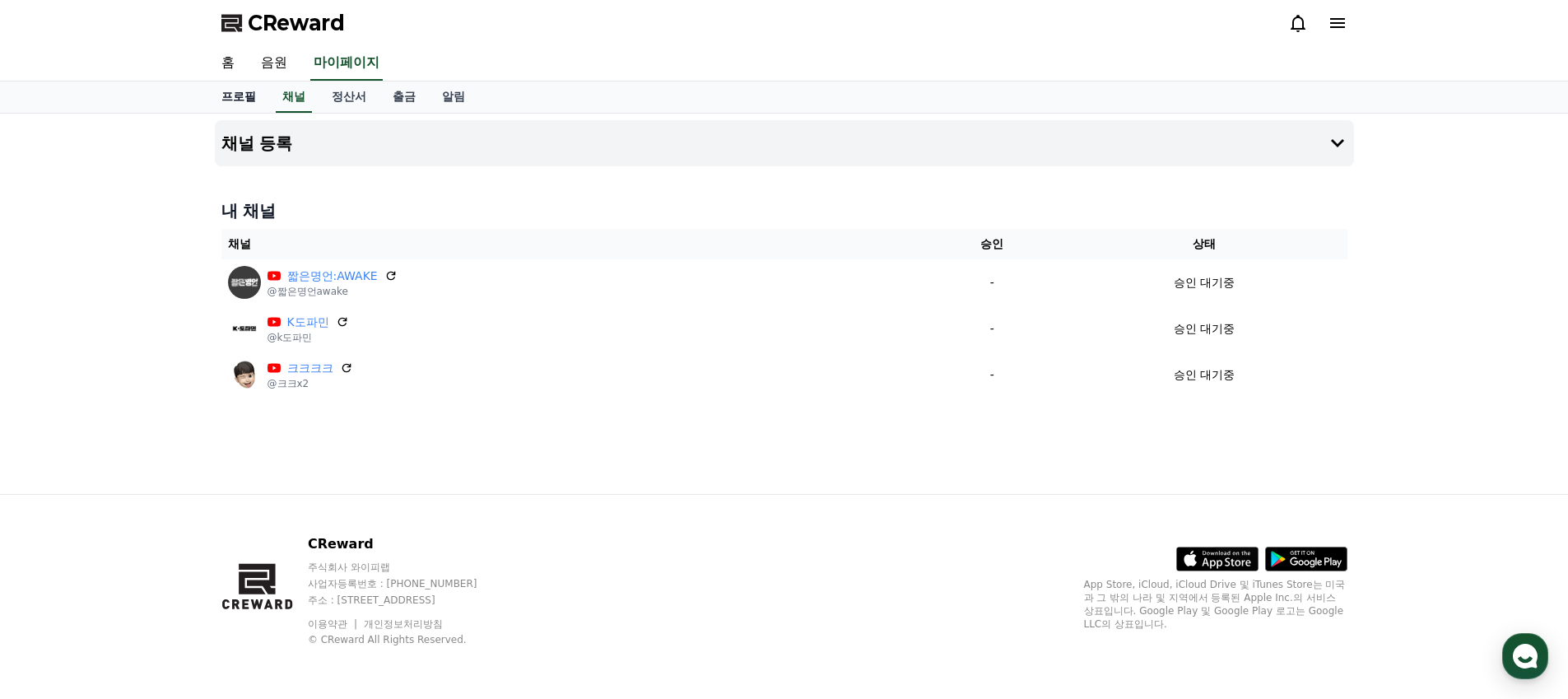
click at [223, 91] on link "프로필" at bounding box center [239, 97] width 61 height 31
select select "**********"
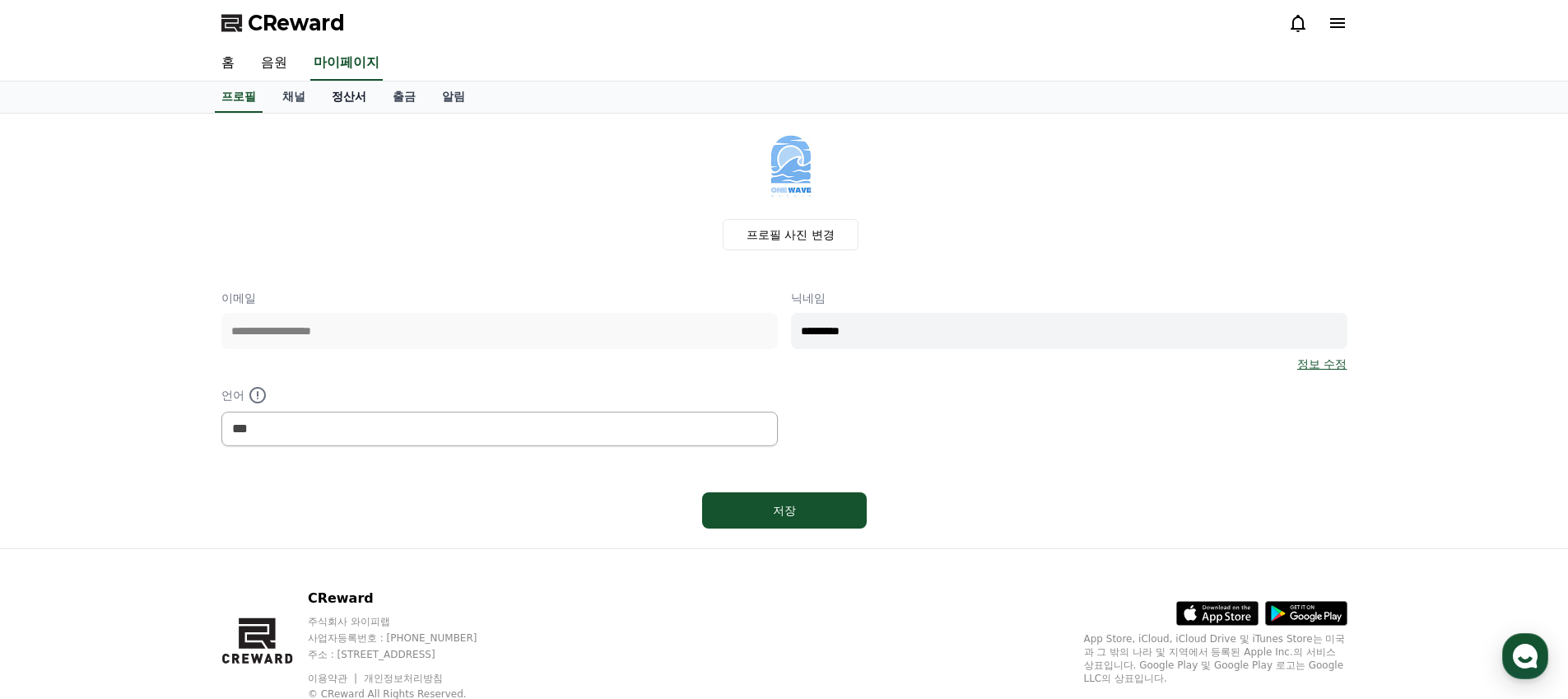
click at [341, 95] on link "정산서" at bounding box center [349, 97] width 61 height 31
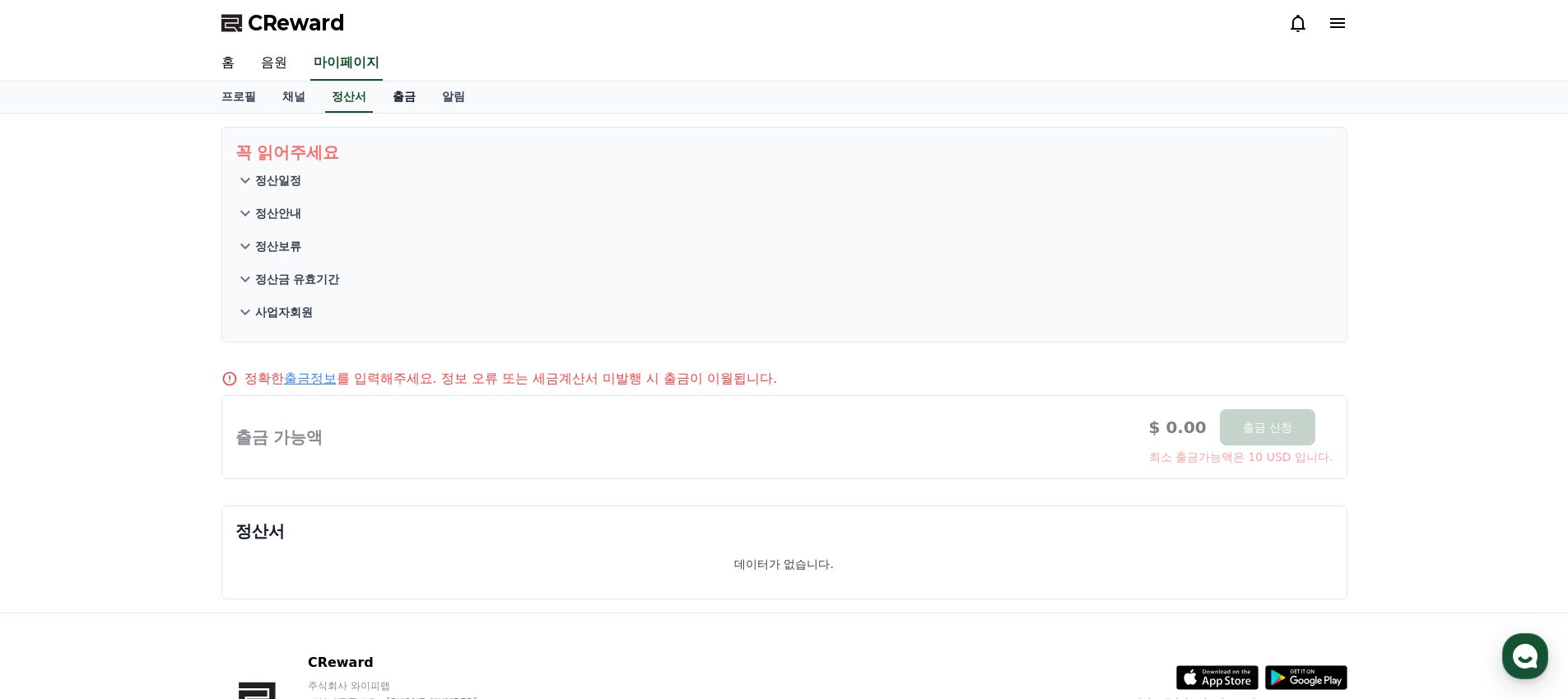
click at [380, 94] on link "출금" at bounding box center [404, 97] width 50 height 31
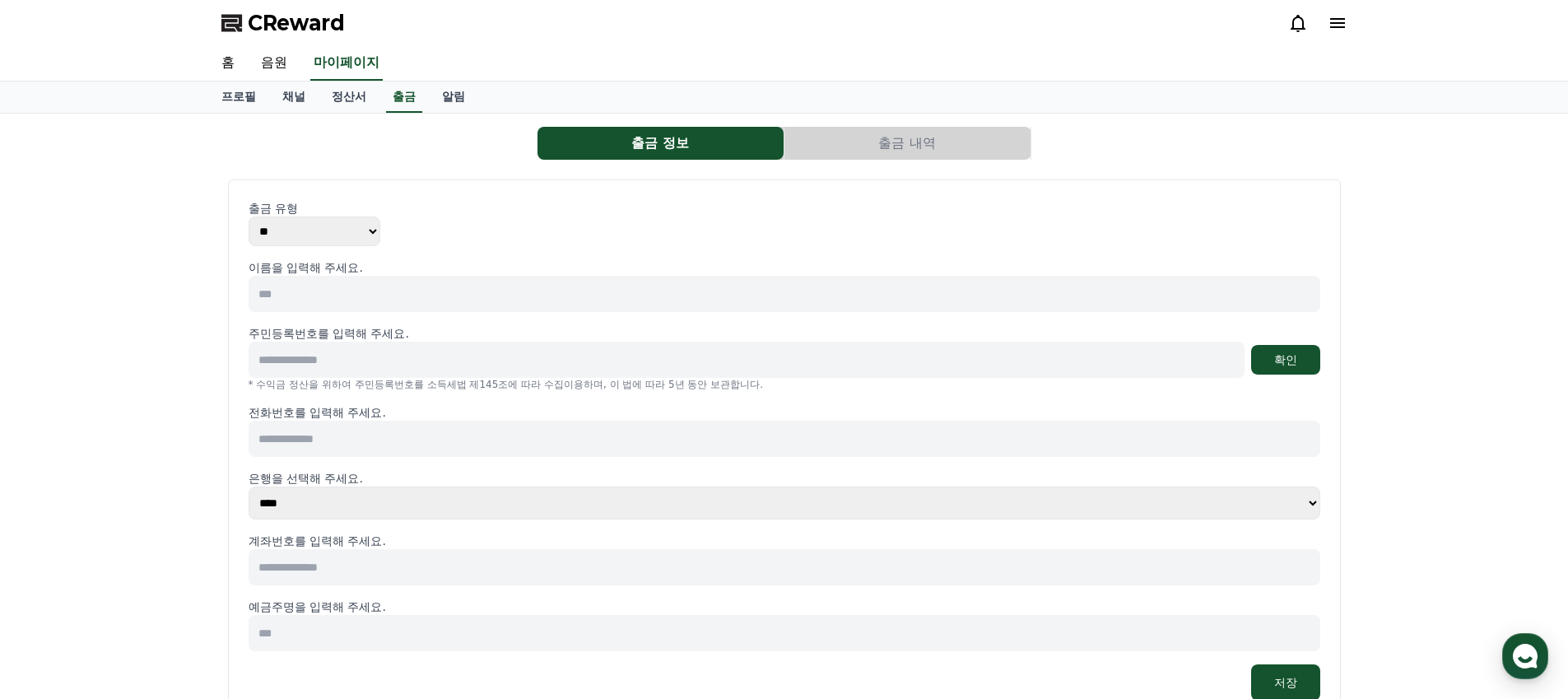
click at [312, 239] on select "** ***" at bounding box center [314, 231] width 132 height 30
select select "*******"
click at [248, 216] on select "** ***" at bounding box center [314, 231] width 132 height 30
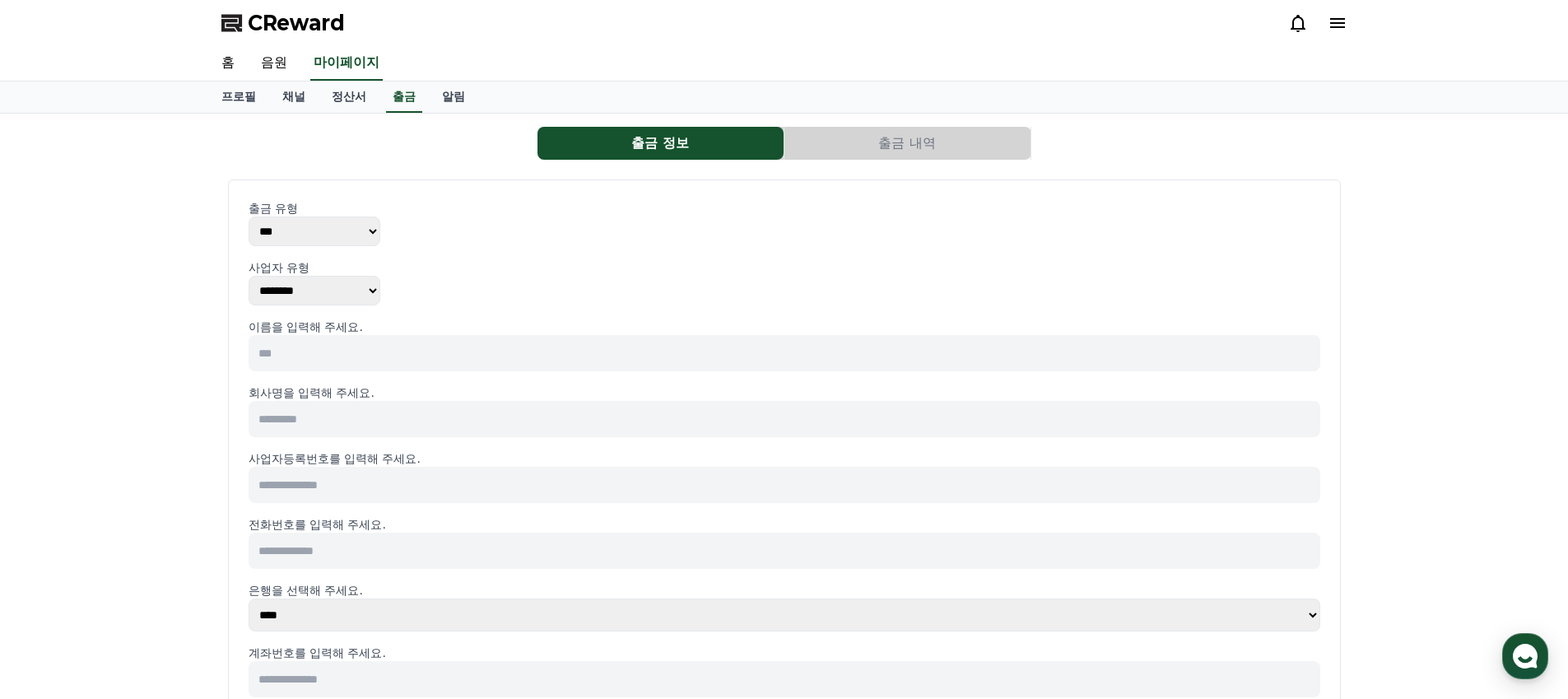
click at [366, 287] on select "******** ******** ********" at bounding box center [314, 290] width 132 height 30
click at [248, 276] on select "******** ******** ********" at bounding box center [314, 290] width 132 height 30
click at [417, 293] on div "사업자 유형 ******** ******** ********" at bounding box center [784, 282] width 1071 height 46
click at [436, 85] on link "알림" at bounding box center [454, 97] width 50 height 31
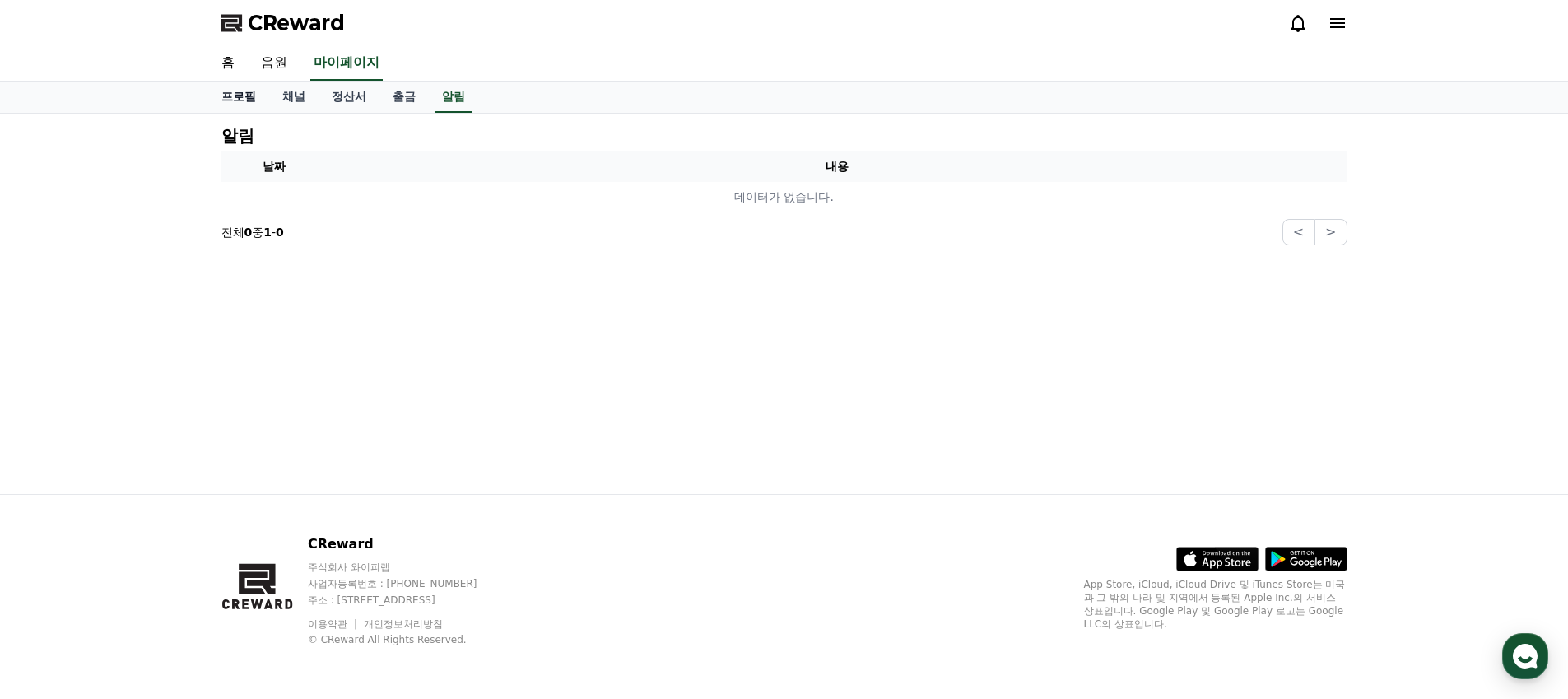
click at [251, 94] on link "프로필" at bounding box center [239, 97] width 61 height 31
select select "**********"
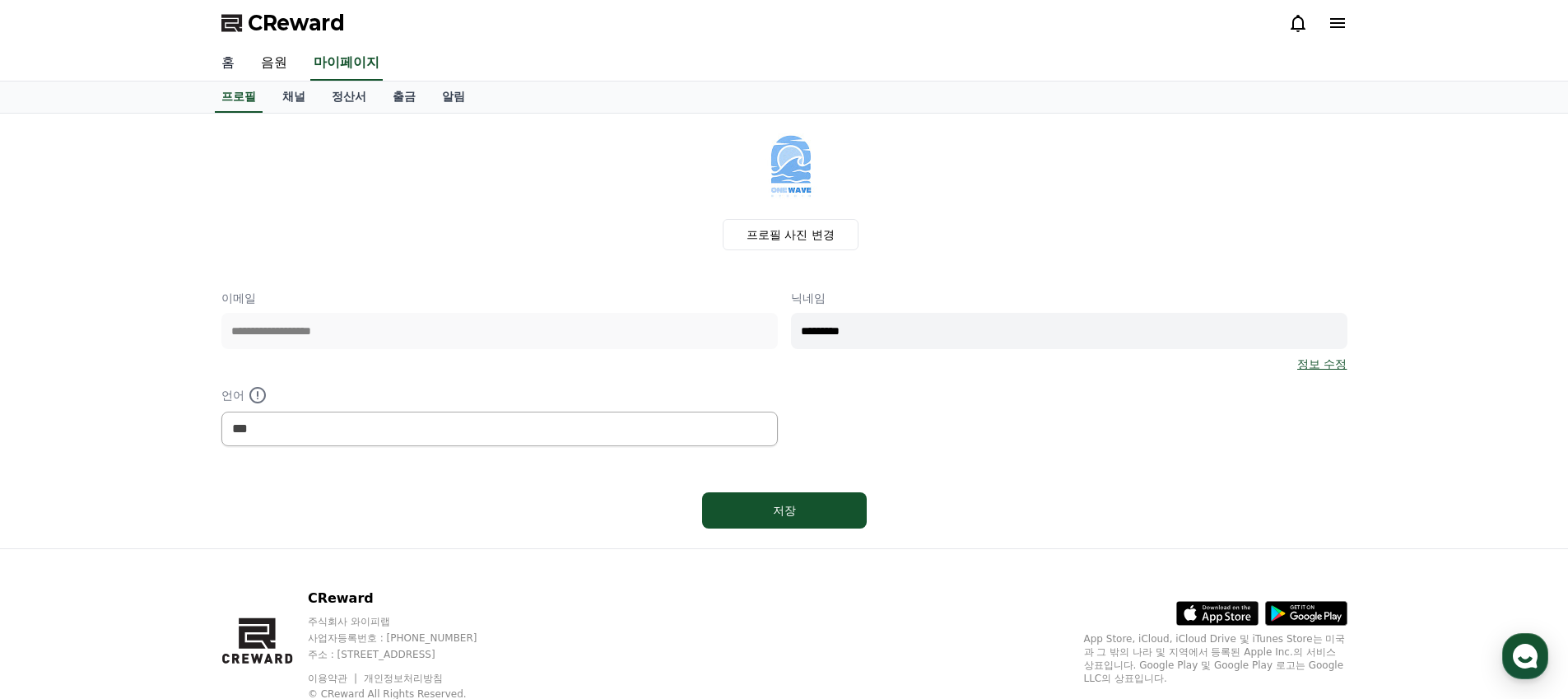
click at [244, 75] on link "홈" at bounding box center [228, 64] width 40 height 35
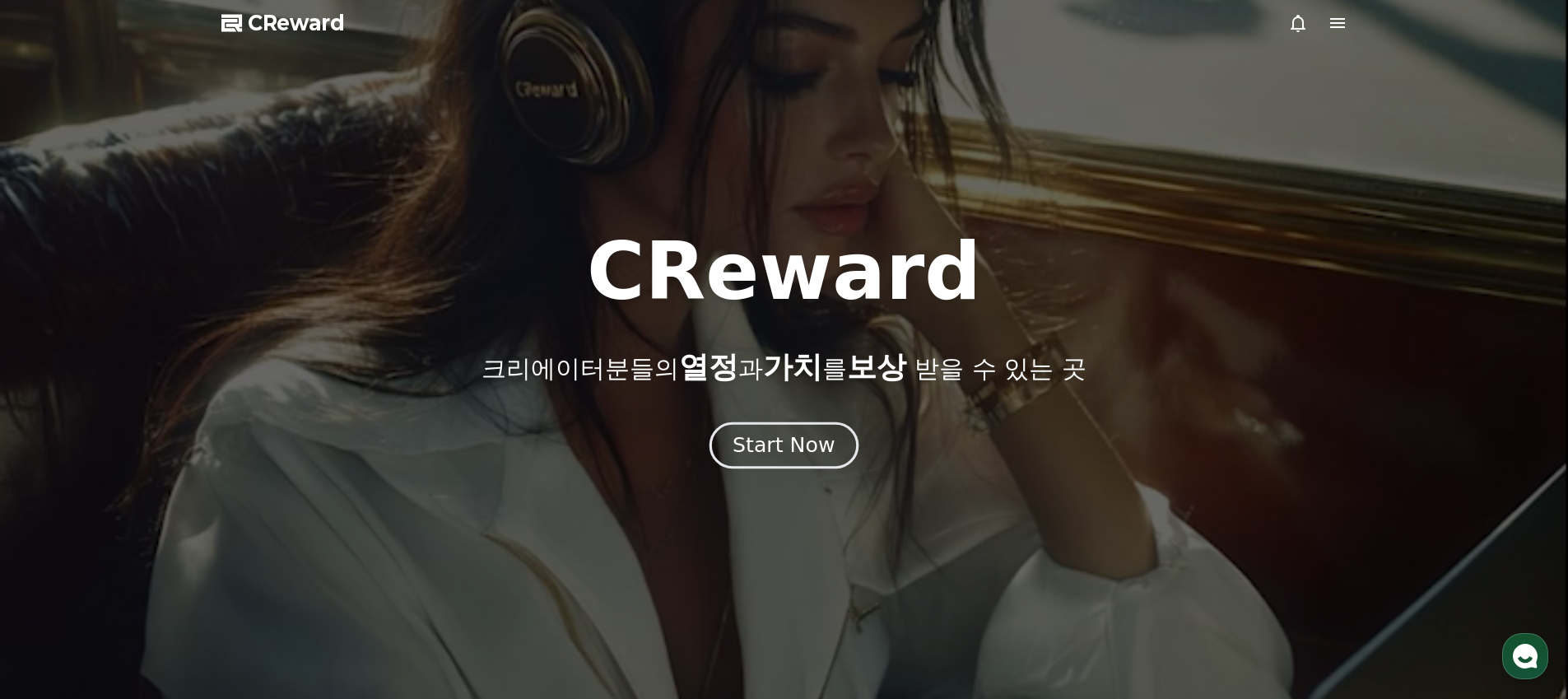
click at [827, 433] on button "Start Now" at bounding box center [784, 445] width 149 height 47
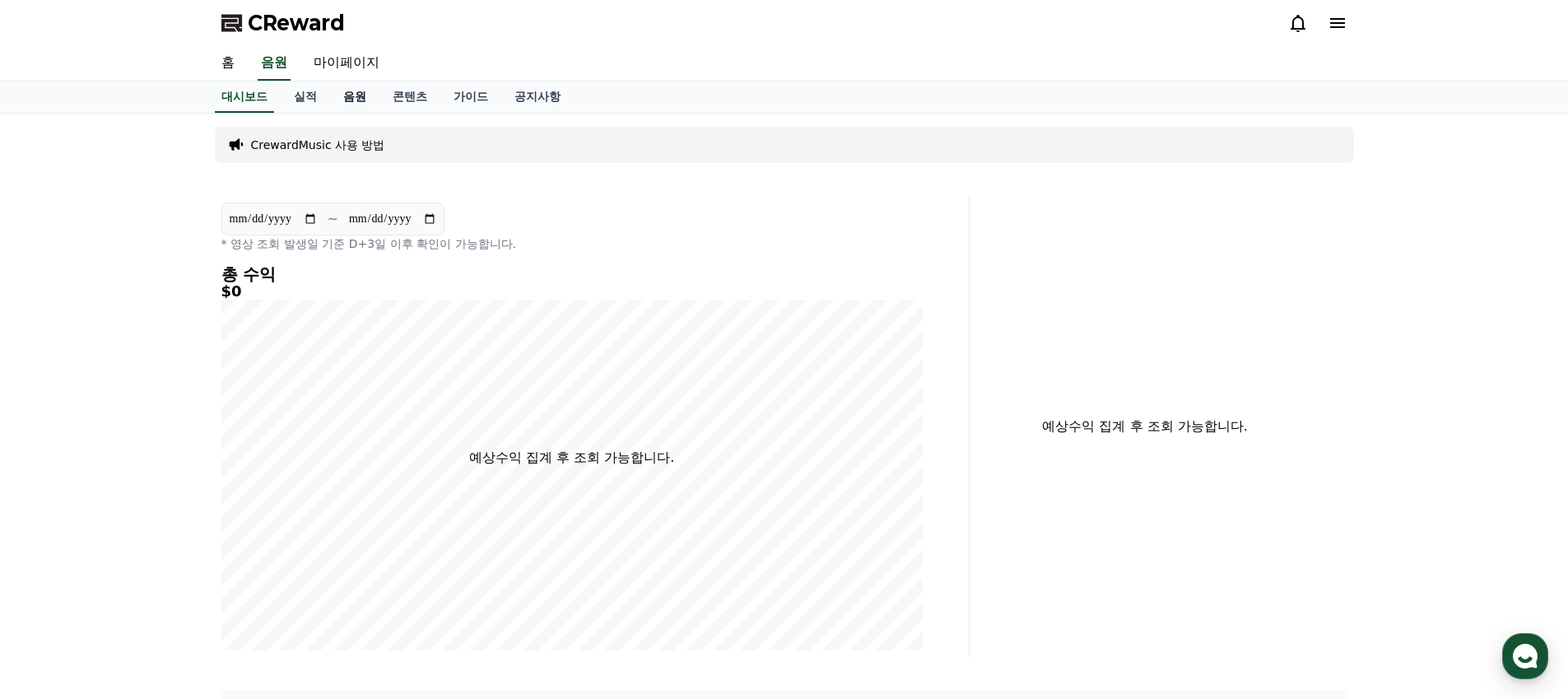
click at [359, 94] on link "음원" at bounding box center [355, 97] width 50 height 31
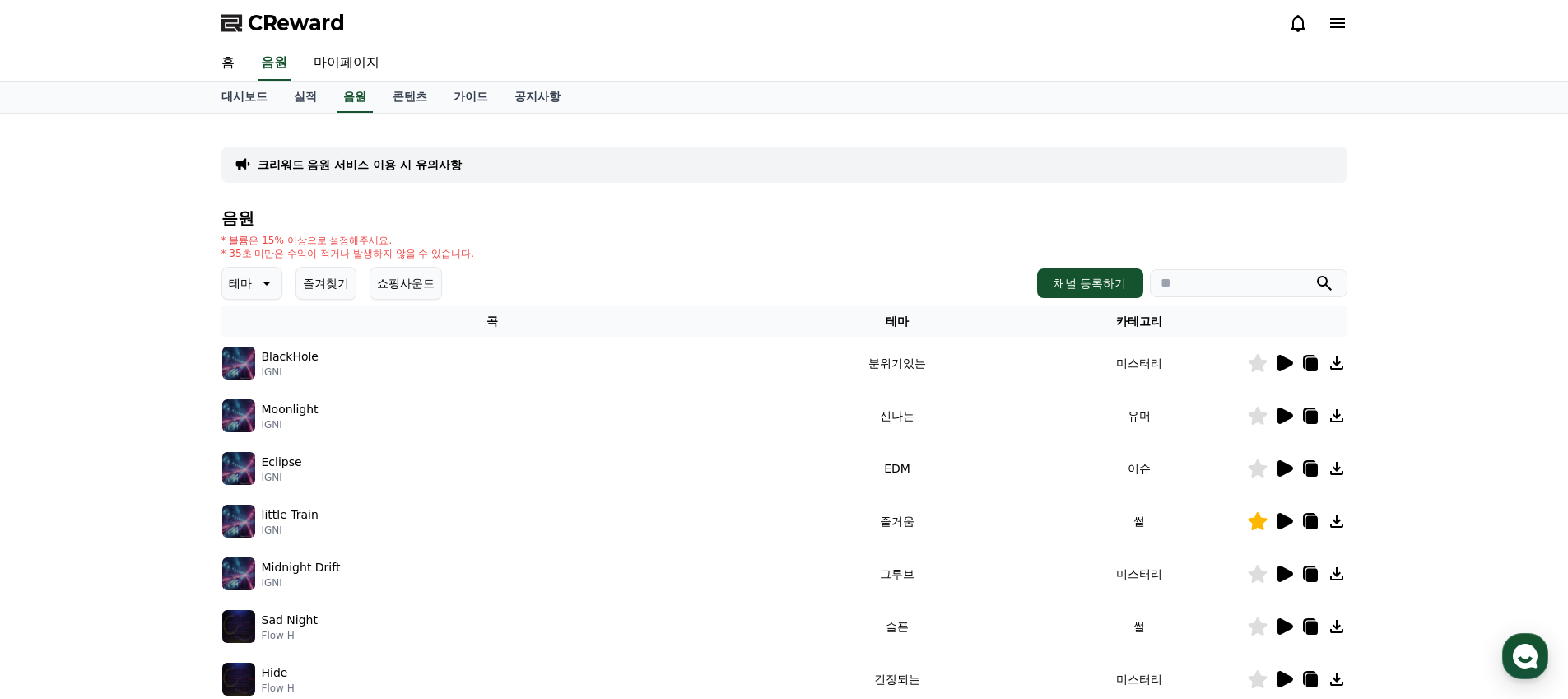
click at [1290, 523] on icon at bounding box center [1285, 521] width 16 height 17
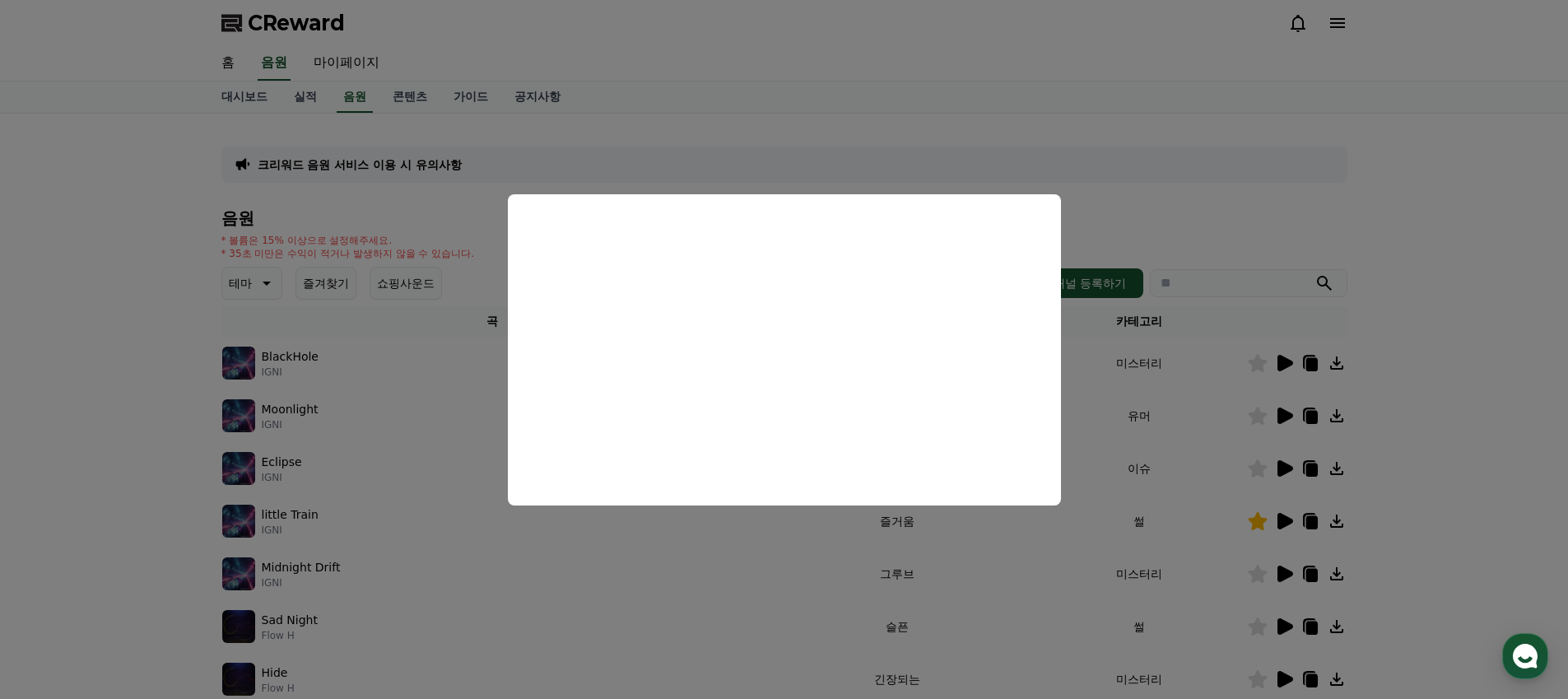
click at [1337, 522] on button "close modal" at bounding box center [784, 349] width 1568 height 699
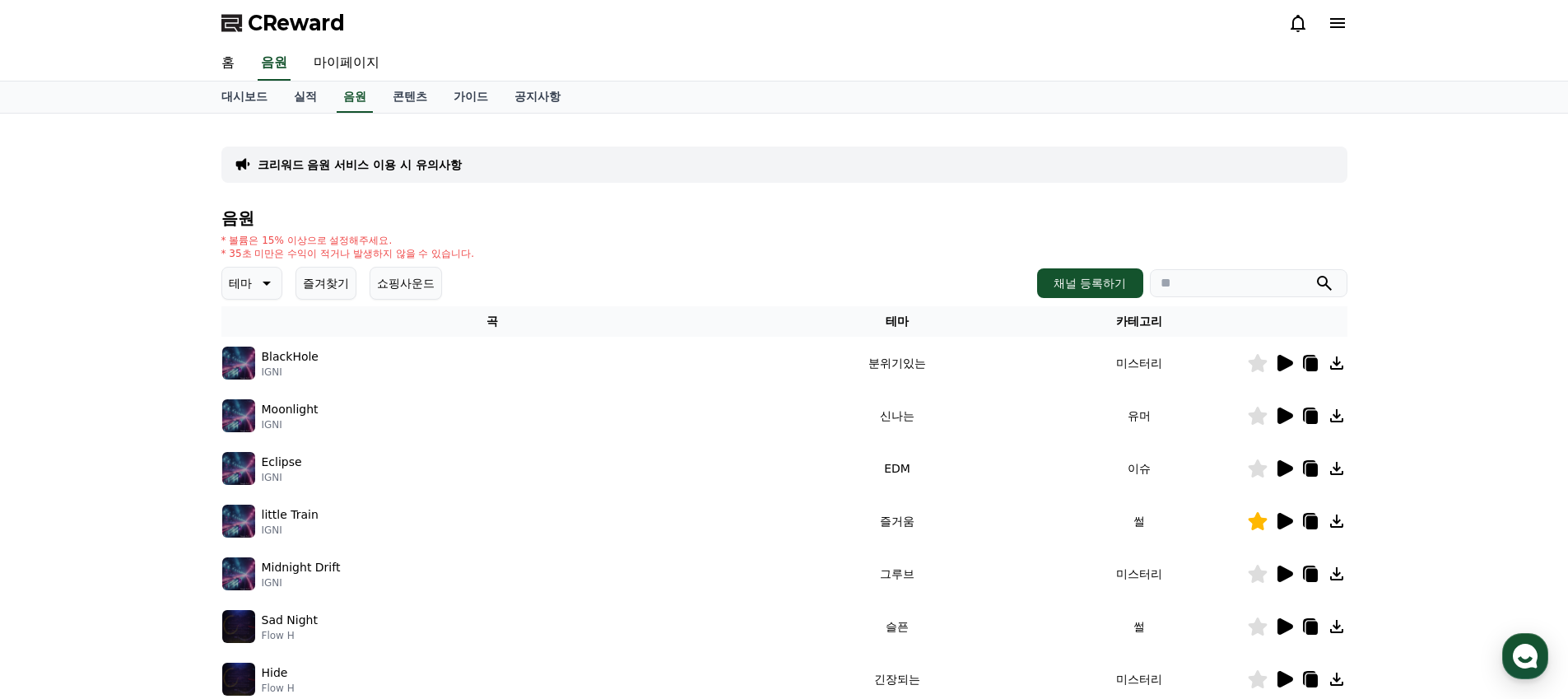
click at [1338, 524] on icon at bounding box center [1336, 521] width 20 height 20
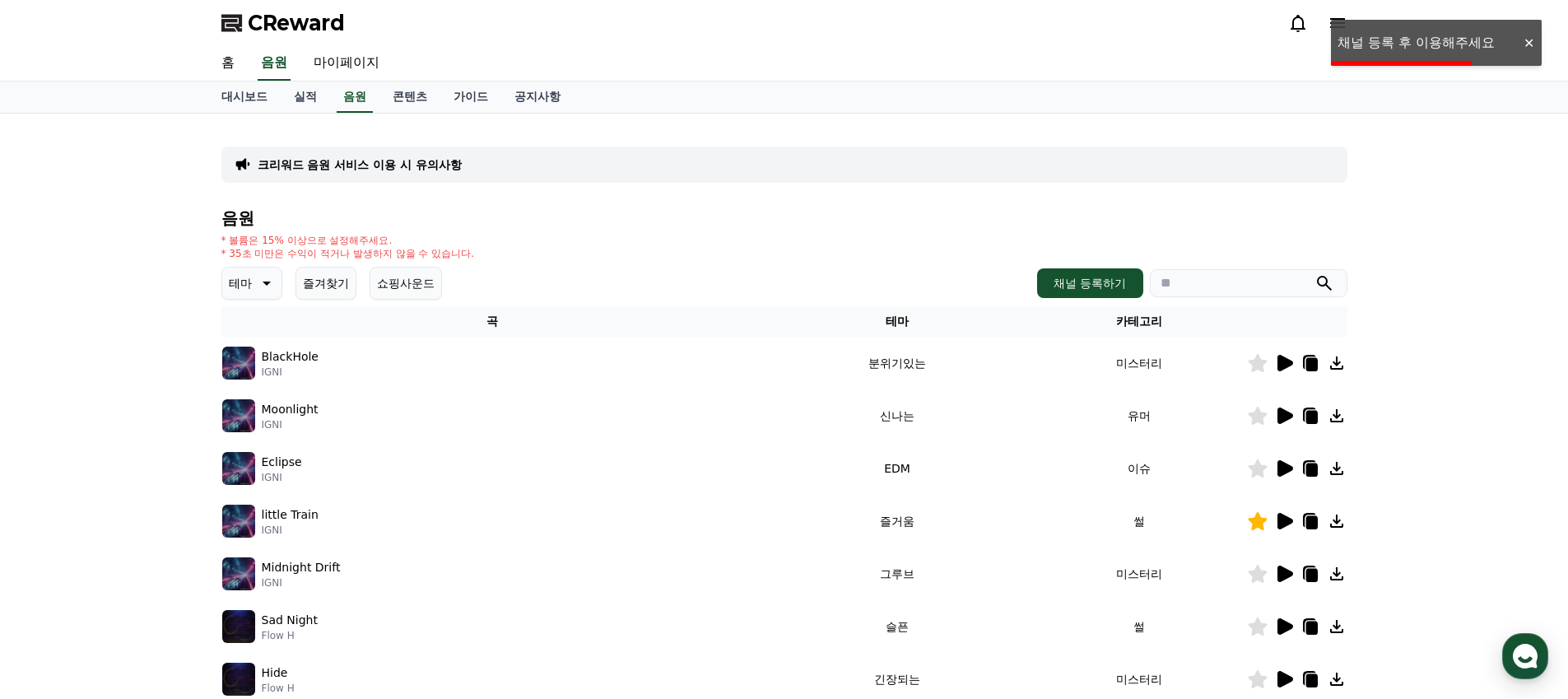
click at [1528, 40] on div at bounding box center [1528, 43] width 26 height 16
click at [1488, 182] on div "크리워드 음원 서비스 이용 시 유의사항 음원 * 볼륨은 15% 이상으로 설정해주세요. * 35초 미만은 수익이 적거나 발생하지 않을 수 있습니…" at bounding box center [784, 512] width 1568 height 796
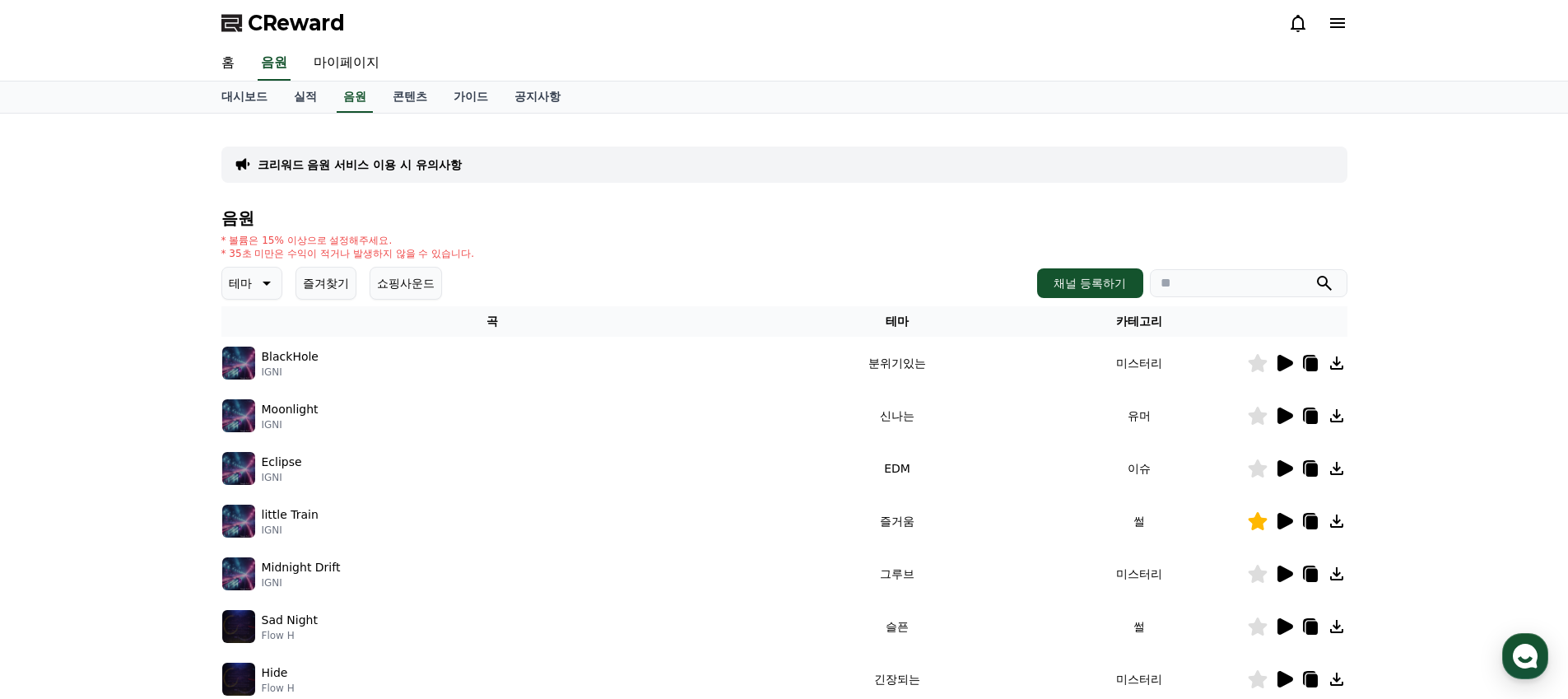
click at [1282, 525] on icon at bounding box center [1285, 521] width 16 height 17
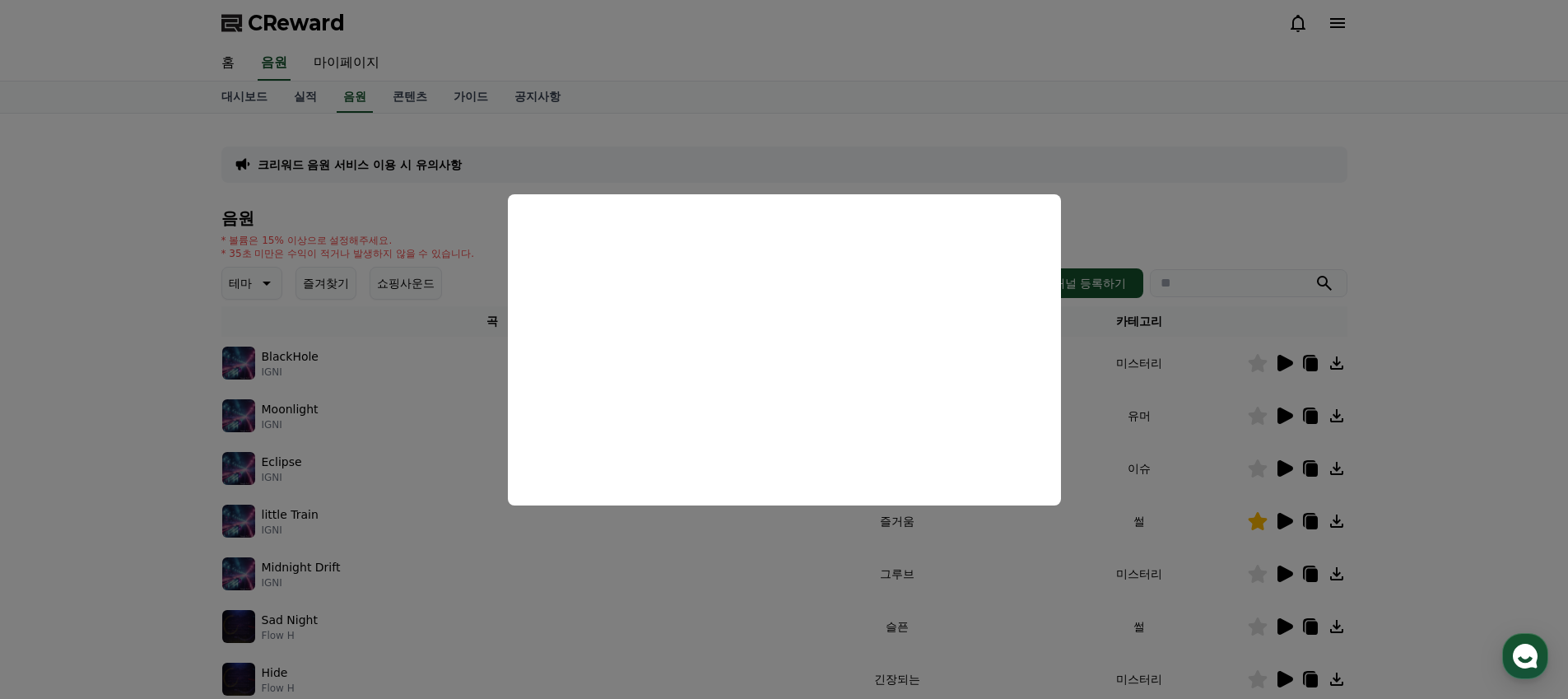
click at [1155, 398] on button "close modal" at bounding box center [784, 349] width 1568 height 699
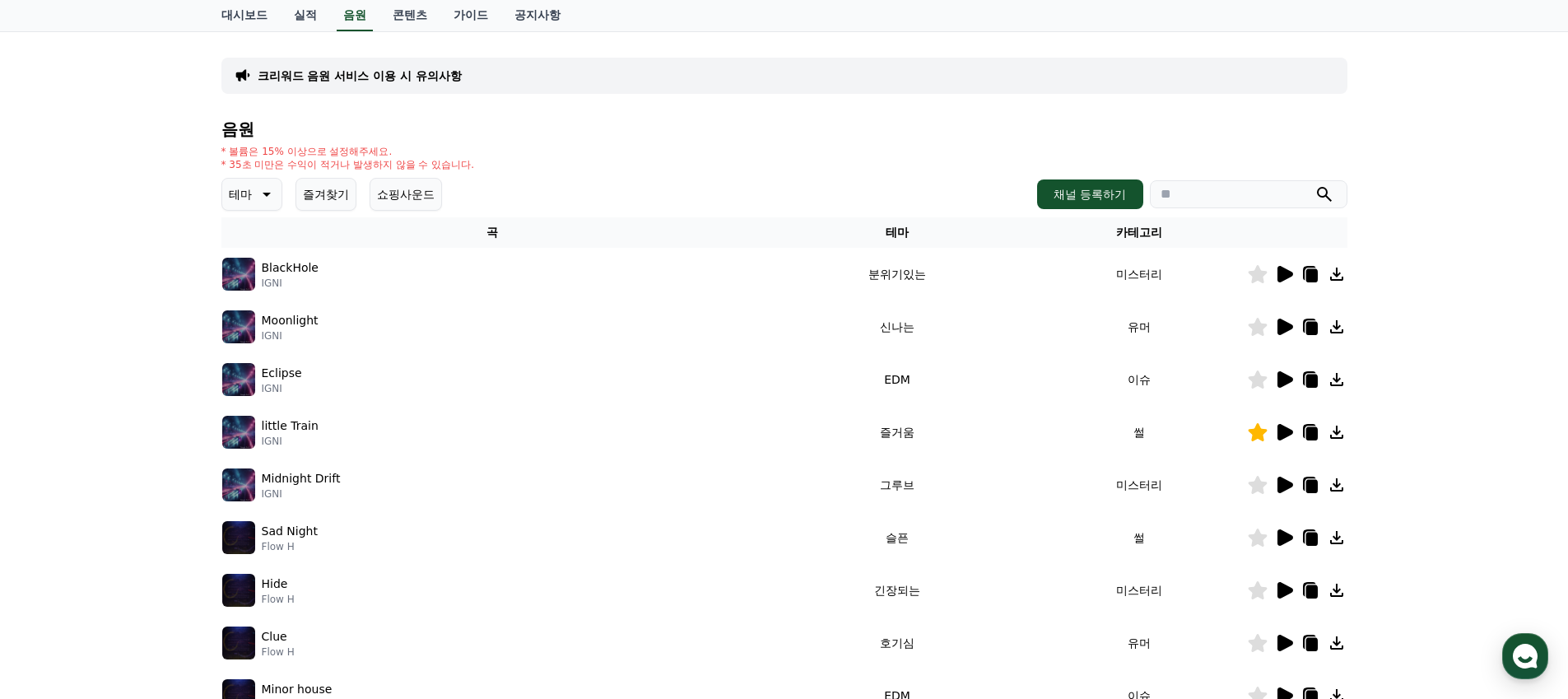
scroll to position [90, 0]
click at [1287, 435] on icon at bounding box center [1284, 432] width 20 height 20
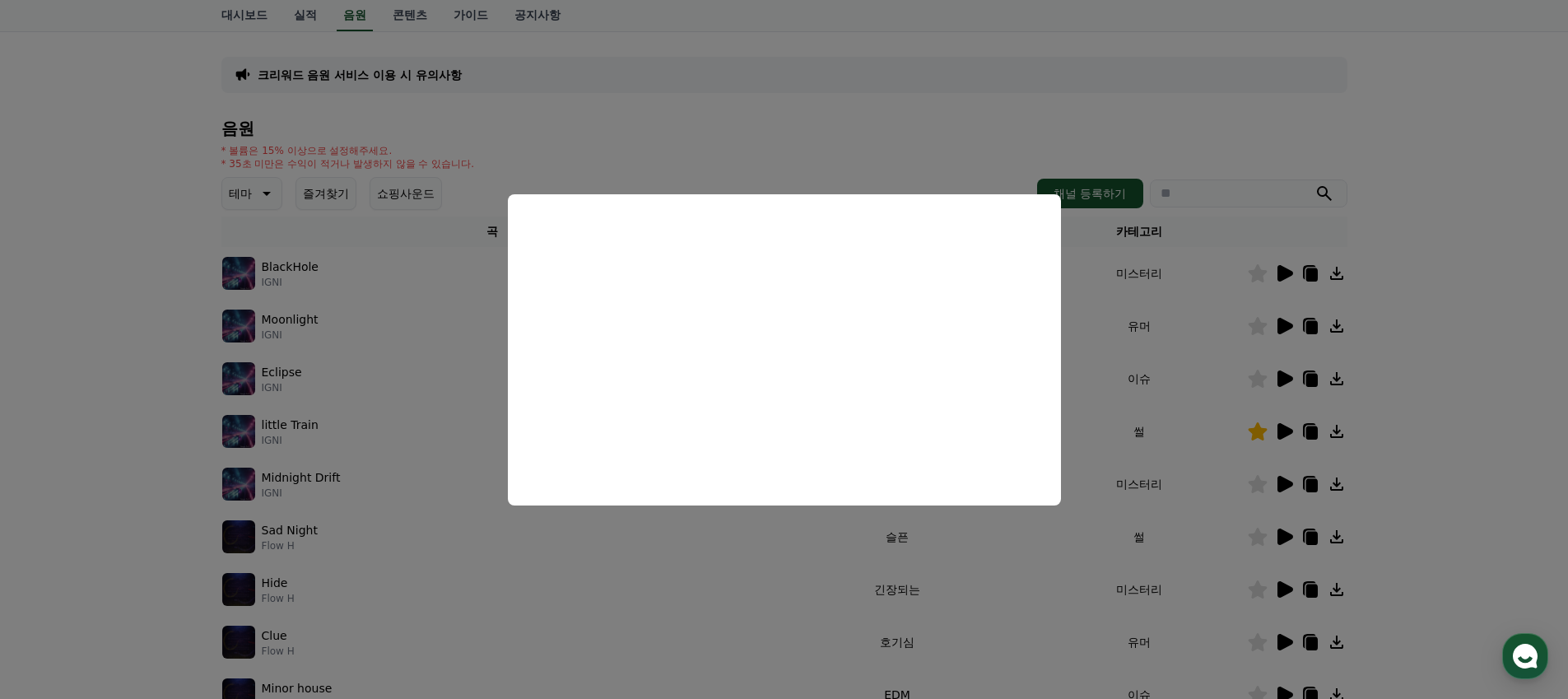
click at [1093, 340] on button "close modal" at bounding box center [784, 349] width 1568 height 699
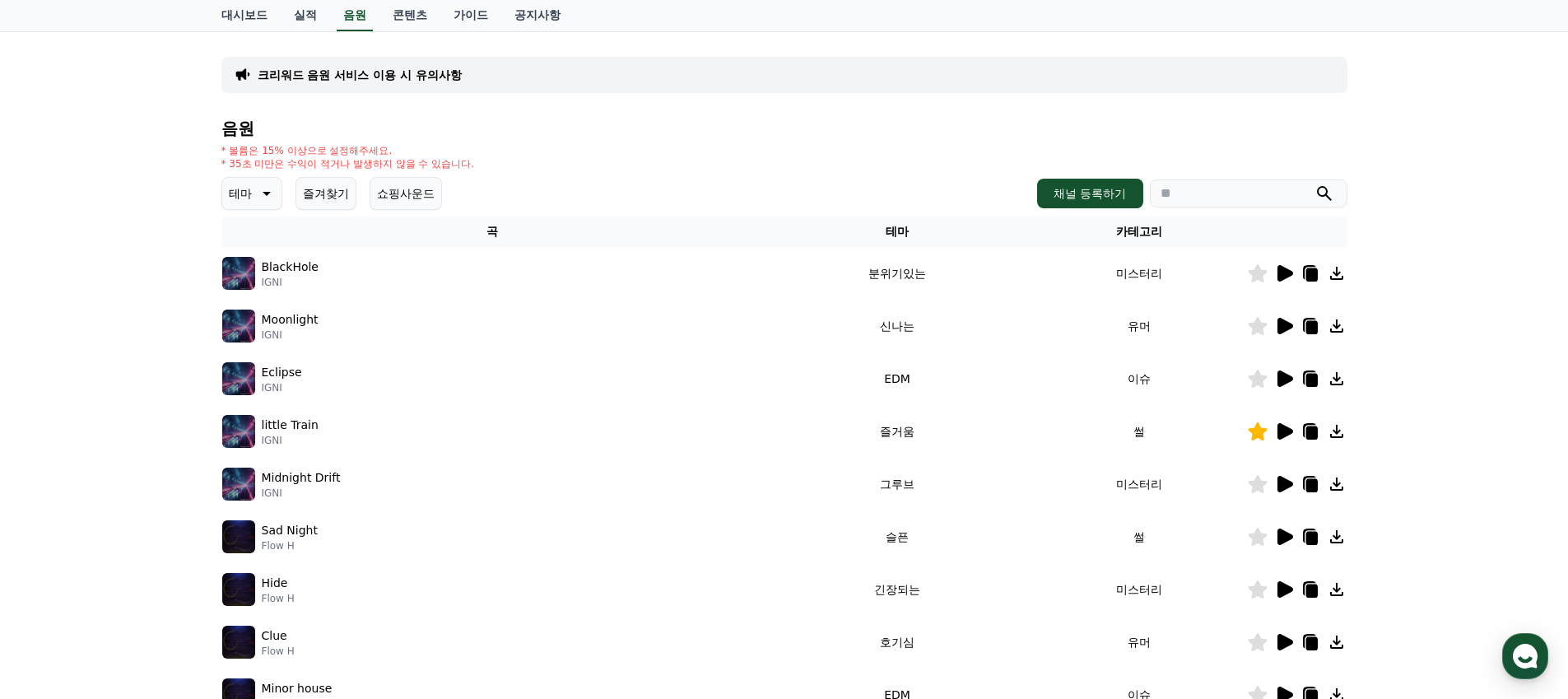
click at [1091, 351] on td "유머" at bounding box center [1138, 326] width 215 height 53
click at [1278, 272] on icon at bounding box center [1285, 273] width 16 height 17
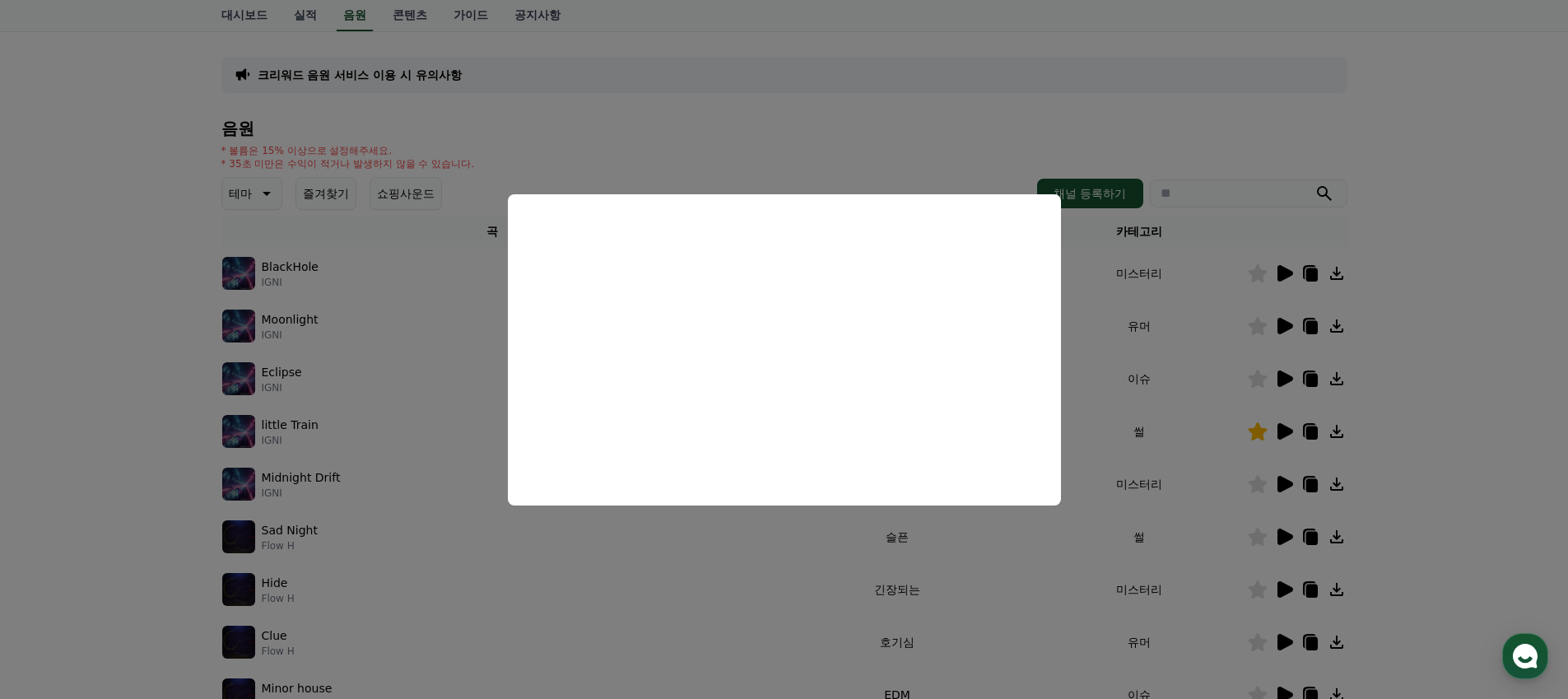
click at [1103, 309] on button "close modal" at bounding box center [784, 349] width 1568 height 699
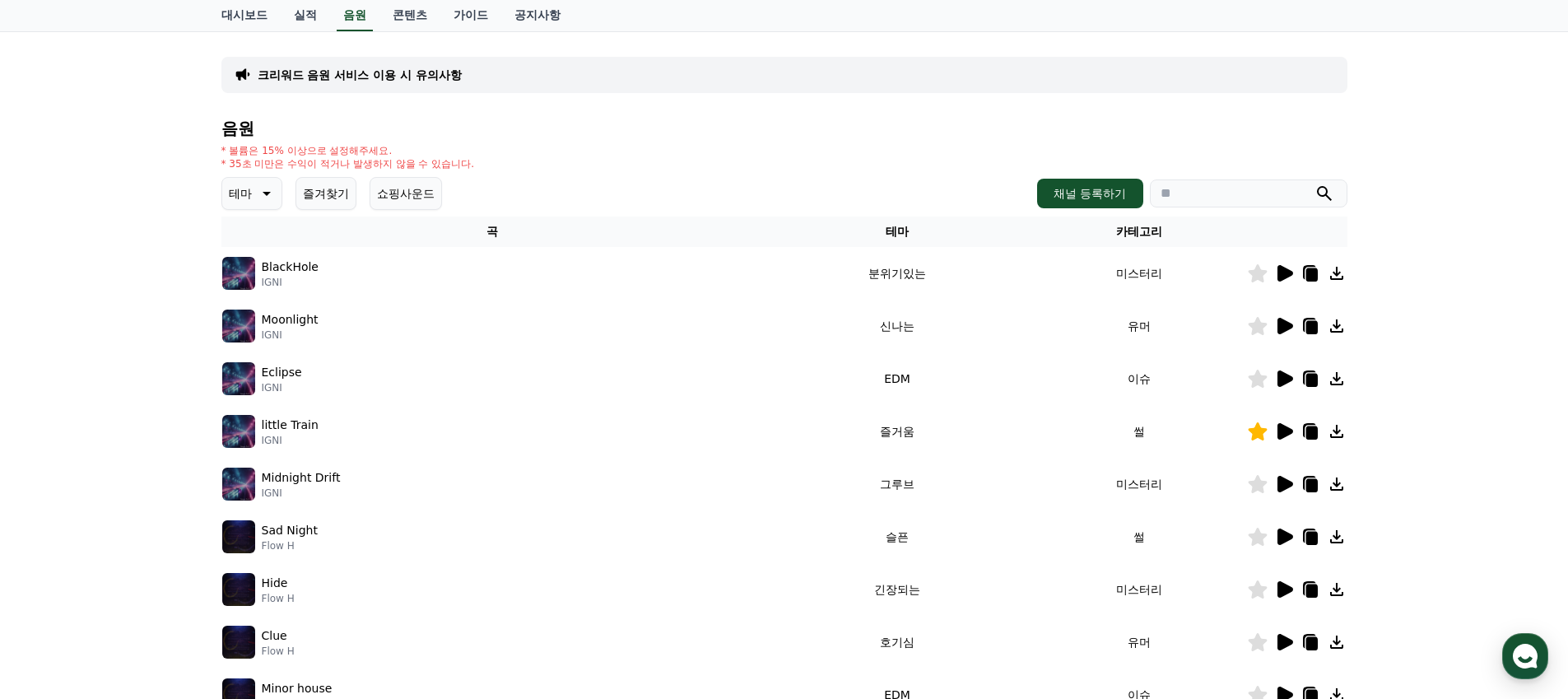
click at [1291, 326] on icon at bounding box center [1285, 326] width 16 height 17
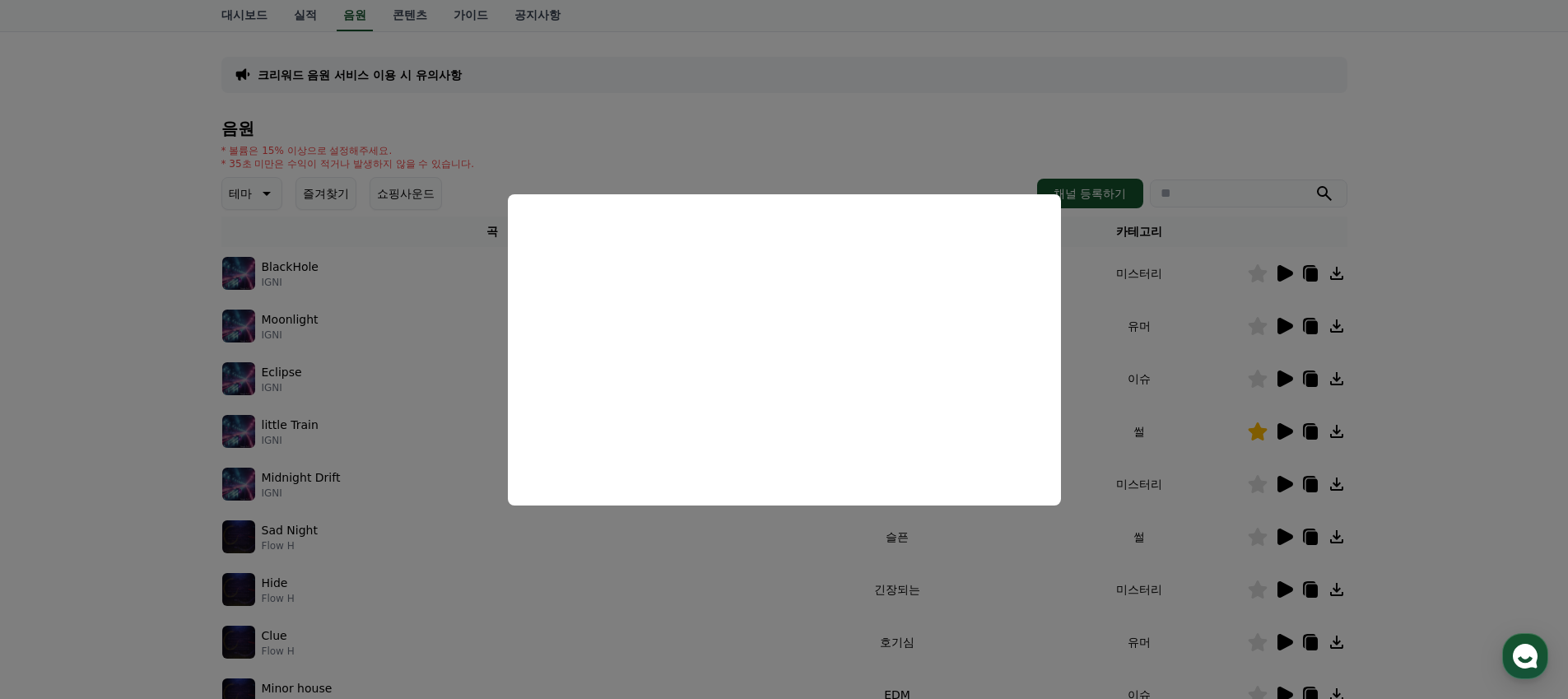
click at [1287, 390] on button "close modal" at bounding box center [784, 349] width 1568 height 699
click at [1199, 385] on td "이슈" at bounding box center [1138, 379] width 215 height 53
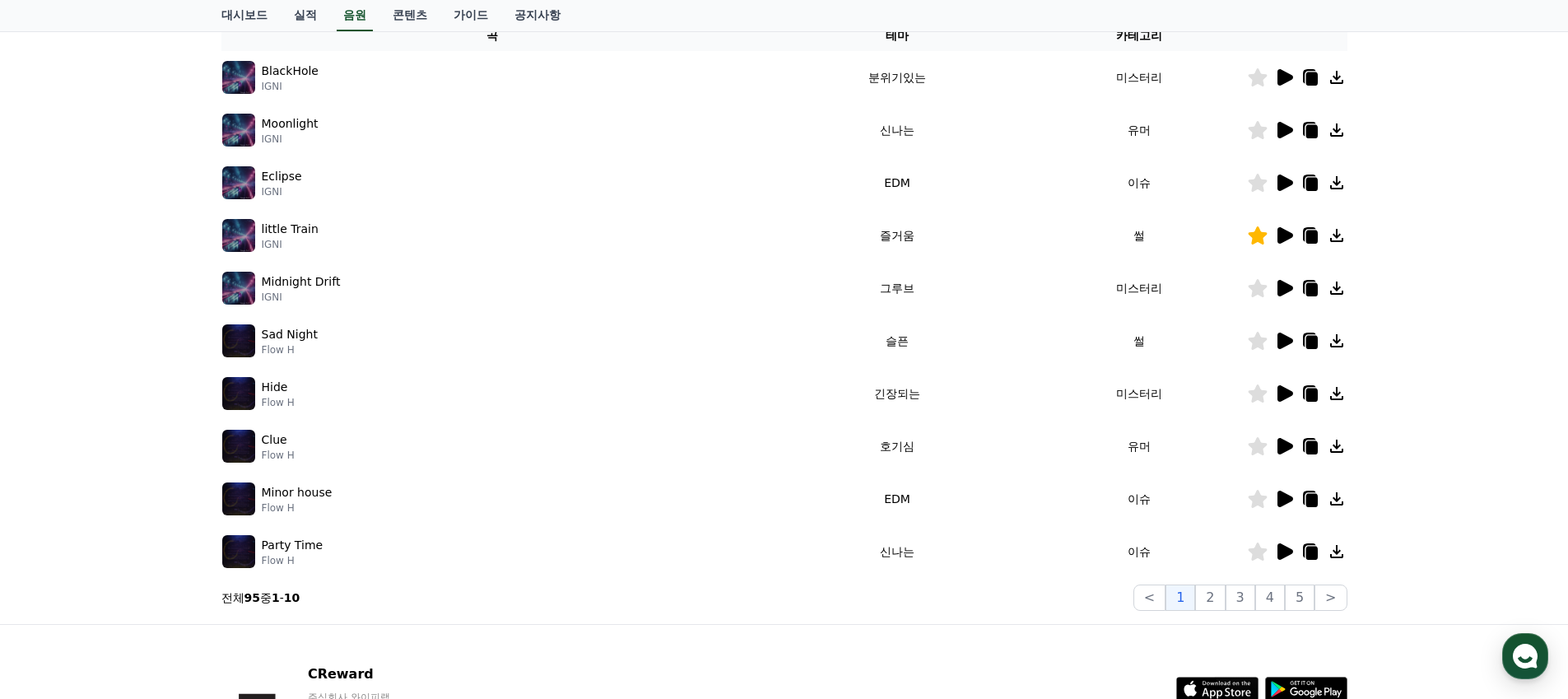
scroll to position [416, 0]
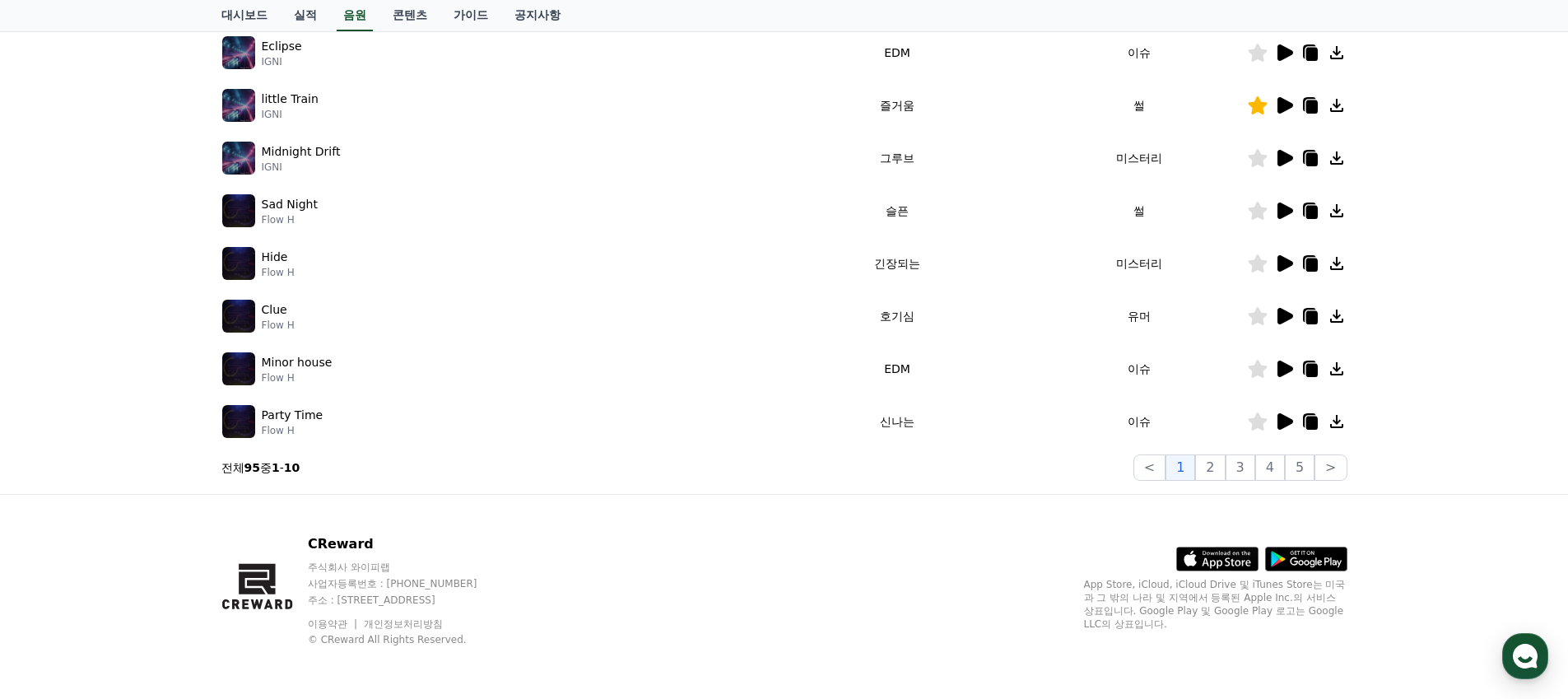
click at [1291, 424] on icon at bounding box center [1284, 422] width 20 height 20
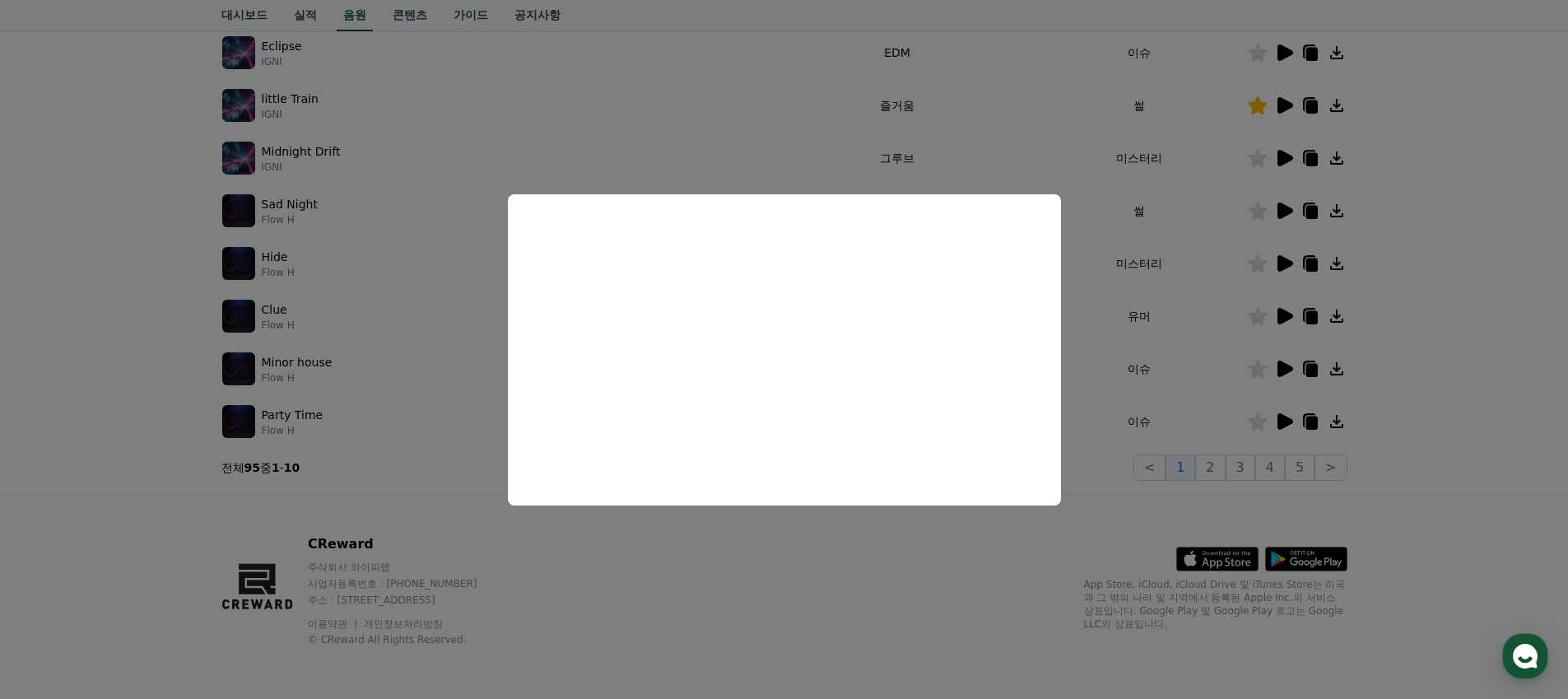
click at [723, 143] on button "close modal" at bounding box center [784, 349] width 1568 height 699
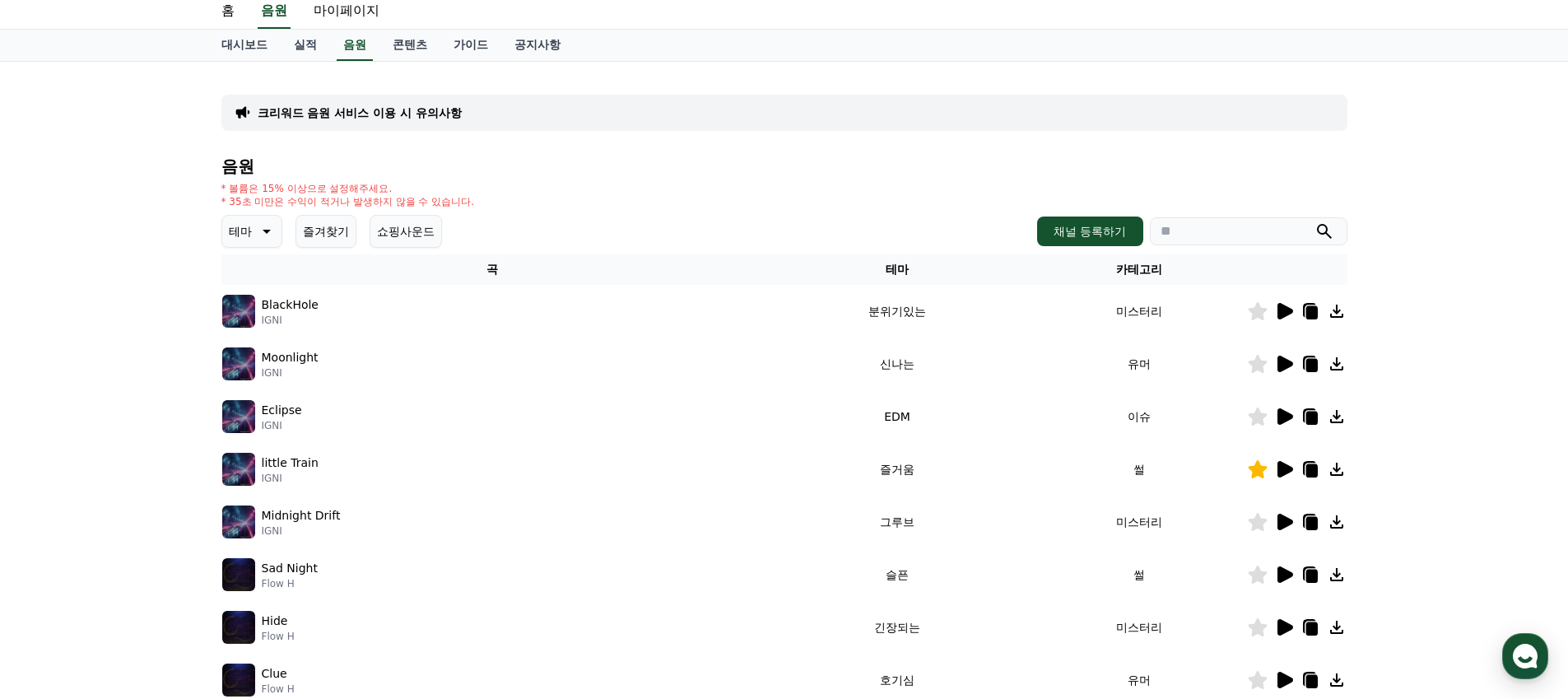
scroll to position [0, 0]
